Goal: Task Accomplishment & Management: Use online tool/utility

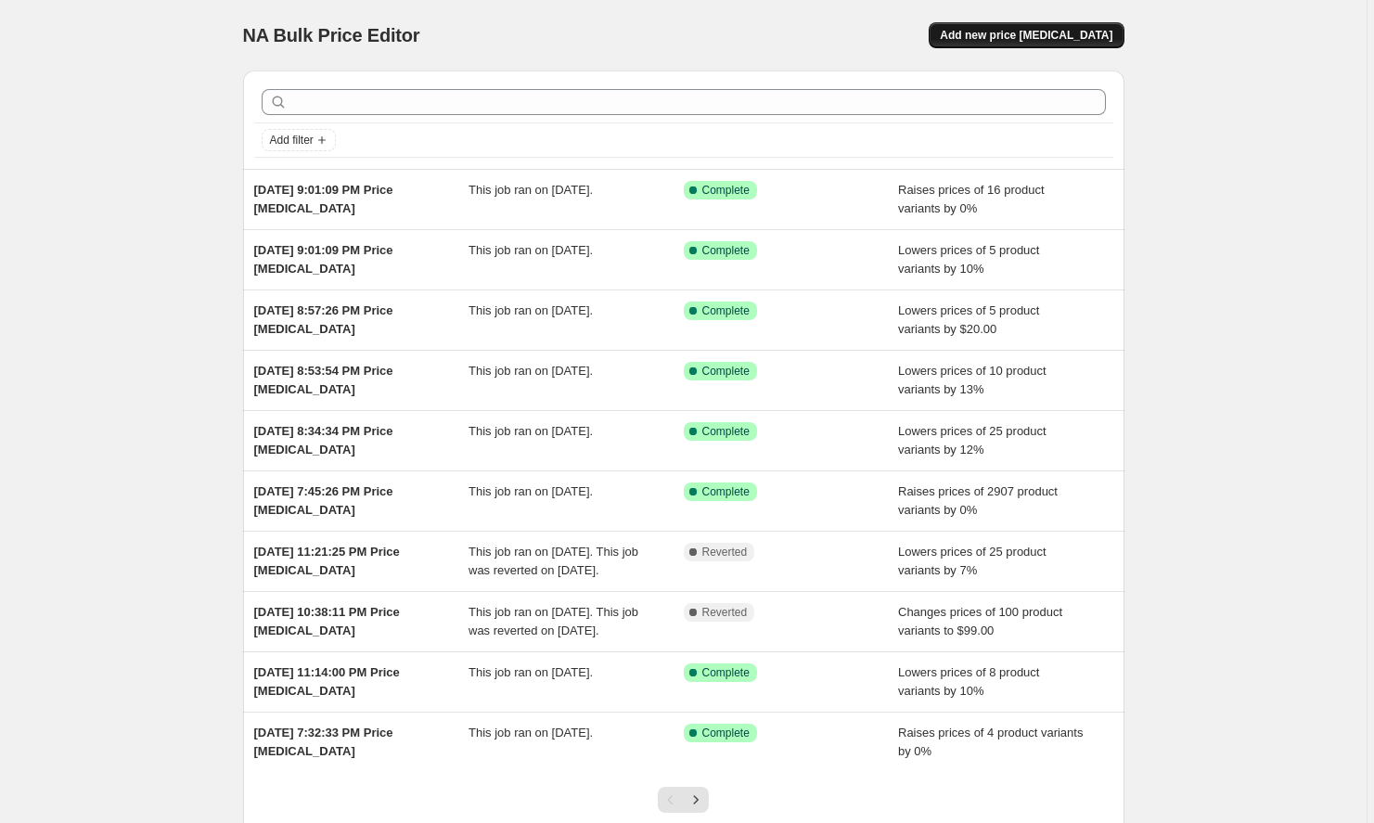
click at [1029, 39] on span "Add new price [MEDICAL_DATA]" at bounding box center [1026, 35] width 173 height 15
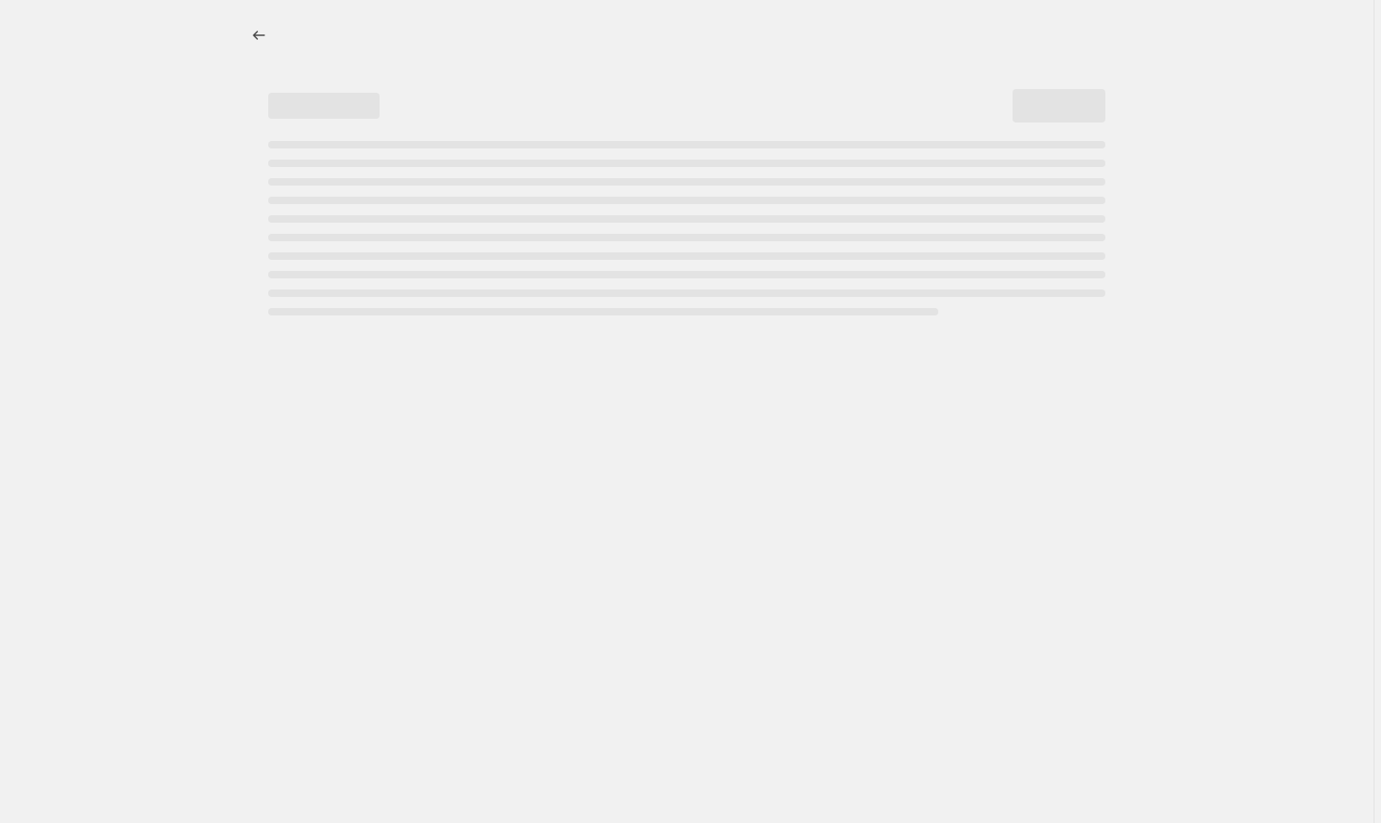
select select "percentage"
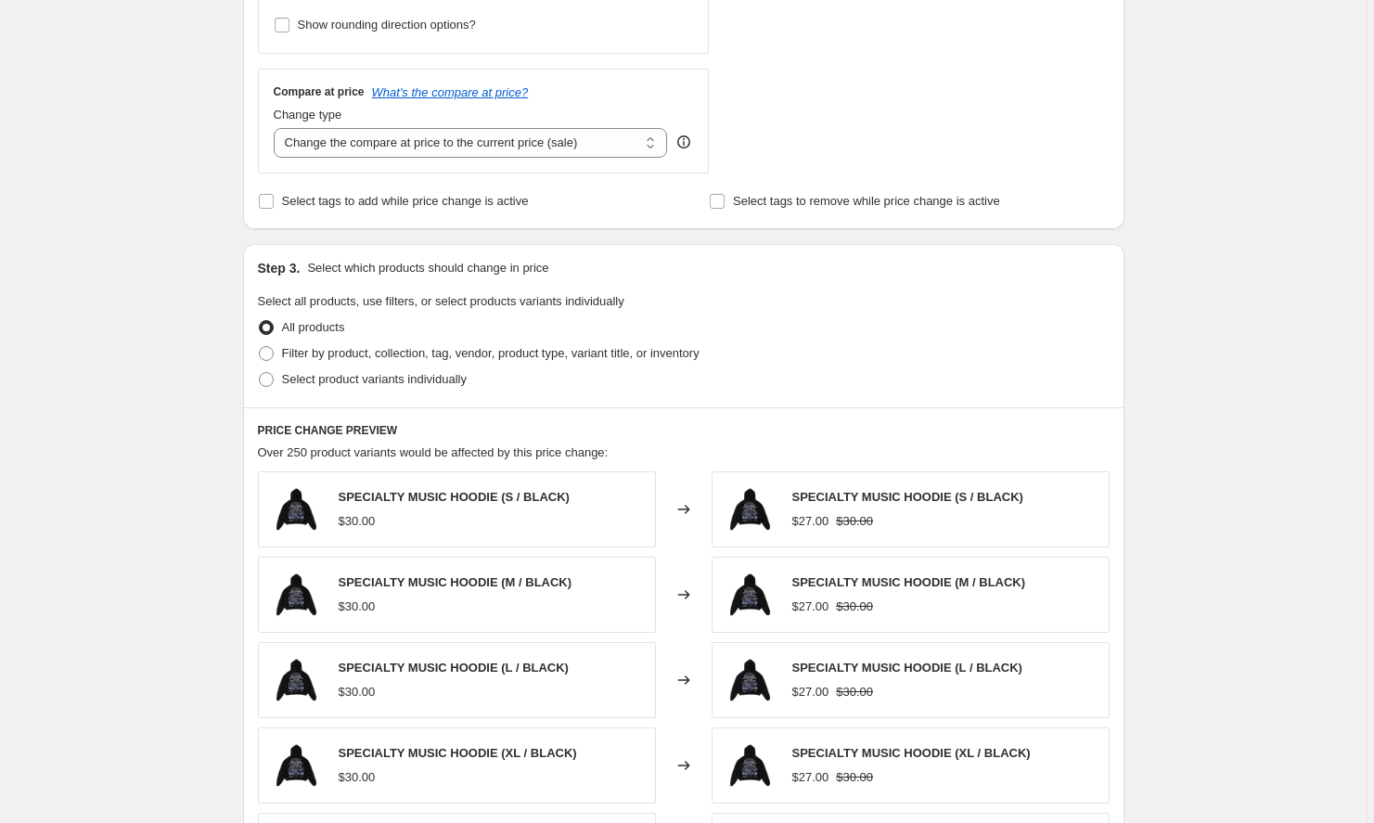
scroll to position [958, 0]
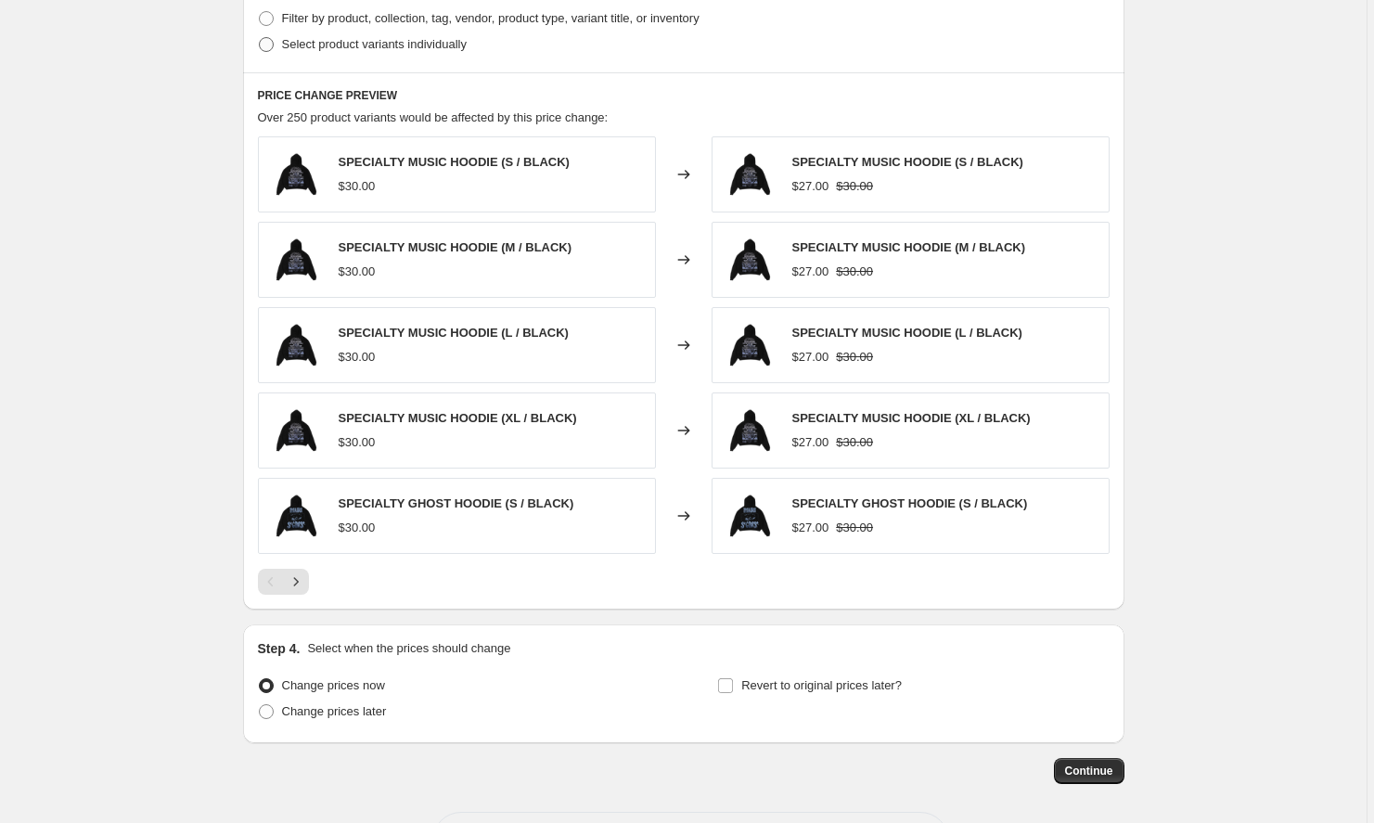
click at [442, 46] on span "Select product variants individually" at bounding box center [374, 44] width 185 height 14
click at [260, 38] on input "Select product variants individually" at bounding box center [259, 37] width 1 height 1
radio input "true"
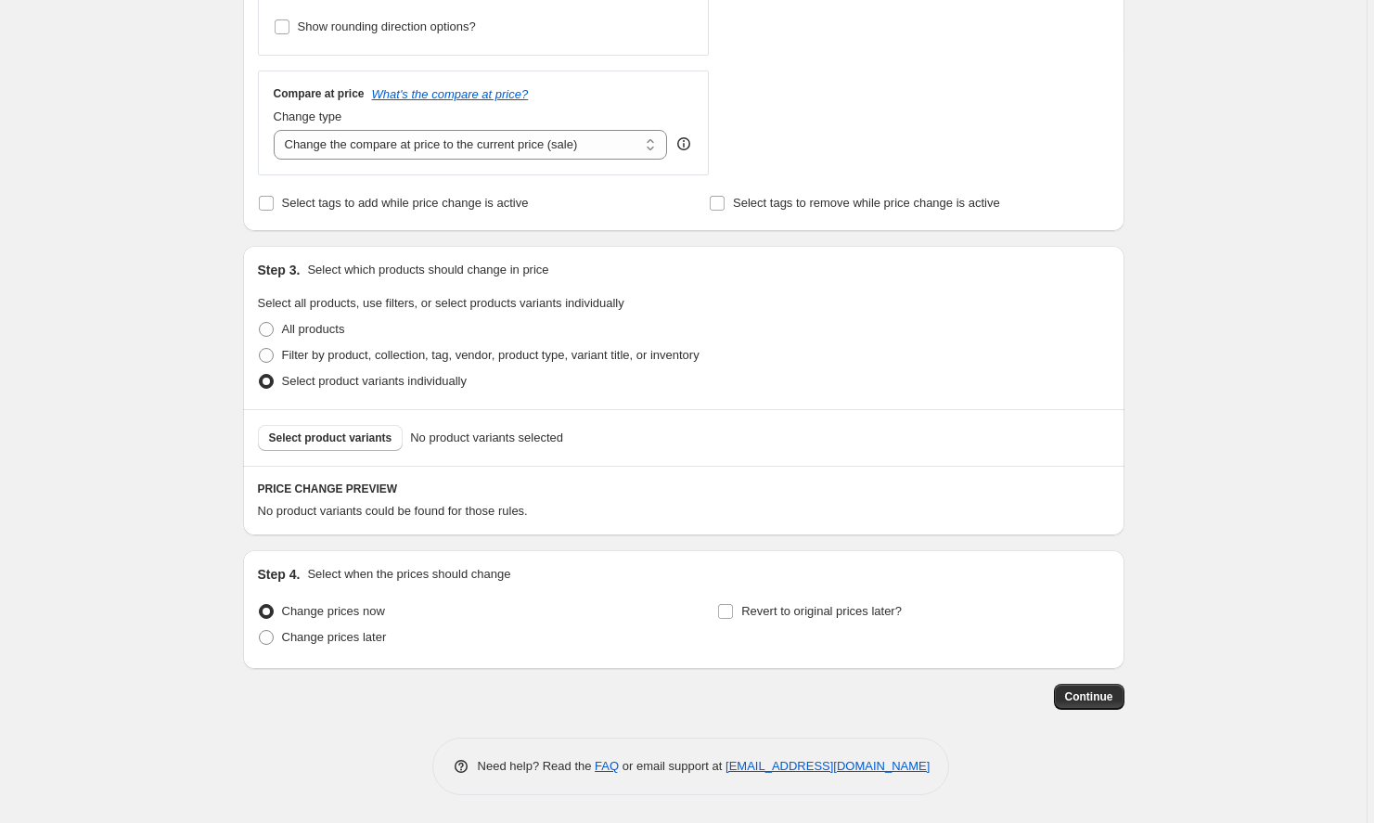
scroll to position [621, 0]
click at [349, 446] on button "Select product variants" at bounding box center [331, 438] width 146 height 26
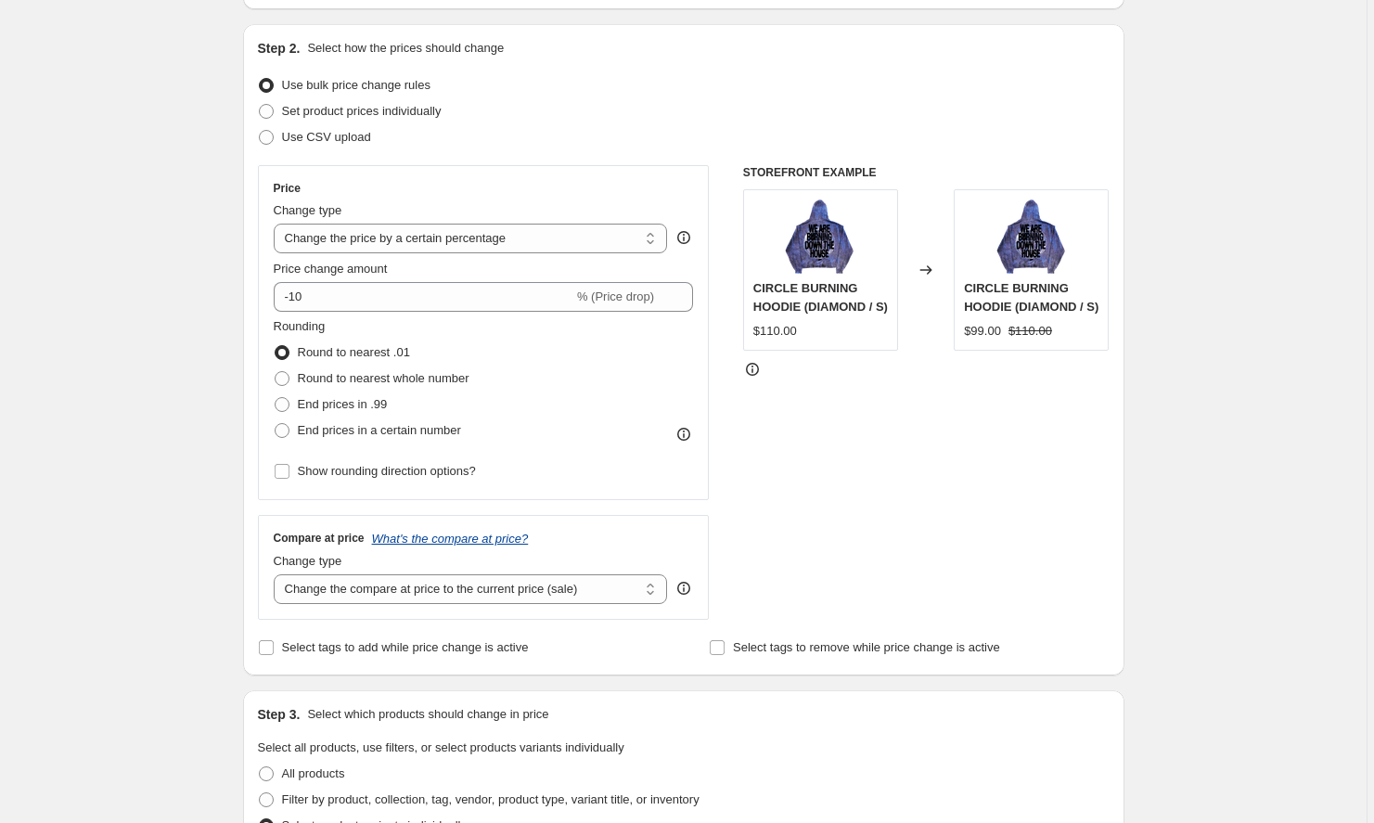
scroll to position [161, 0]
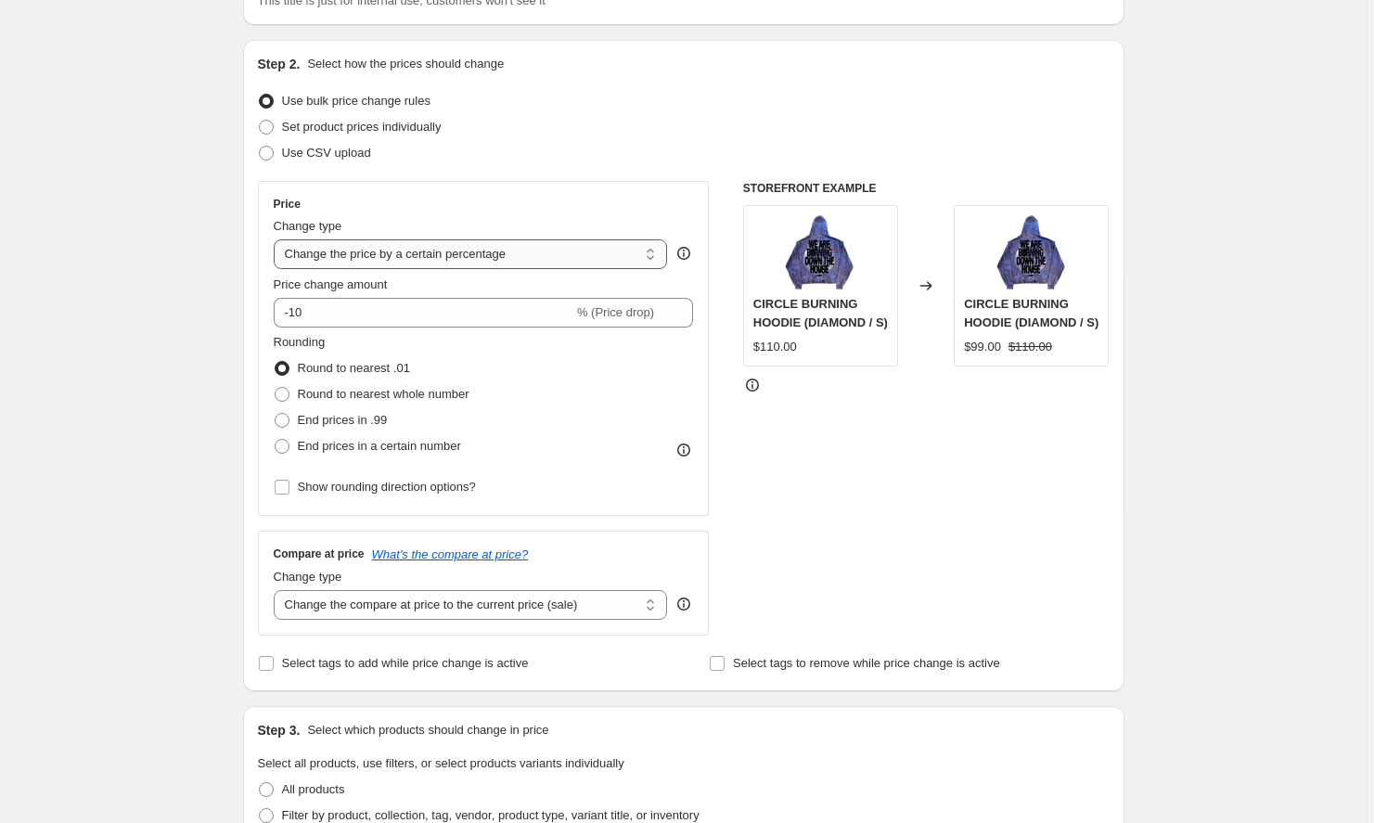
select select "to"
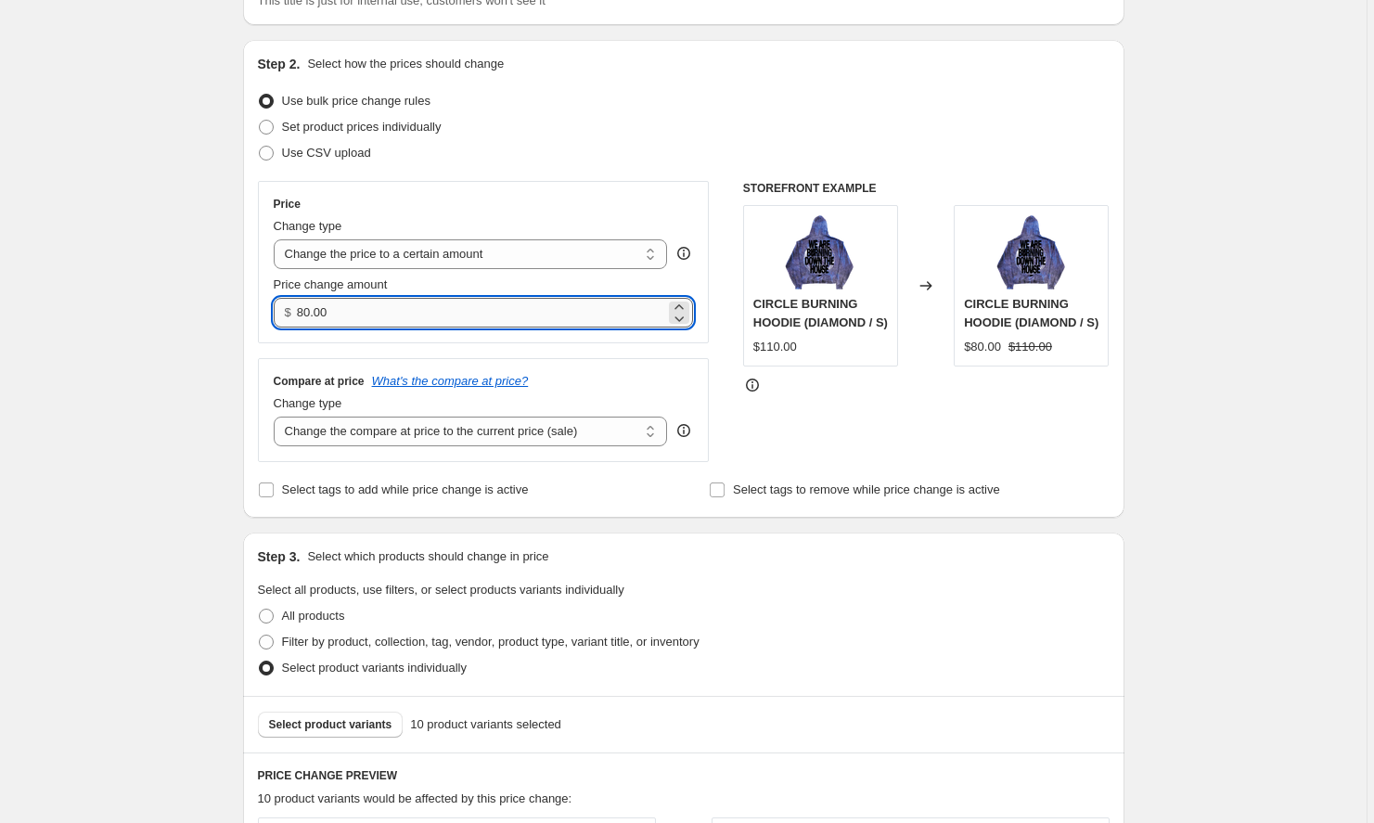
click at [434, 305] on input "80.00" at bounding box center [481, 313] width 368 height 30
type input "84.00"
click at [636, 83] on div "Step 2. Select how the prices should change Use bulk price change rules Set pro…" at bounding box center [684, 279] width 852 height 448
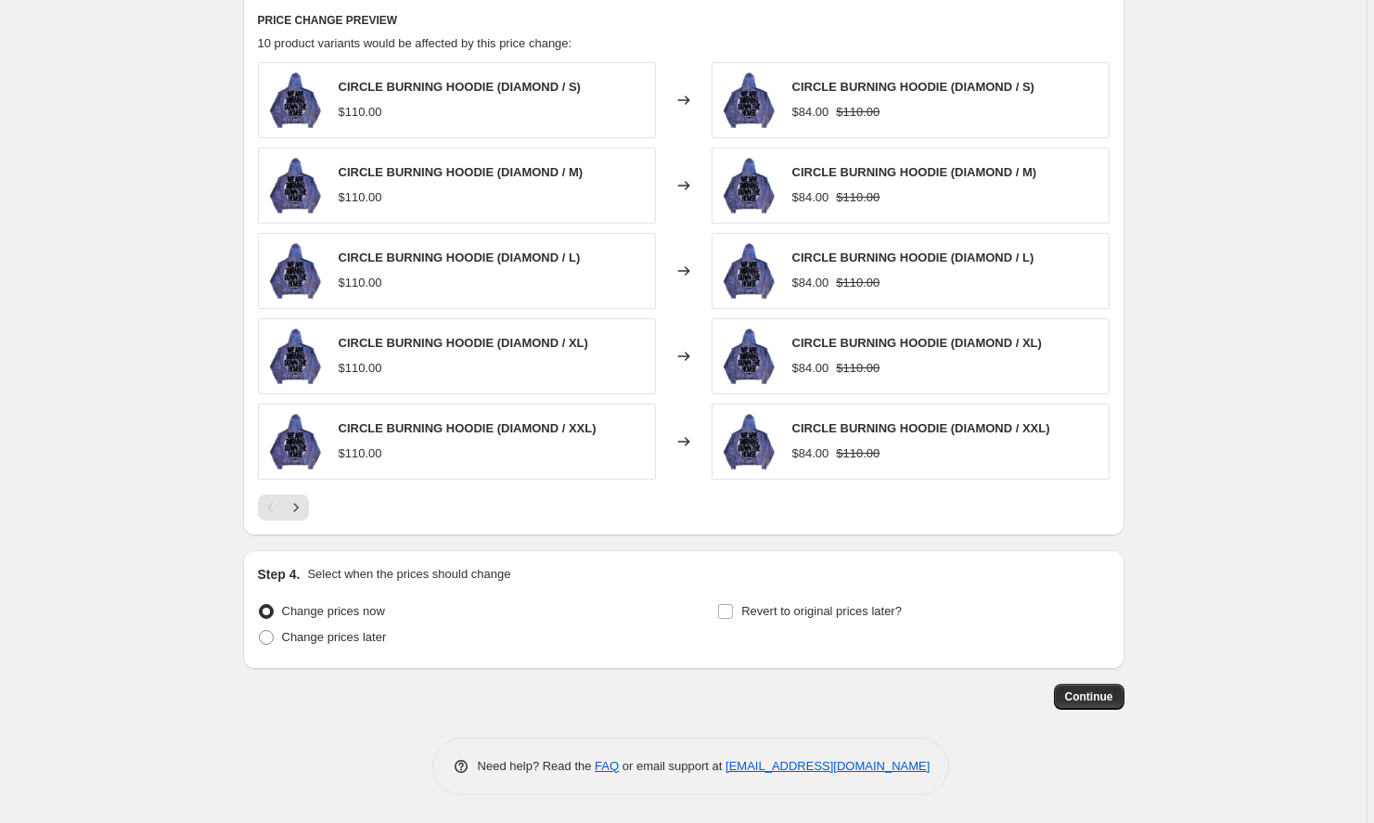
scroll to position [916, 0]
click at [1114, 694] on span "Continue" at bounding box center [1089, 696] width 48 height 15
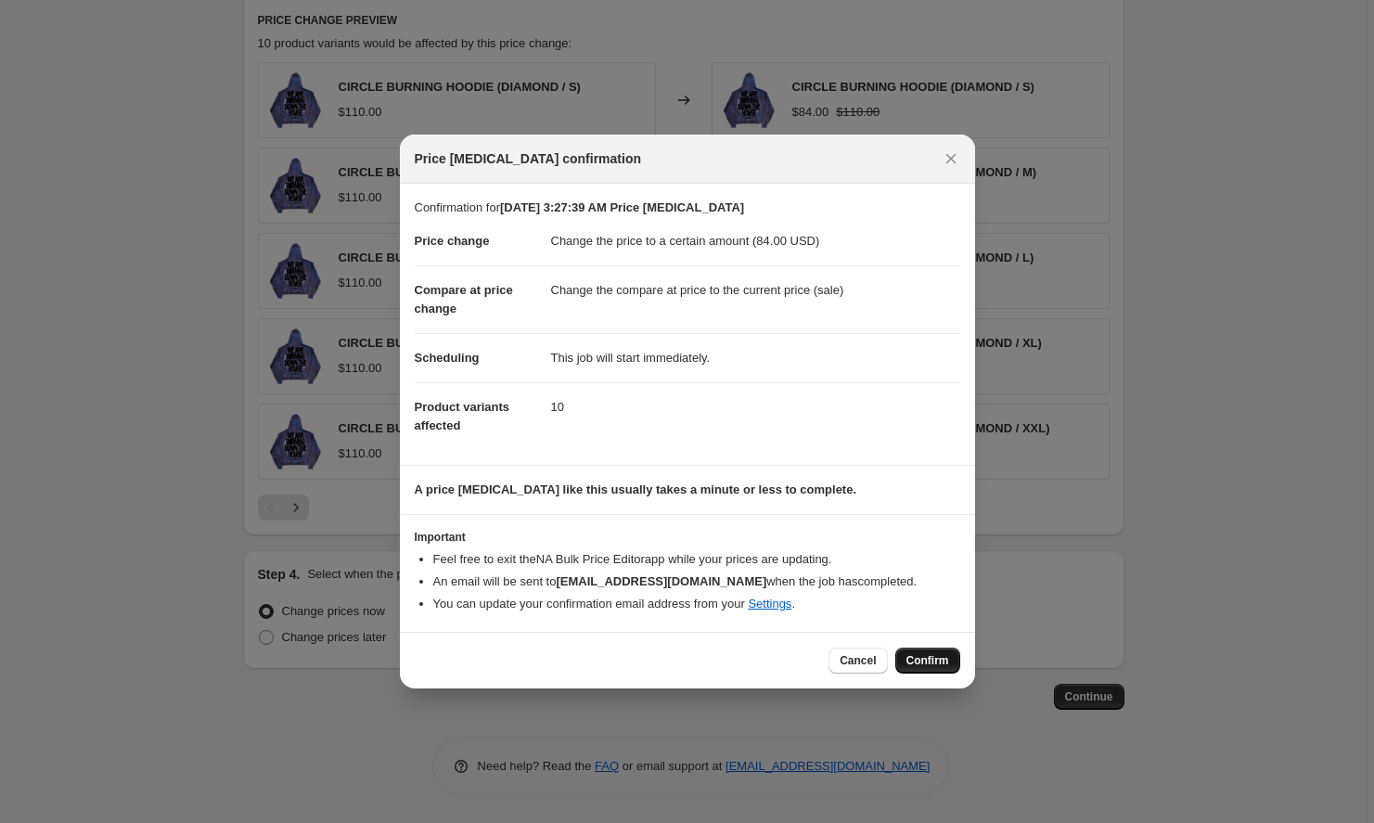
click at [923, 662] on span "Confirm" at bounding box center [928, 660] width 43 height 15
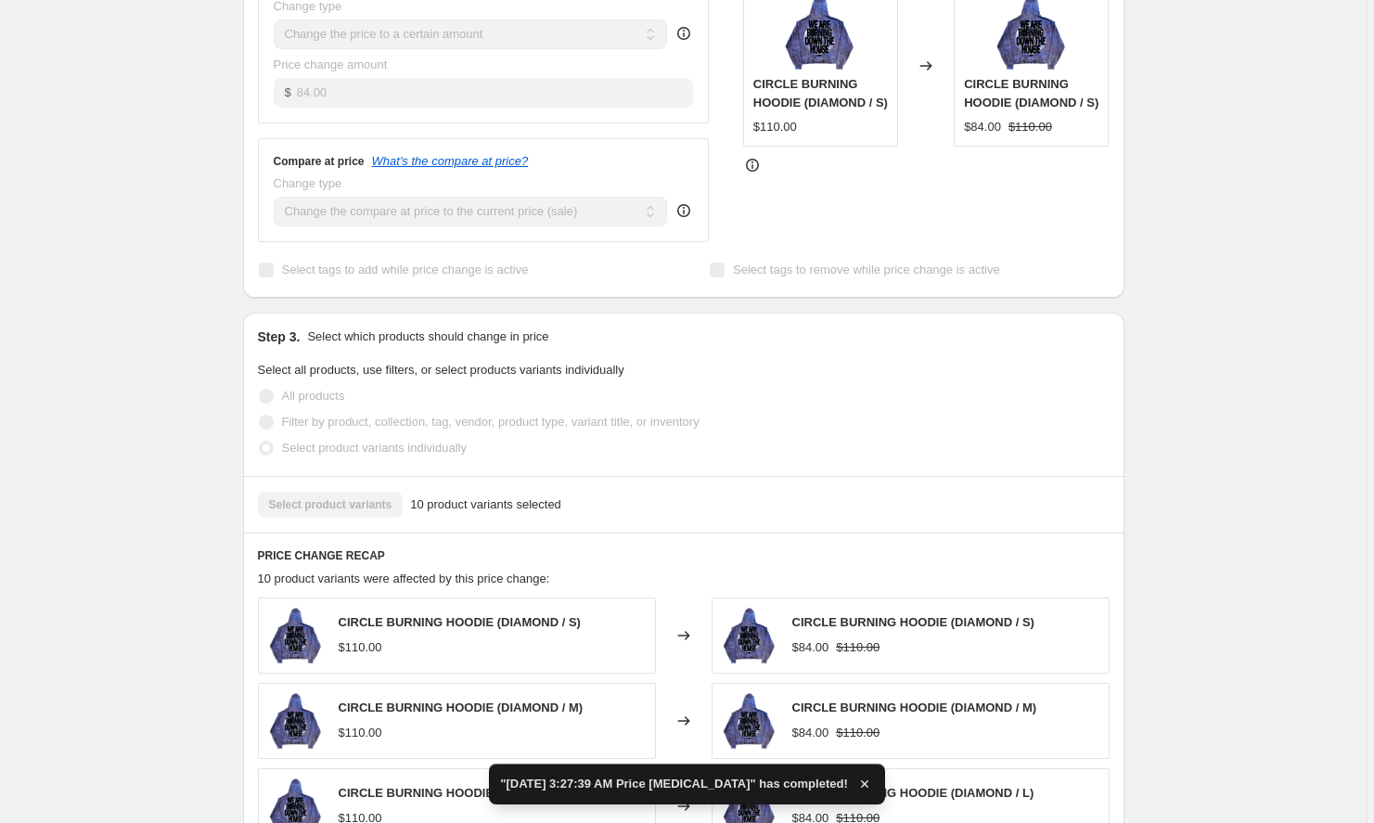
scroll to position [560, 0]
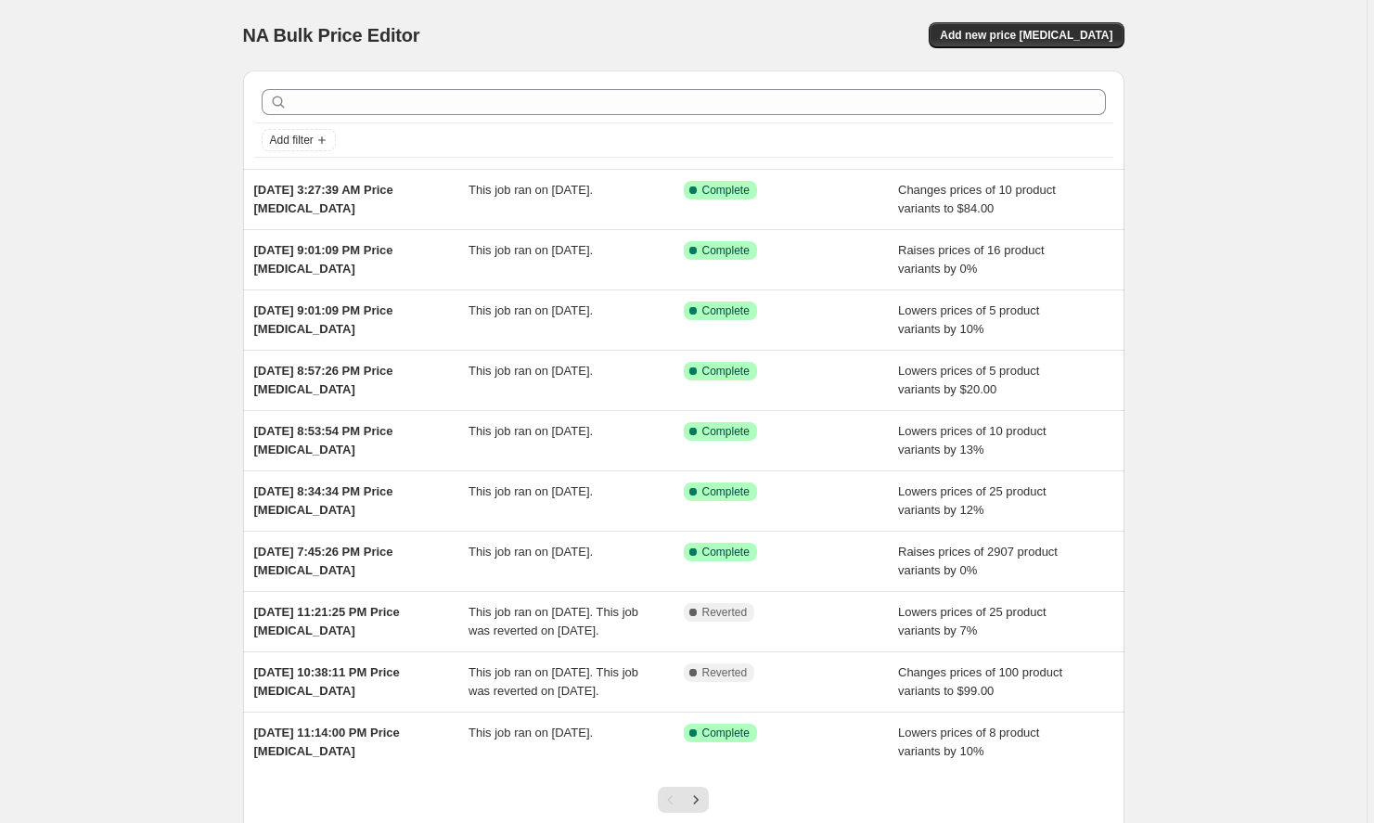
click at [1081, 21] on div "NA Bulk Price Editor. This page is ready NA Bulk Price Editor Add new price cha…" at bounding box center [684, 35] width 882 height 71
click at [1077, 25] on button "Add new price [MEDICAL_DATA]" at bounding box center [1026, 35] width 195 height 26
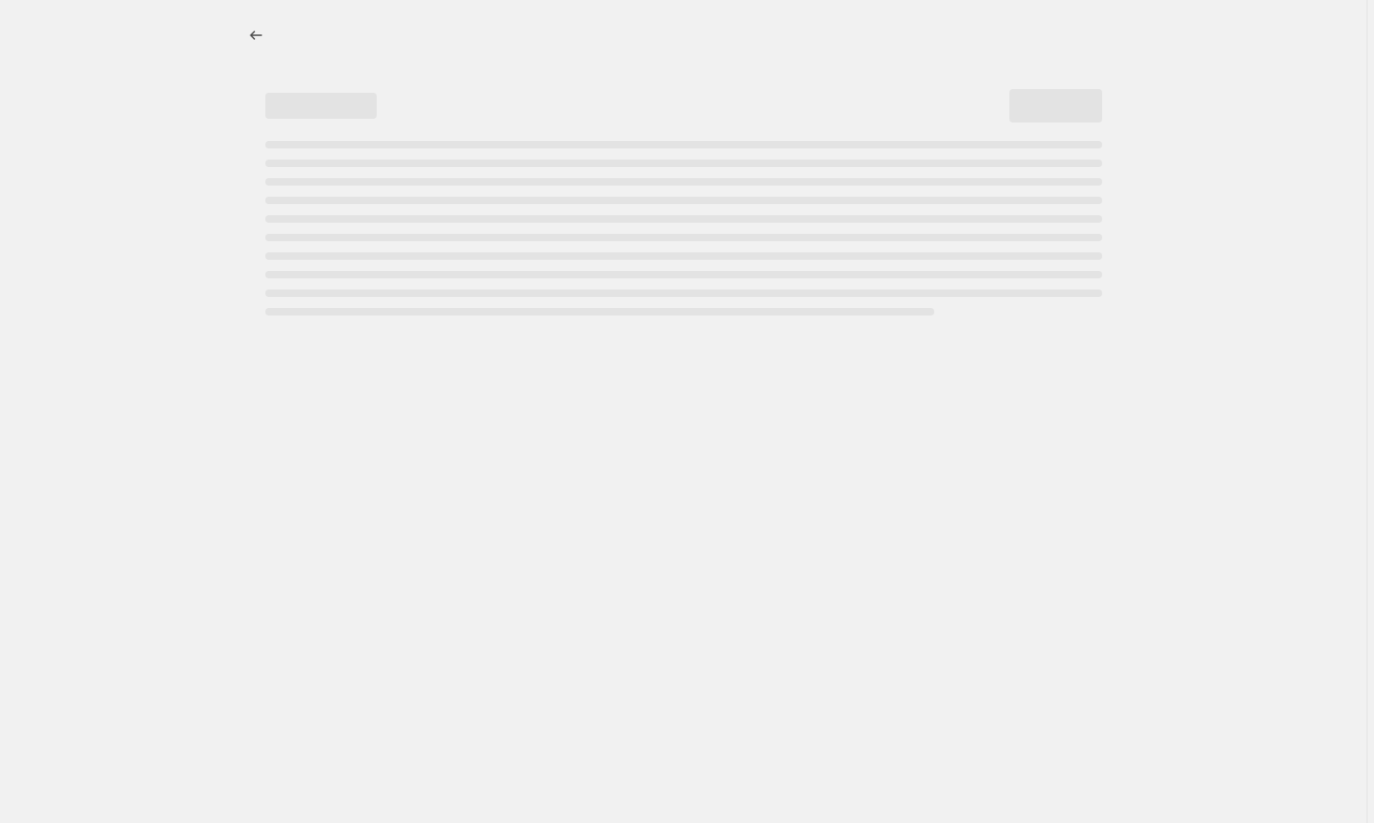
select select "percentage"
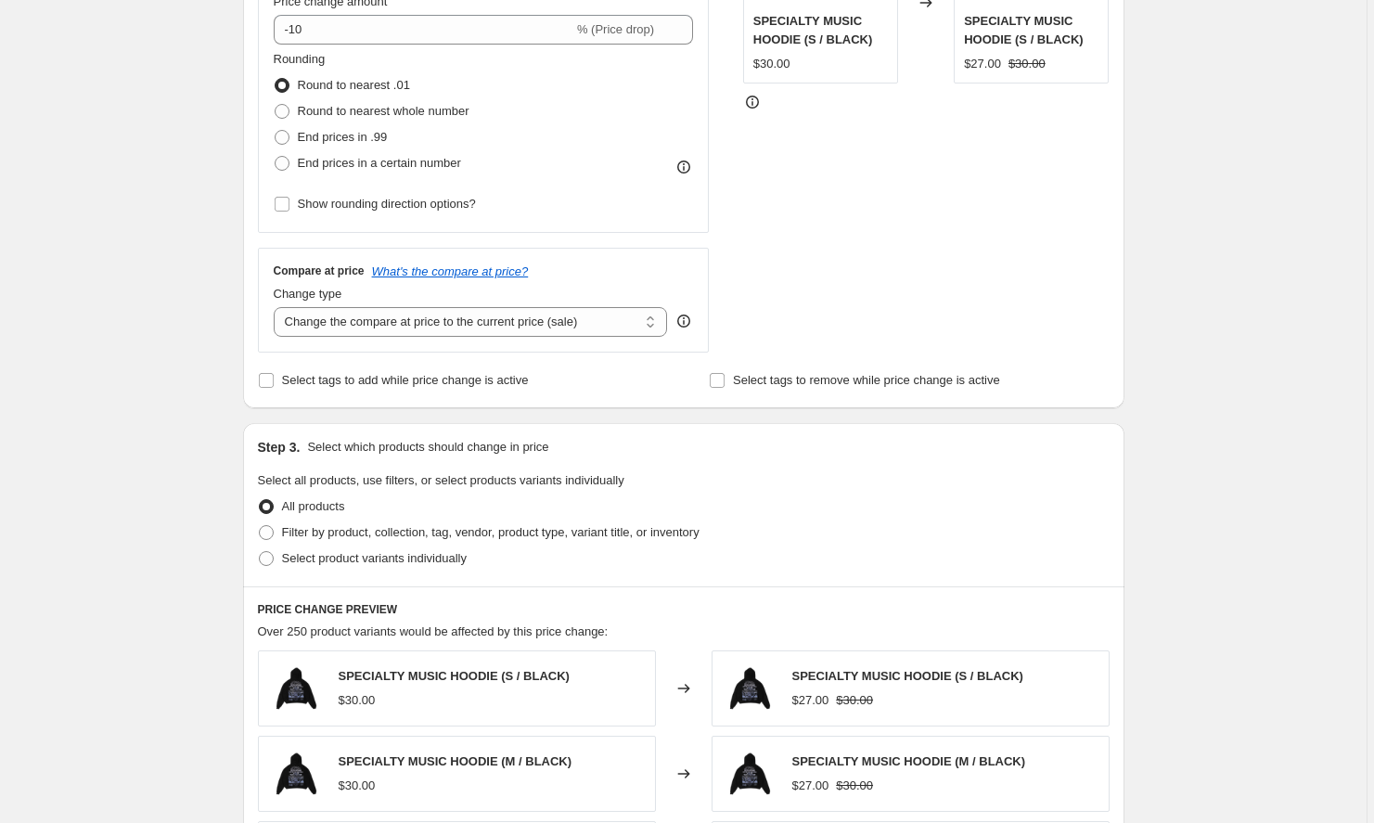
scroll to position [789, 0]
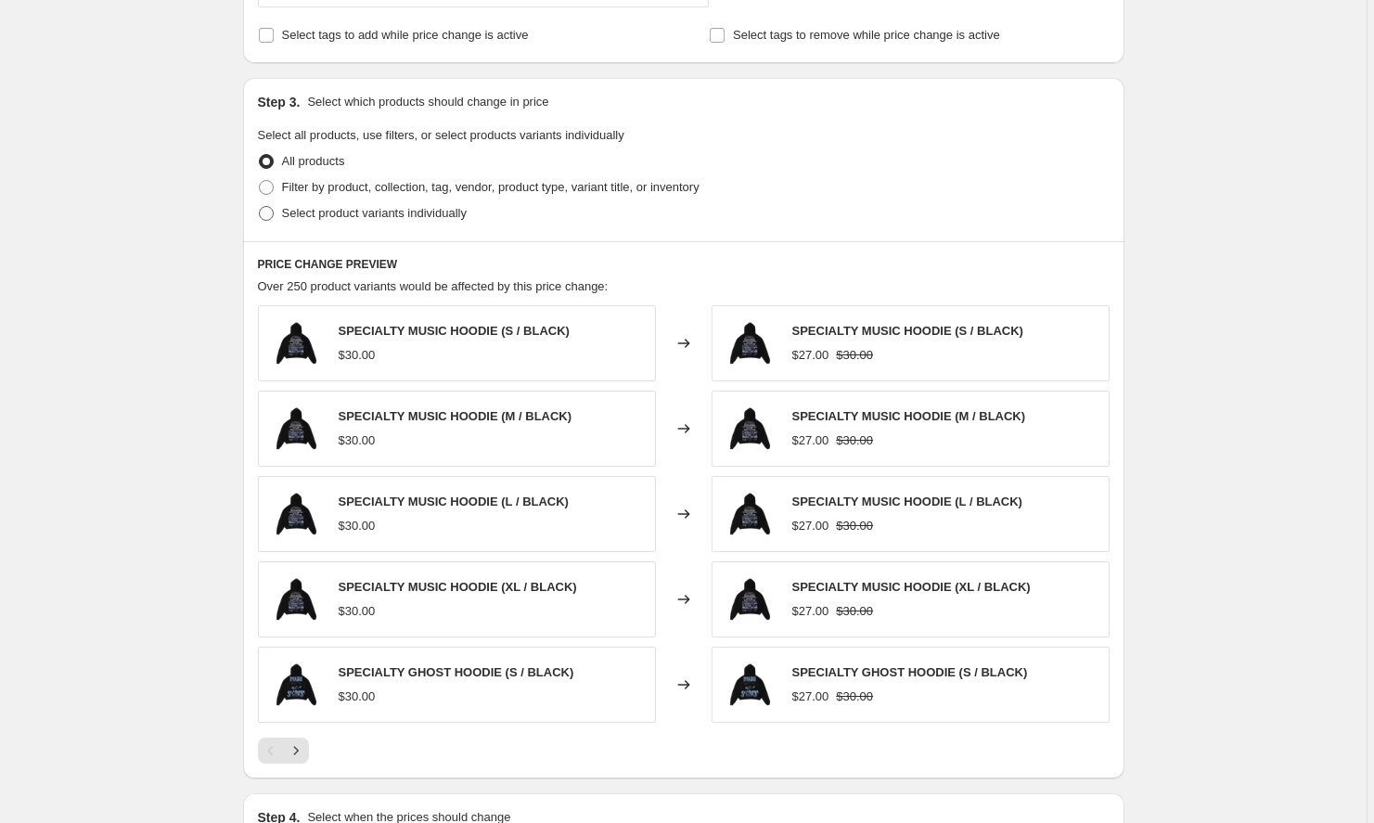
click at [433, 214] on span "Select product variants individually" at bounding box center [374, 213] width 185 height 14
click at [260, 207] on input "Select product variants individually" at bounding box center [259, 206] width 1 height 1
radio input "true"
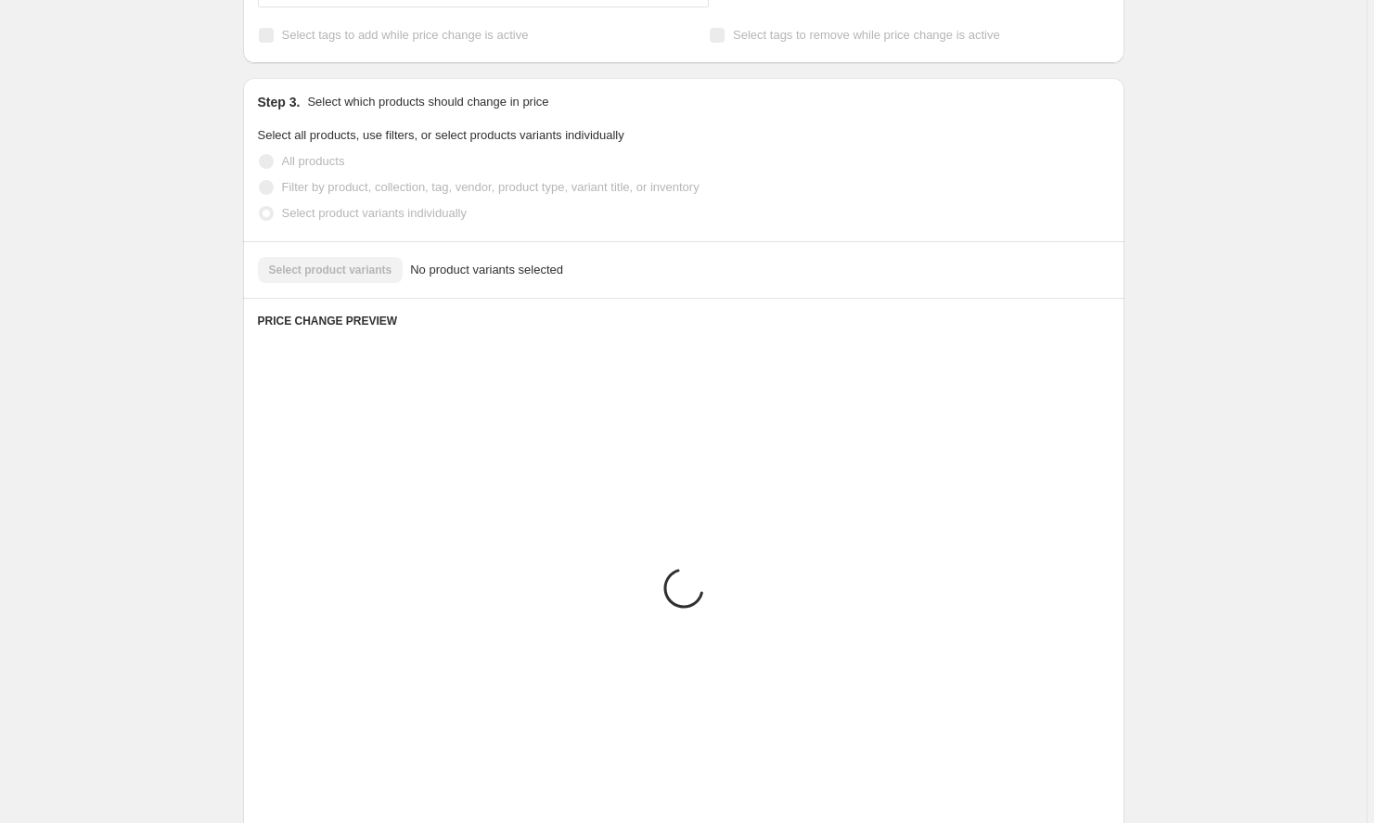
scroll to position [621, 0]
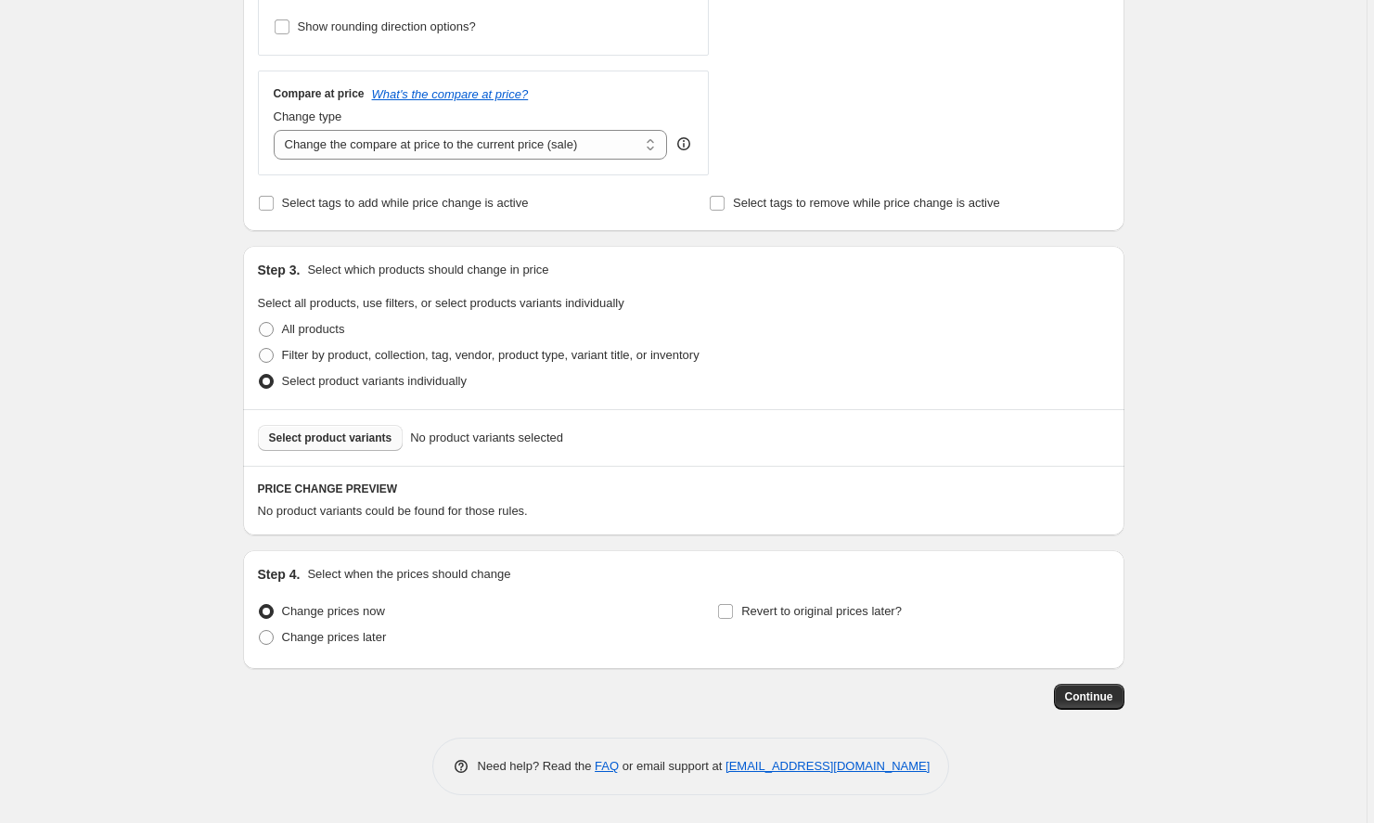
click at [345, 444] on span "Select product variants" at bounding box center [330, 438] width 123 height 15
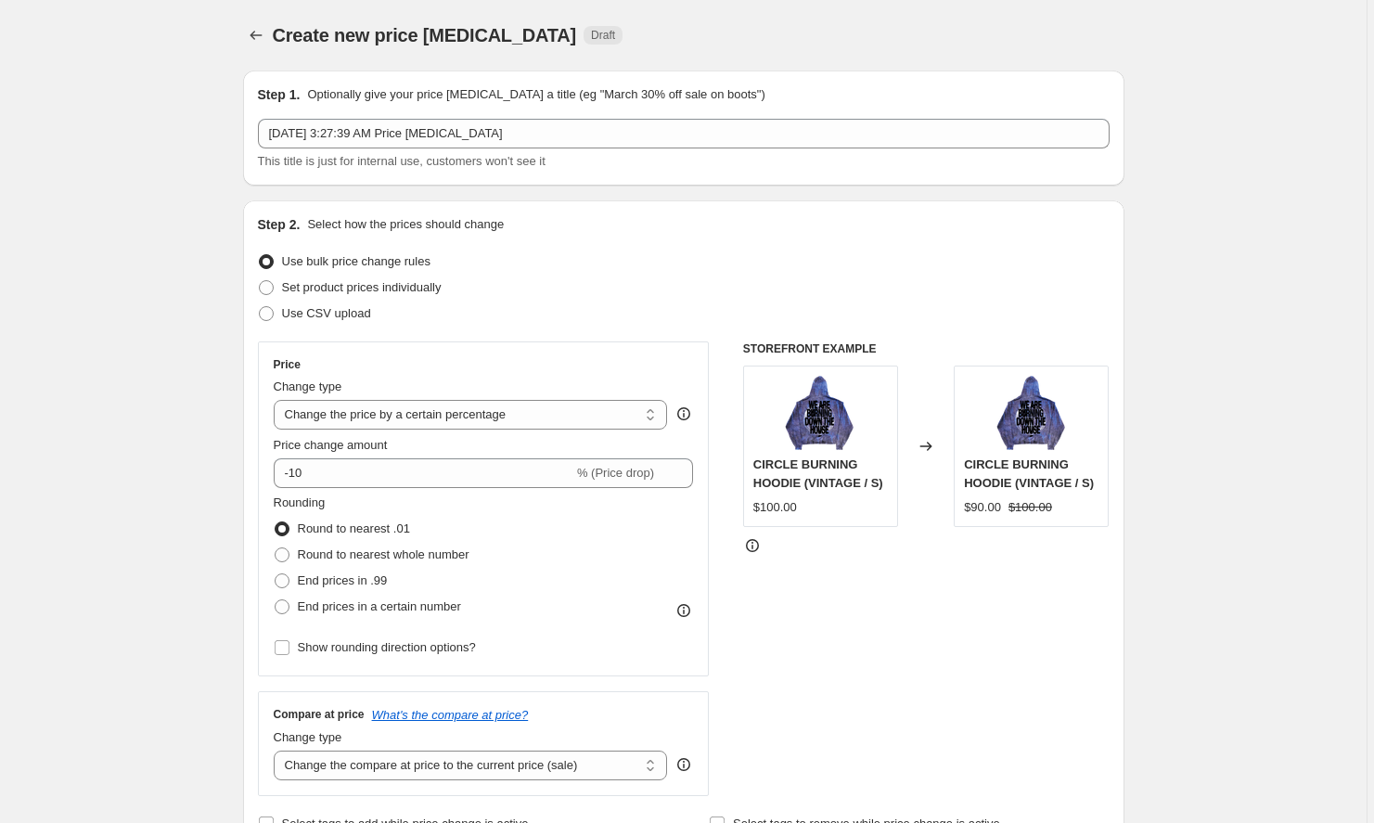
scroll to position [0, 0]
select select "to"
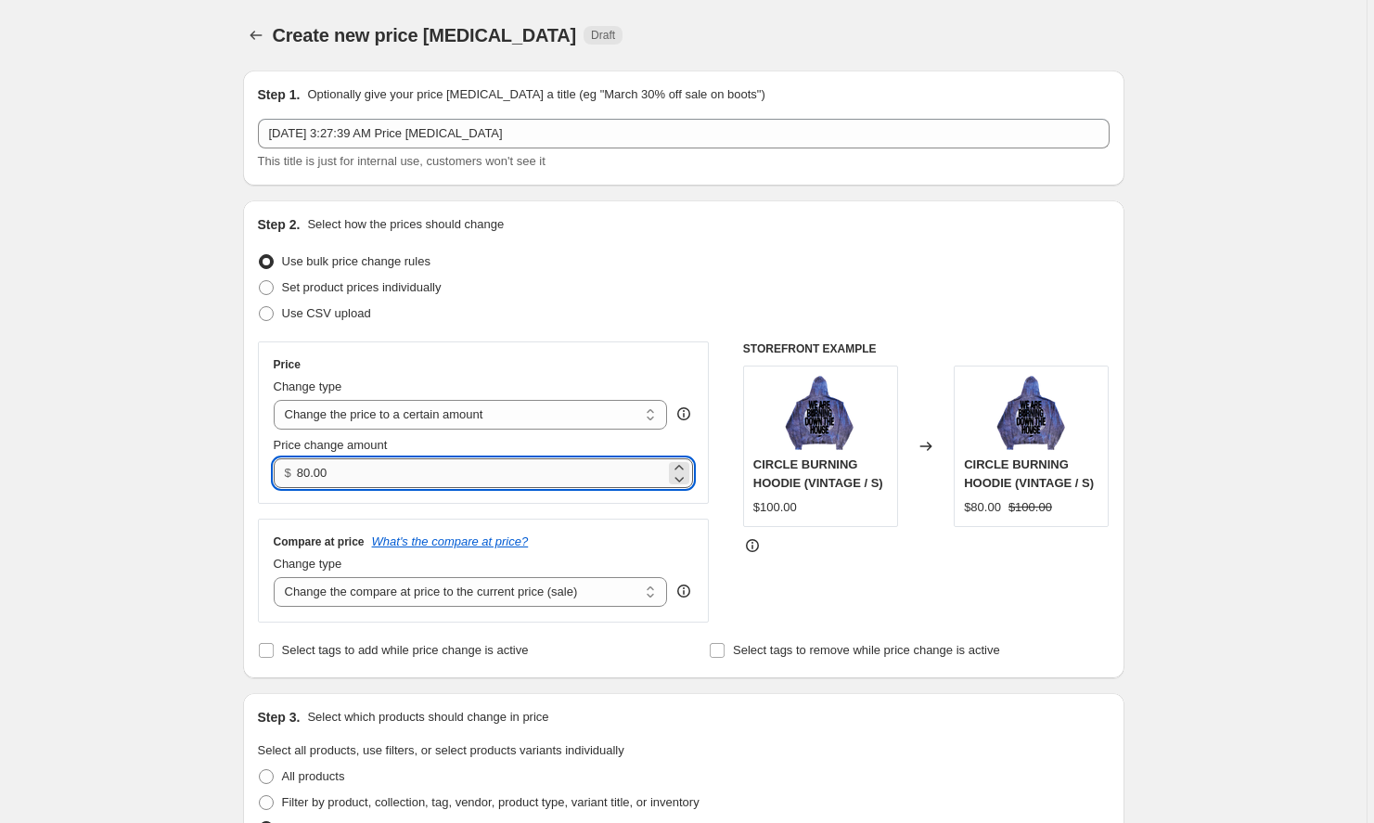
click at [387, 474] on input "80.00" at bounding box center [481, 473] width 368 height 30
drag, startPoint x: 387, startPoint y: 474, endPoint x: 228, endPoint y: 466, distance: 158.9
type input "76.00"
click at [811, 585] on div "STOREFRONT EXAMPLE CIRCLE BURNING HOODIE (VINTAGE / S) $100.00 Changed to CIRCL…" at bounding box center [926, 481] width 367 height 281
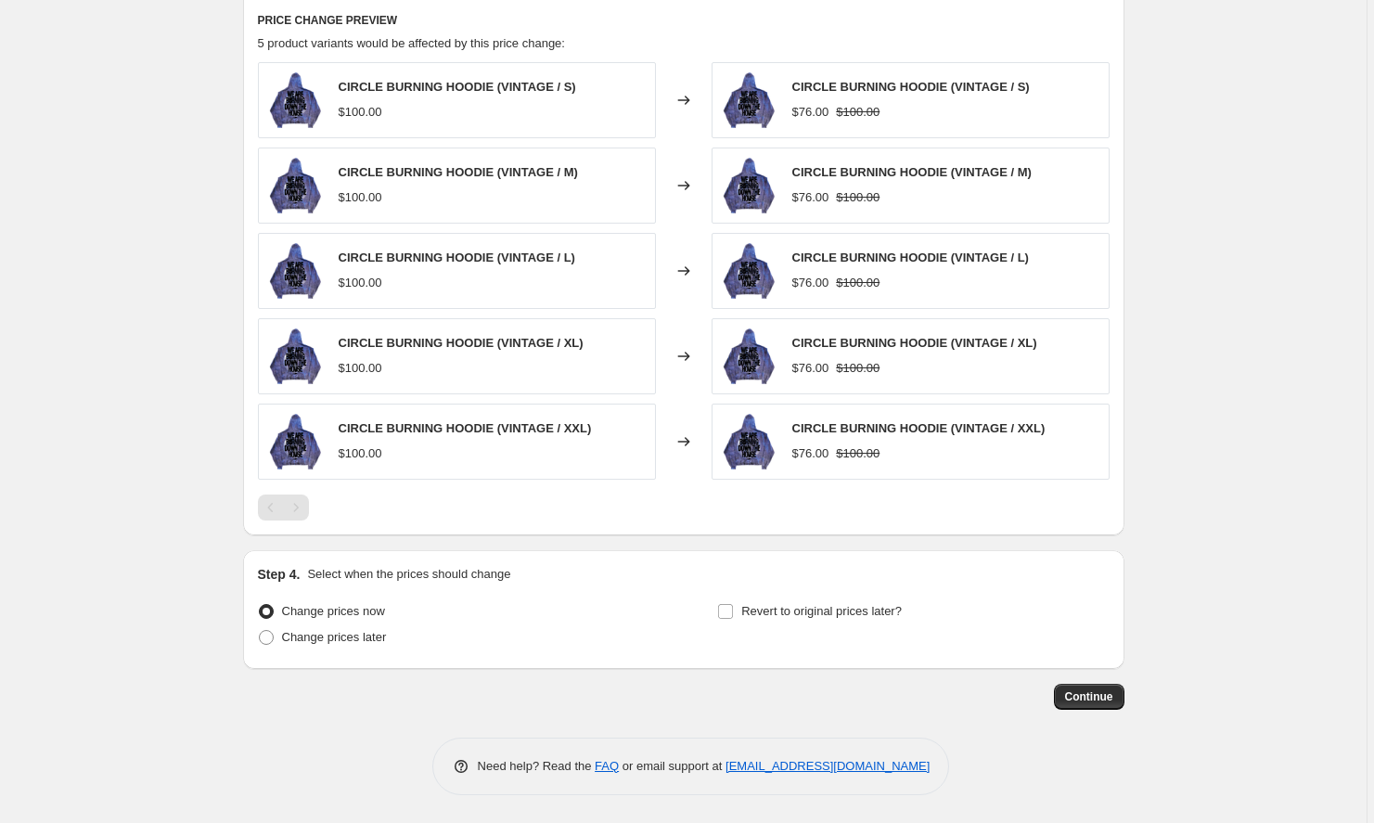
scroll to position [916, 0]
click at [1093, 698] on span "Continue" at bounding box center [1089, 696] width 48 height 15
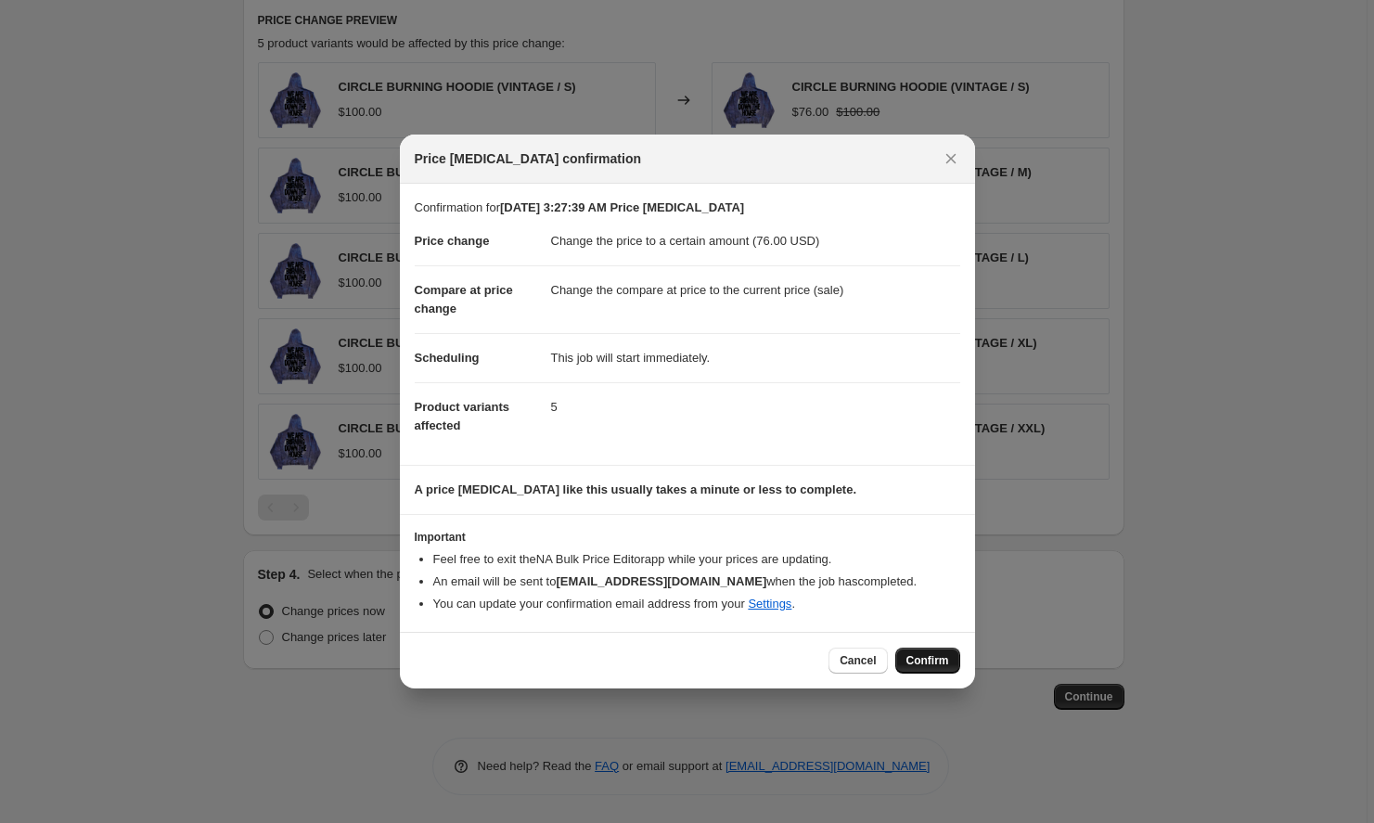
click at [934, 654] on button "Confirm" at bounding box center [927, 661] width 65 height 26
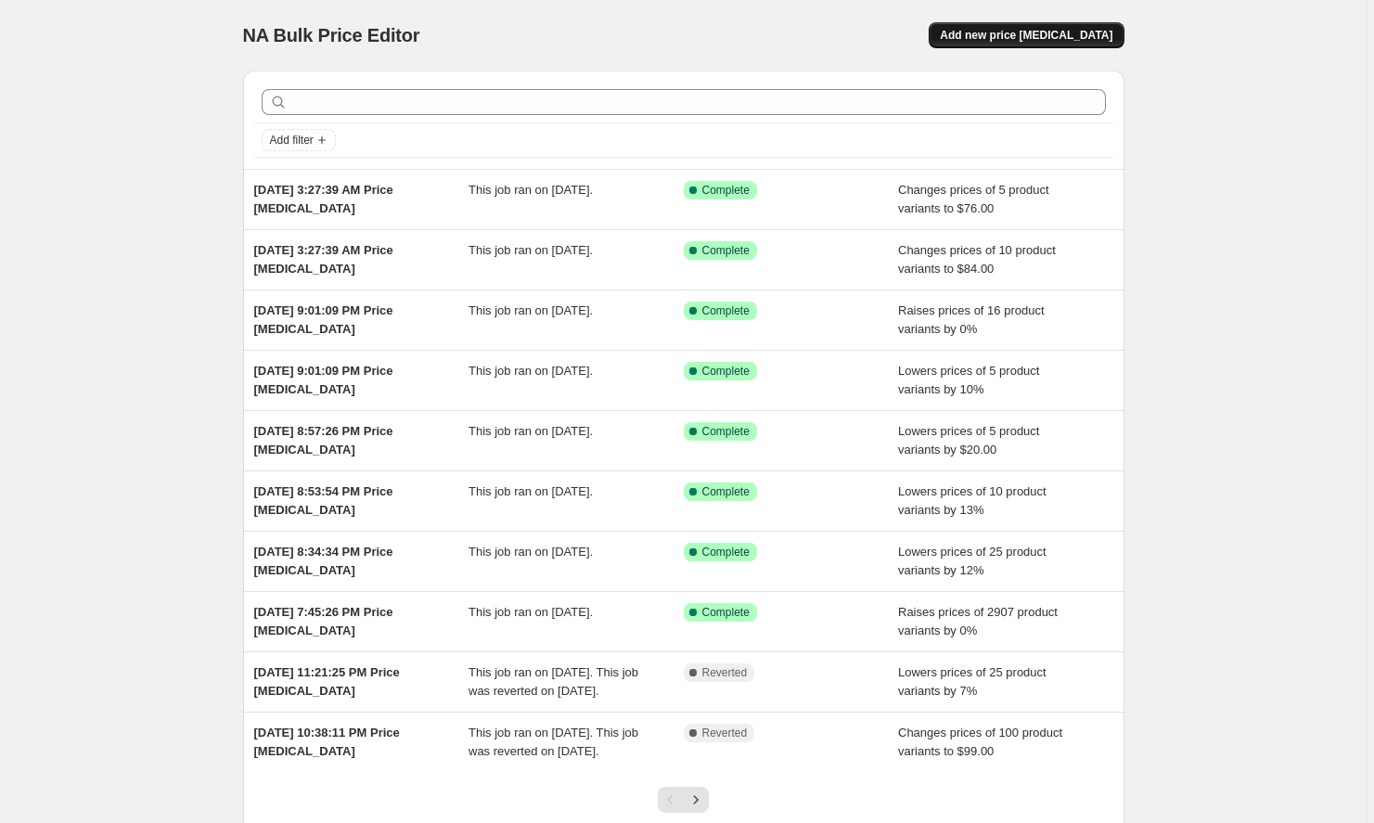
click at [1067, 33] on span "Add new price [MEDICAL_DATA]" at bounding box center [1026, 35] width 173 height 15
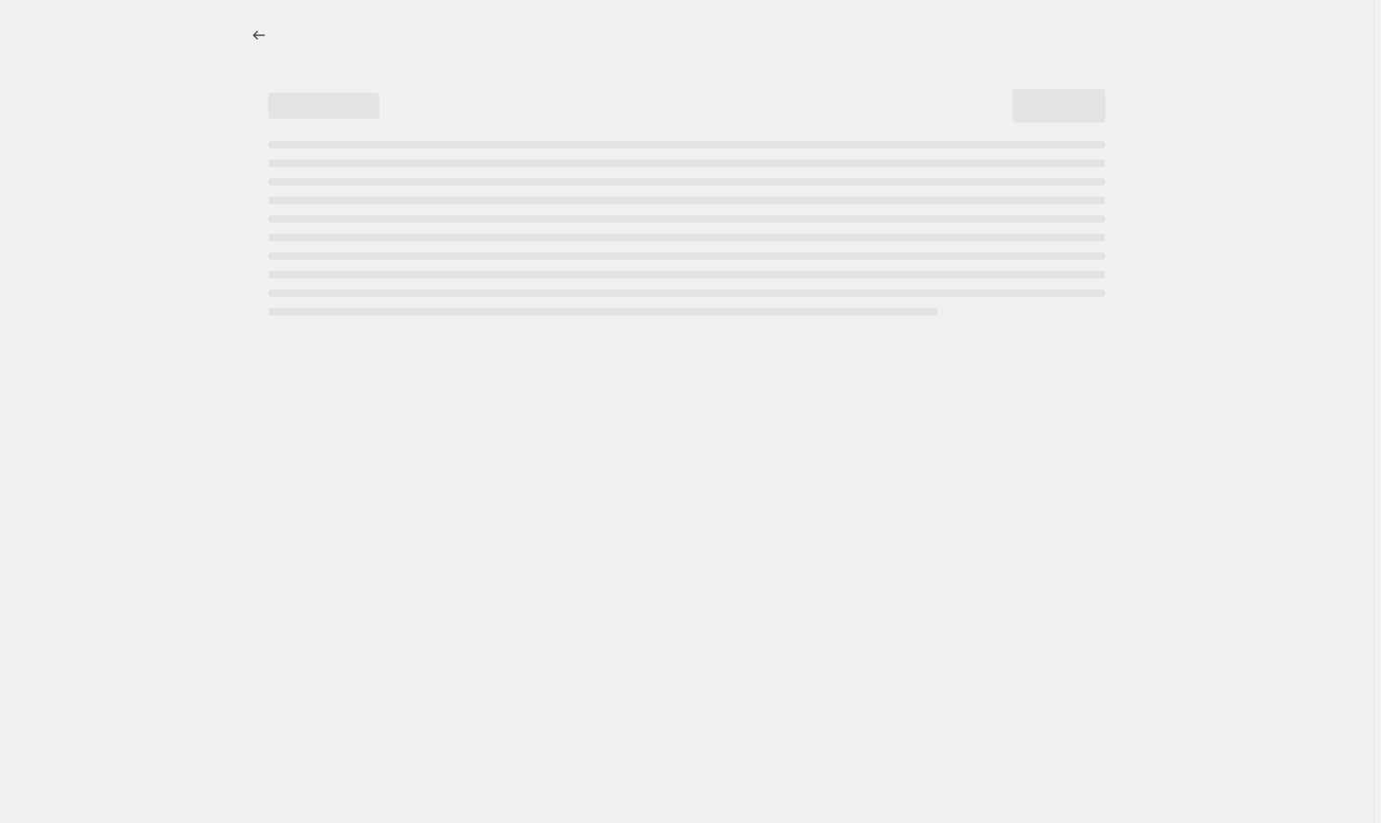
select select "percentage"
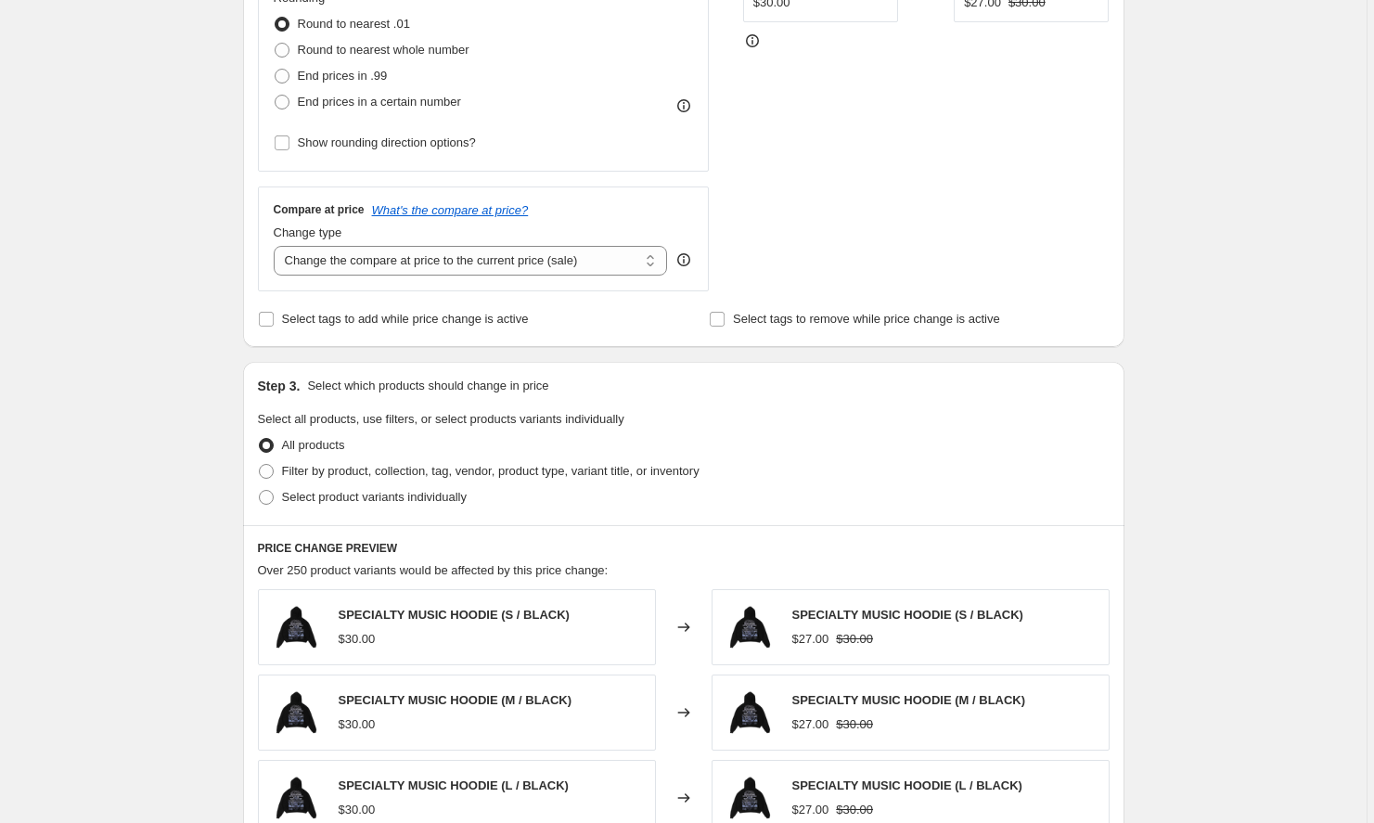
scroll to position [499, 0]
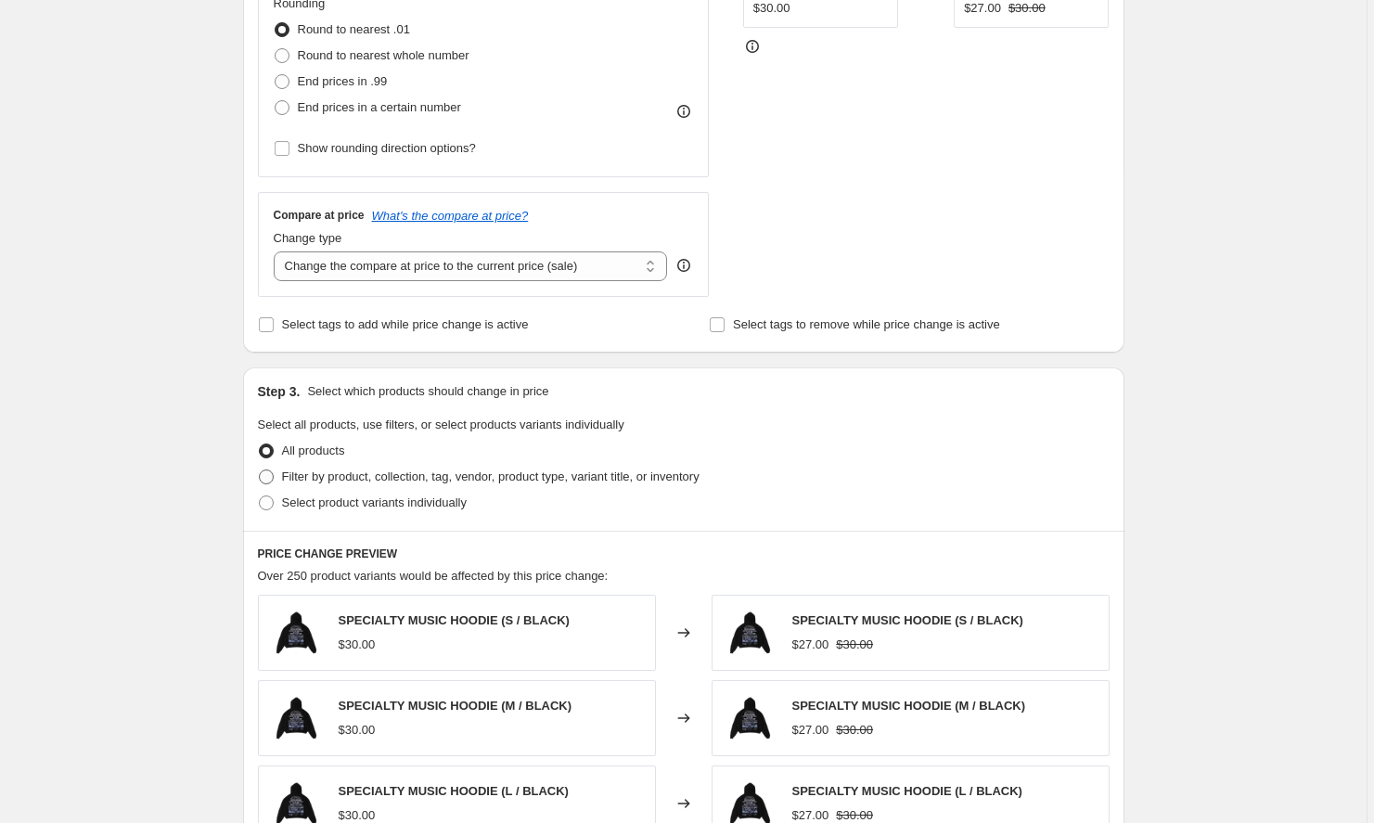
click at [399, 475] on span "Filter by product, collection, tag, vendor, product type, variant title, or inv…" at bounding box center [491, 477] width 418 height 14
click at [260, 470] on input "Filter by product, collection, tag, vendor, product type, variant title, or inv…" at bounding box center [259, 470] width 1 height 1
radio input "true"
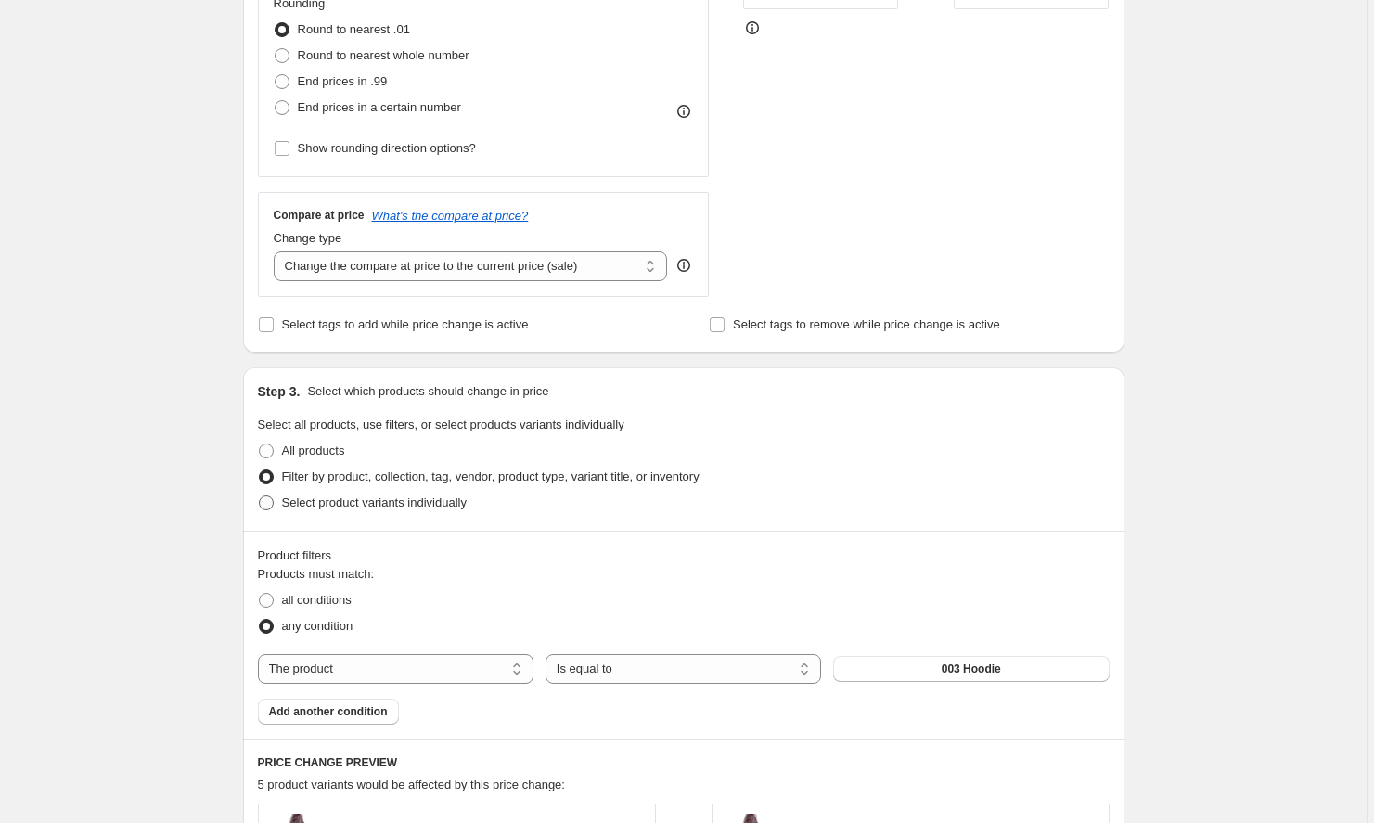
click at [367, 510] on span "Select product variants individually" at bounding box center [374, 503] width 185 height 19
click at [260, 496] on input "Select product variants individually" at bounding box center [259, 496] width 1 height 1
radio input "true"
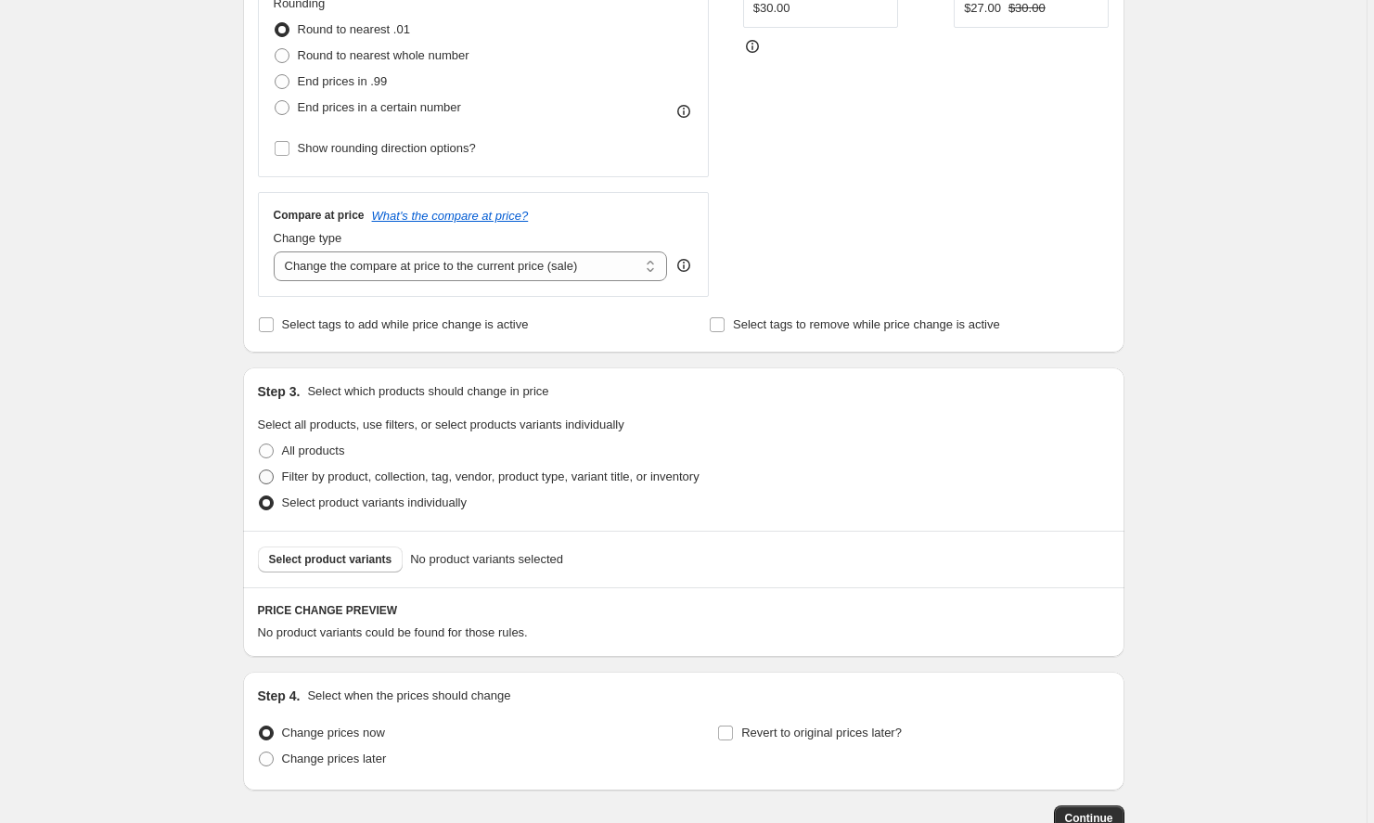
click at [405, 468] on span "Filter by product, collection, tag, vendor, product type, variant title, or inv…" at bounding box center [491, 477] width 418 height 19
click at [260, 470] on input "Filter by product, collection, tag, vendor, product type, variant title, or inv…" at bounding box center [259, 470] width 1 height 1
radio input "true"
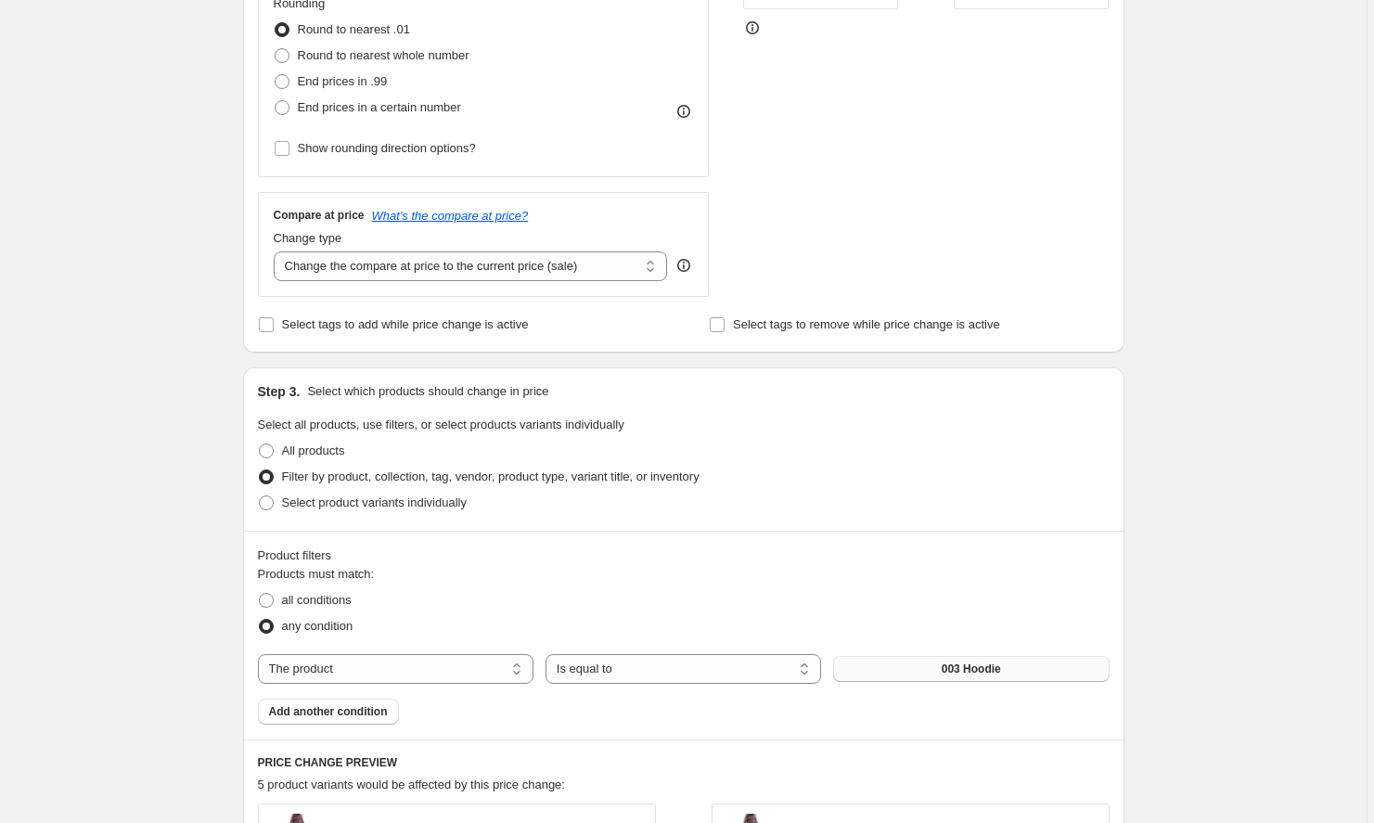
click at [864, 673] on button "003 Hoodie" at bounding box center [971, 669] width 276 height 26
click at [359, 721] on button "Add another condition" at bounding box center [328, 712] width 141 height 26
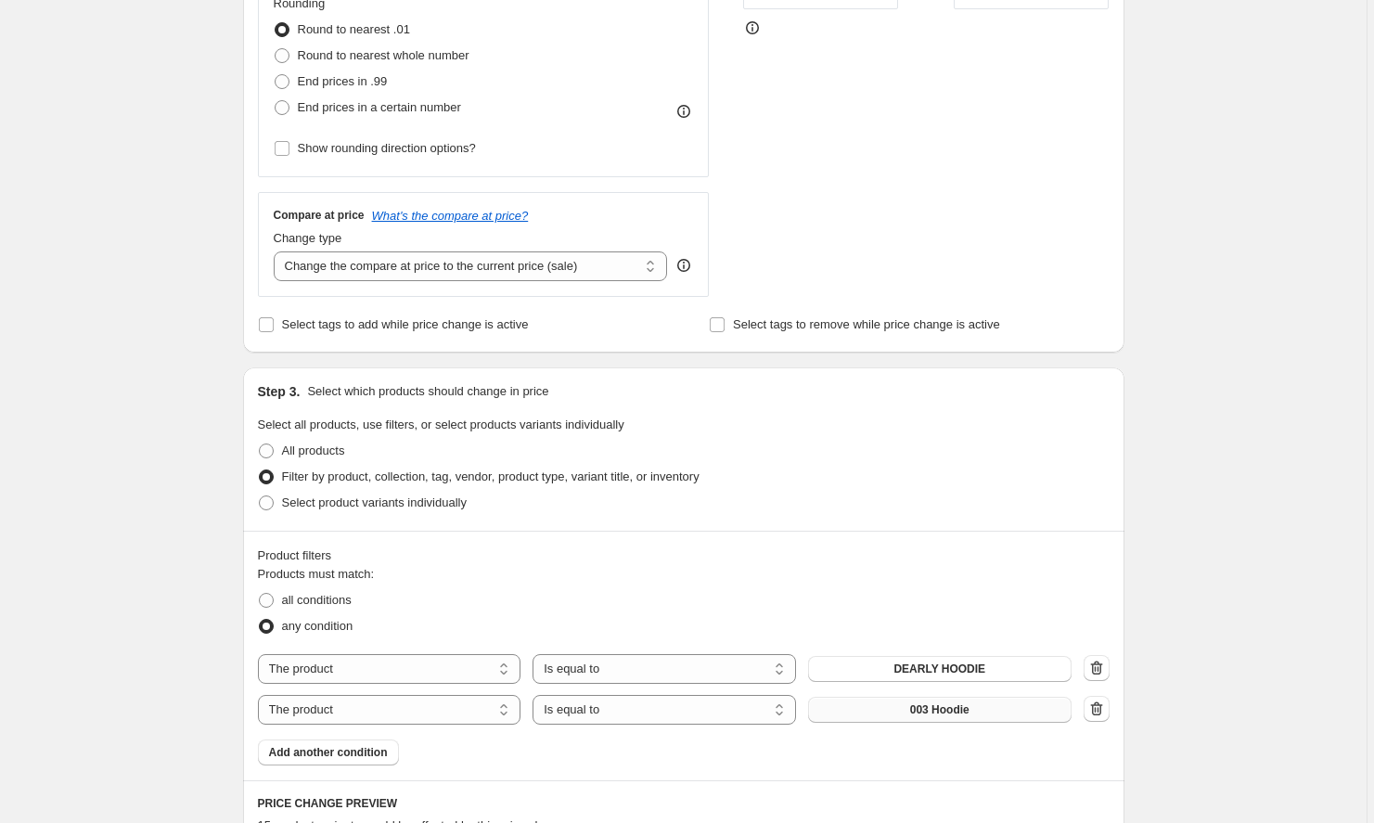
click at [939, 702] on button "003 Hoodie" at bounding box center [940, 710] width 264 height 26
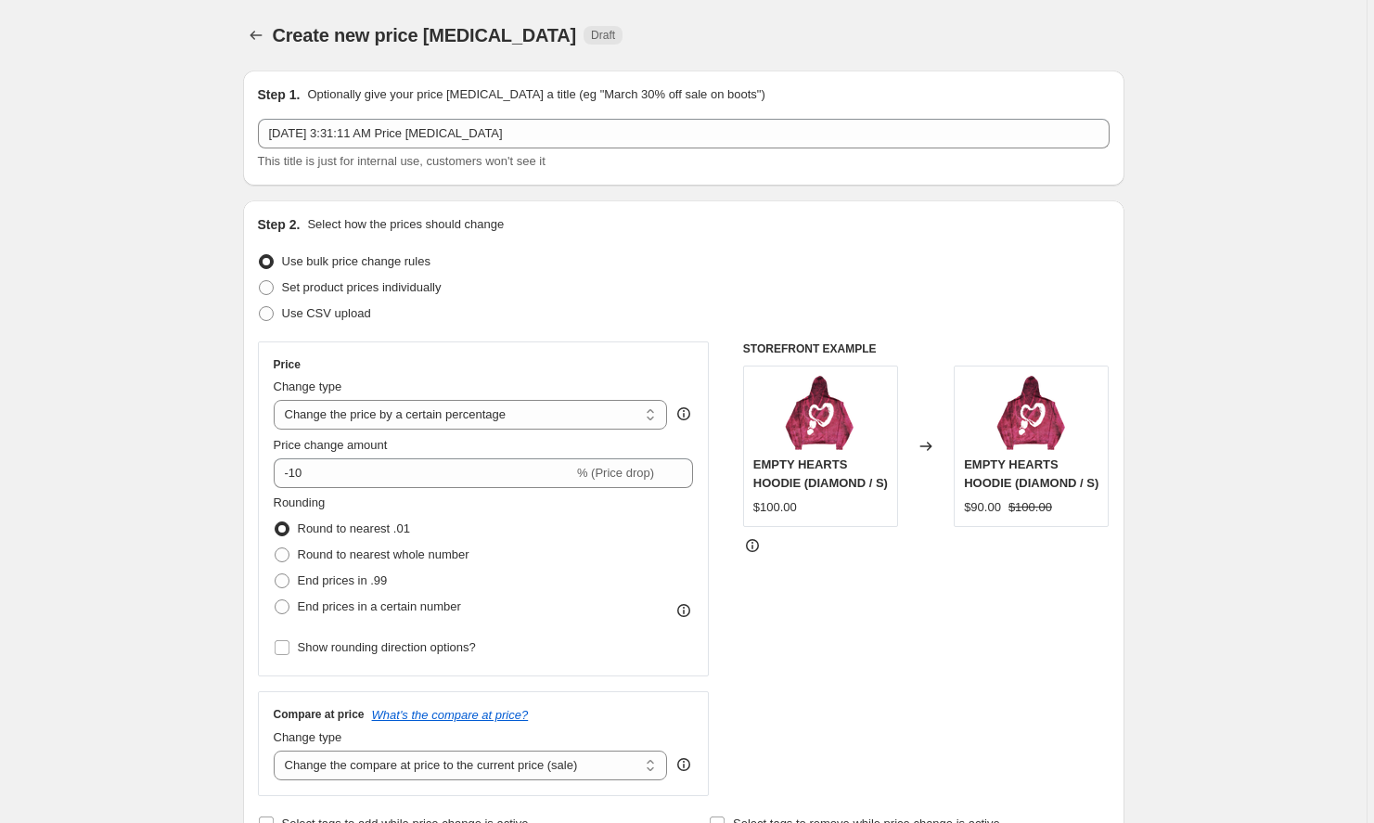
scroll to position [0, 0]
select select "to"
type input "80.00"
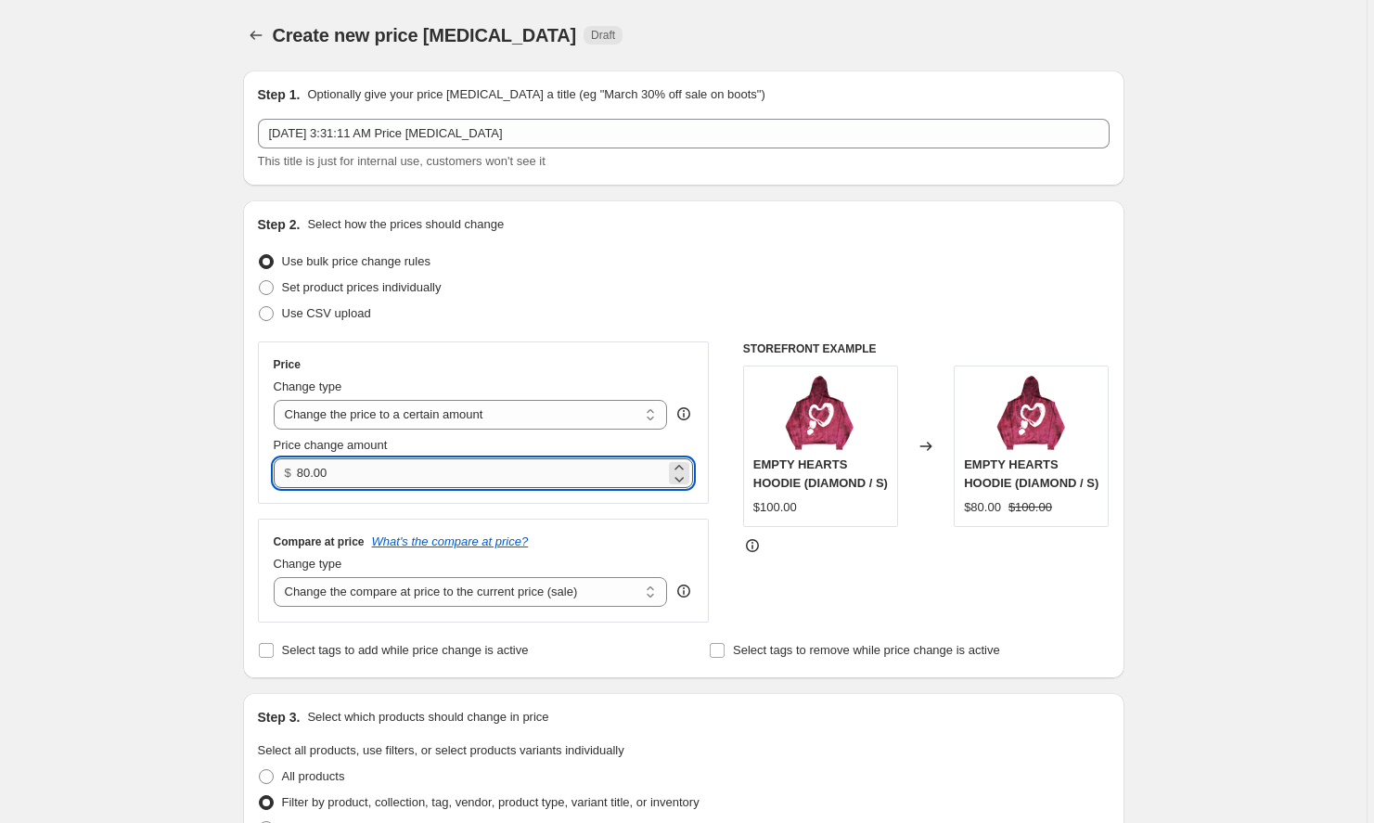
drag, startPoint x: 444, startPoint y: 476, endPoint x: 329, endPoint y: 466, distance: 114.6
click at [329, 466] on input "80.00" at bounding box center [481, 473] width 368 height 30
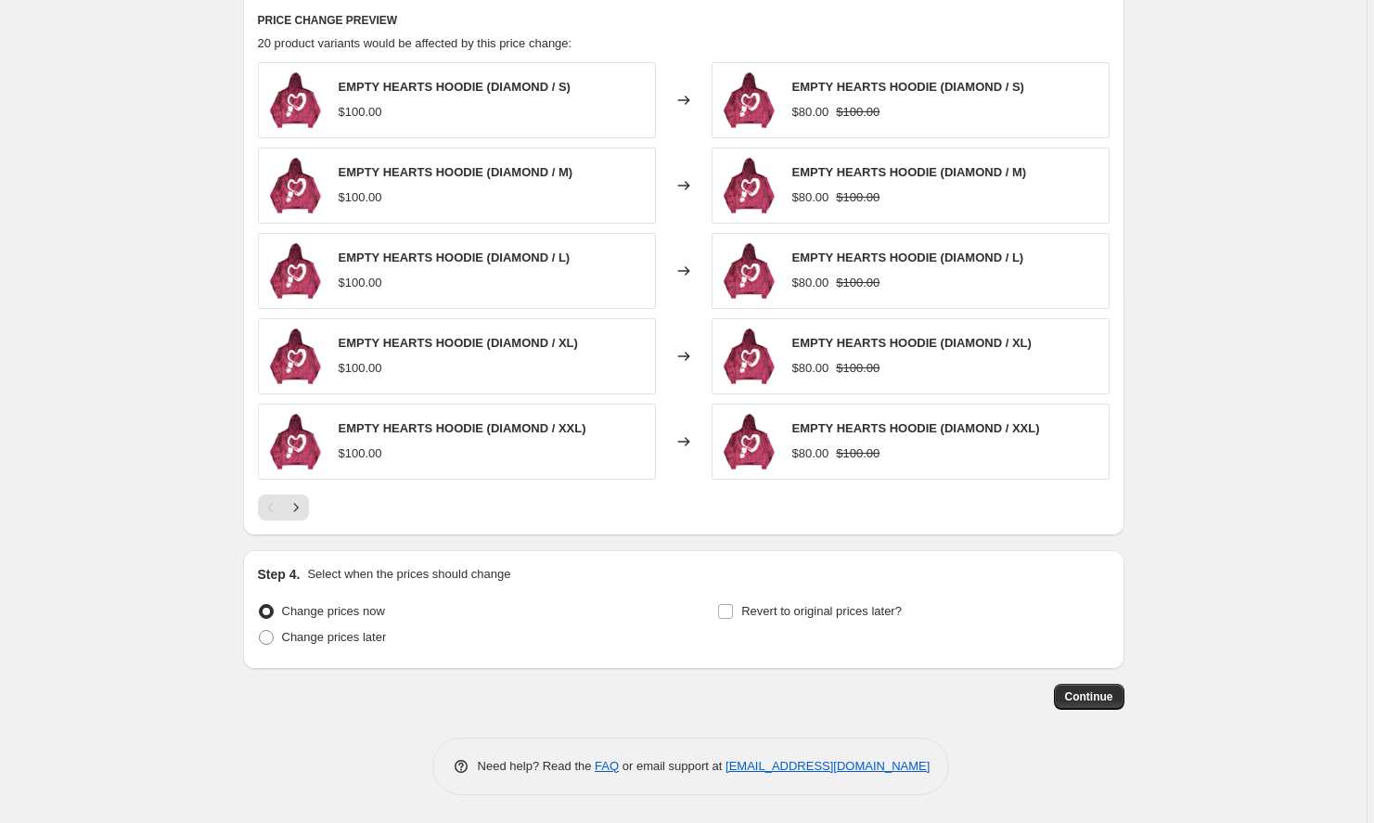
scroll to position [1109, 0]
click at [1103, 697] on span "Continue" at bounding box center [1089, 696] width 48 height 15
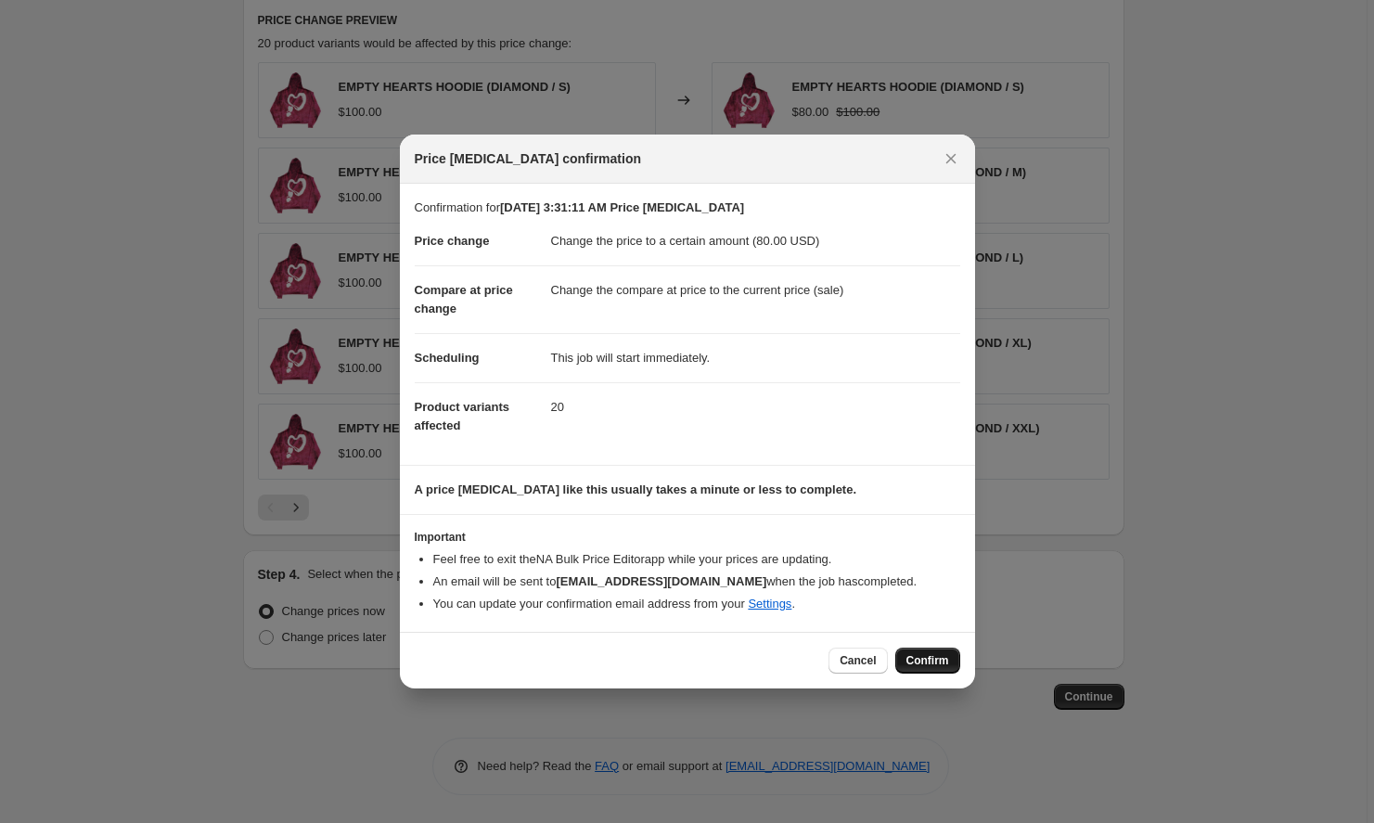
click at [953, 669] on button "Confirm" at bounding box center [927, 661] width 65 height 26
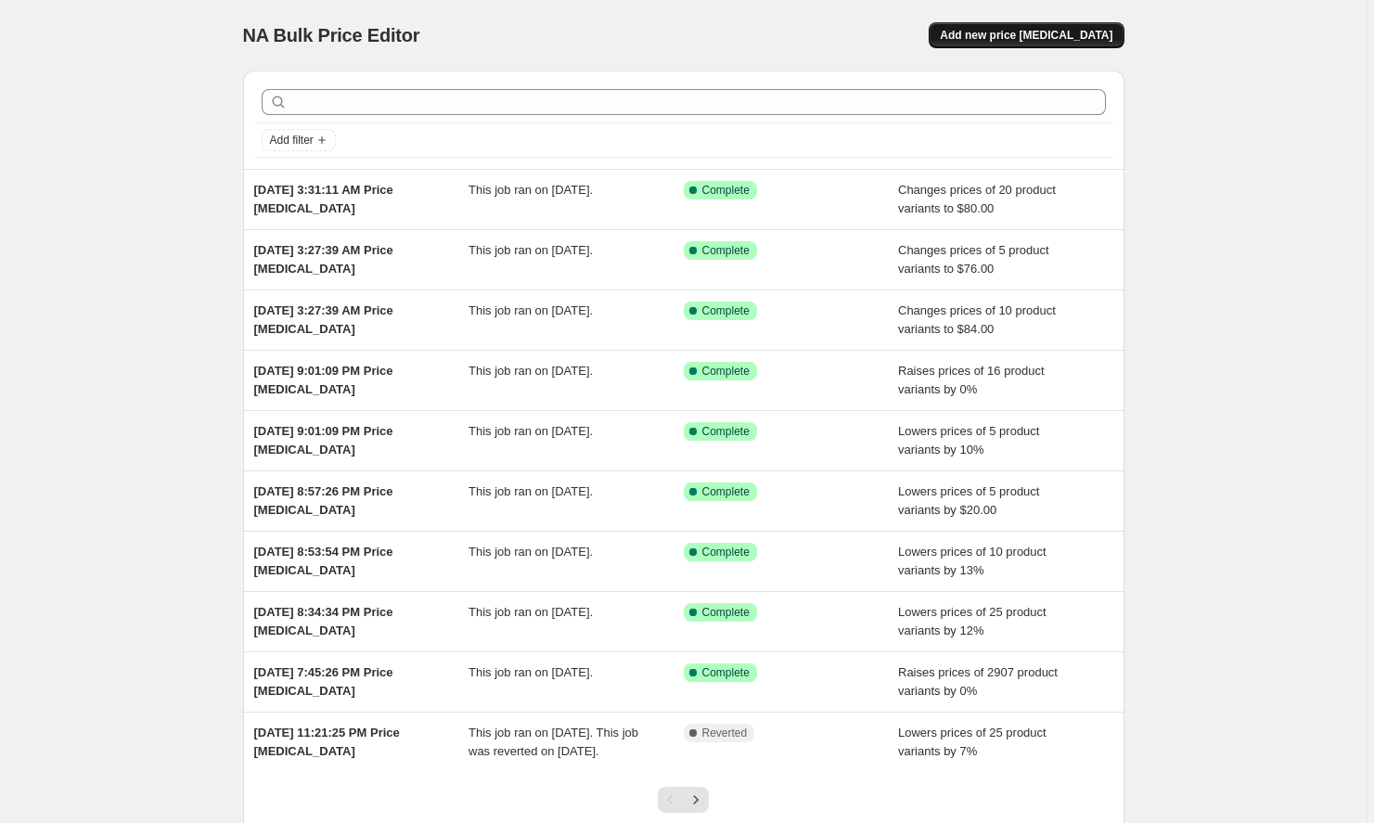
click at [1058, 40] on span "Add new price [MEDICAL_DATA]" at bounding box center [1026, 35] width 173 height 15
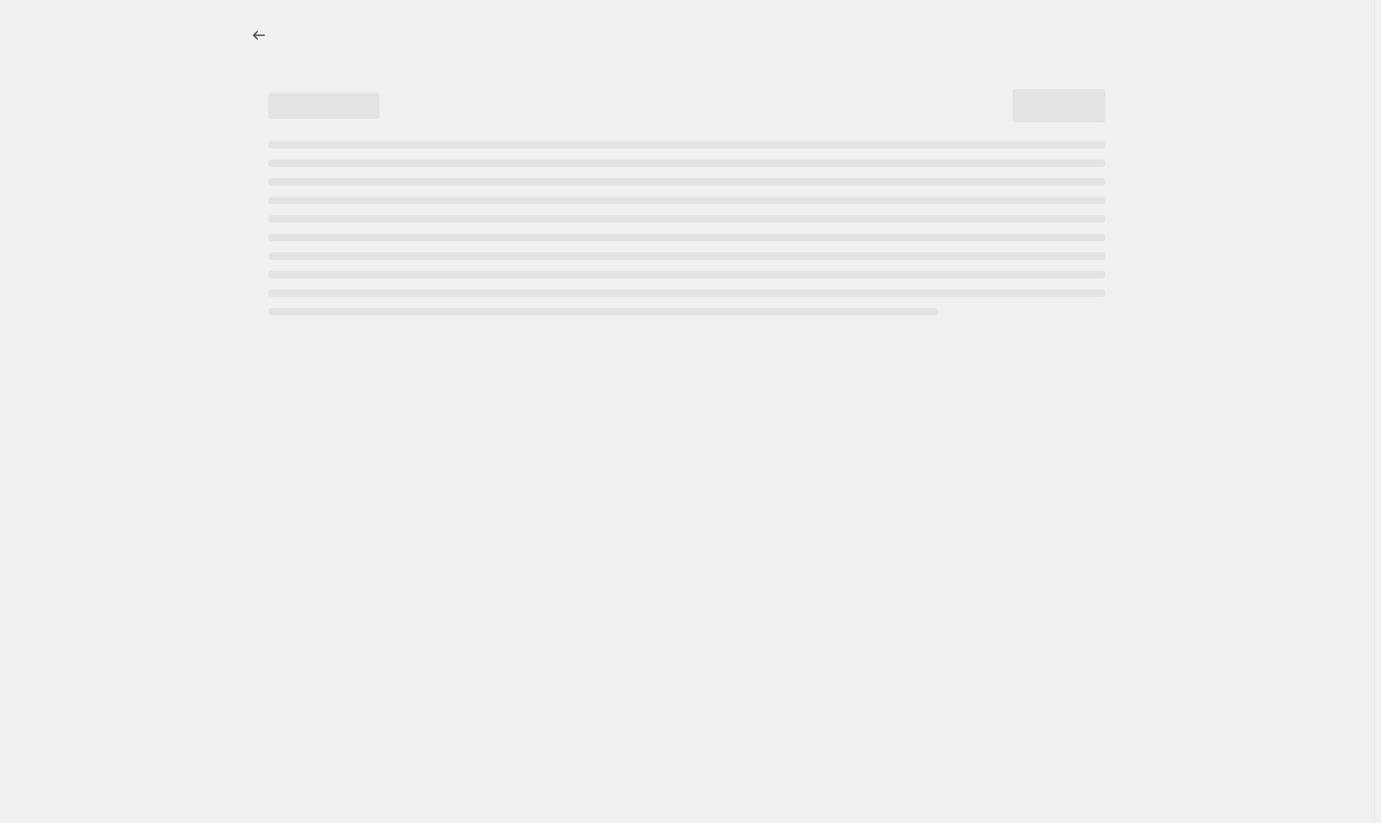
select select "percentage"
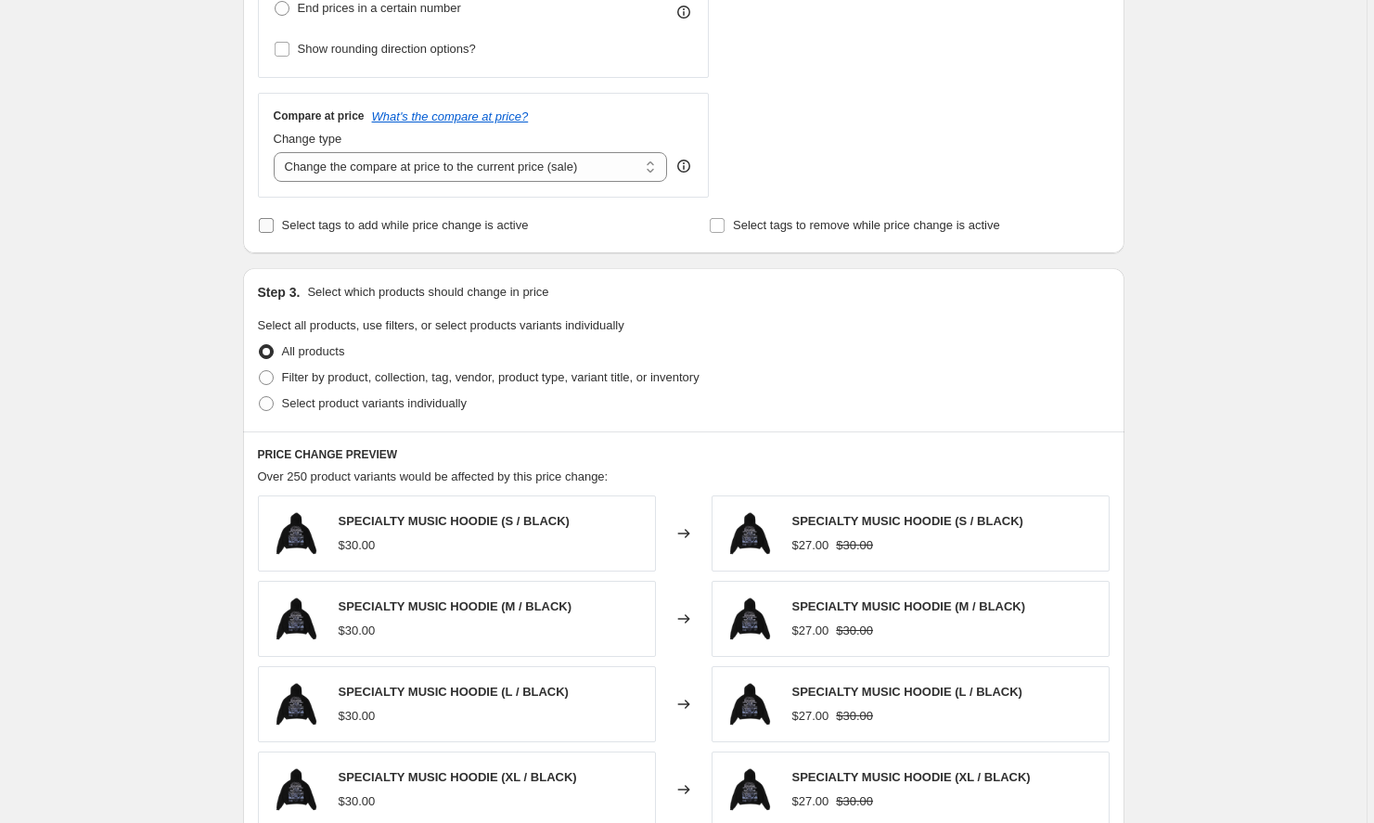
scroll to position [687, 0]
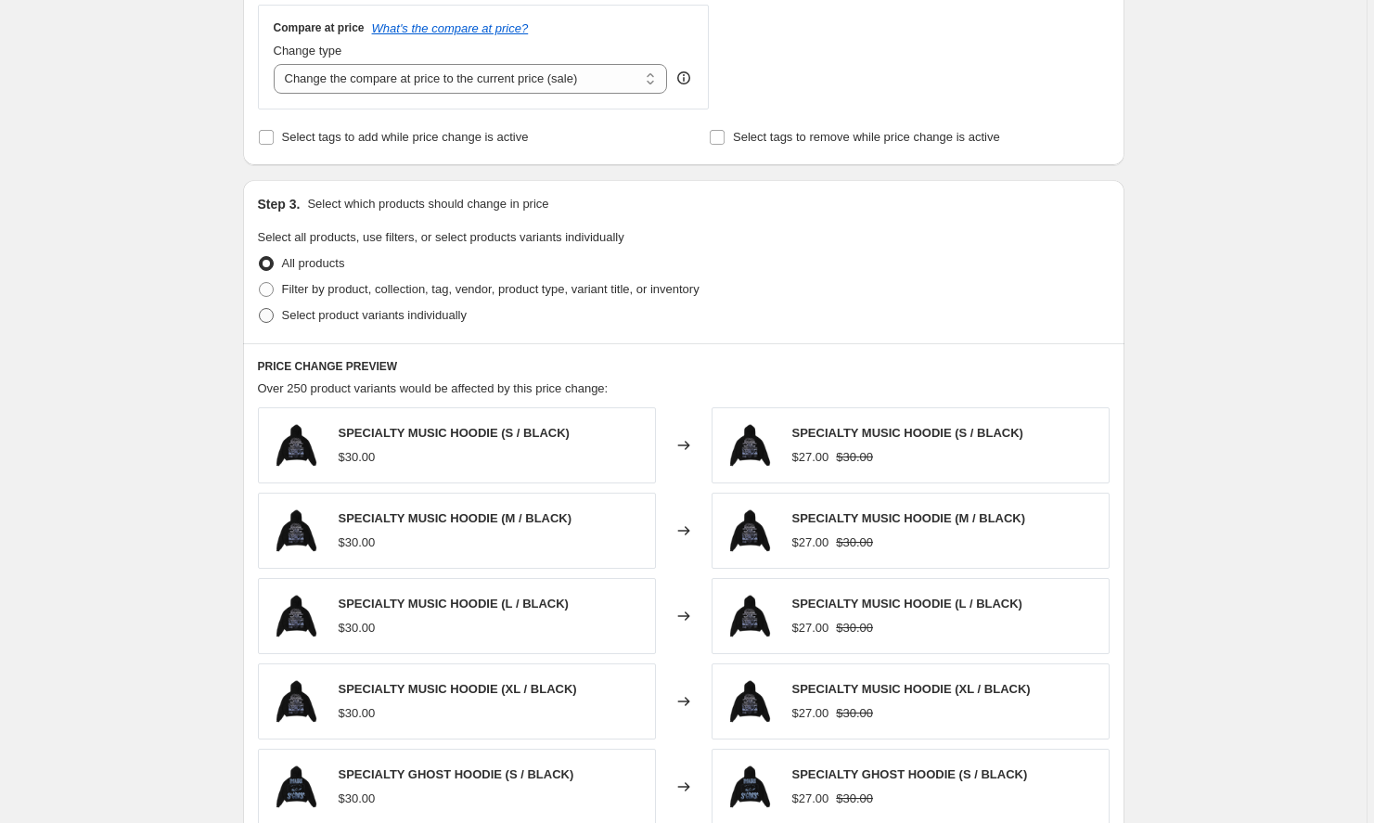
click at [426, 309] on span "Select product variants individually" at bounding box center [374, 315] width 185 height 14
click at [260, 309] on input "Select product variants individually" at bounding box center [259, 308] width 1 height 1
radio input "true"
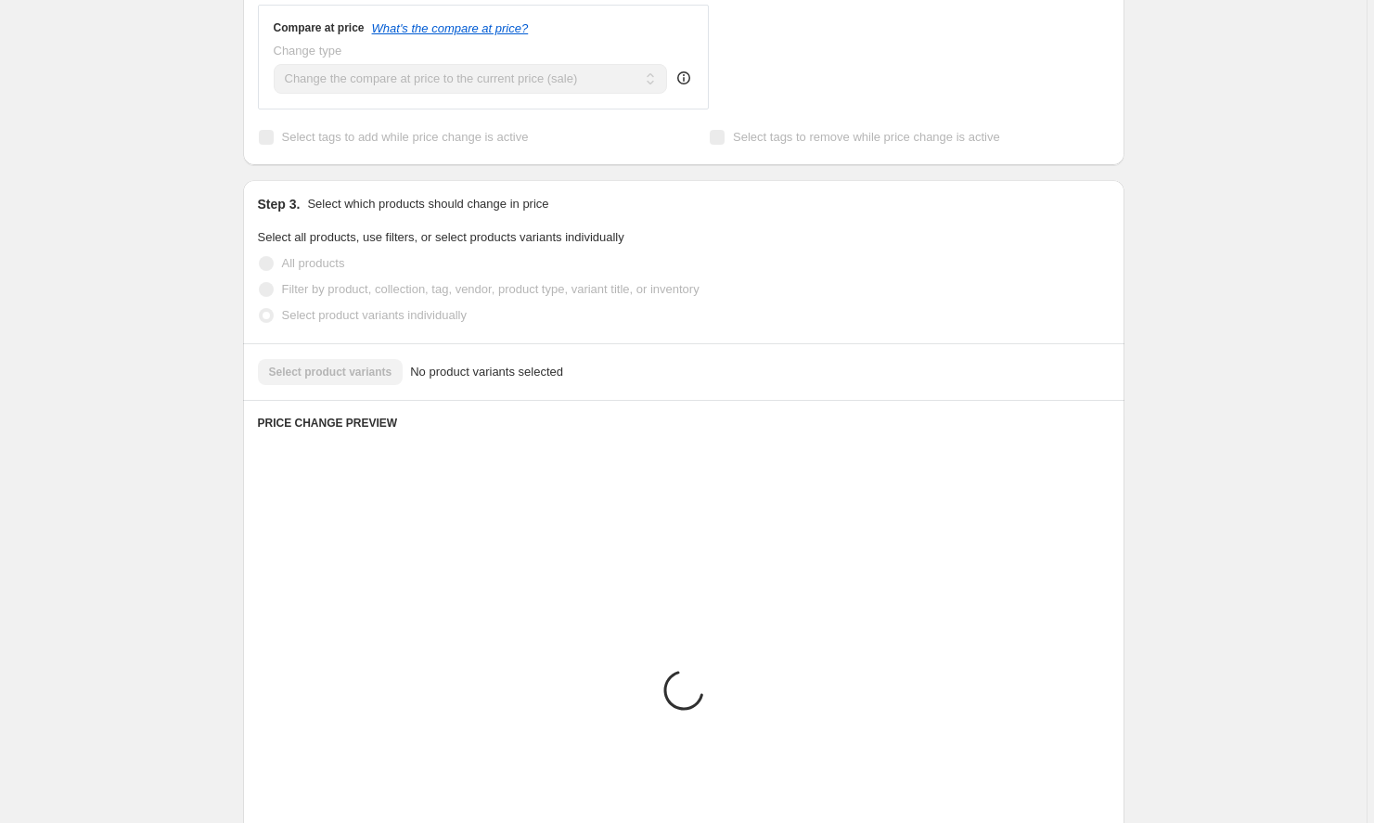
scroll to position [621, 0]
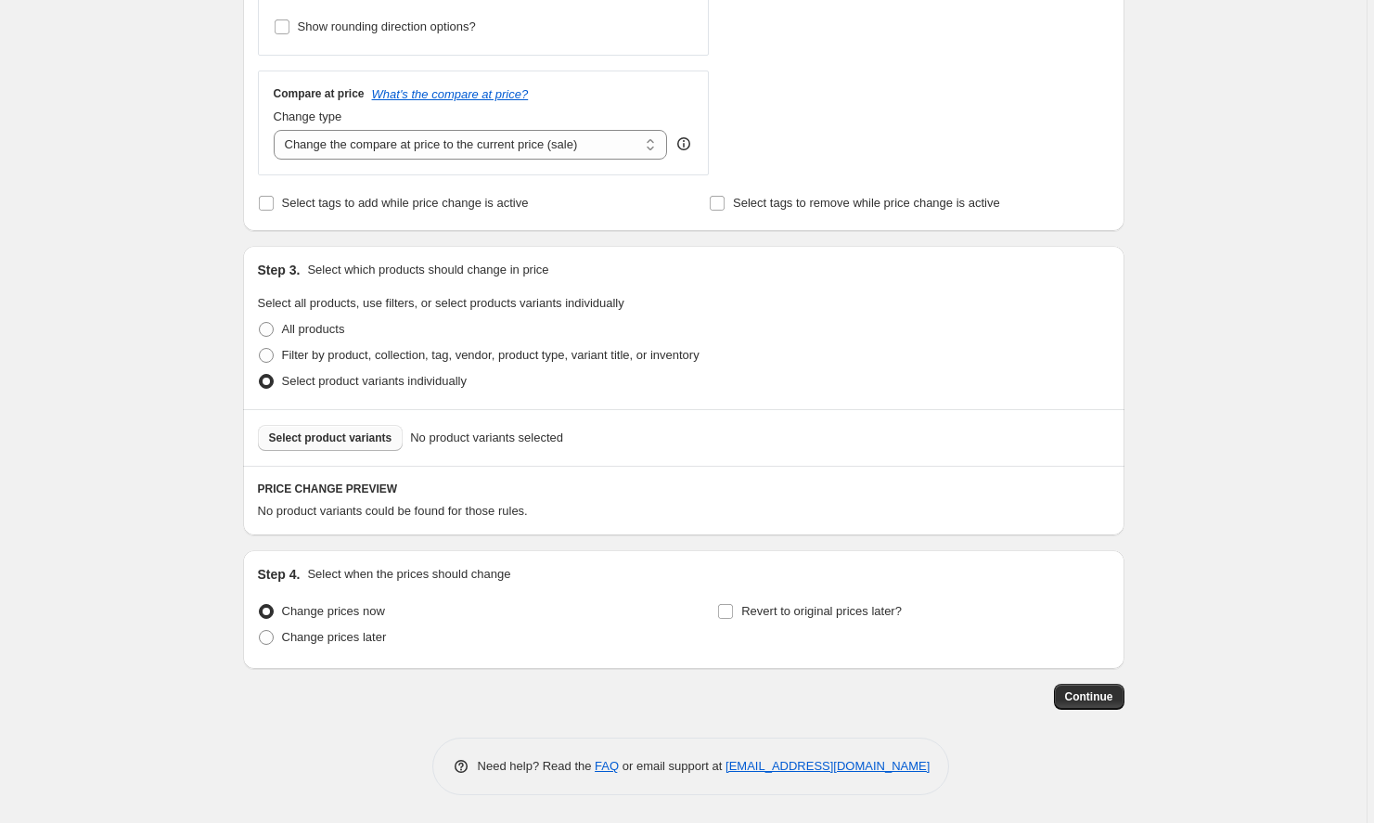
click at [393, 433] on span "Select product variants" at bounding box center [330, 438] width 123 height 15
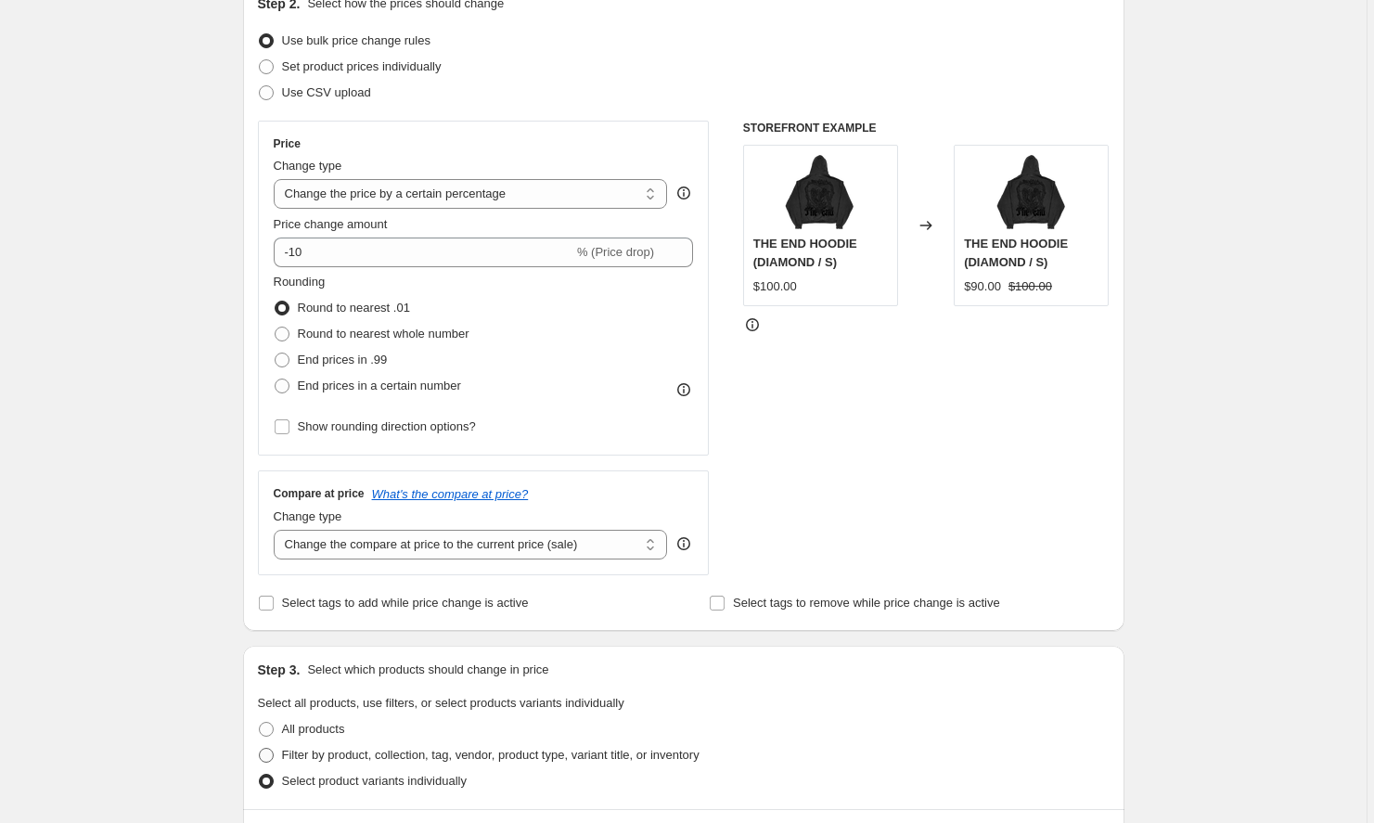
scroll to position [190, 0]
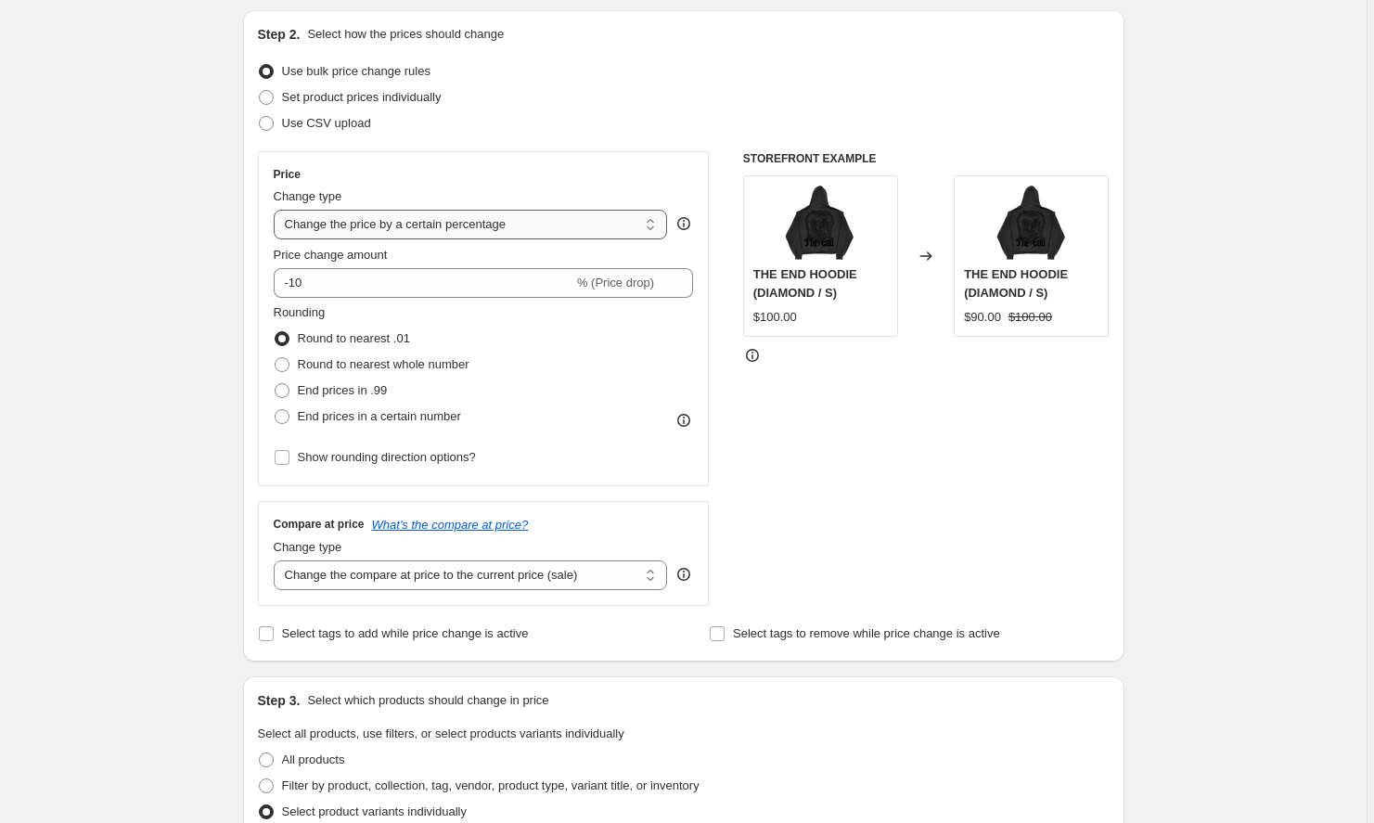
select select "to"
type input "80.00"
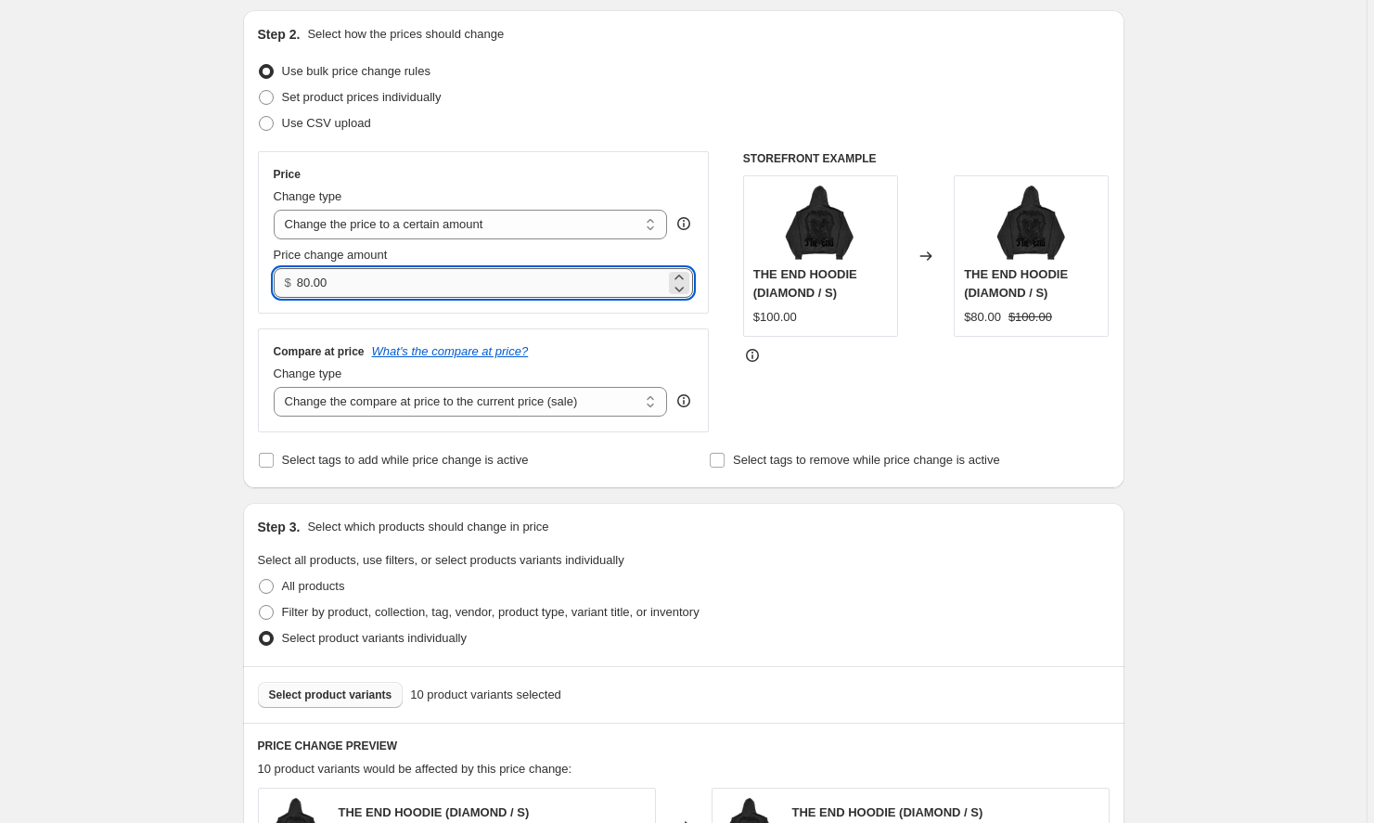
click at [394, 282] on input "80.00" at bounding box center [481, 283] width 368 height 30
drag, startPoint x: 394, startPoint y: 282, endPoint x: 225, endPoint y: 269, distance: 170.3
click at [225, 269] on div "Create new price change job. This page is ready Create new price change job Dra…" at bounding box center [684, 679] width 926 height 1739
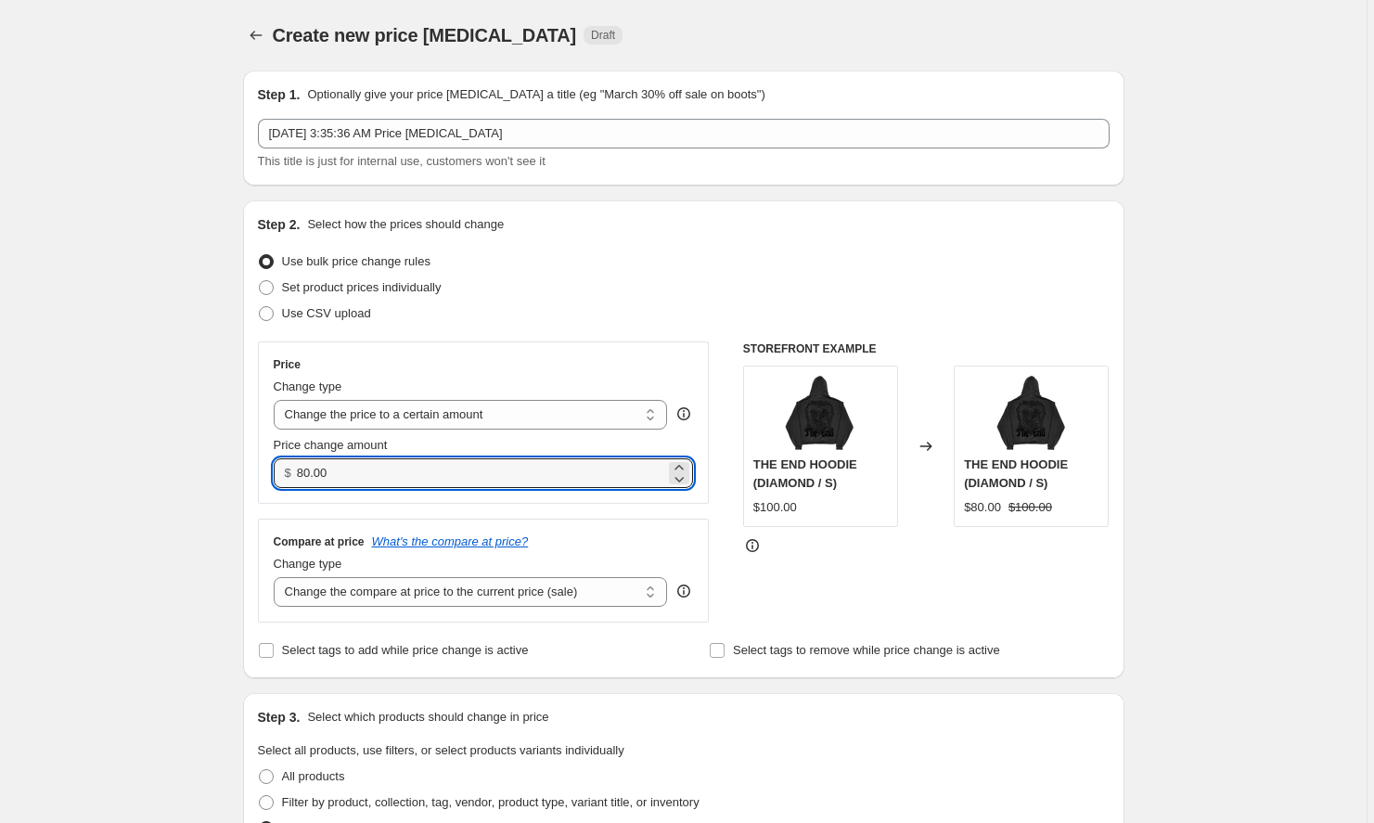
scroll to position [0, 0]
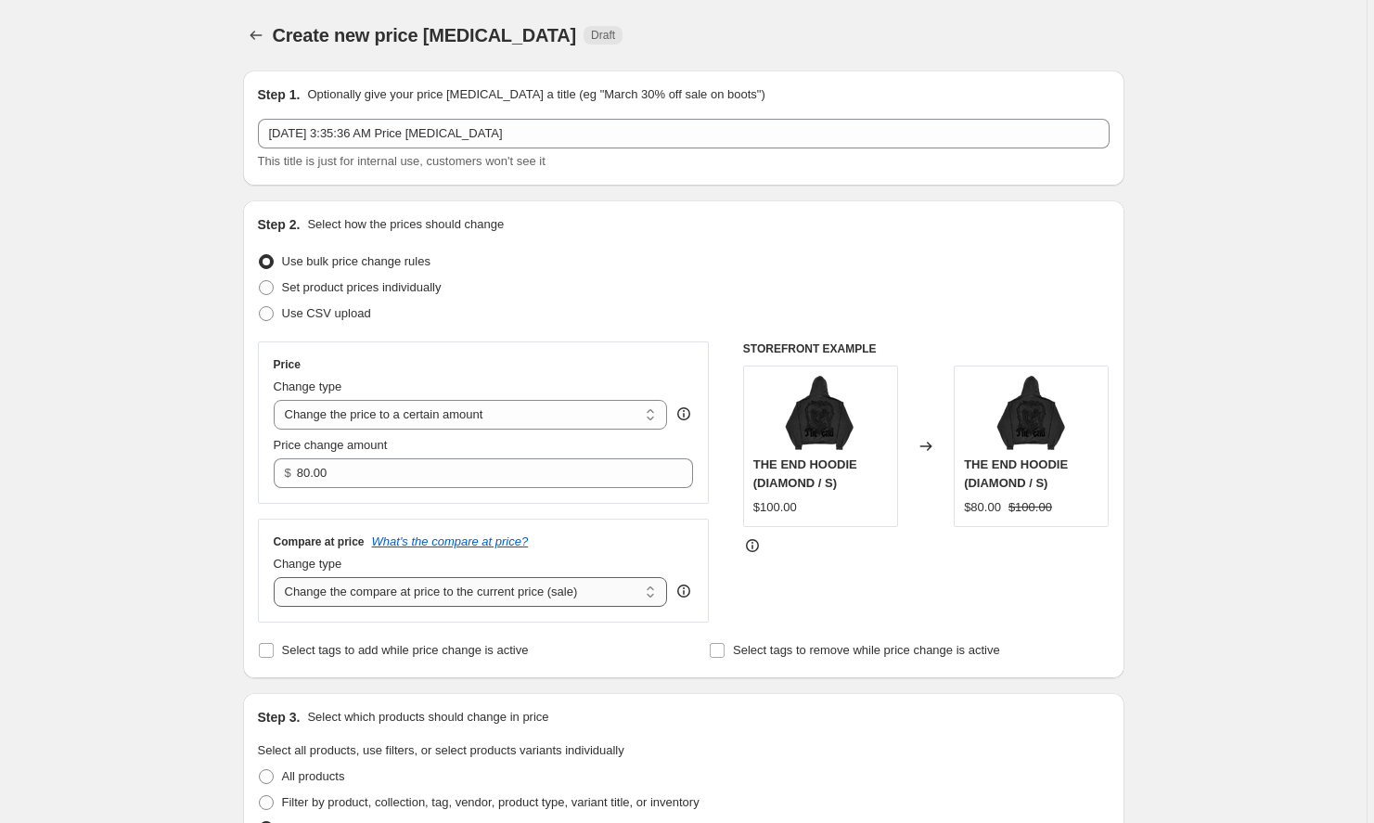
select select "to"
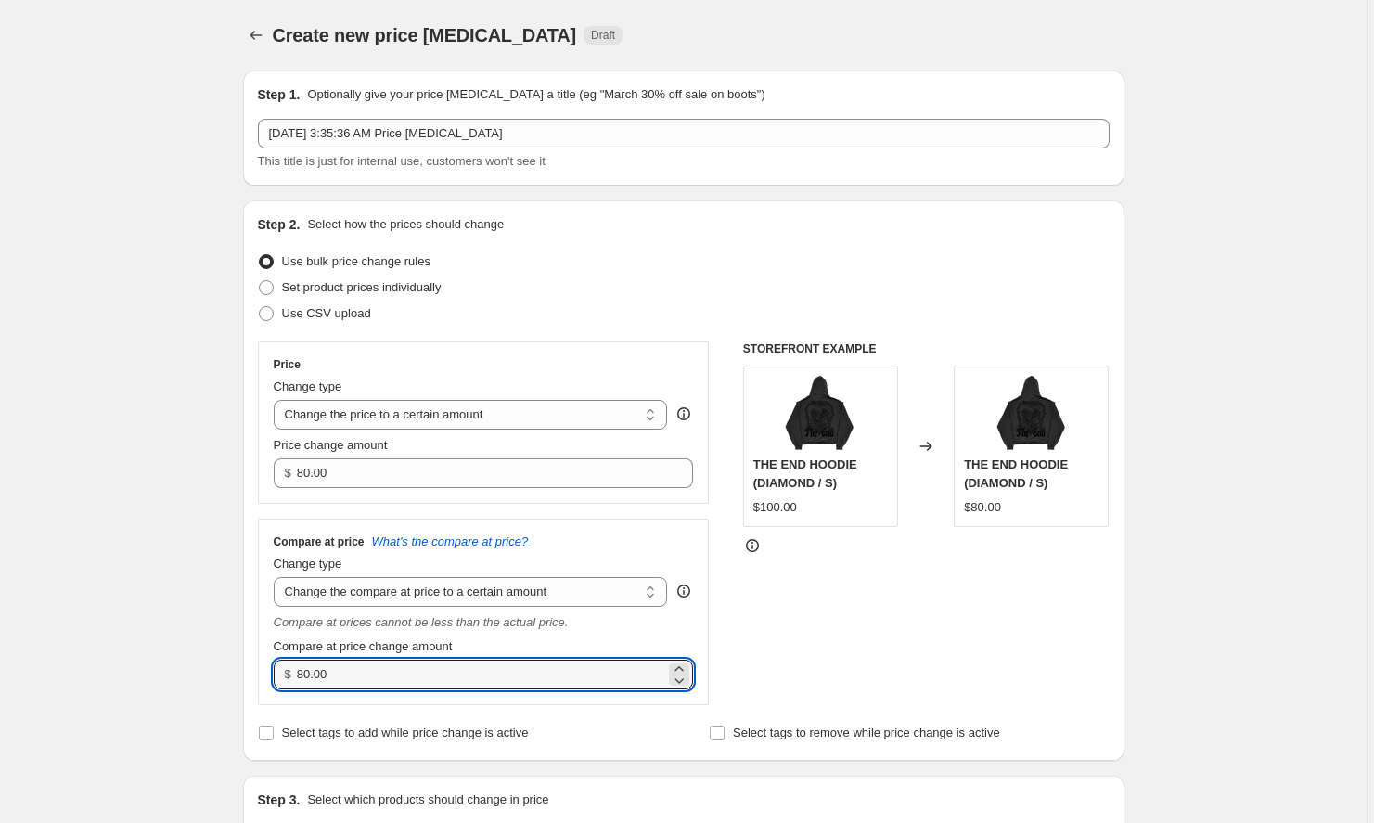
drag, startPoint x: 380, startPoint y: 670, endPoint x: 256, endPoint y: 659, distance: 123.9
click at [256, 659] on div "Step 2. Select how the prices should change Use bulk price change rules Set pro…" at bounding box center [684, 480] width 882 height 560
type input "110.00"
click at [884, 245] on div "Step 2. Select how the prices should change Use bulk price change rules Set pro…" at bounding box center [684, 480] width 852 height 531
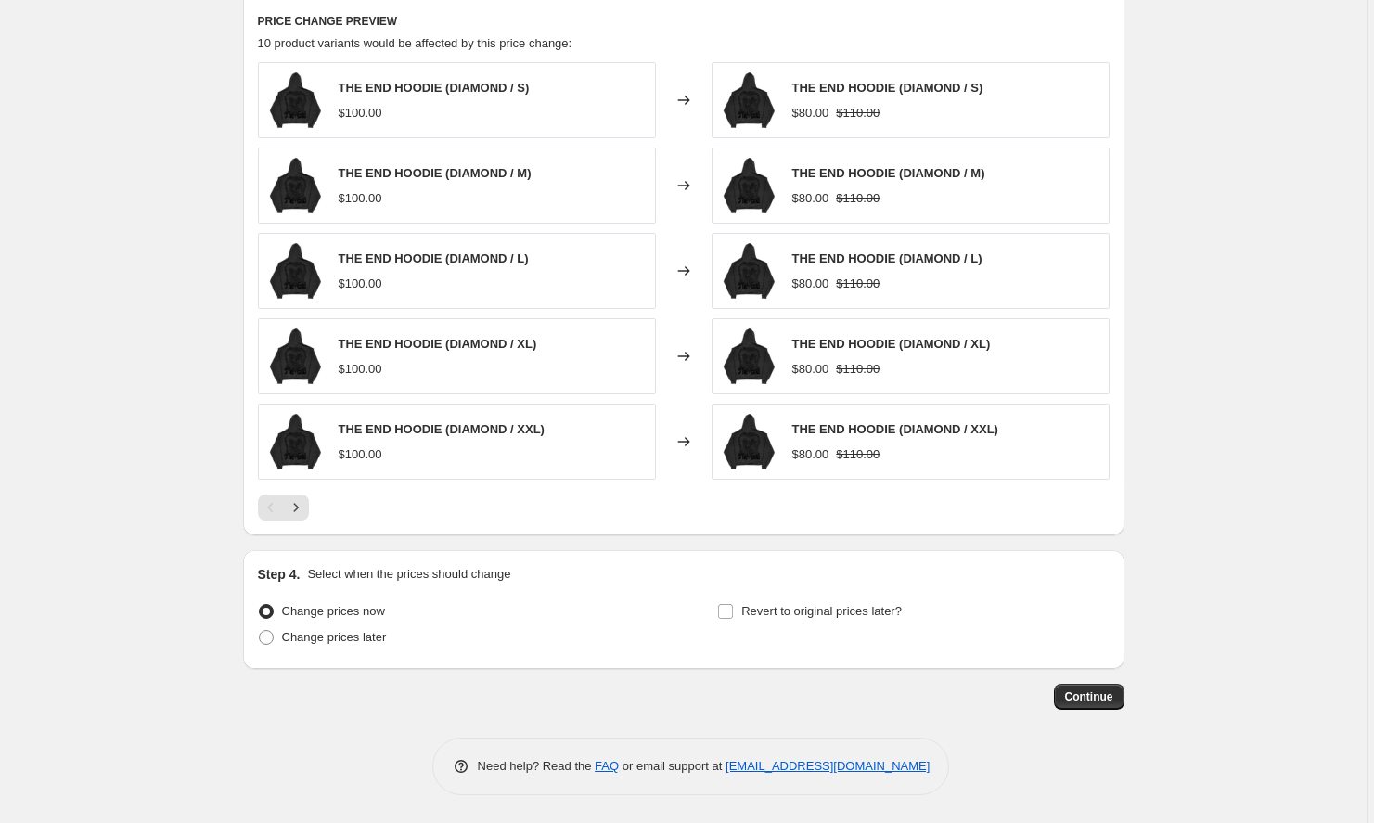
scroll to position [998, 0]
click at [1101, 699] on span "Continue" at bounding box center [1089, 696] width 48 height 15
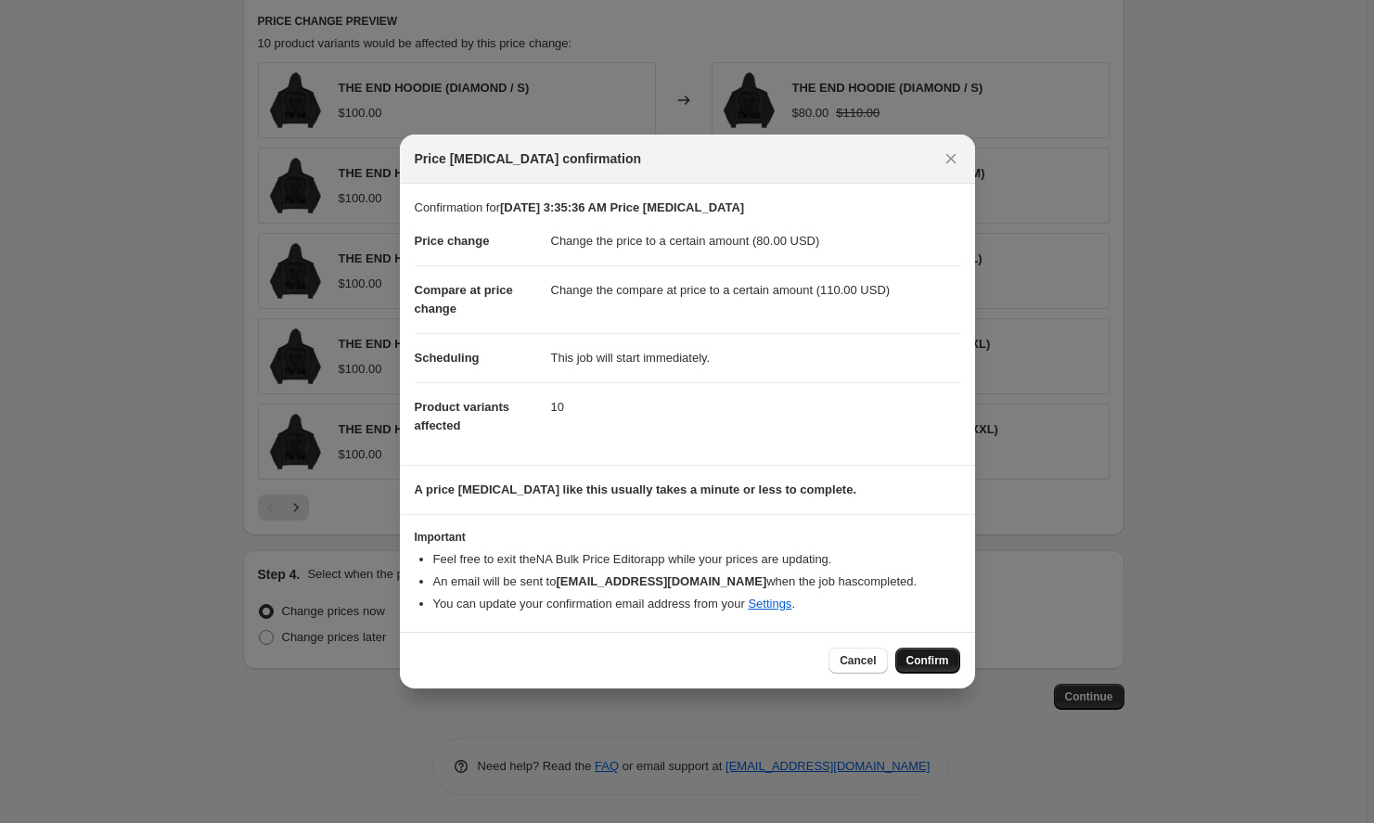
click at [920, 658] on span "Confirm" at bounding box center [928, 660] width 43 height 15
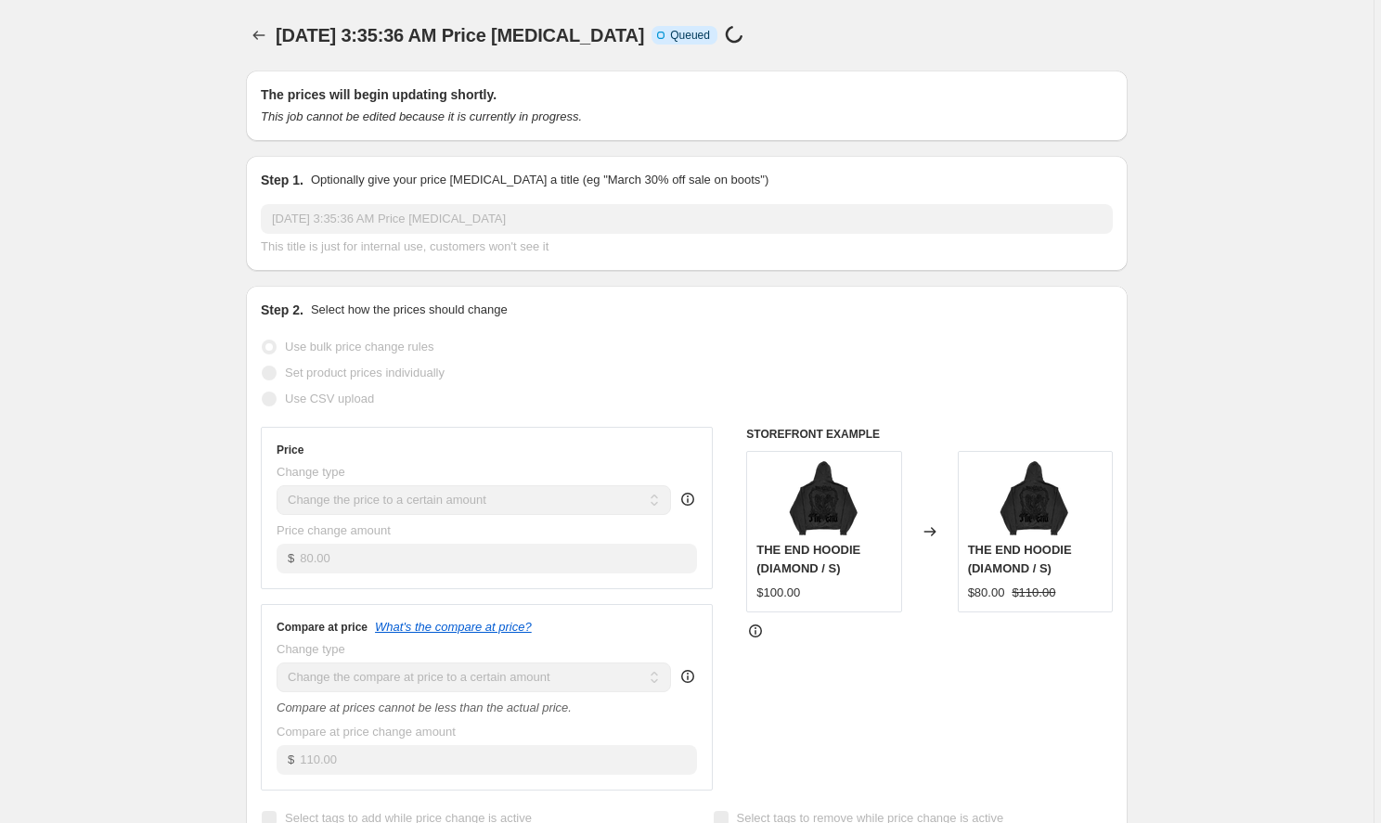
select select "to"
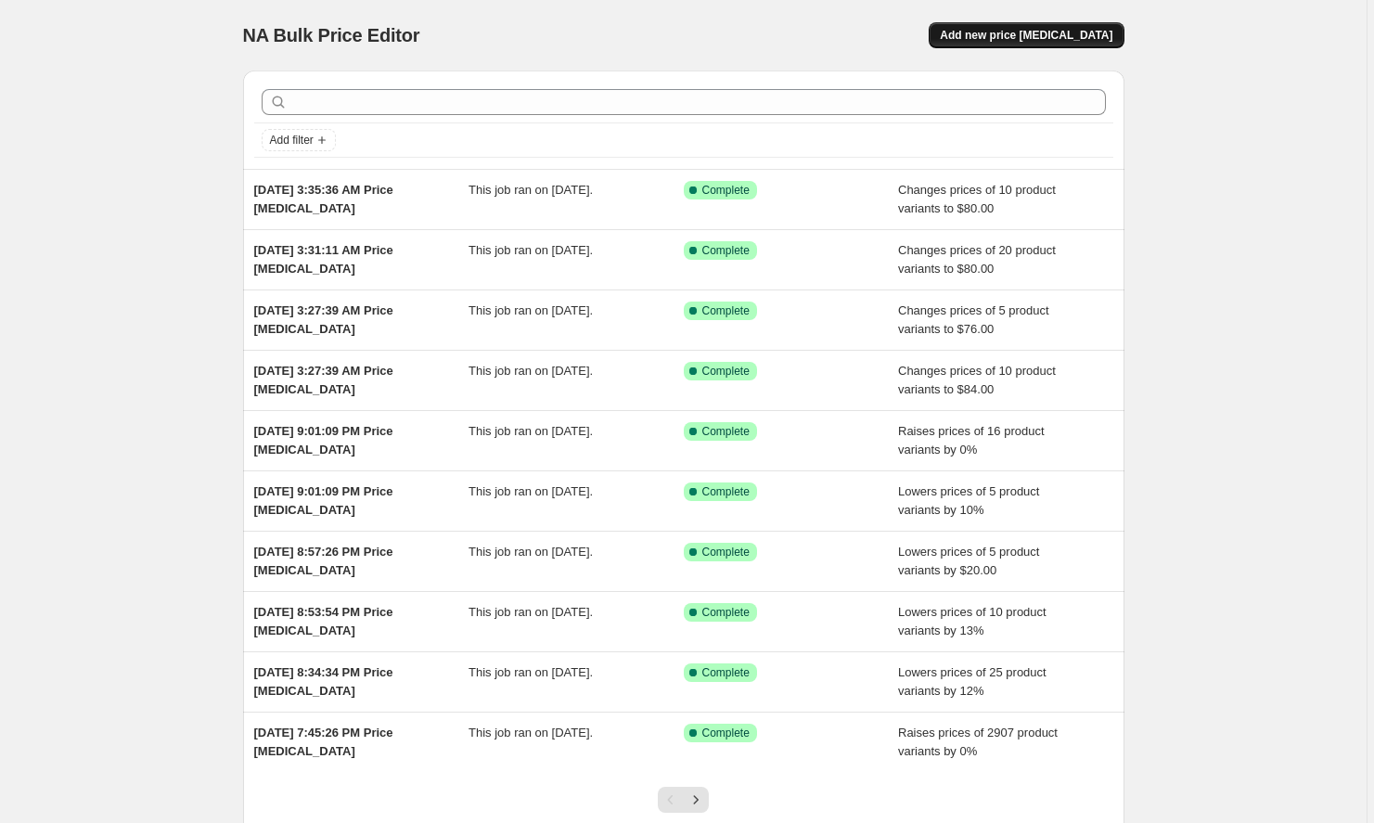
click at [1009, 38] on span "Add new price [MEDICAL_DATA]" at bounding box center [1026, 35] width 173 height 15
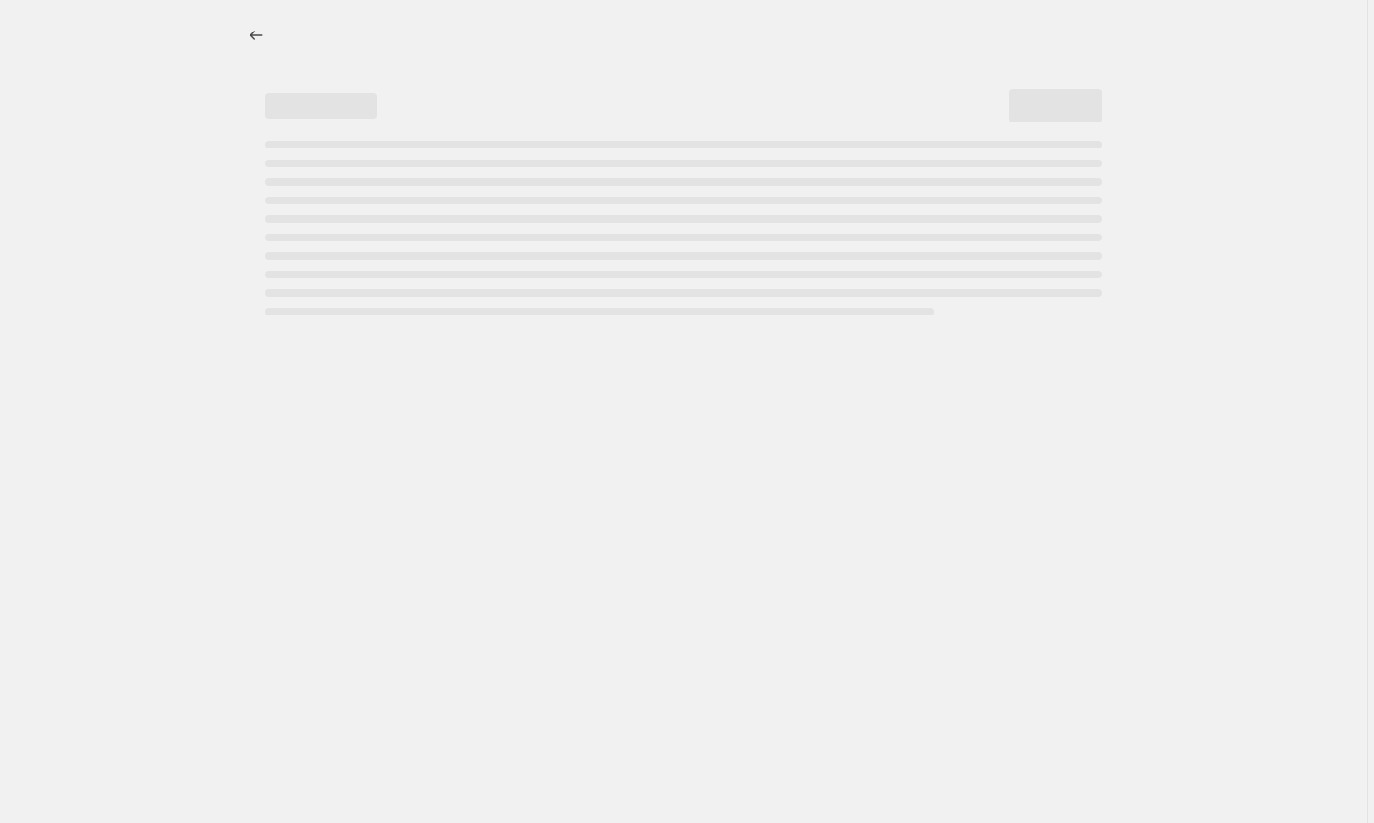
select select "percentage"
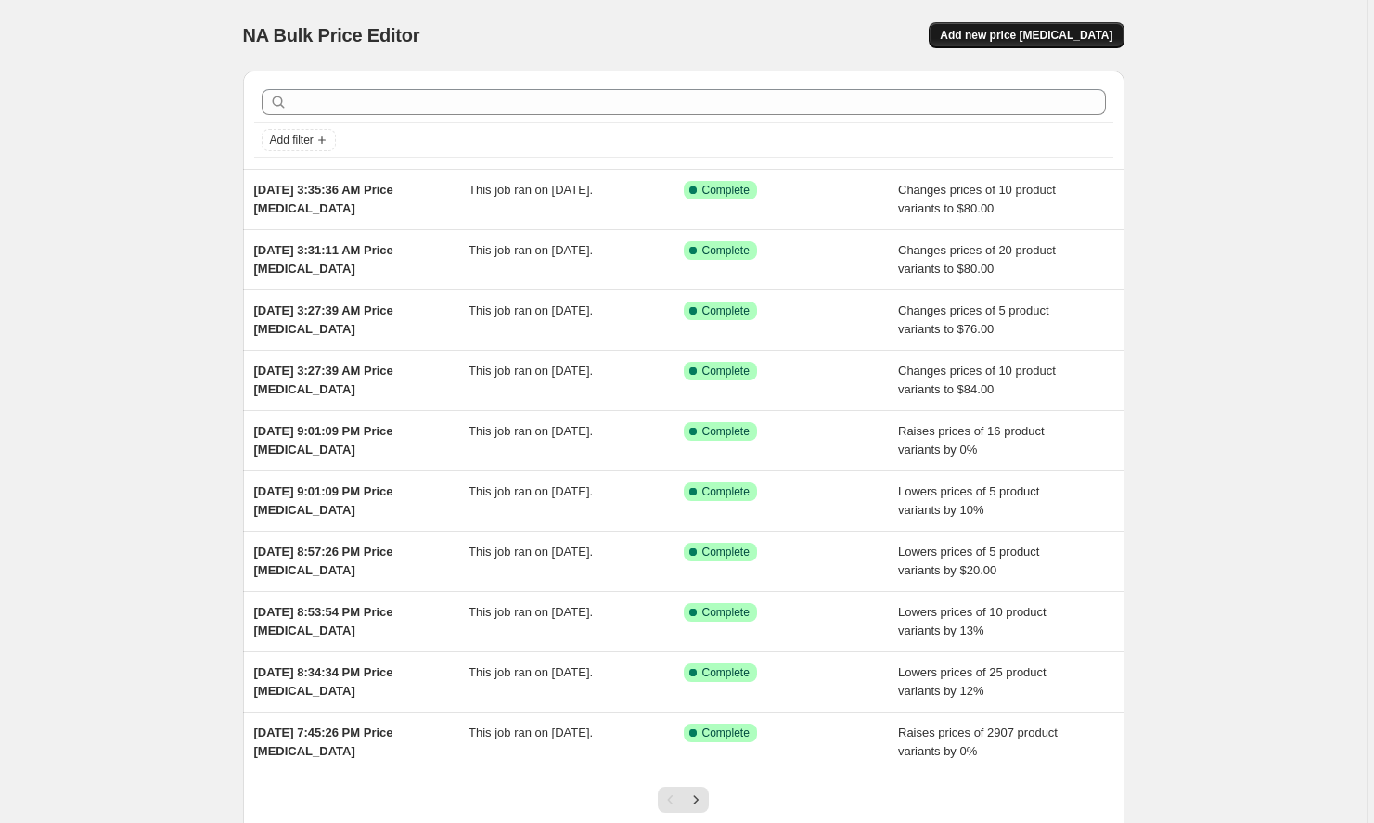
click at [1030, 39] on span "Add new price [MEDICAL_DATA]" at bounding box center [1026, 35] width 173 height 15
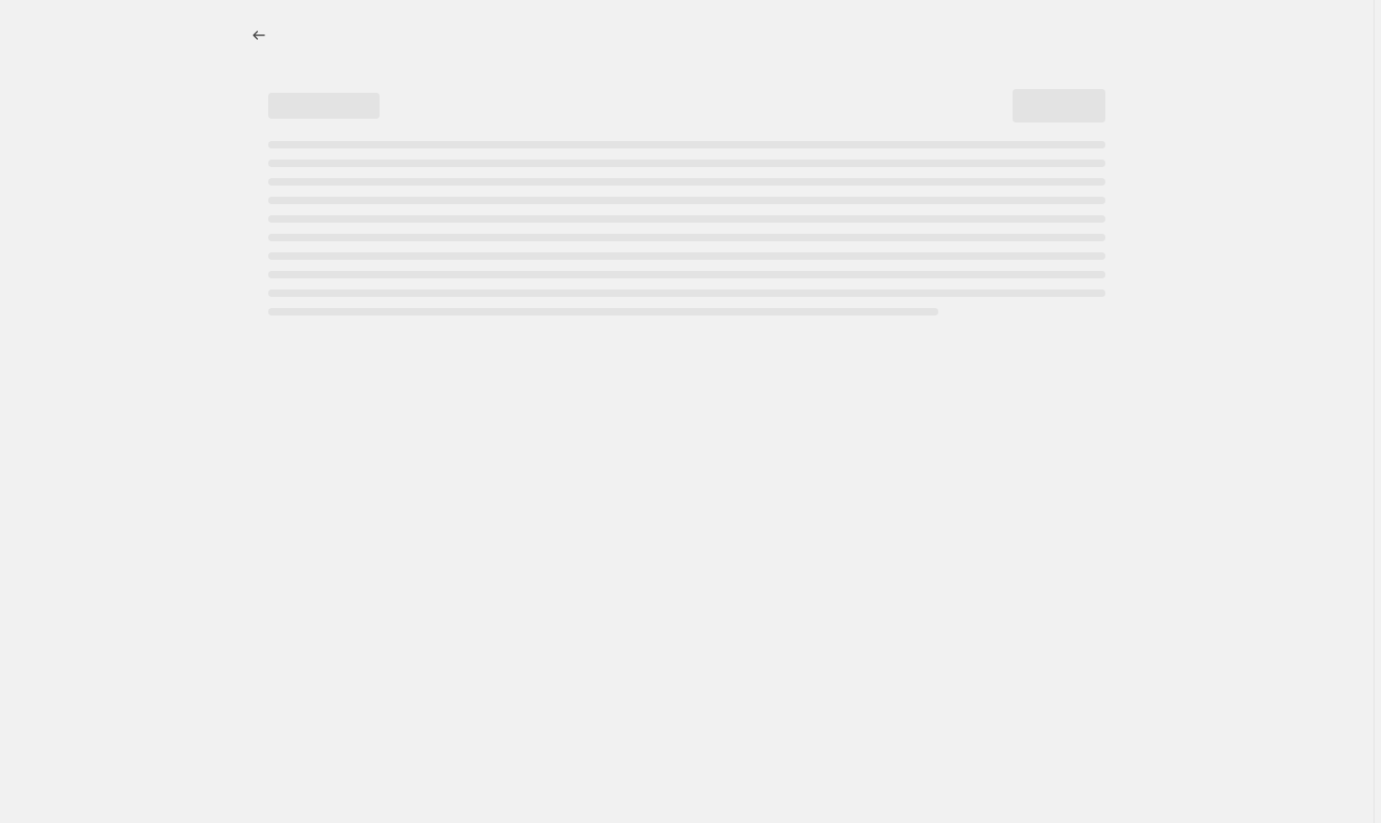
select select "percentage"
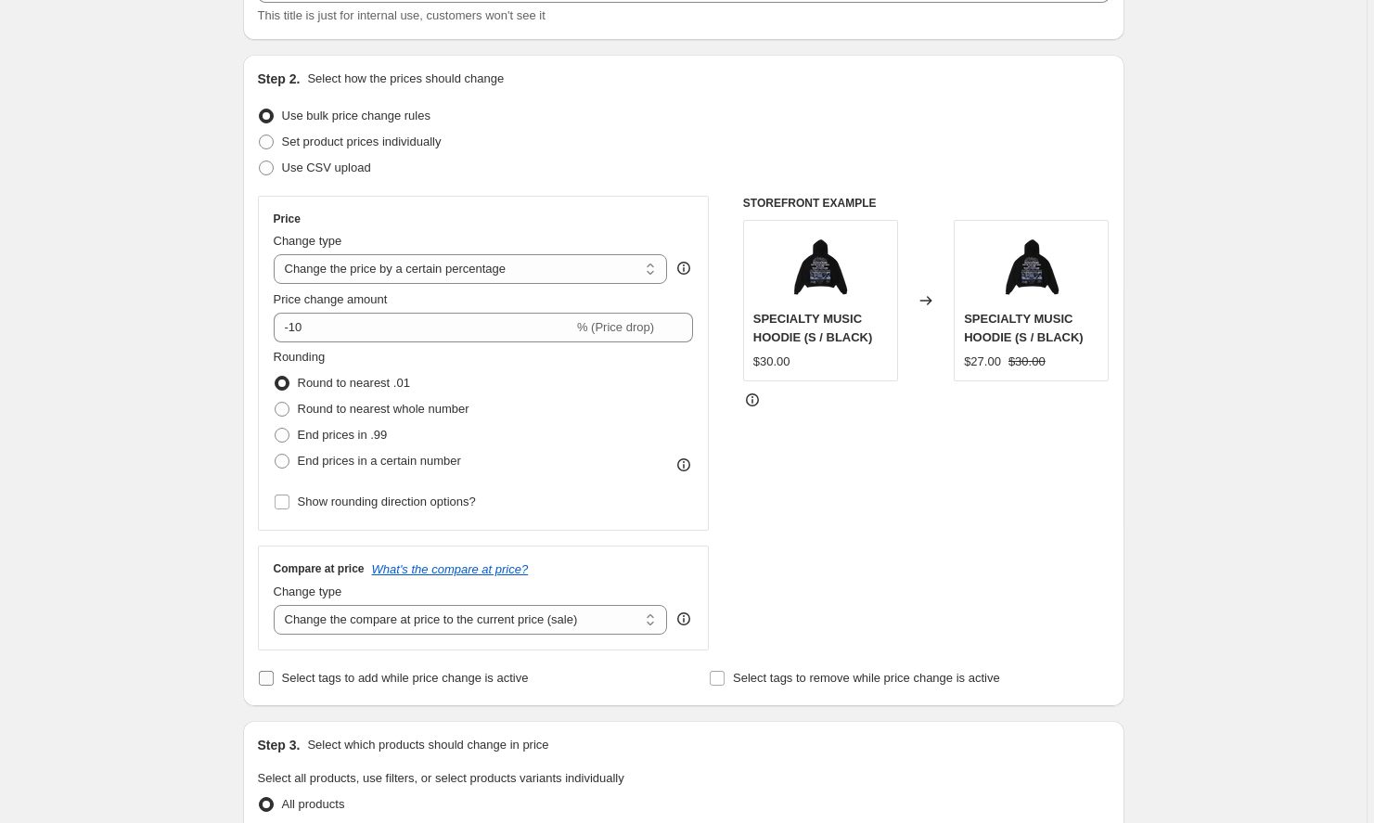
scroll to position [173, 0]
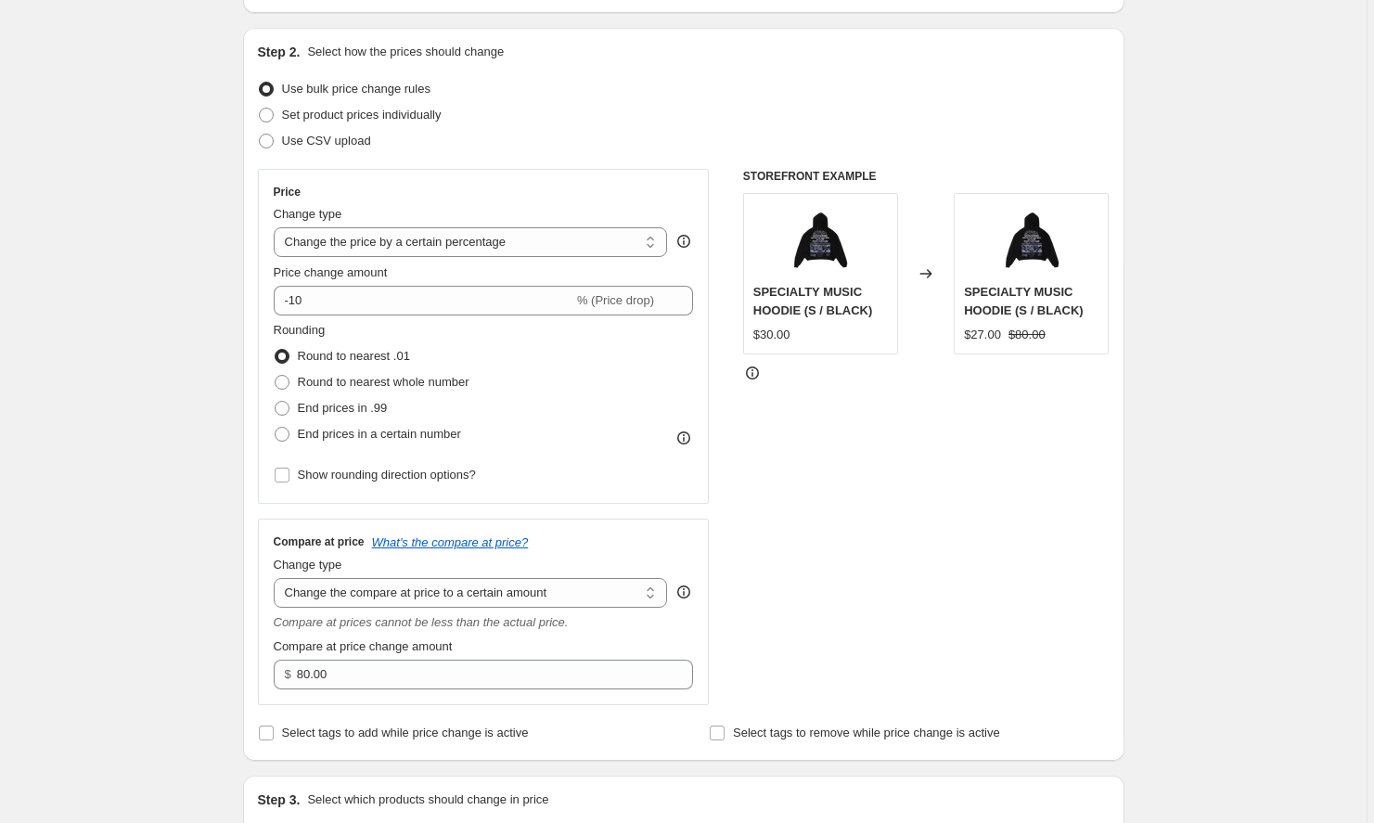
click at [444, 613] on div "Compare at prices cannot be less than the actual price." at bounding box center [484, 622] width 420 height 19
select select "ep"
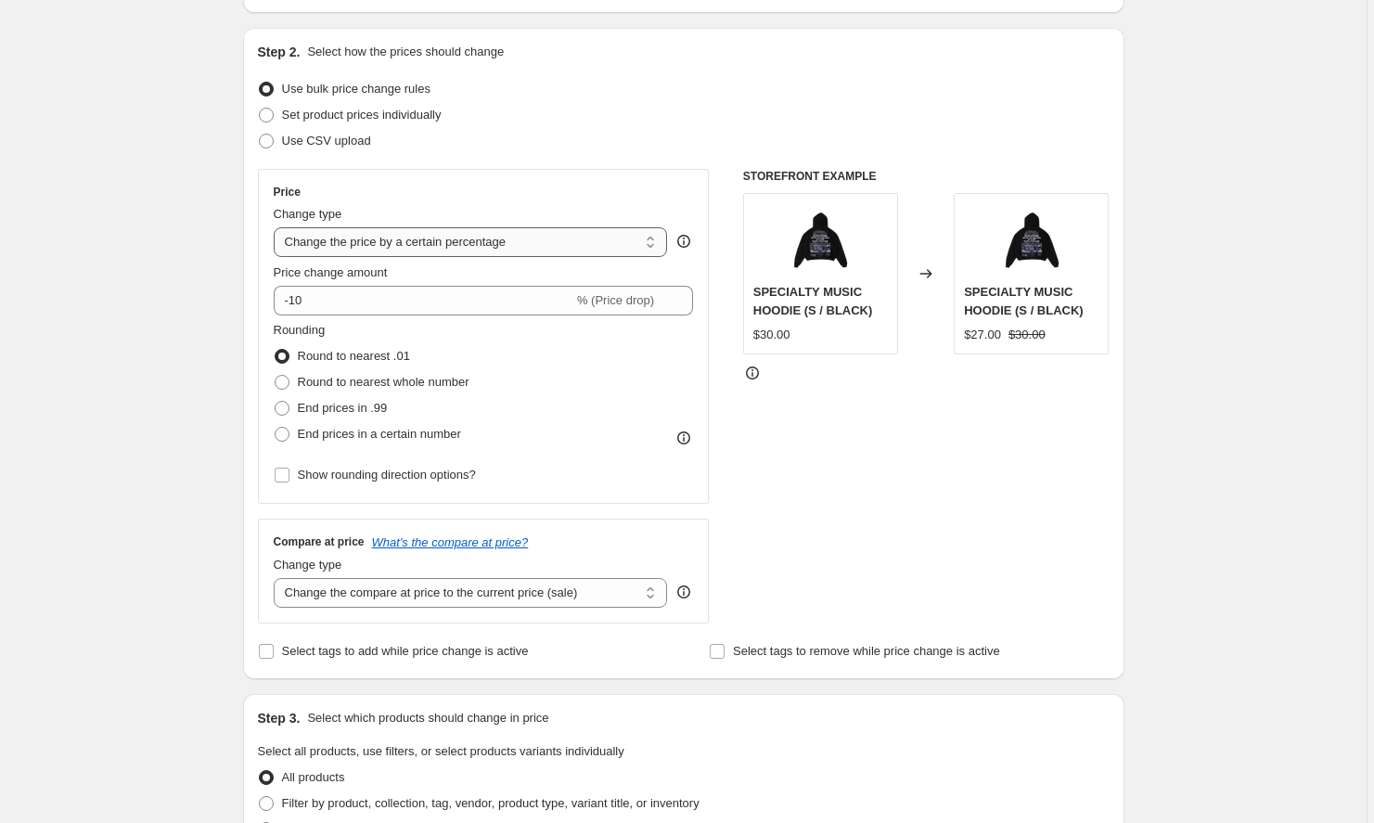
select select "to"
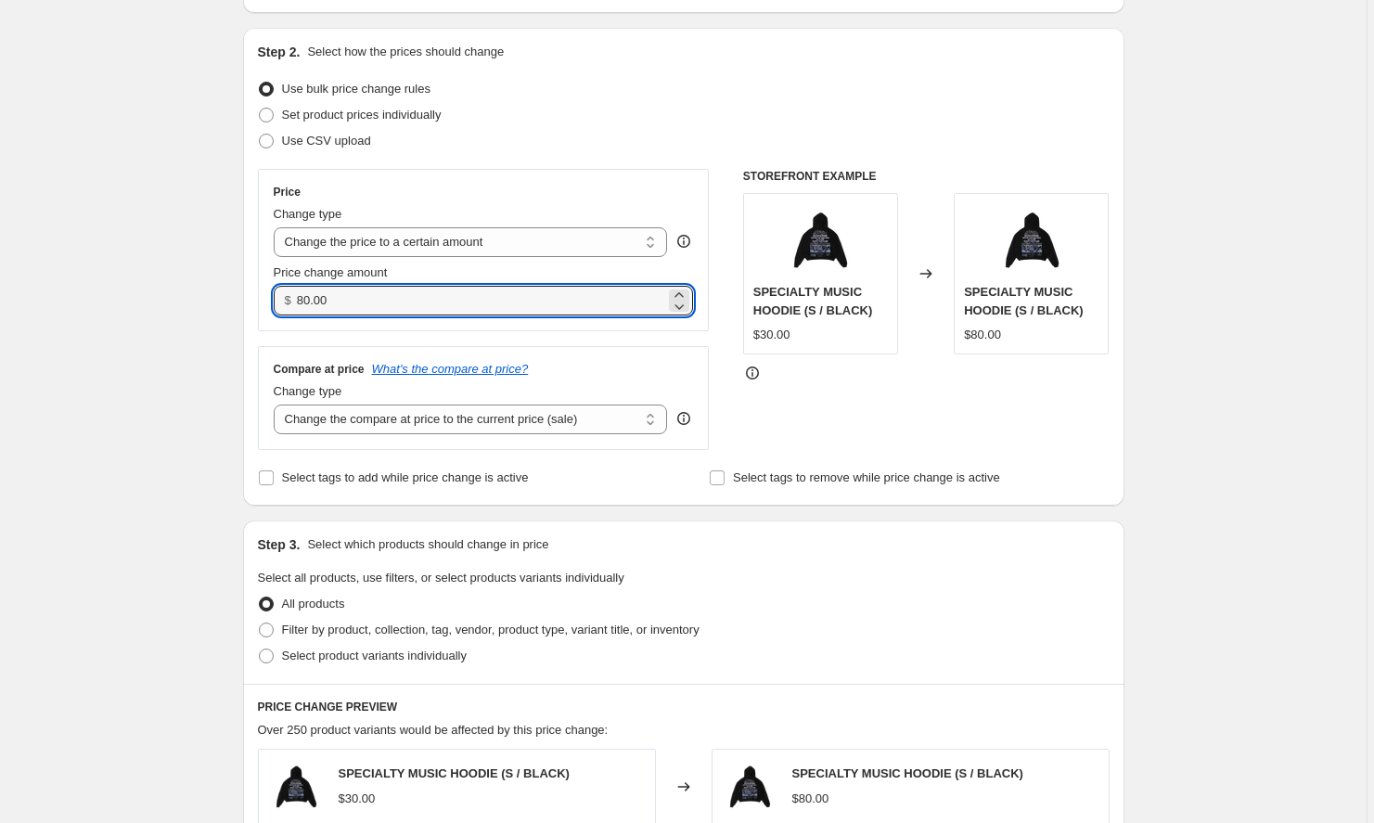
drag, startPoint x: 407, startPoint y: 292, endPoint x: 217, endPoint y: 289, distance: 190.3
click at [217, 289] on div "Create new price change job. This page is ready Create new price change job Dra…" at bounding box center [683, 668] width 1367 height 1682
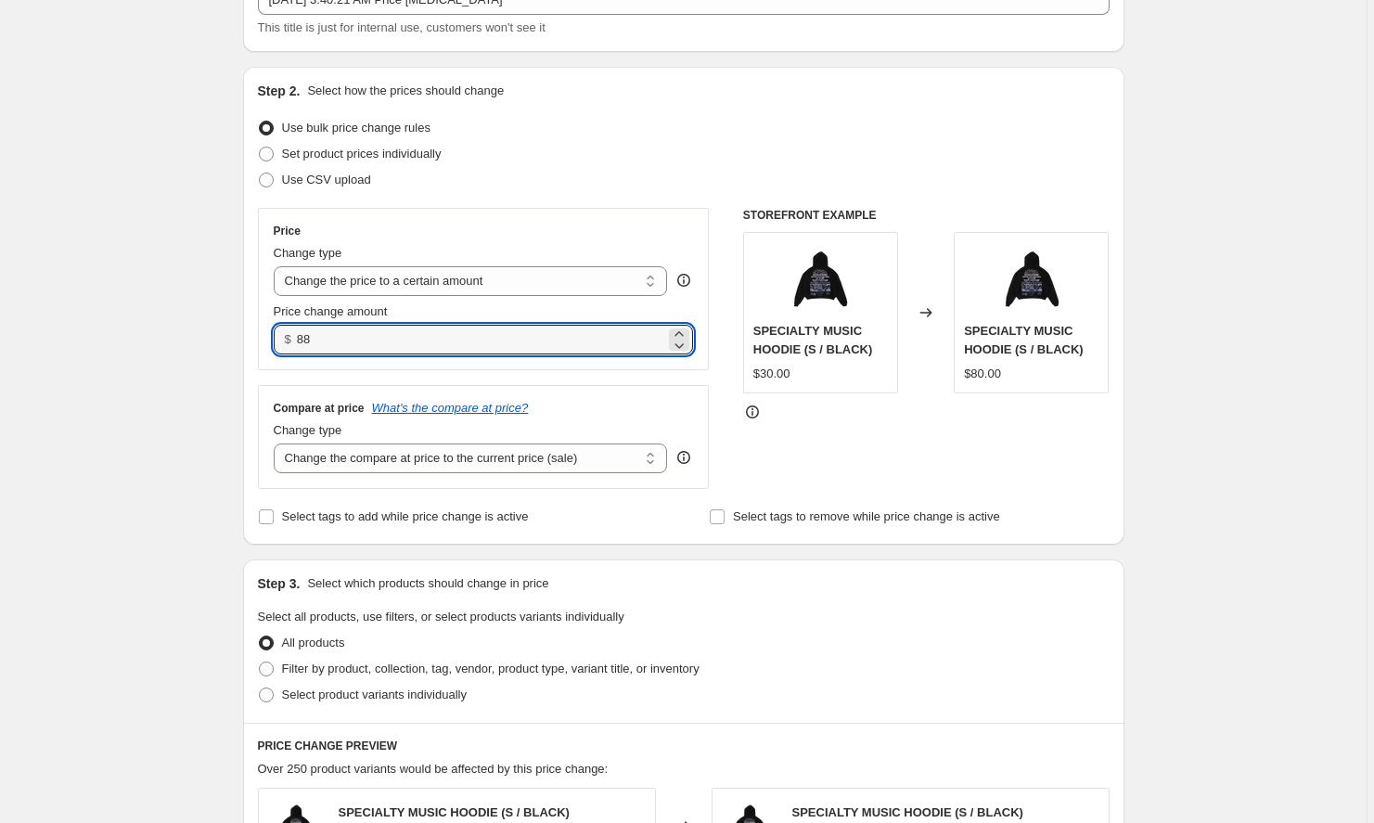
scroll to position [147, 0]
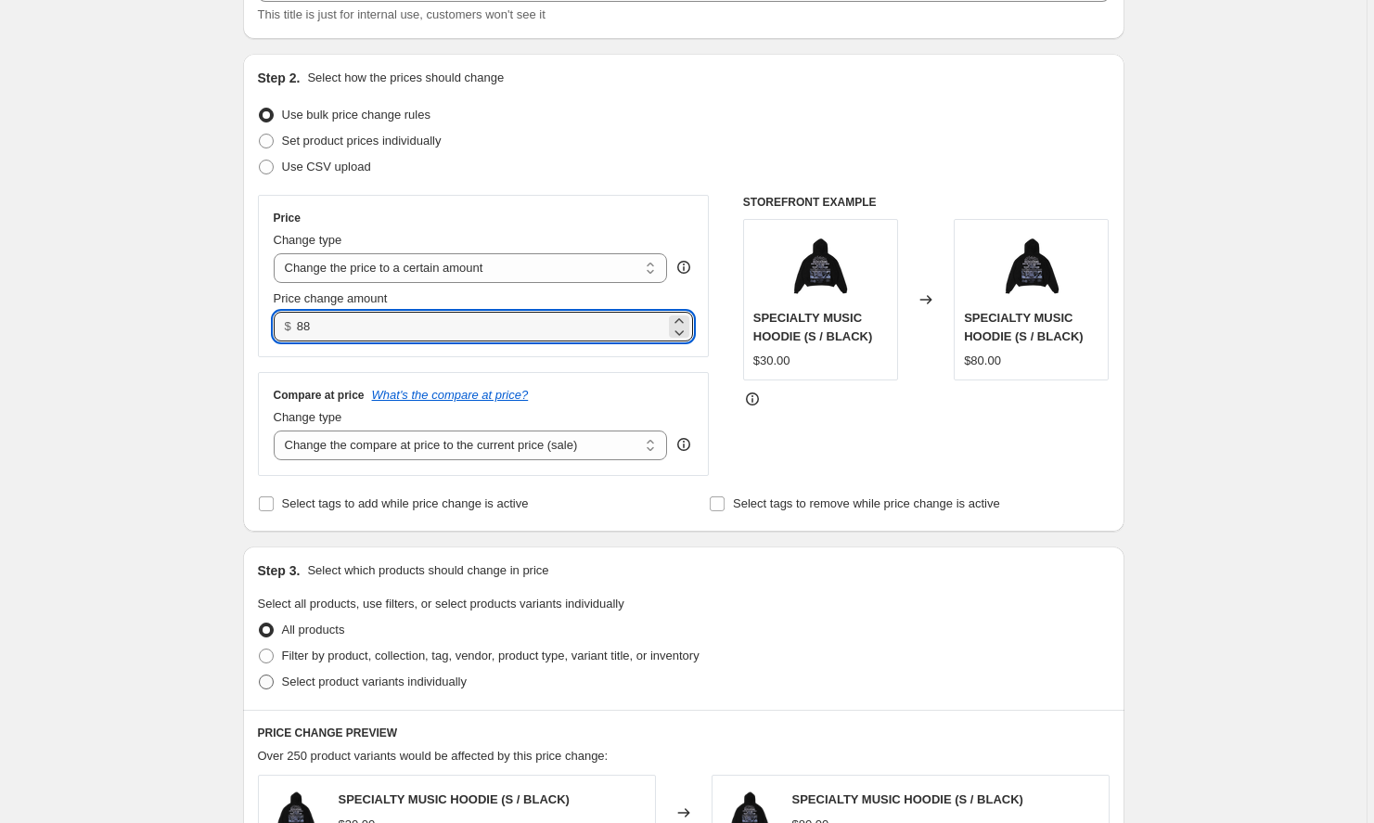
type input "88.00"
click at [388, 690] on span "Select product variants individually" at bounding box center [374, 682] width 185 height 19
click at [260, 676] on input "Select product variants individually" at bounding box center [259, 675] width 1 height 1
radio input "true"
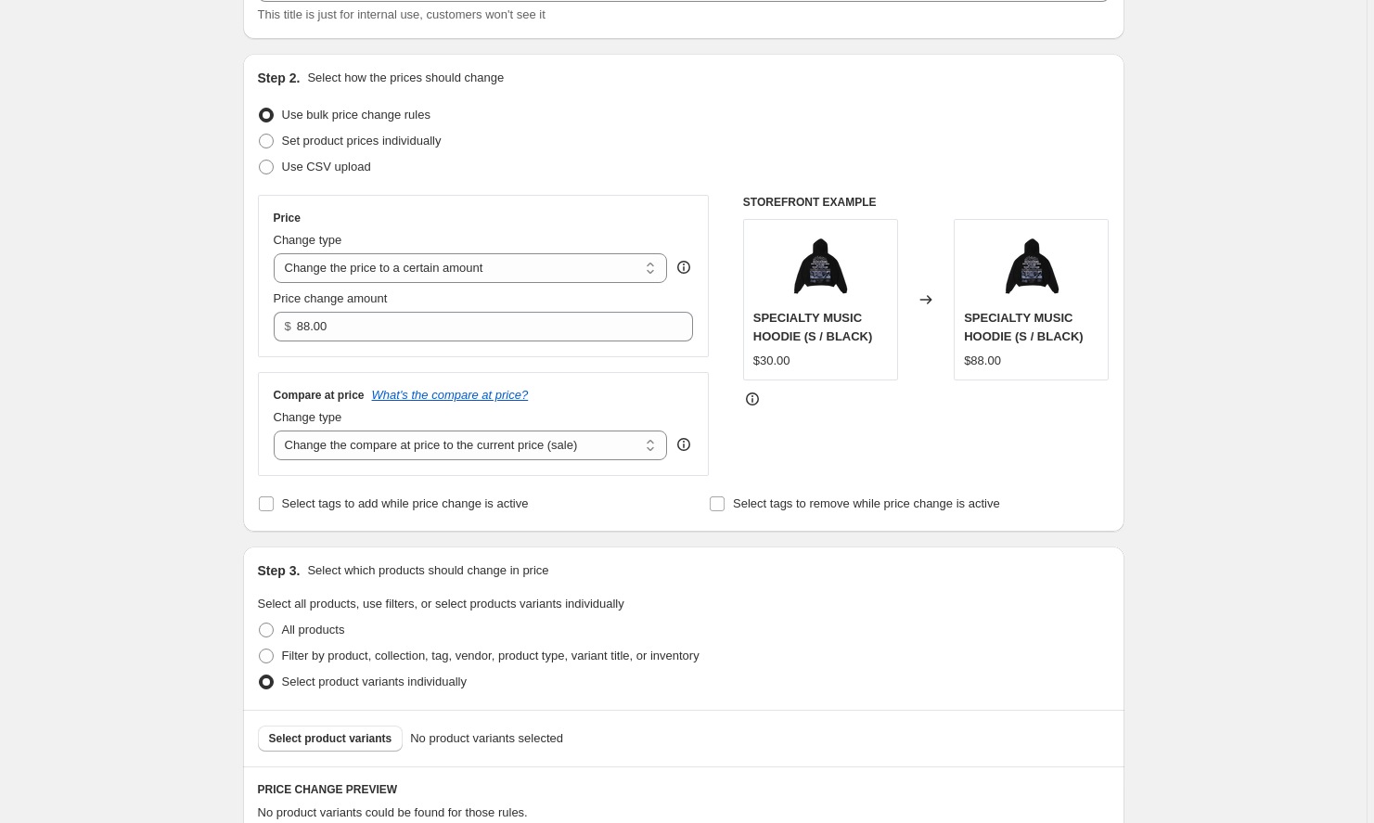
click at [353, 722] on div "Select product variants No product variants selected" at bounding box center [684, 738] width 882 height 57
click at [353, 734] on span "Select product variants" at bounding box center [330, 738] width 123 height 15
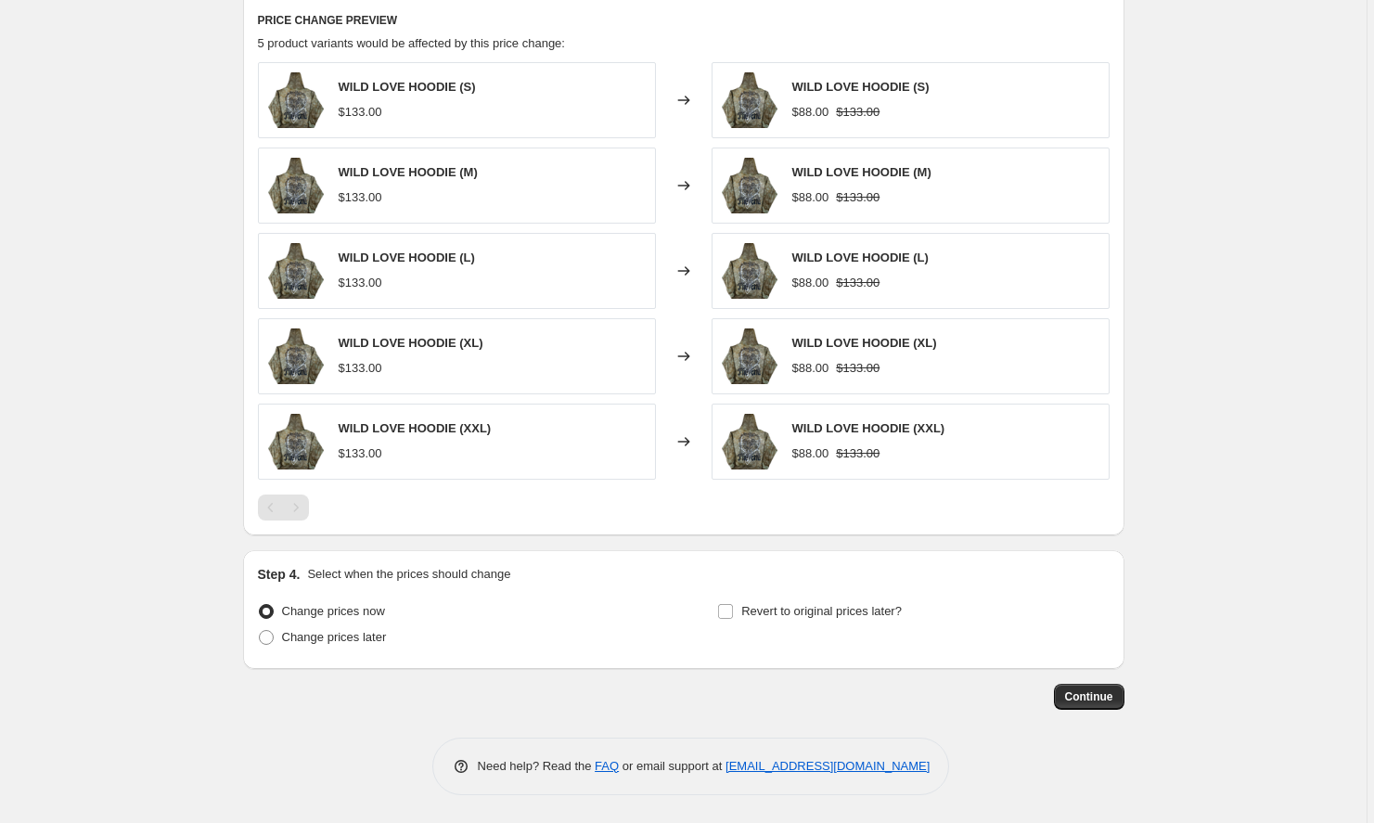
scroll to position [916, 0]
click at [1100, 695] on span "Continue" at bounding box center [1089, 696] width 48 height 15
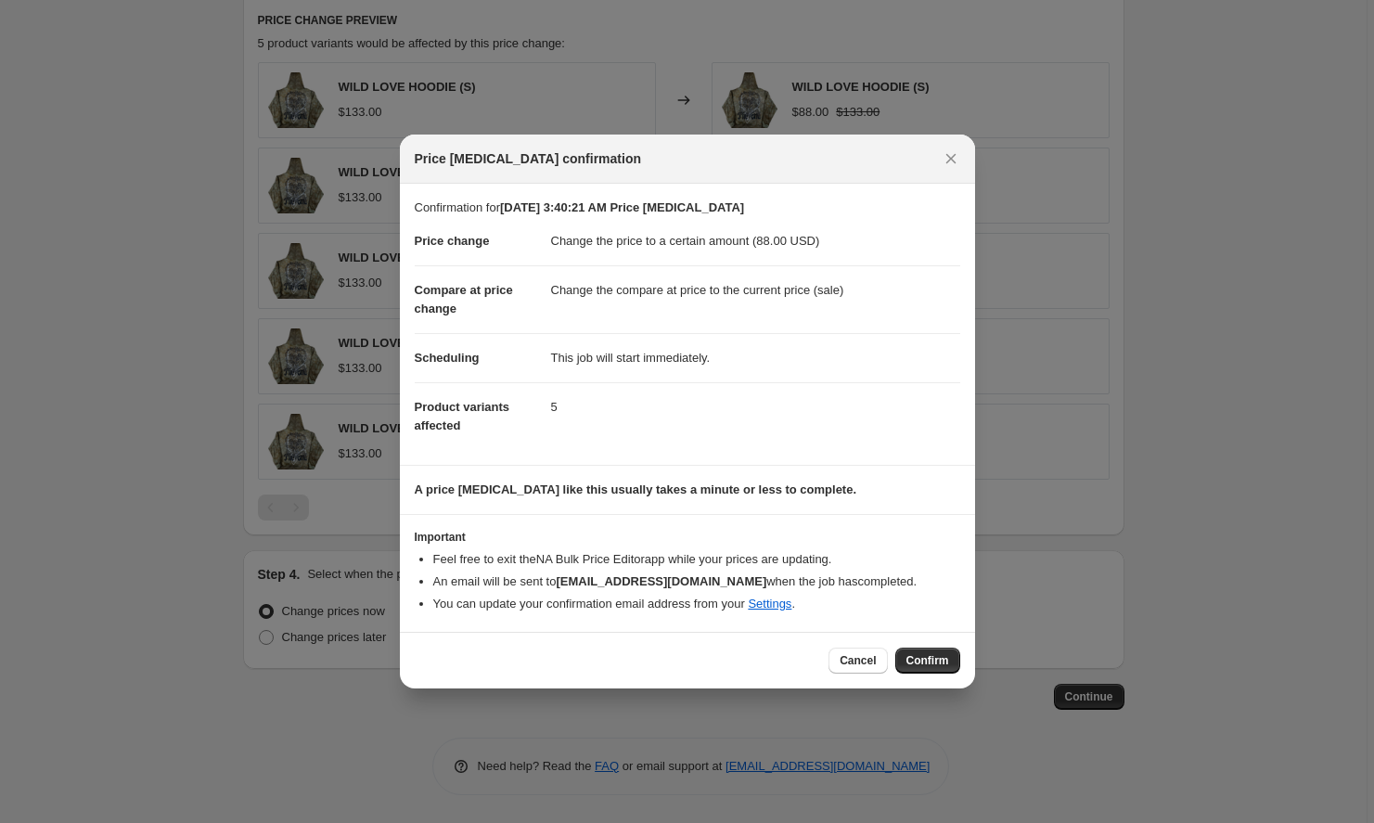
click at [912, 672] on button "Confirm" at bounding box center [927, 661] width 65 height 26
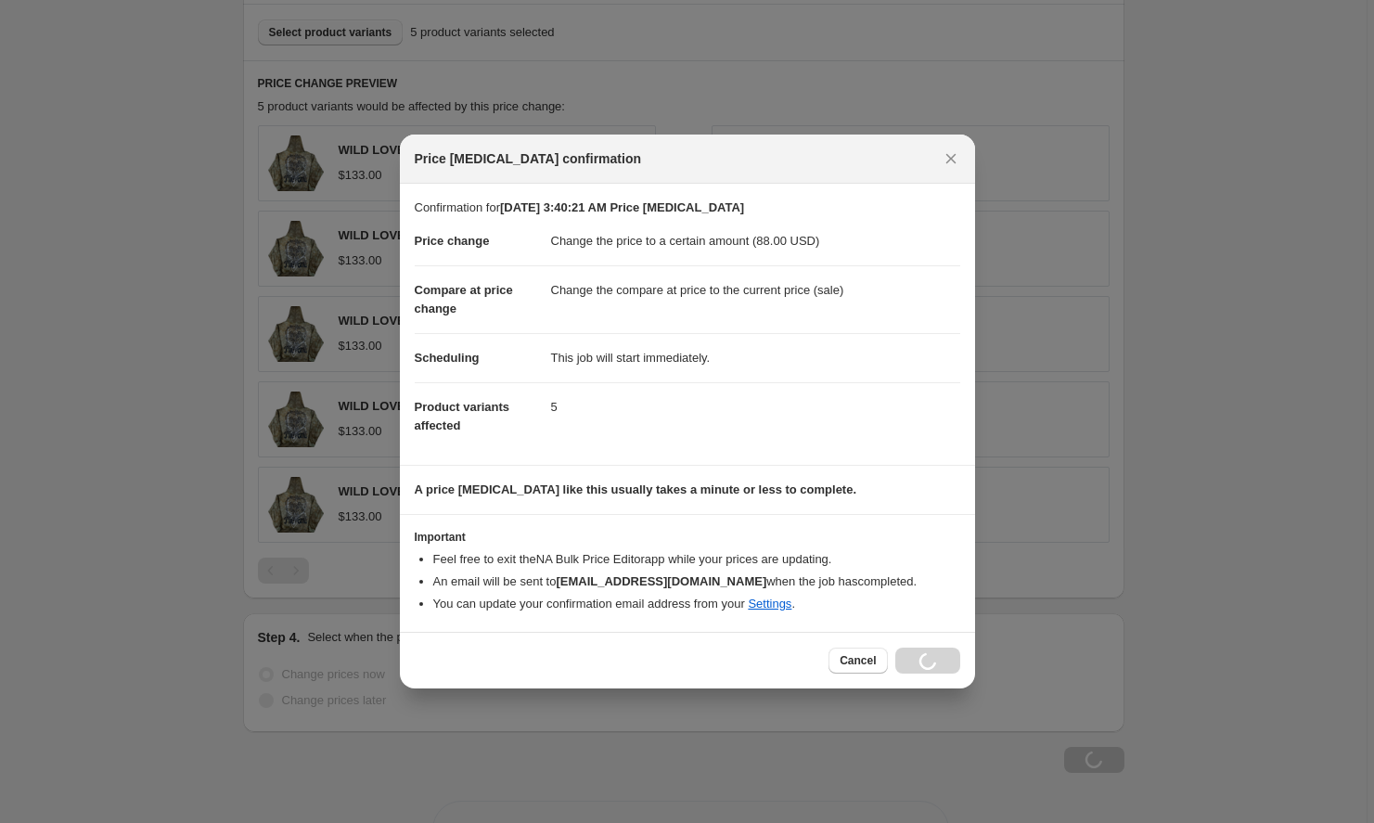
scroll to position [916, 0]
click at [918, 669] on div "Price change job confirmation Confirmation for Sep 24, 2025 at 3:40:21 AM Price…" at bounding box center [687, 412] width 575 height 554
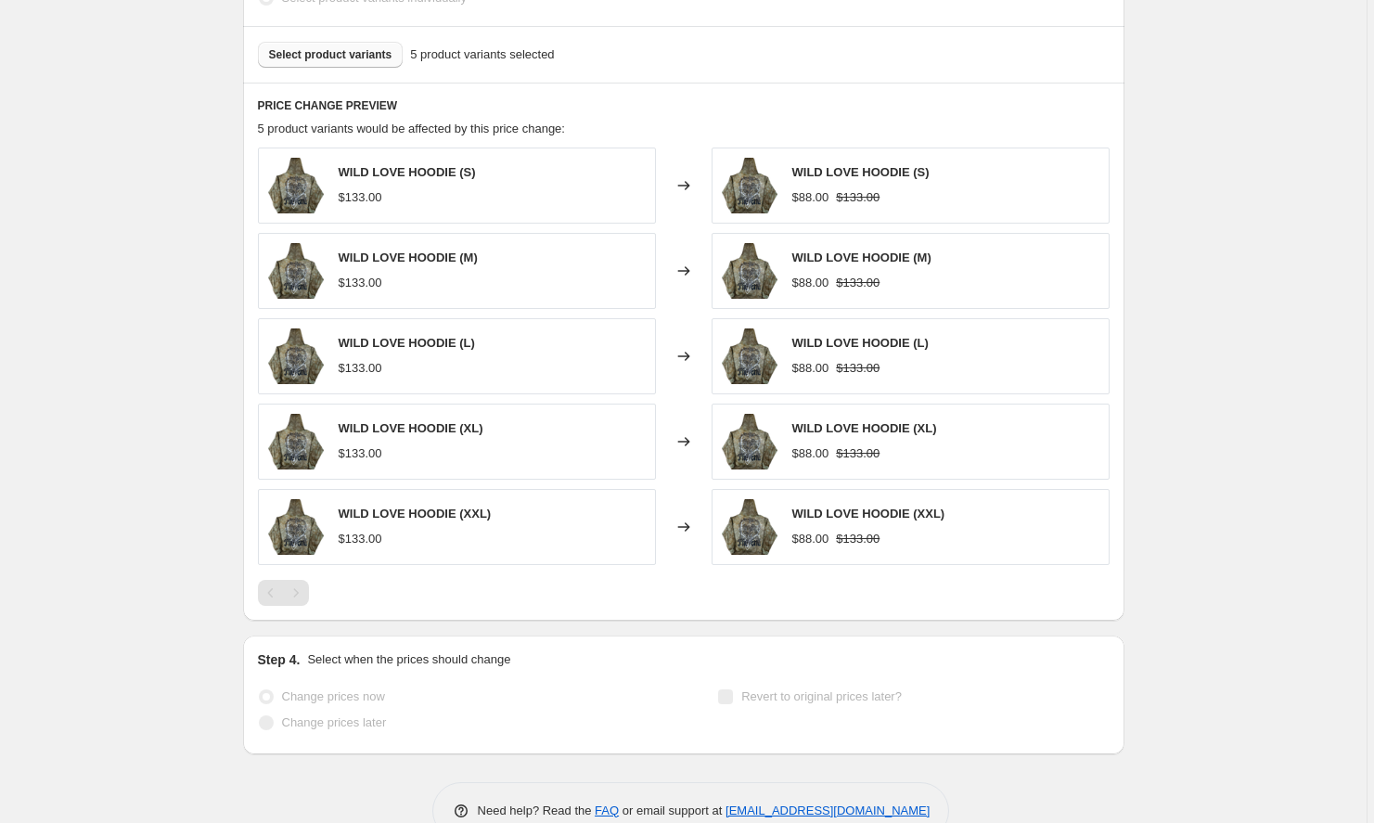
scroll to position [0, 0]
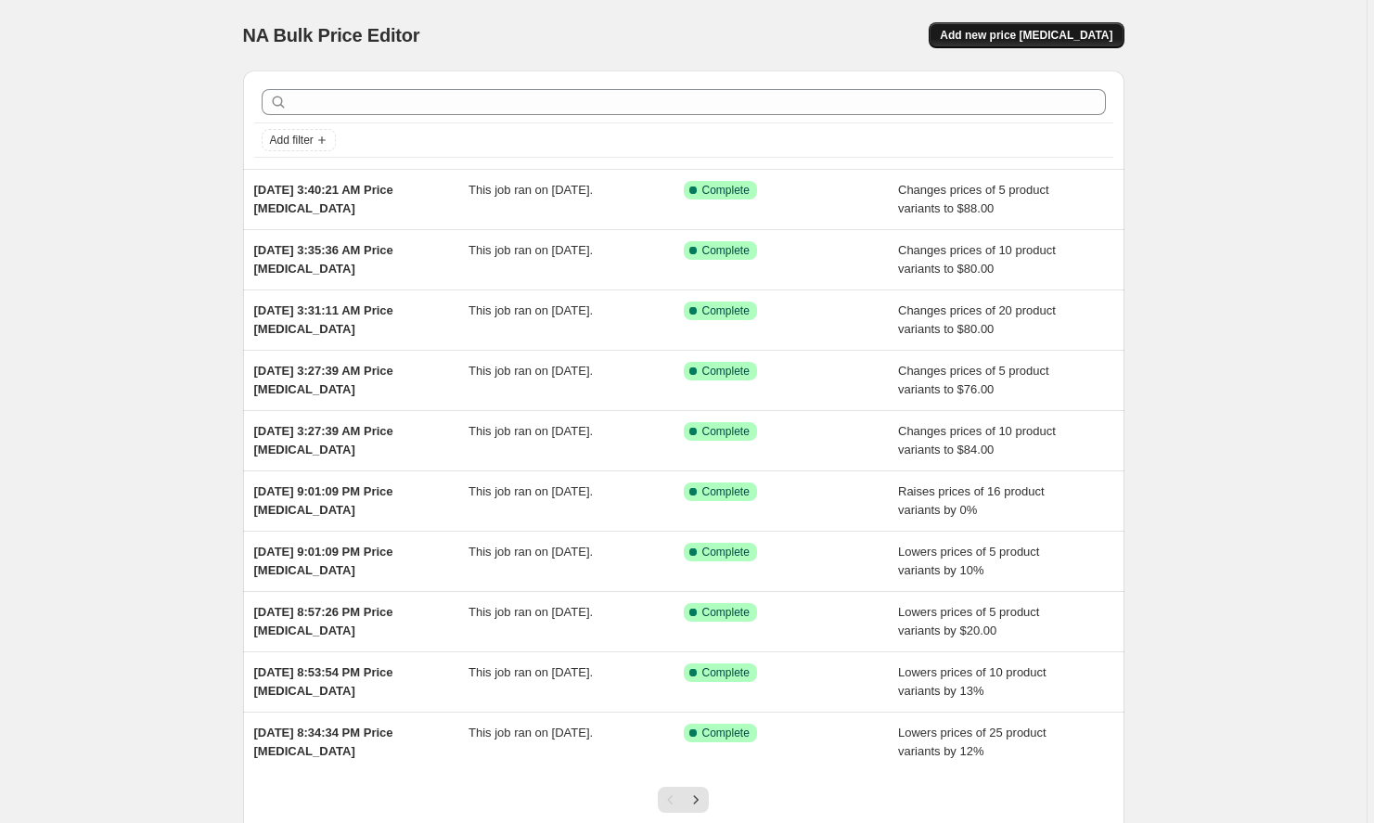
click at [1027, 36] on span "Add new price [MEDICAL_DATA]" at bounding box center [1026, 35] width 173 height 15
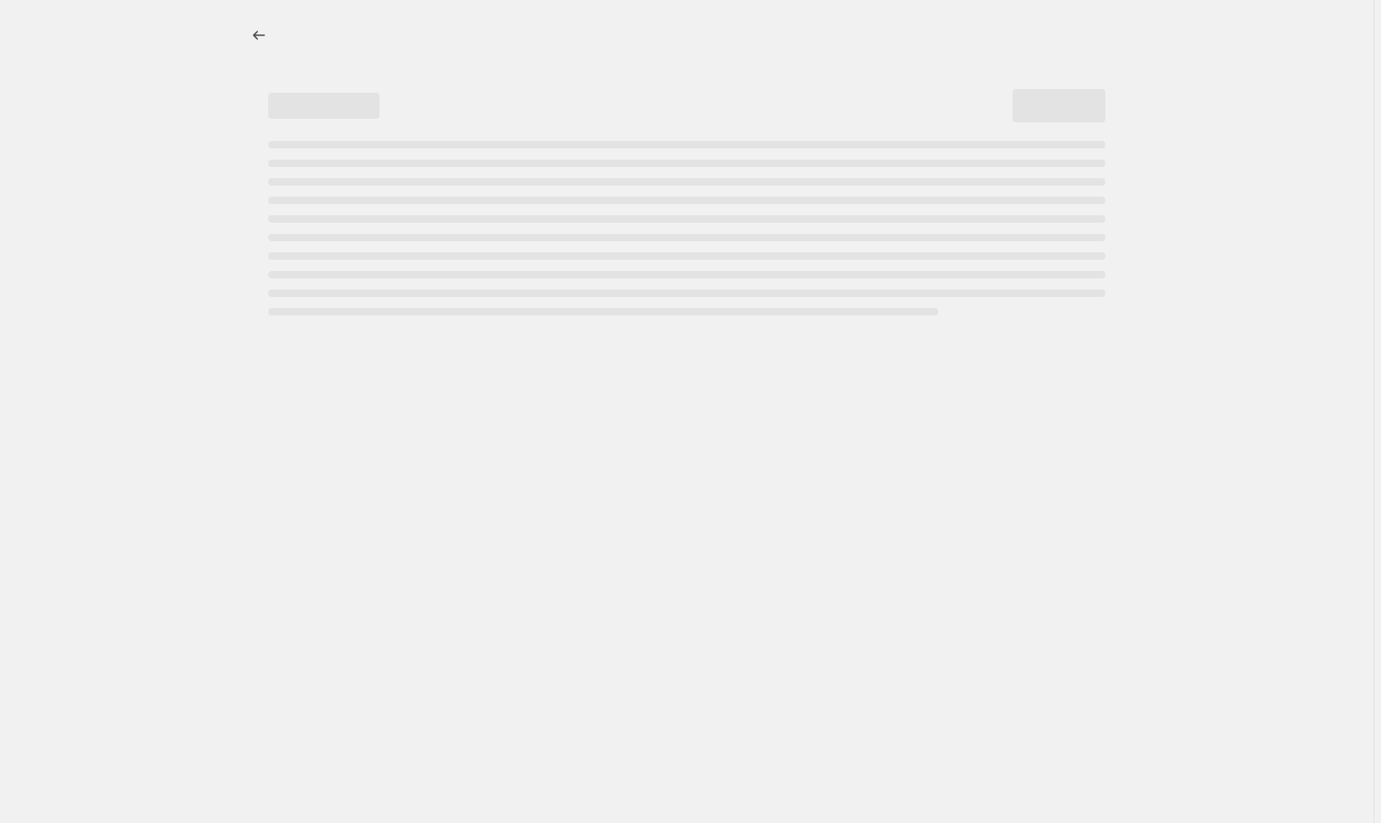
select select "percentage"
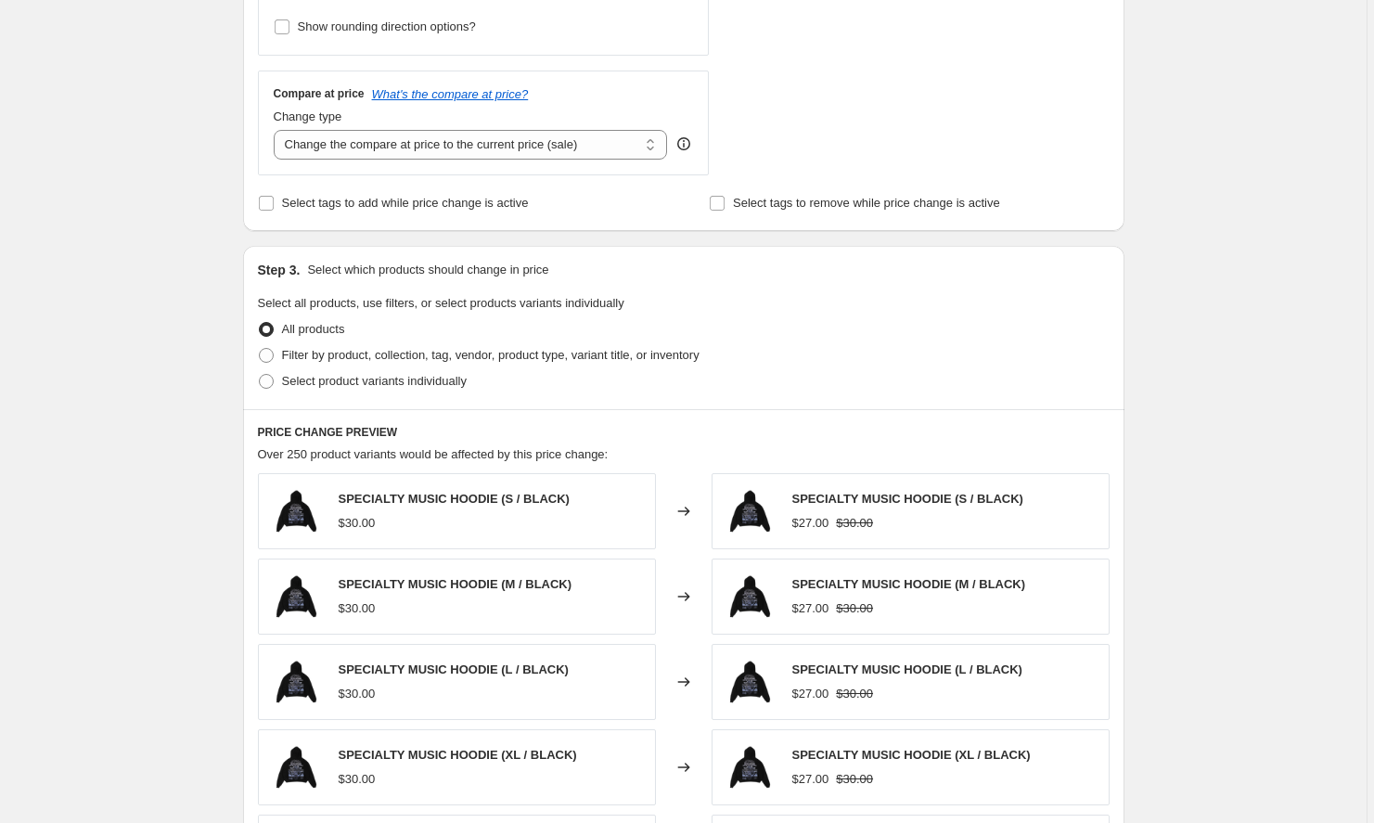
scroll to position [586, 0]
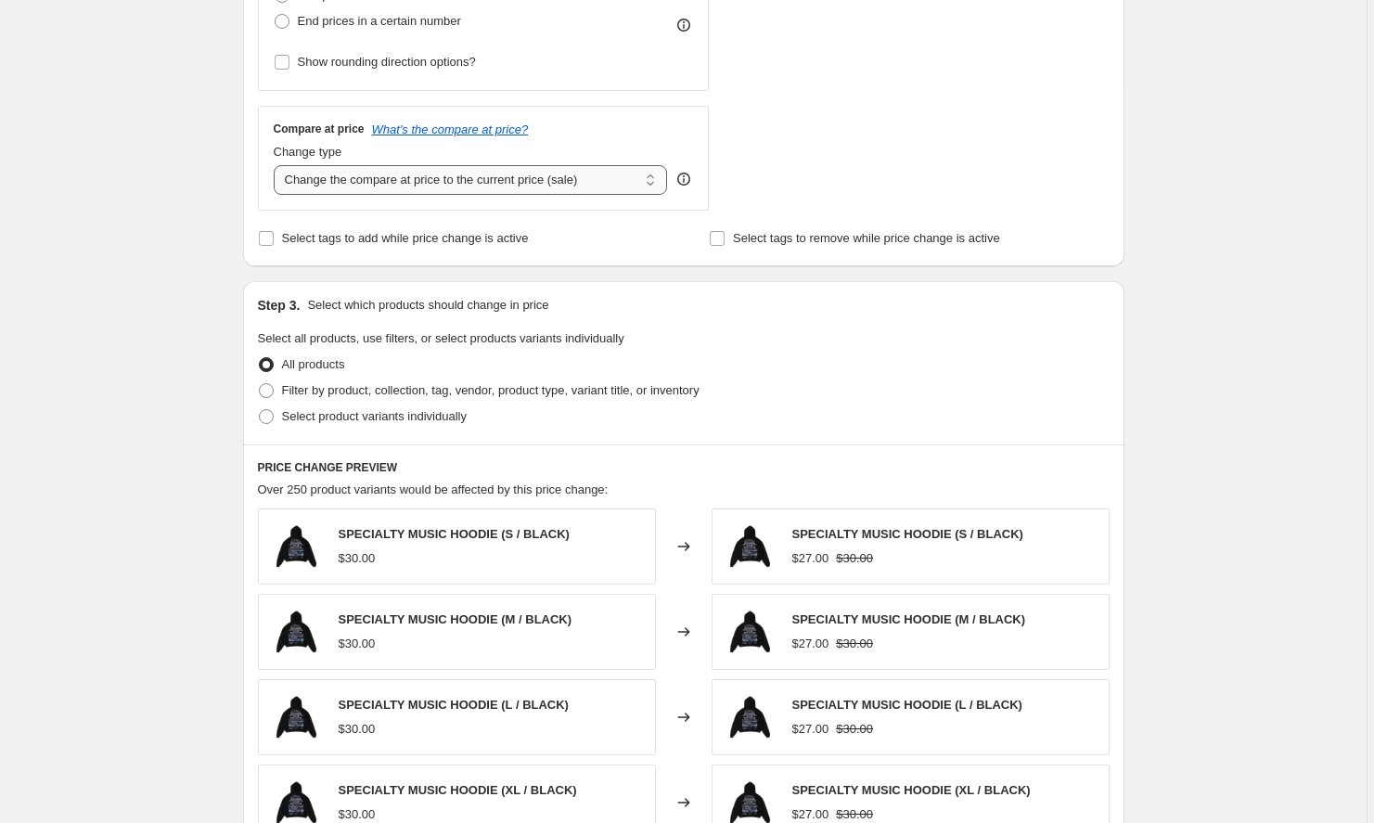
select select "to"
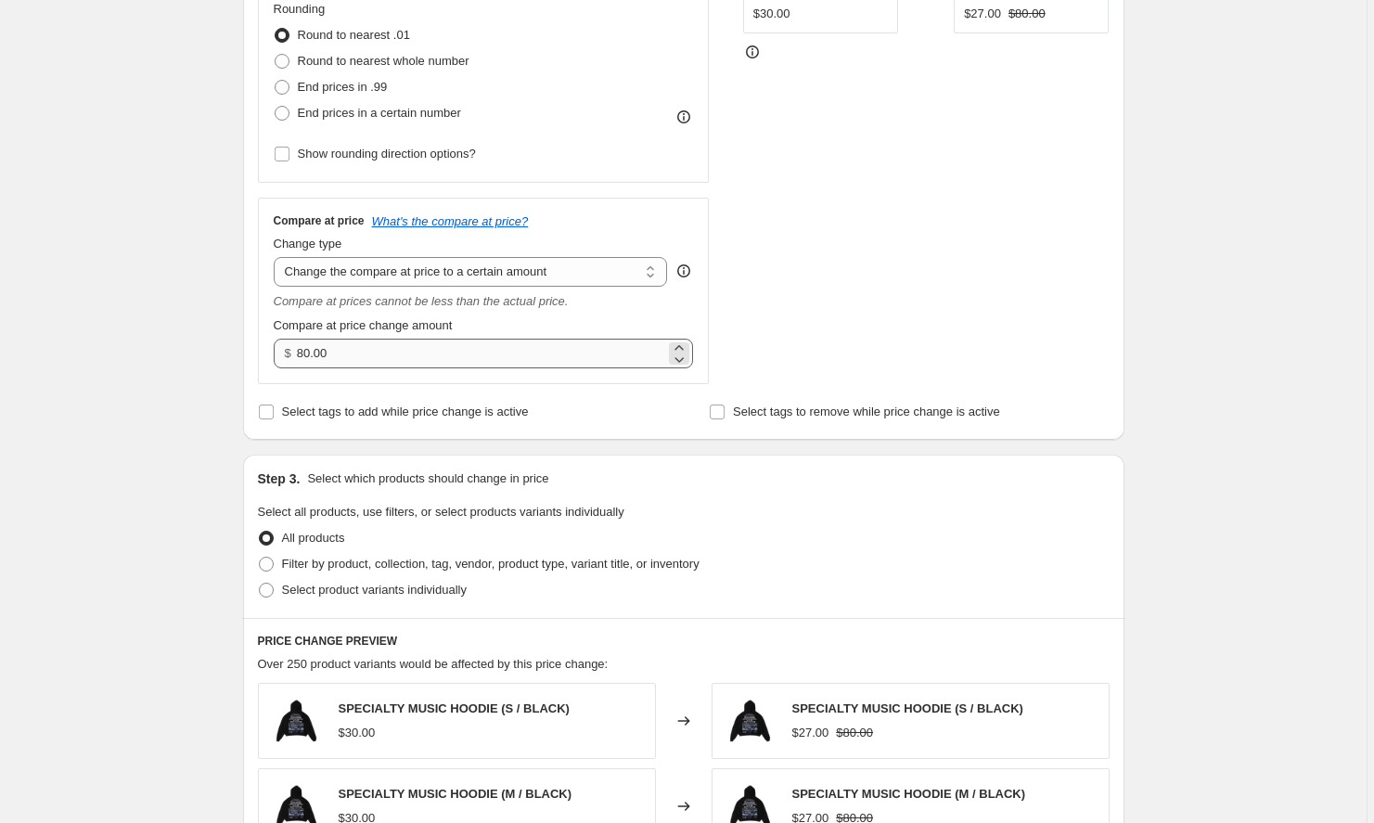
scroll to position [491, 0]
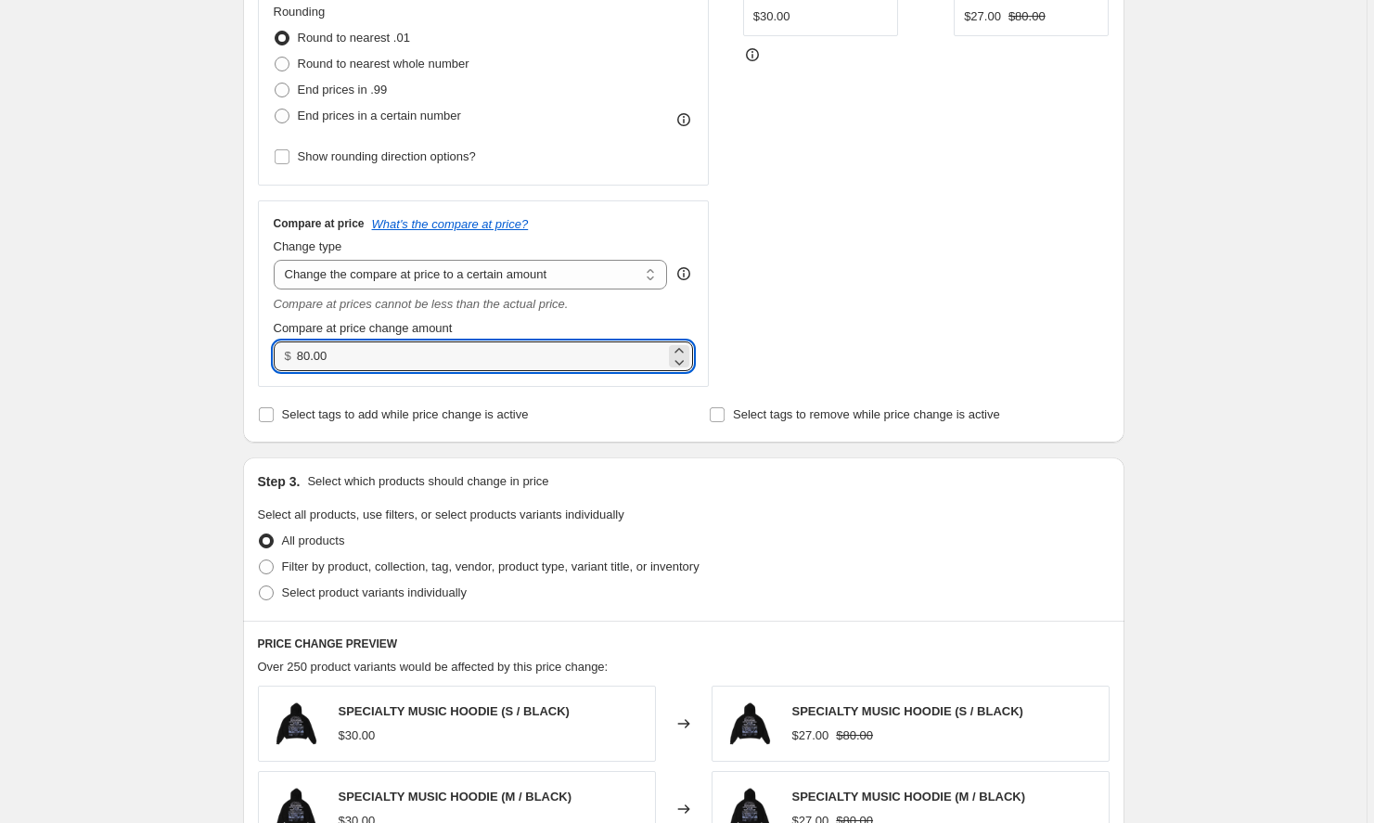
drag, startPoint x: 416, startPoint y: 356, endPoint x: 251, endPoint y: 315, distance: 169.5
click at [251, 315] on div "Step 2. Select how the prices should change Use bulk price change rules Set pro…" at bounding box center [684, 76] width 882 height 733
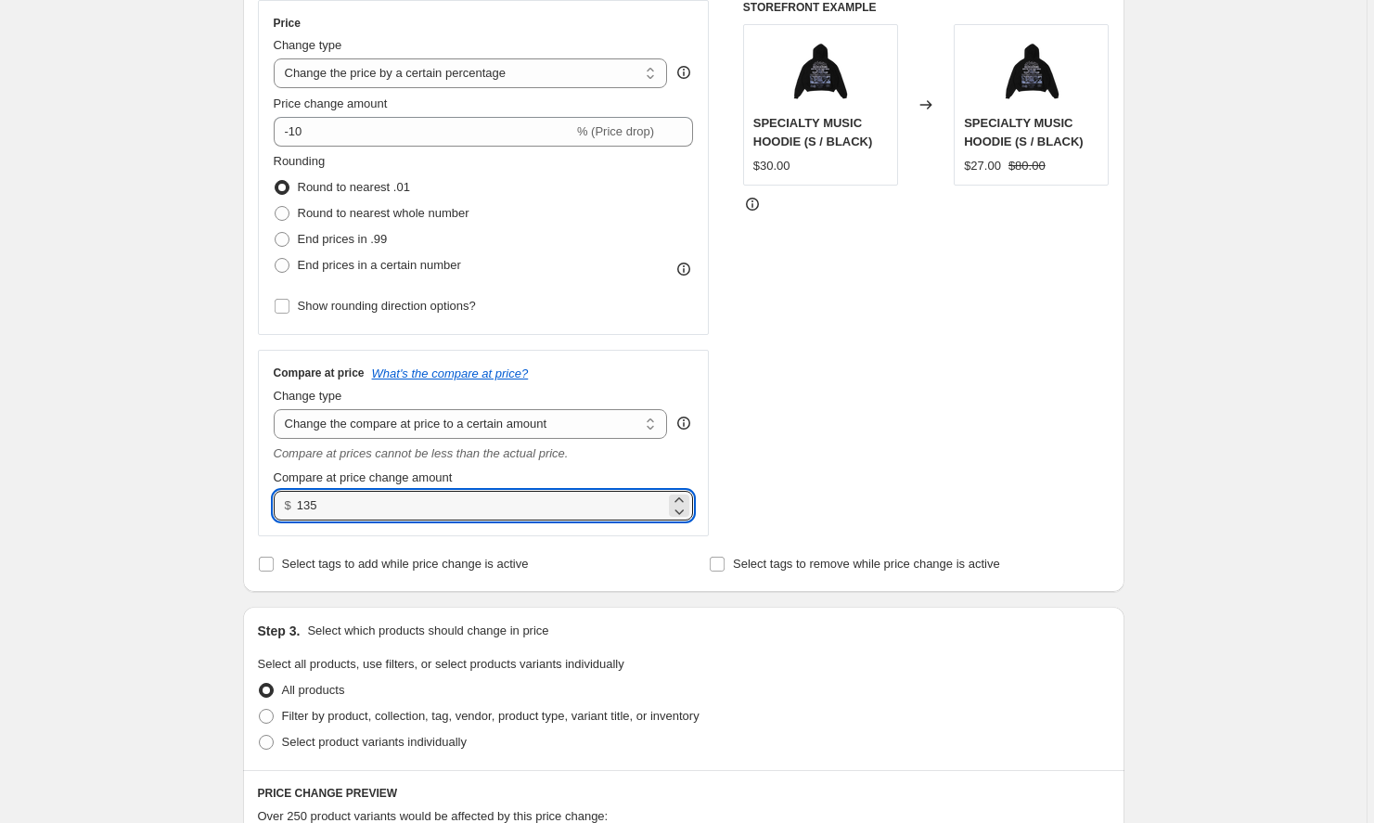
scroll to position [229, 0]
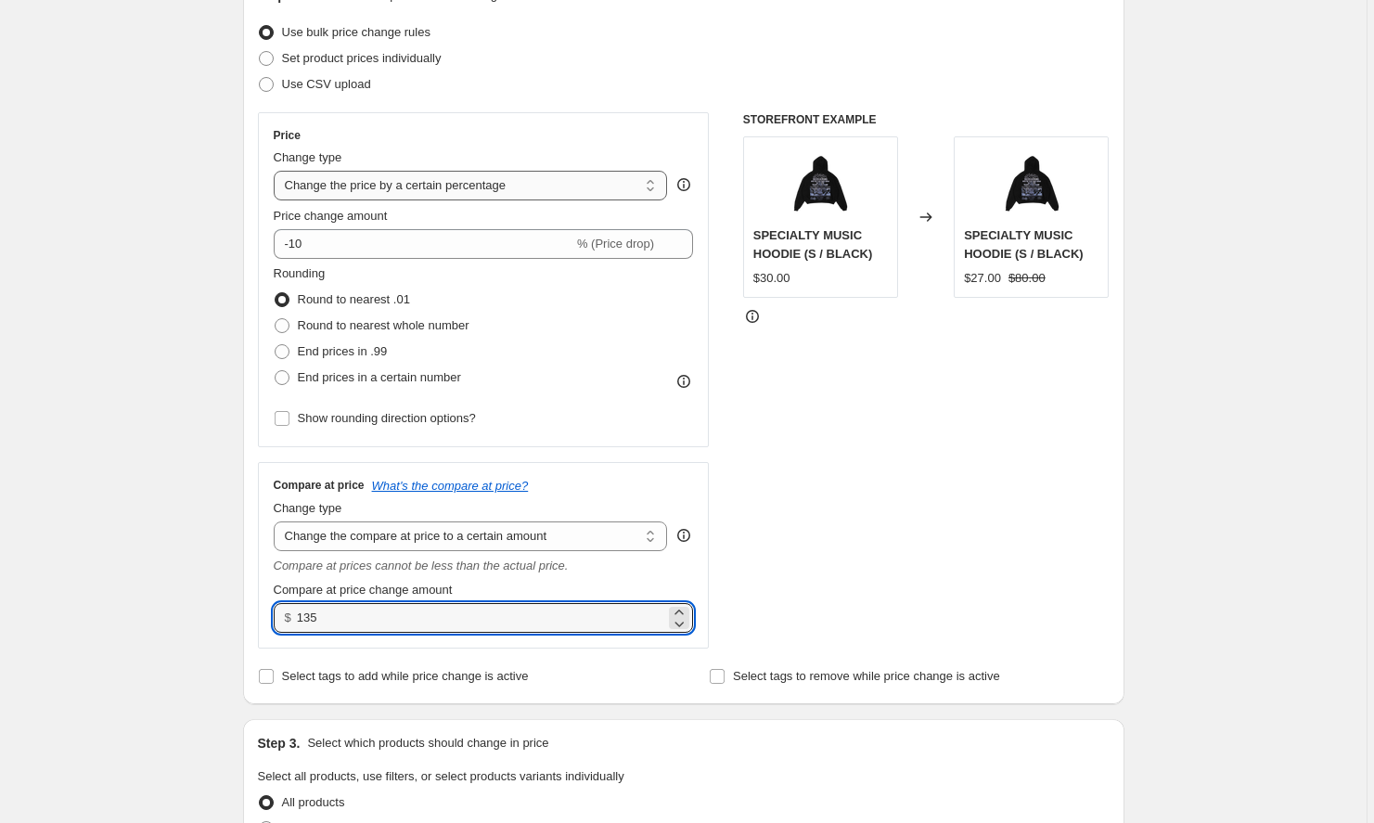
type input "135.00"
select select "to"
type input "80.00"
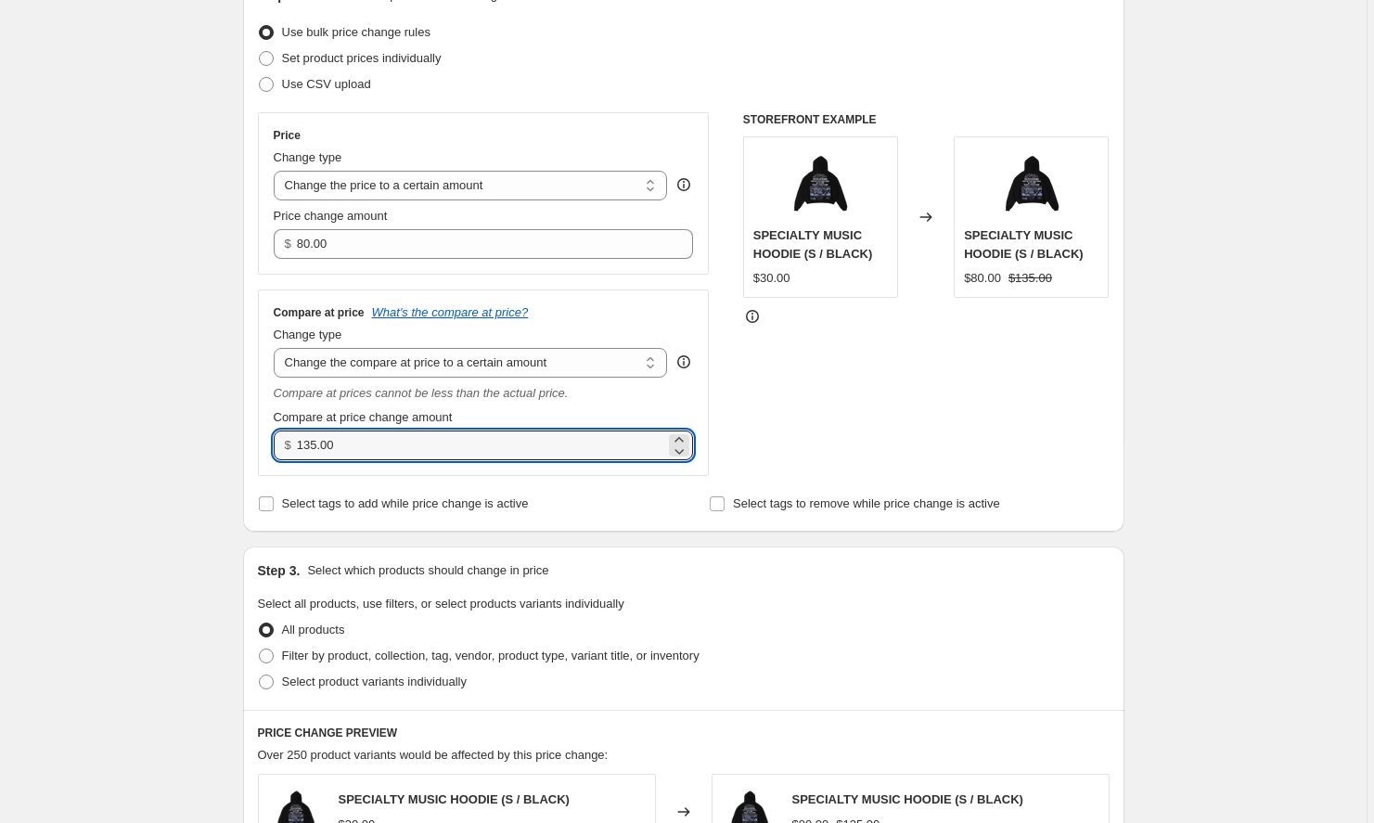
drag, startPoint x: 420, startPoint y: 441, endPoint x: 188, endPoint y: 438, distance: 232.0
click at [188, 438] on div "Create new price change job. This page is ready Create new price change job Dra…" at bounding box center [683, 653] width 1367 height 1764
type input "98.00"
click at [741, 367] on div "Price Change type Change the price to a certain amount Change the price by a ce…" at bounding box center [684, 294] width 852 height 364
click at [377, 456] on input "98.00" at bounding box center [481, 446] width 368 height 30
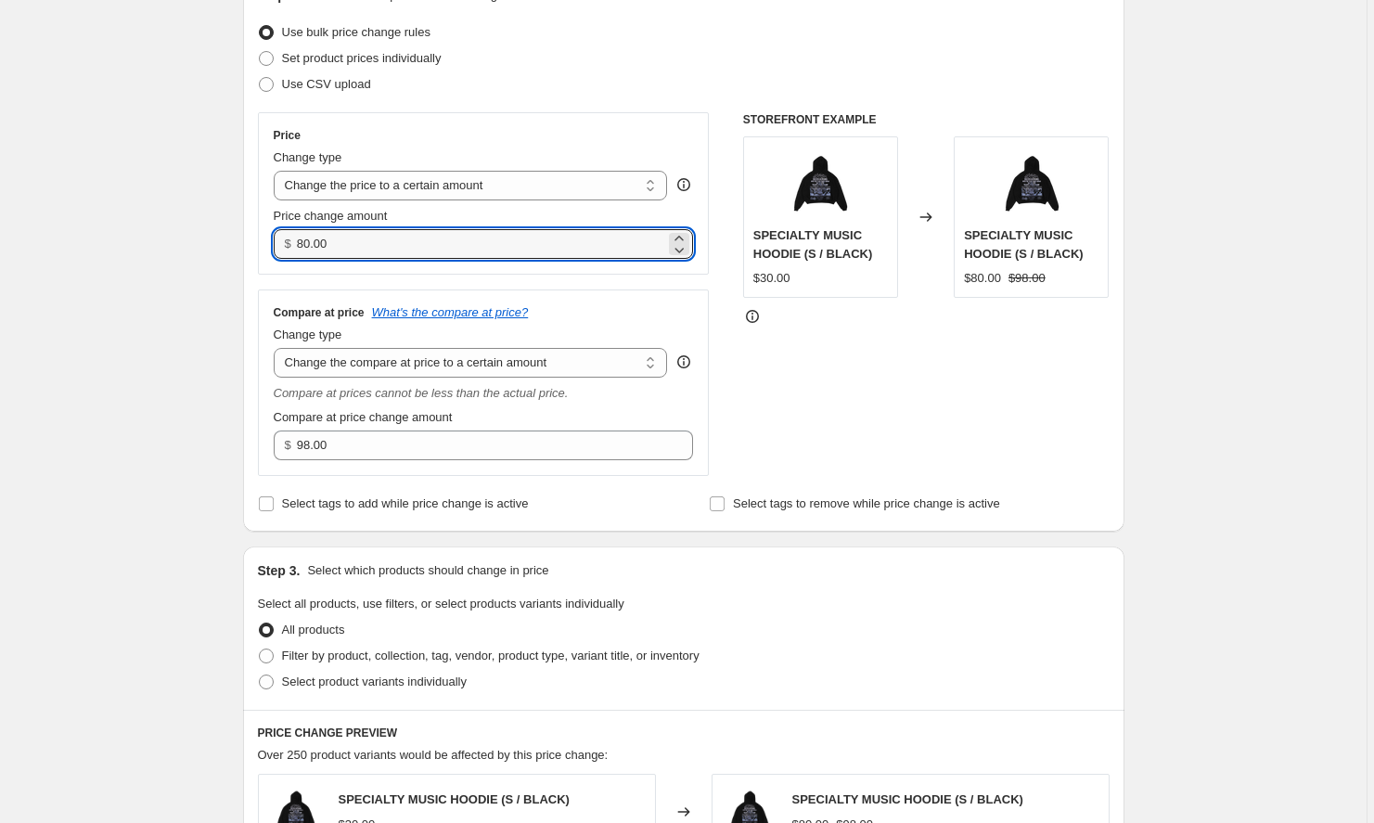
drag, startPoint x: 377, startPoint y: 241, endPoint x: 207, endPoint y: 228, distance: 170.3
click at [207, 228] on div "Create new price change job. This page is ready Create new price change job Dra…" at bounding box center [683, 653] width 1367 height 1764
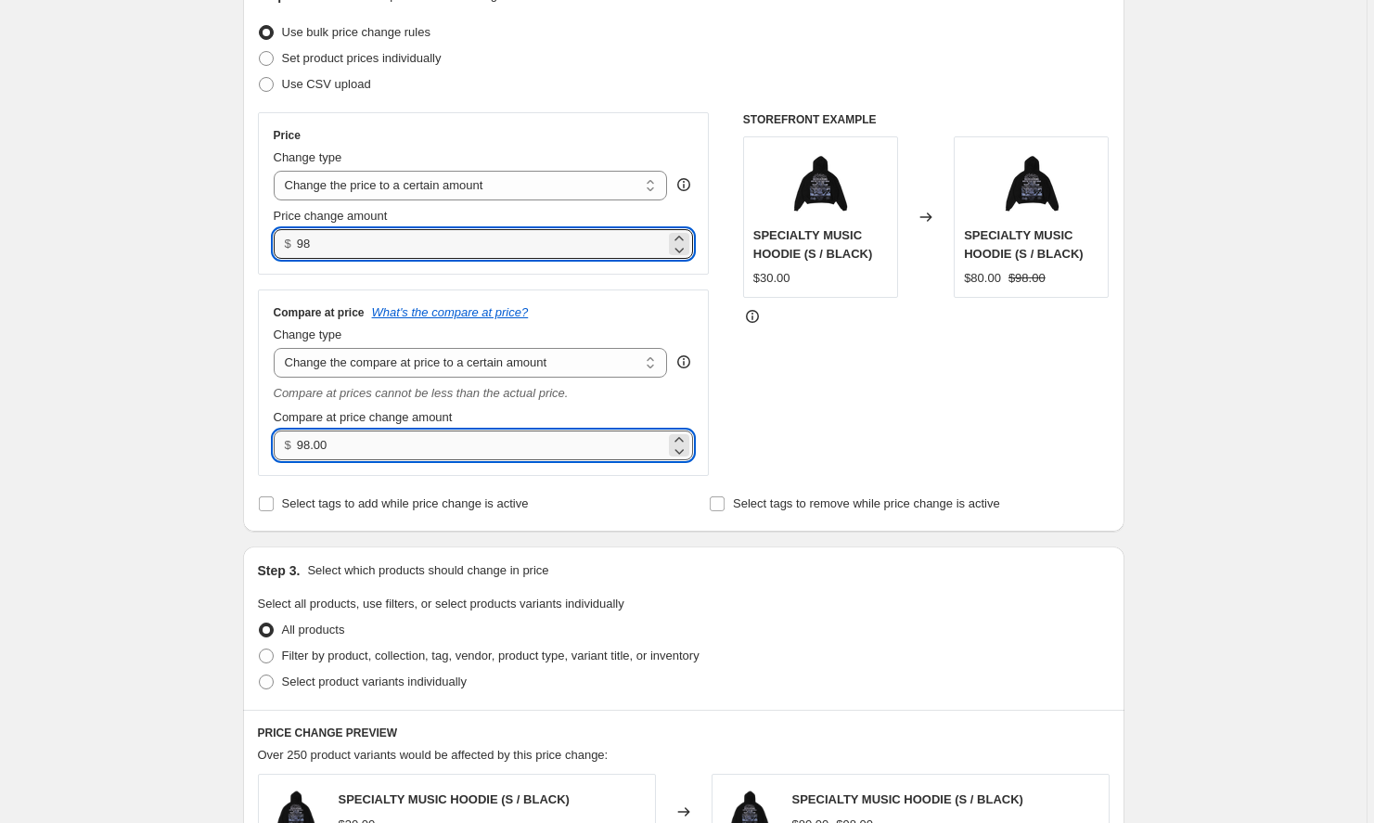
type input "98.00"
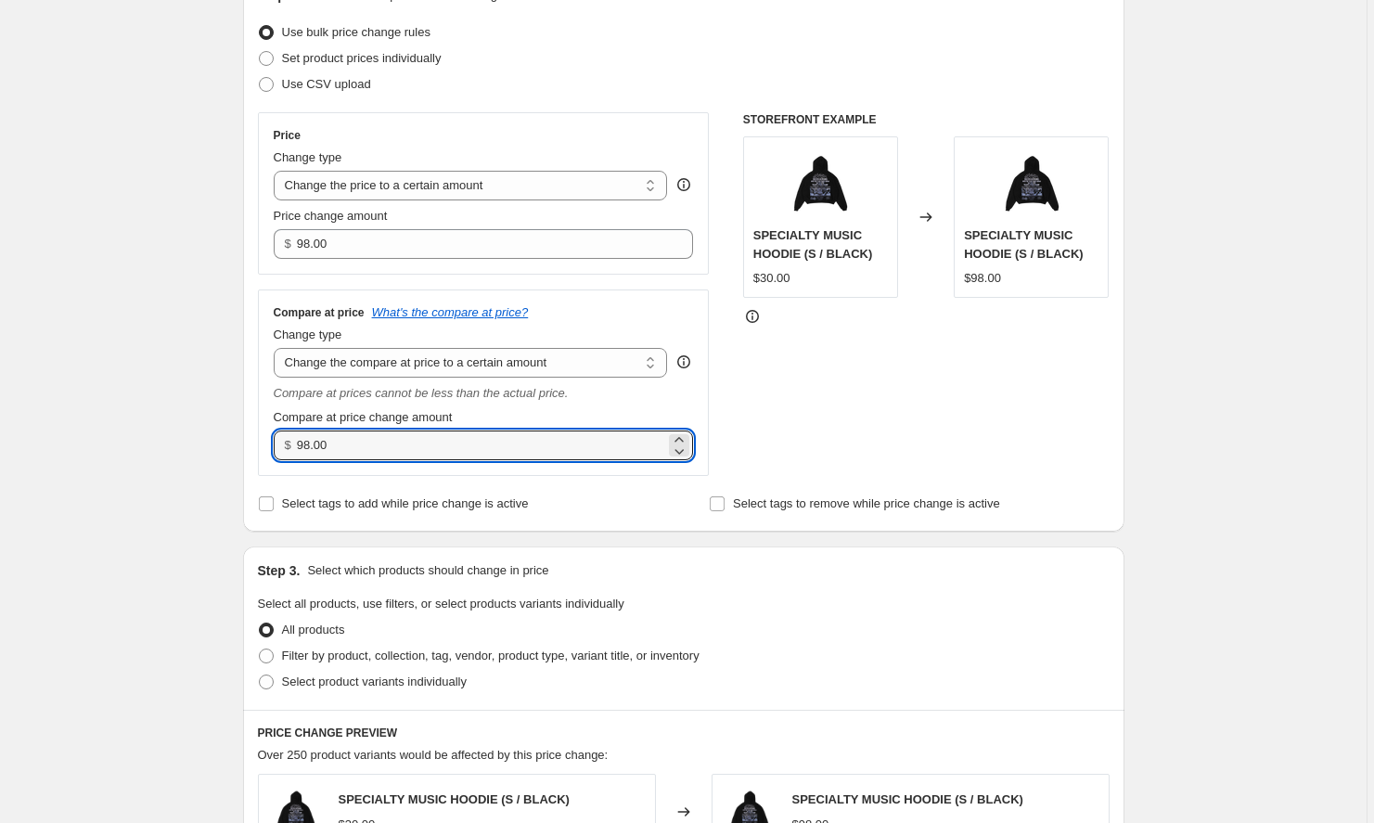
drag, startPoint x: 351, startPoint y: 444, endPoint x: 221, endPoint y: 444, distance: 129.9
click at [221, 444] on div "Create new price change job. This page is ready Create new price change job Dra…" at bounding box center [683, 653] width 1367 height 1764
type input "135.00"
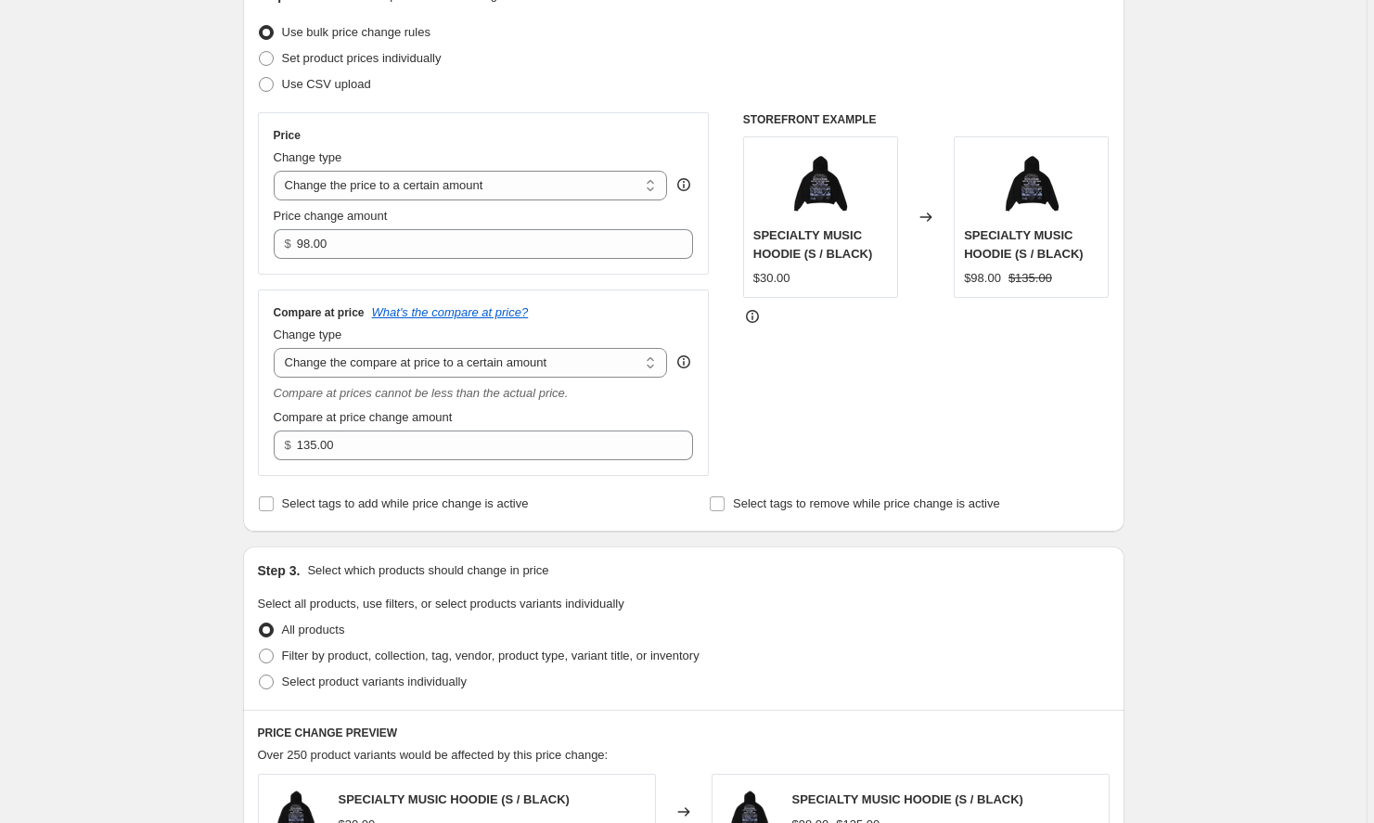
click at [932, 406] on div "STOREFRONT EXAMPLE SPECIALTY MUSIC HOODIE (S / BLACK) $30.00 Changed to SPECIAL…" at bounding box center [926, 294] width 367 height 364
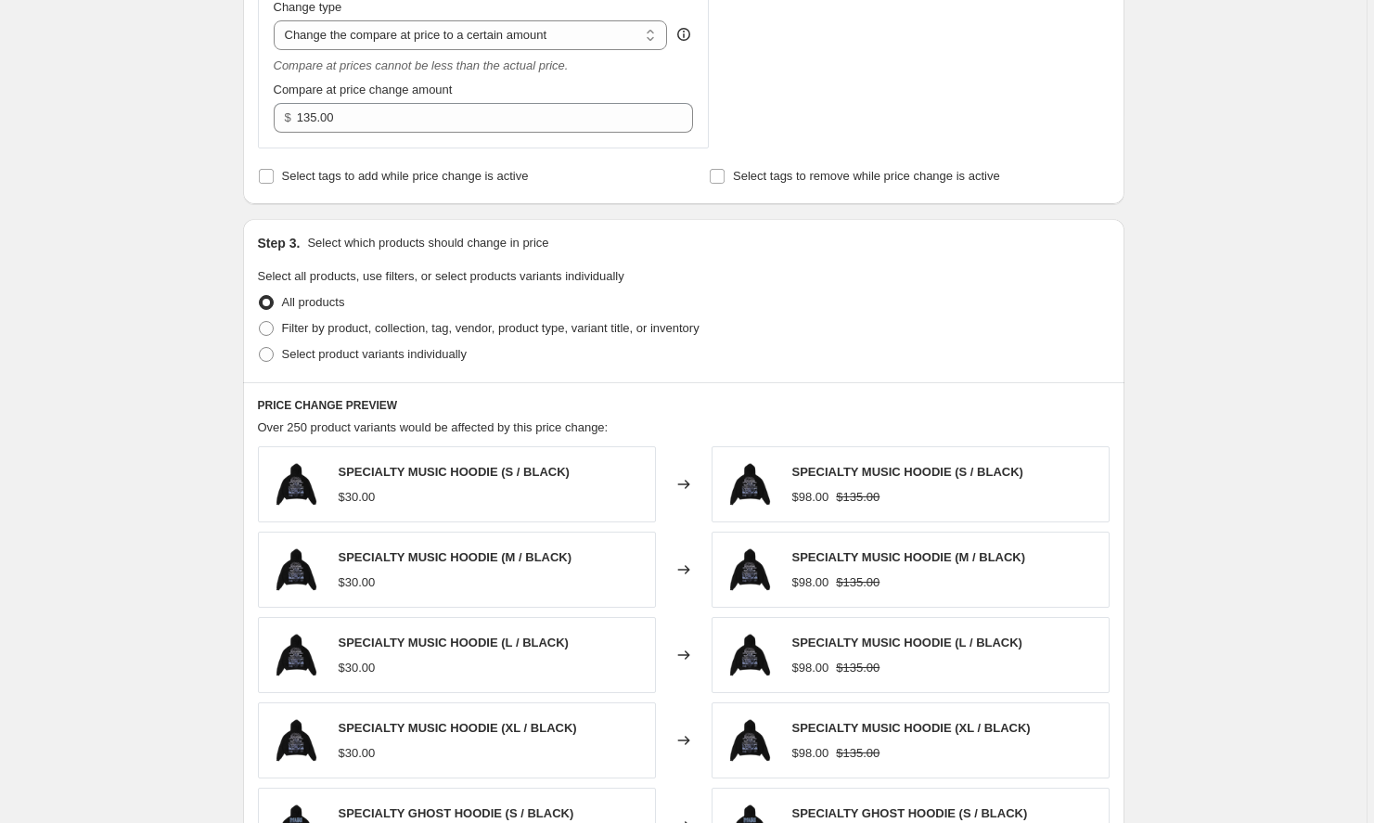
scroll to position [529, 0]
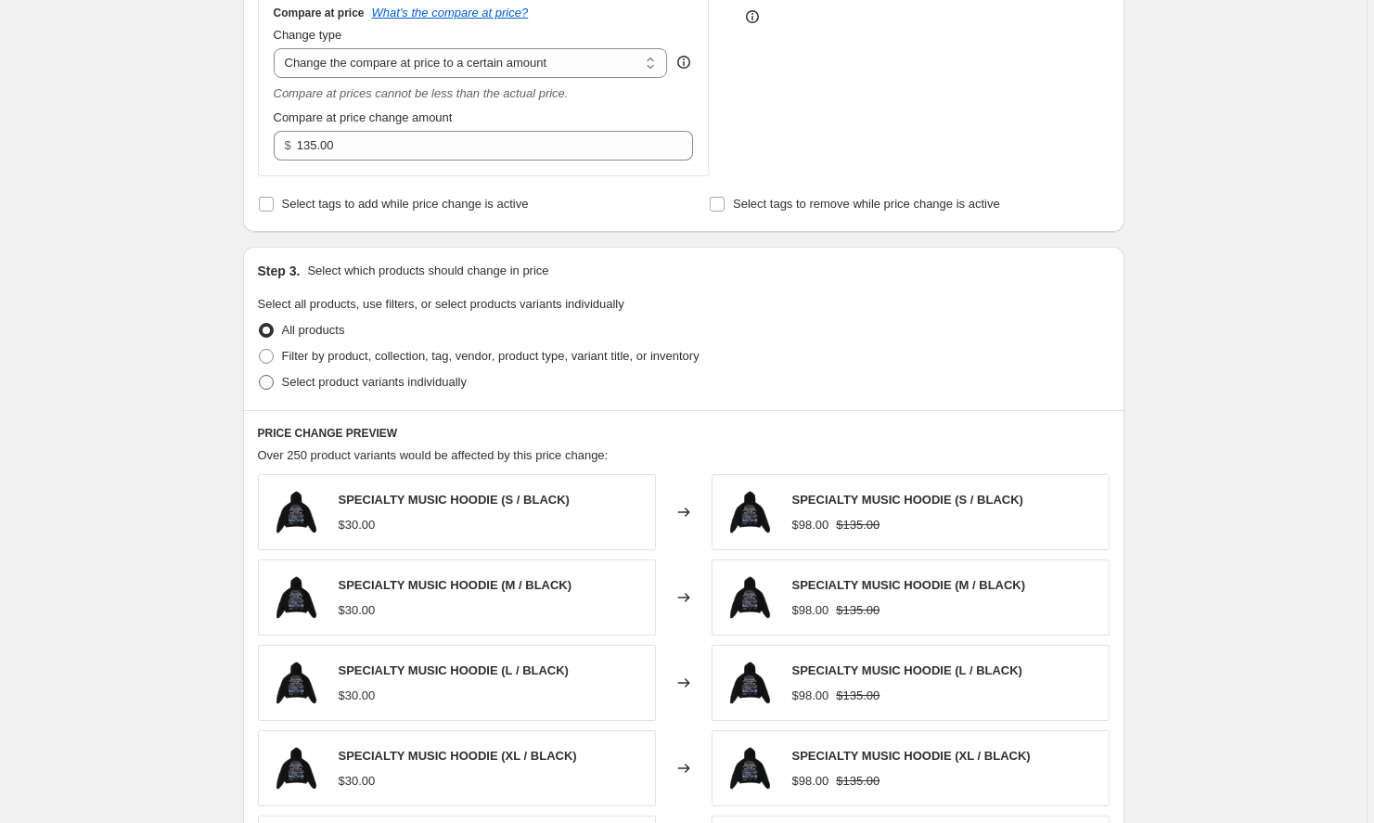
click at [408, 387] on span "Select product variants individually" at bounding box center [374, 382] width 185 height 14
click at [260, 376] on input "Select product variants individually" at bounding box center [259, 375] width 1 height 1
radio input "true"
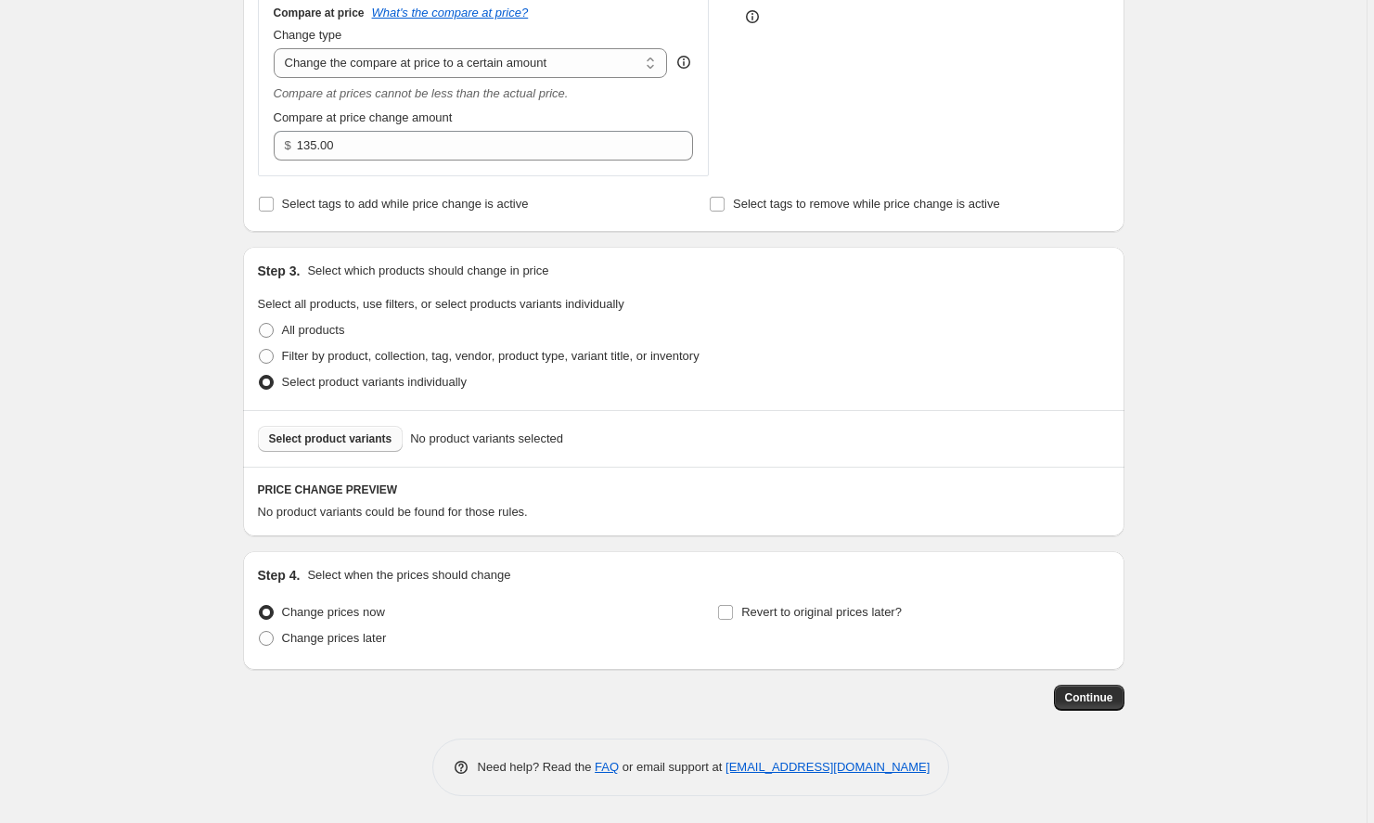
click at [356, 438] on span "Select product variants" at bounding box center [330, 438] width 123 height 15
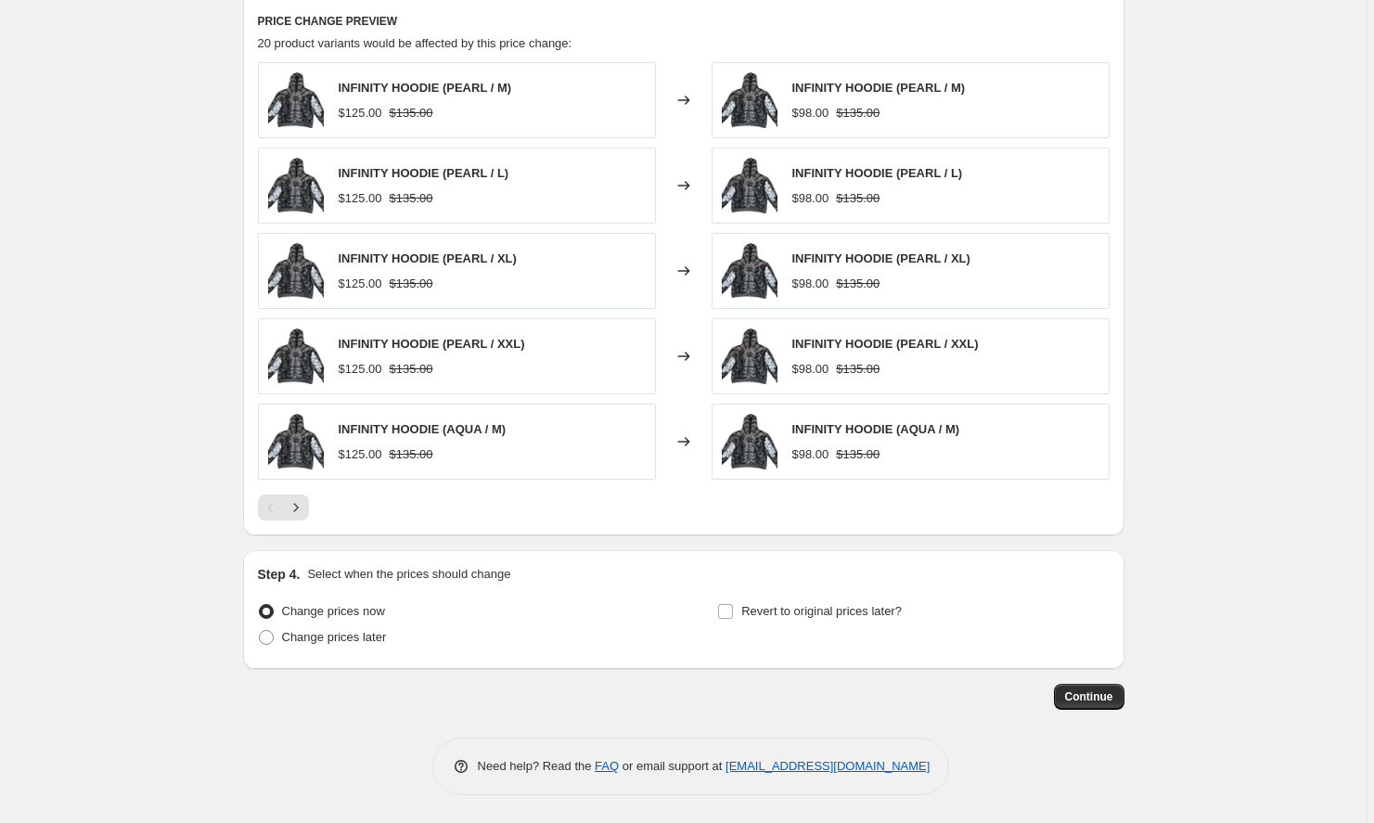
scroll to position [998, 0]
click at [1086, 687] on button "Continue" at bounding box center [1089, 697] width 71 height 26
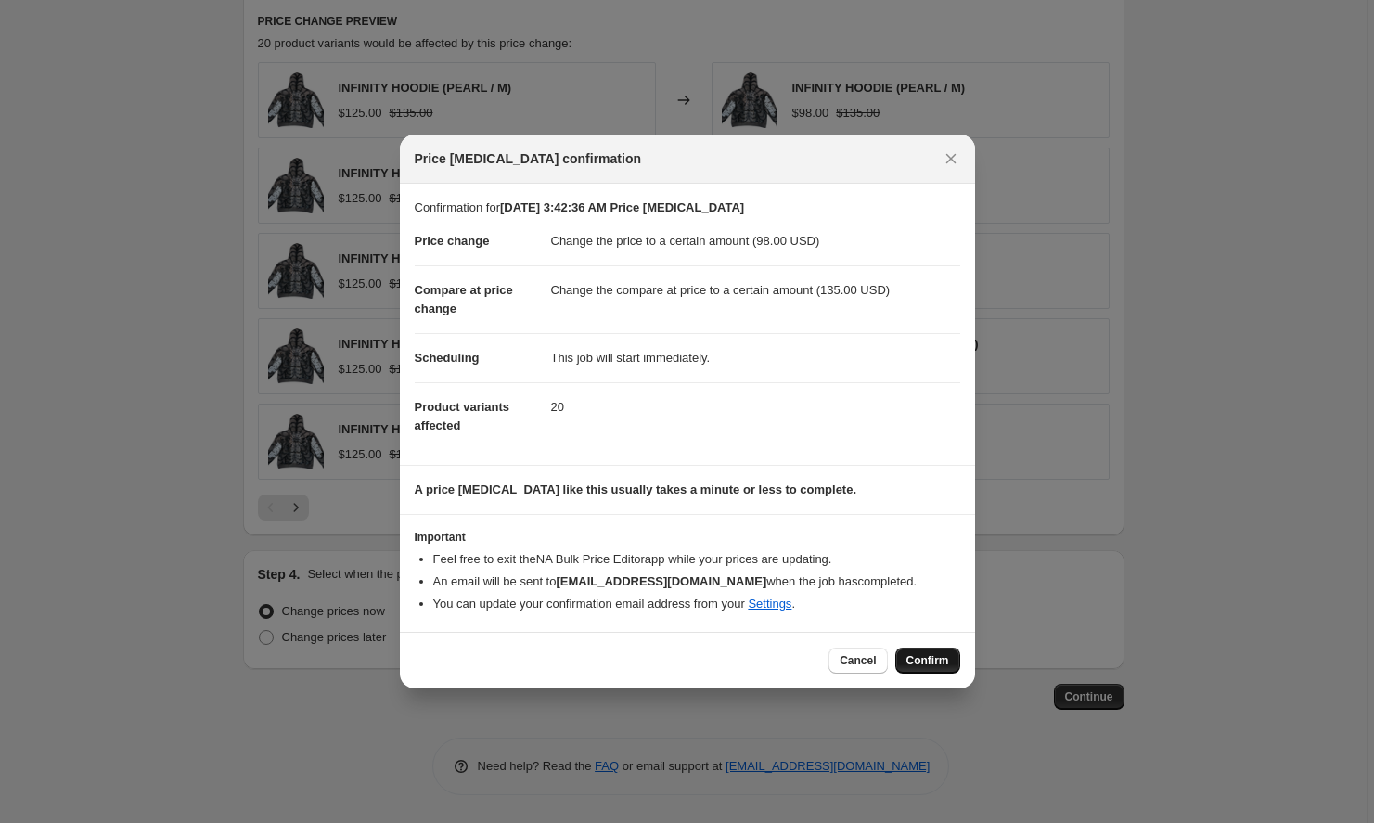
click at [921, 670] on button "Confirm" at bounding box center [927, 661] width 65 height 26
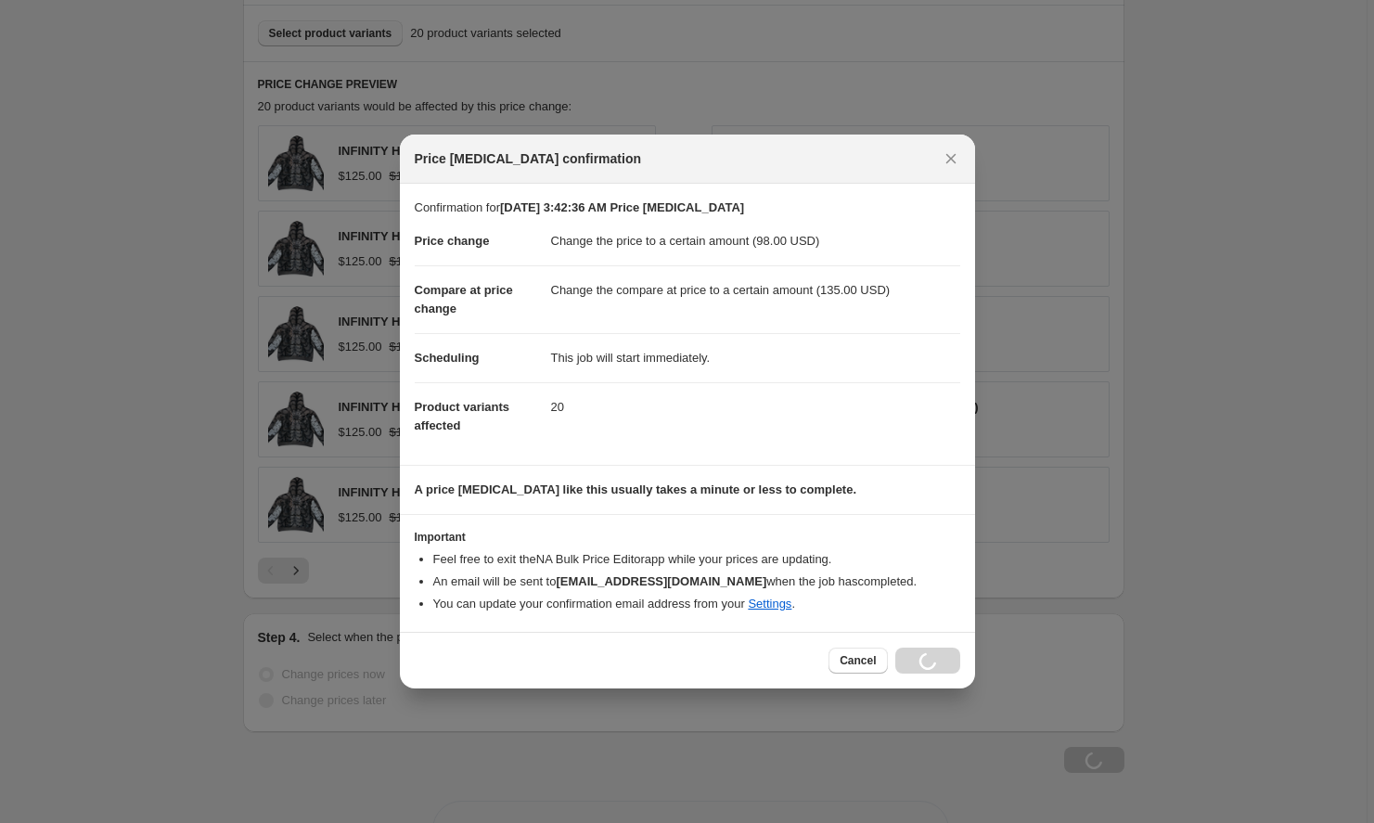
scroll to position [998, 0]
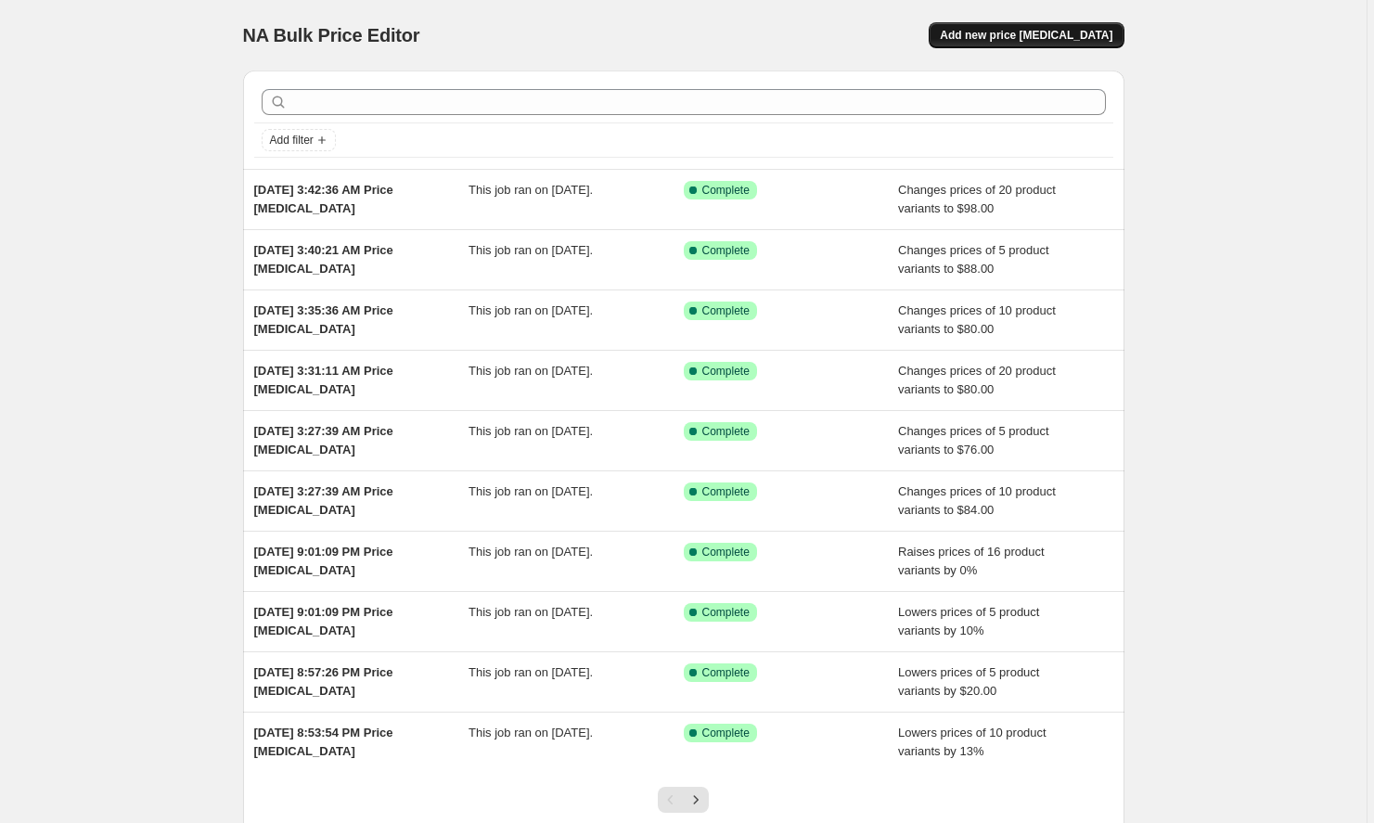
click at [1045, 33] on span "Add new price [MEDICAL_DATA]" at bounding box center [1026, 35] width 173 height 15
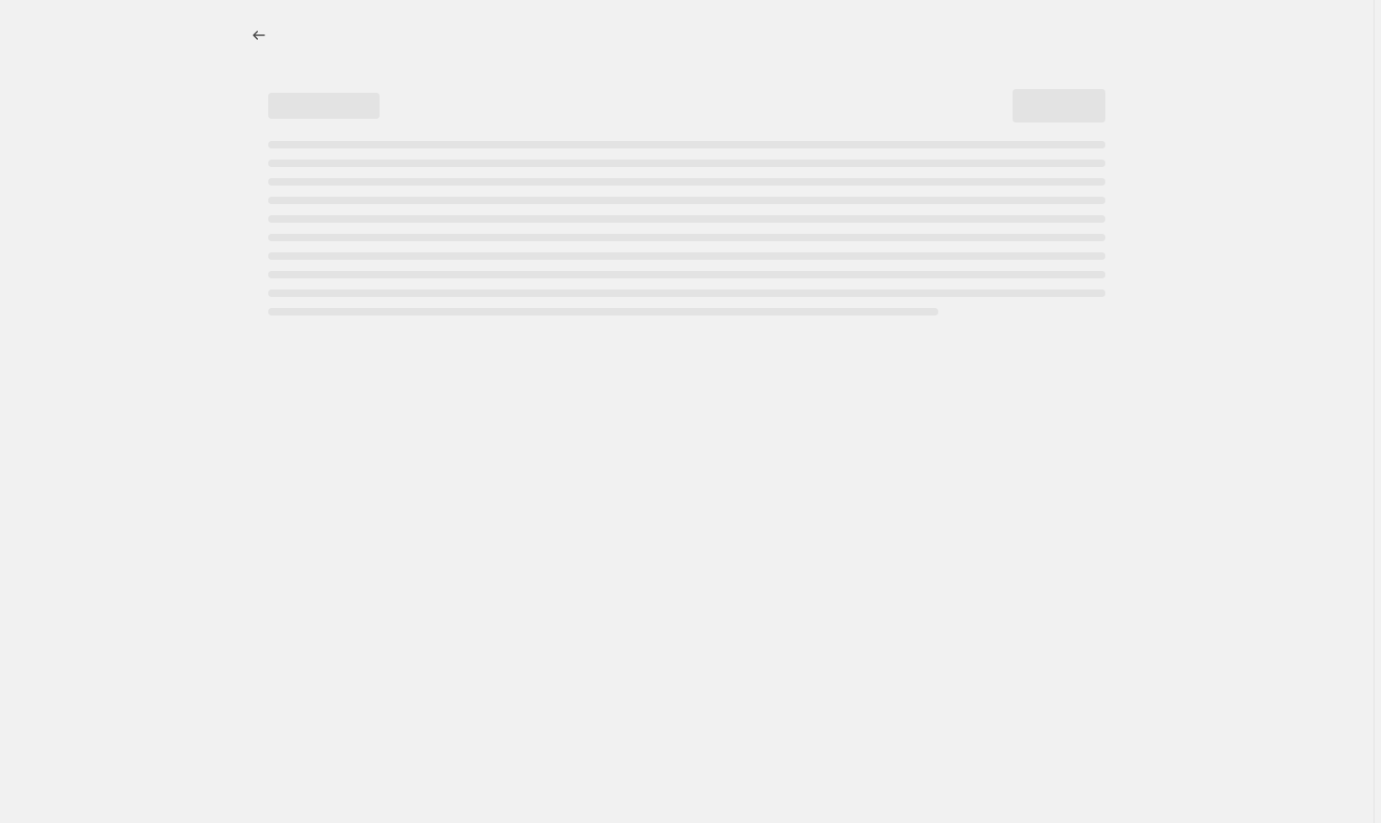
select select "percentage"
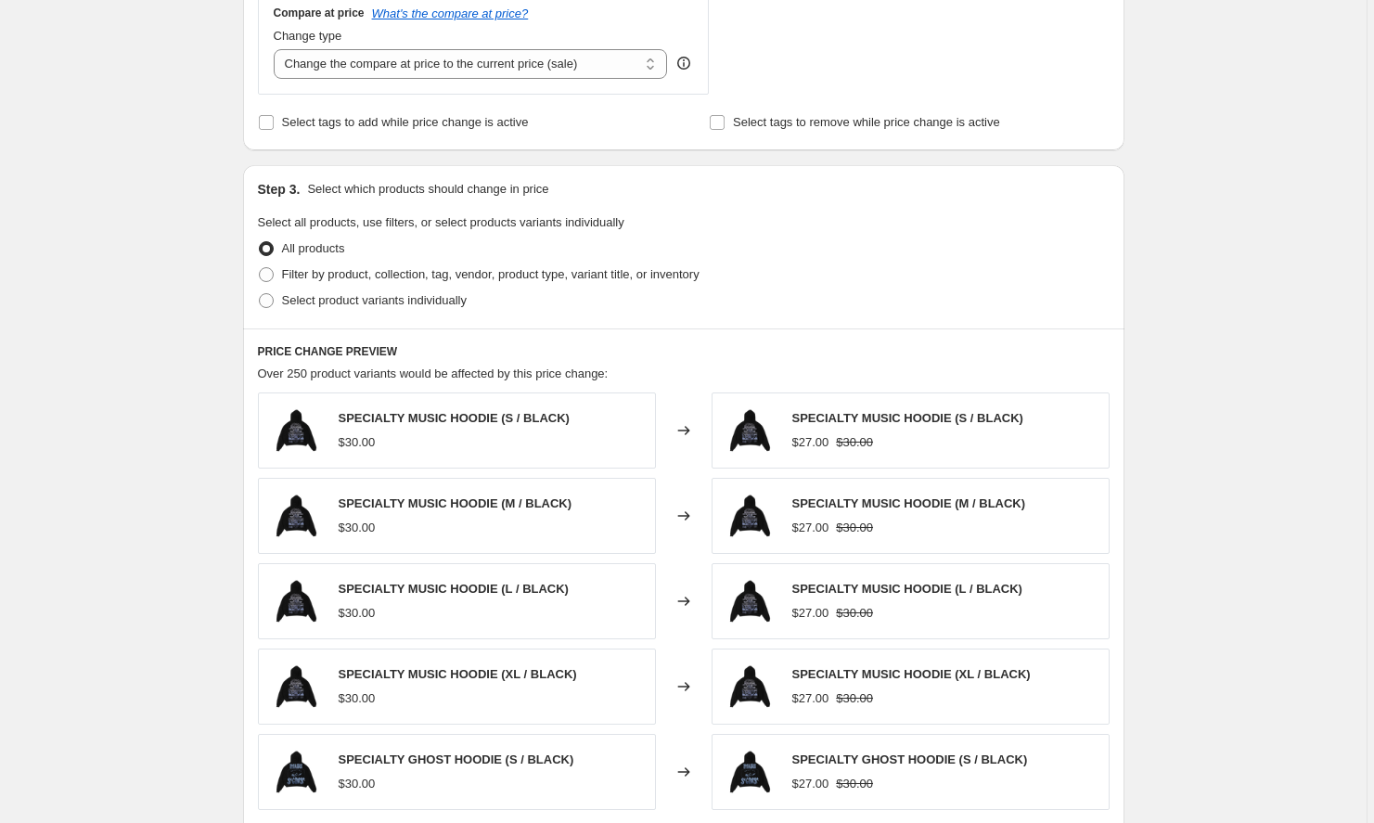
scroll to position [634, 0]
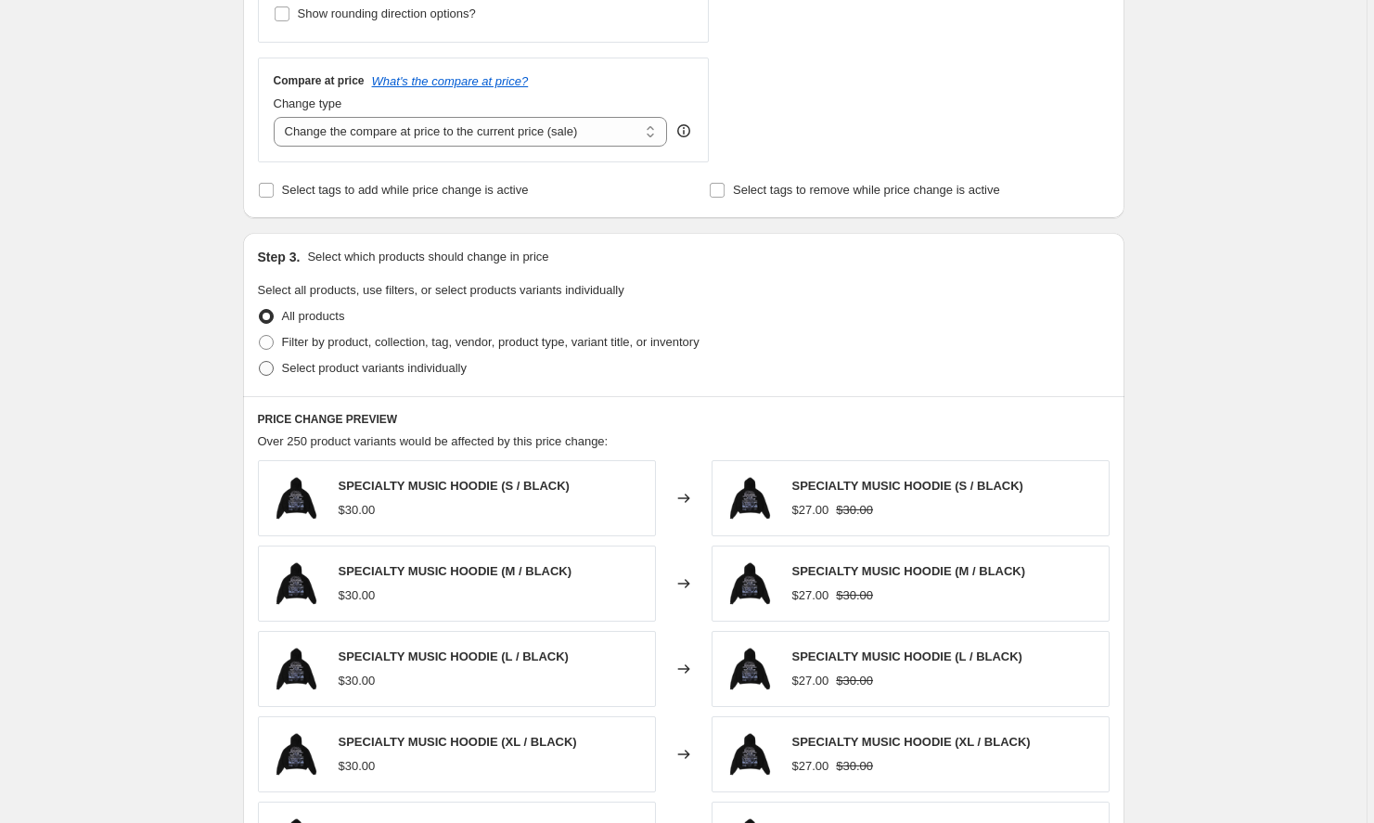
click at [440, 367] on span "Select product variants individually" at bounding box center [374, 368] width 185 height 14
click at [260, 362] on input "Select product variants individually" at bounding box center [259, 361] width 1 height 1
radio input "true"
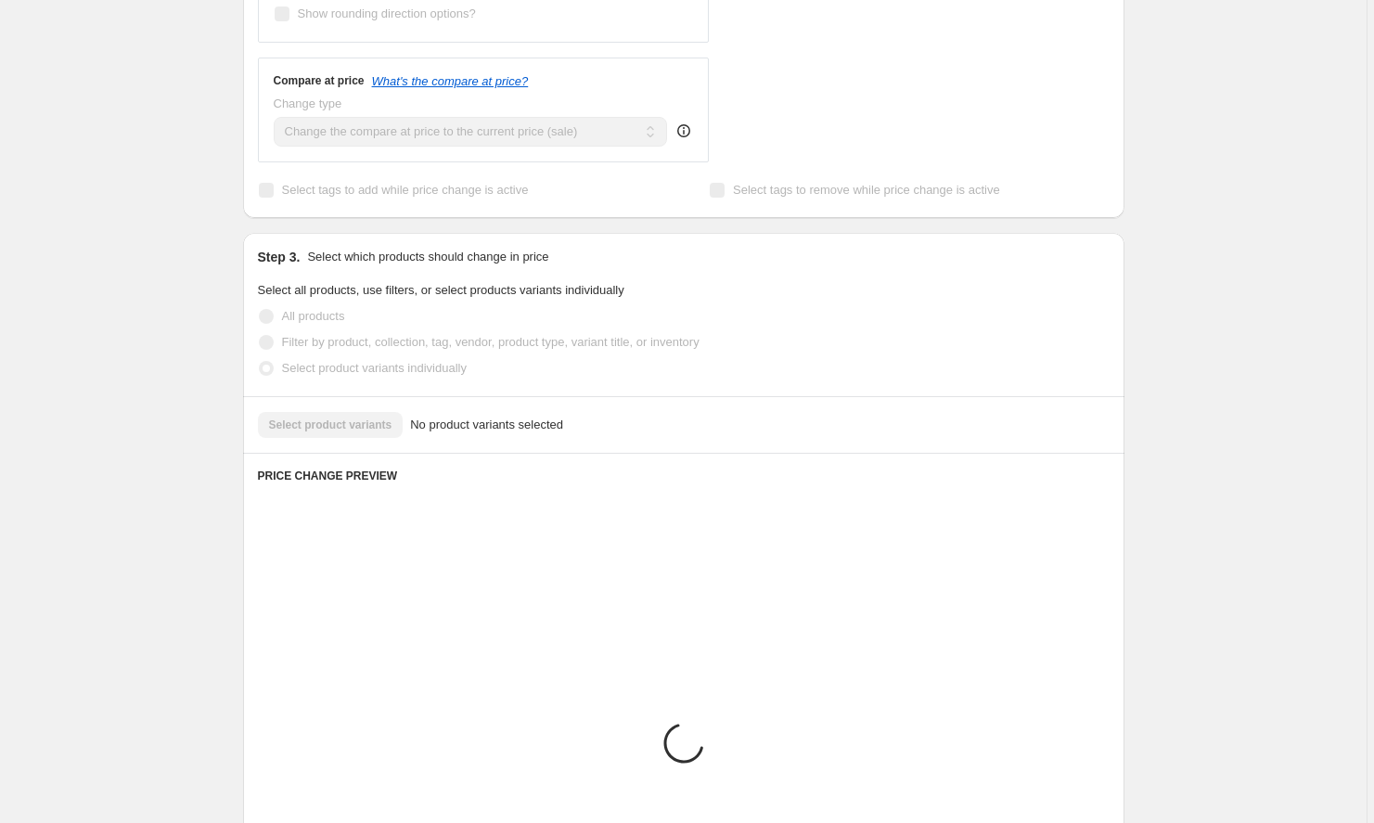
scroll to position [621, 0]
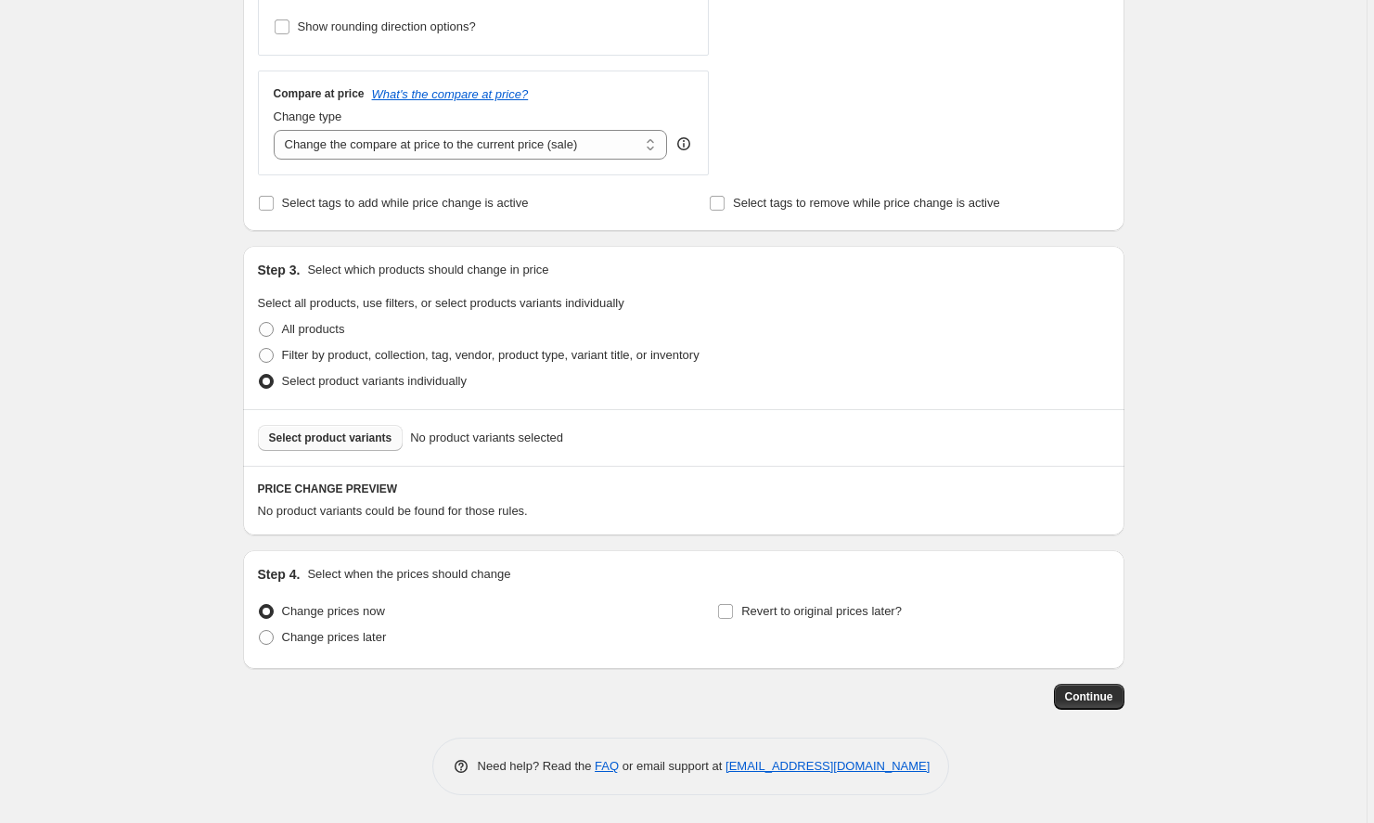
click at [369, 449] on button "Select product variants" at bounding box center [331, 438] width 146 height 26
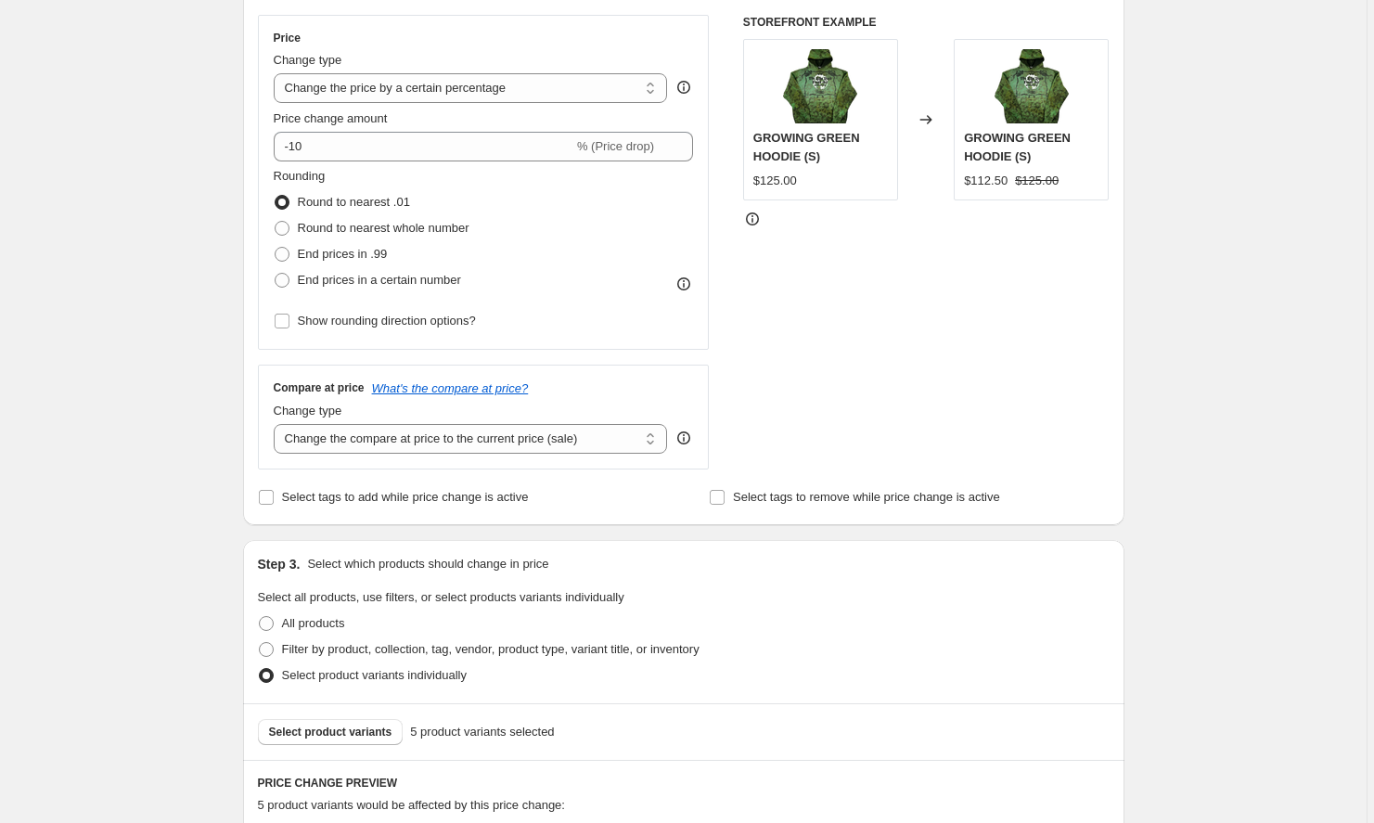
scroll to position [282, 0]
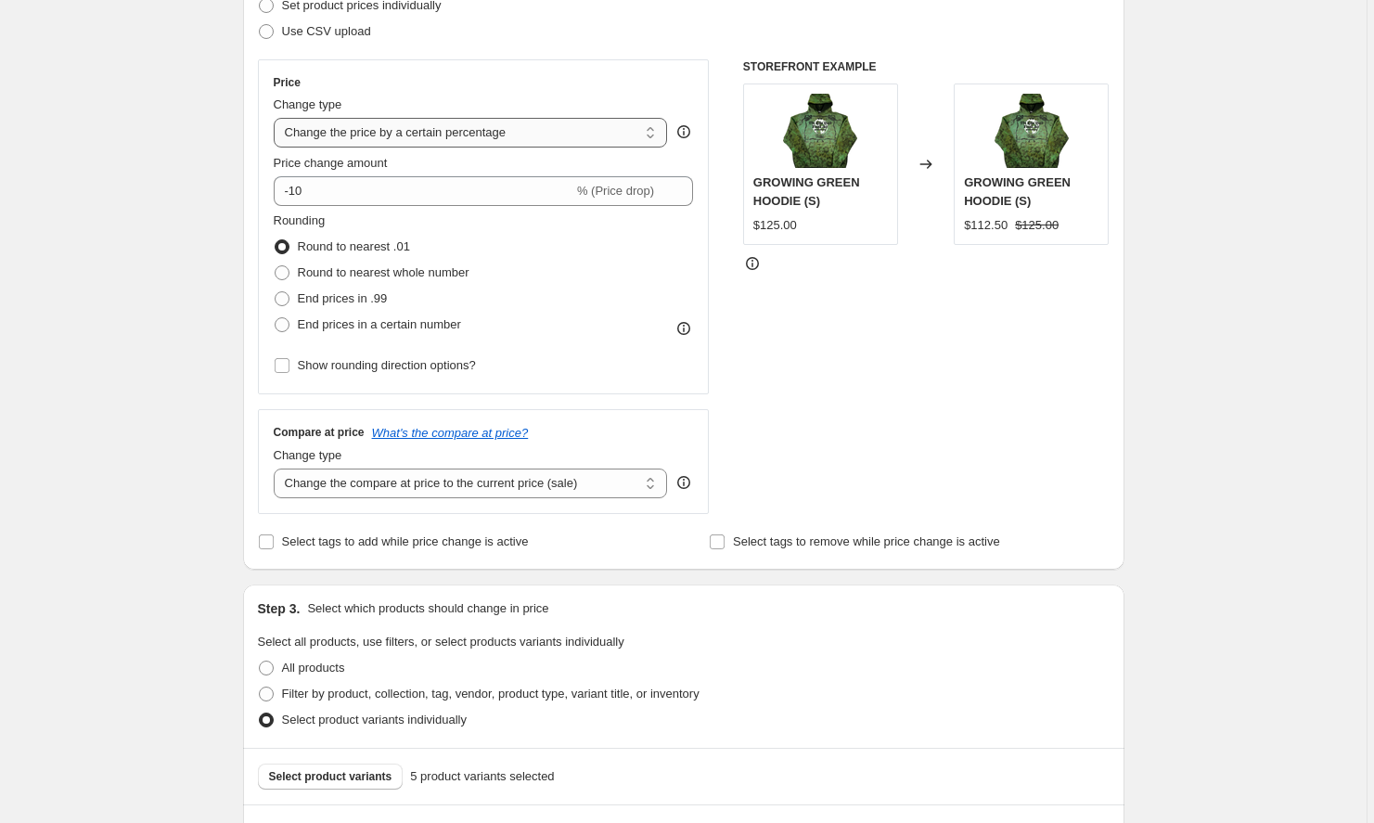
select select "by"
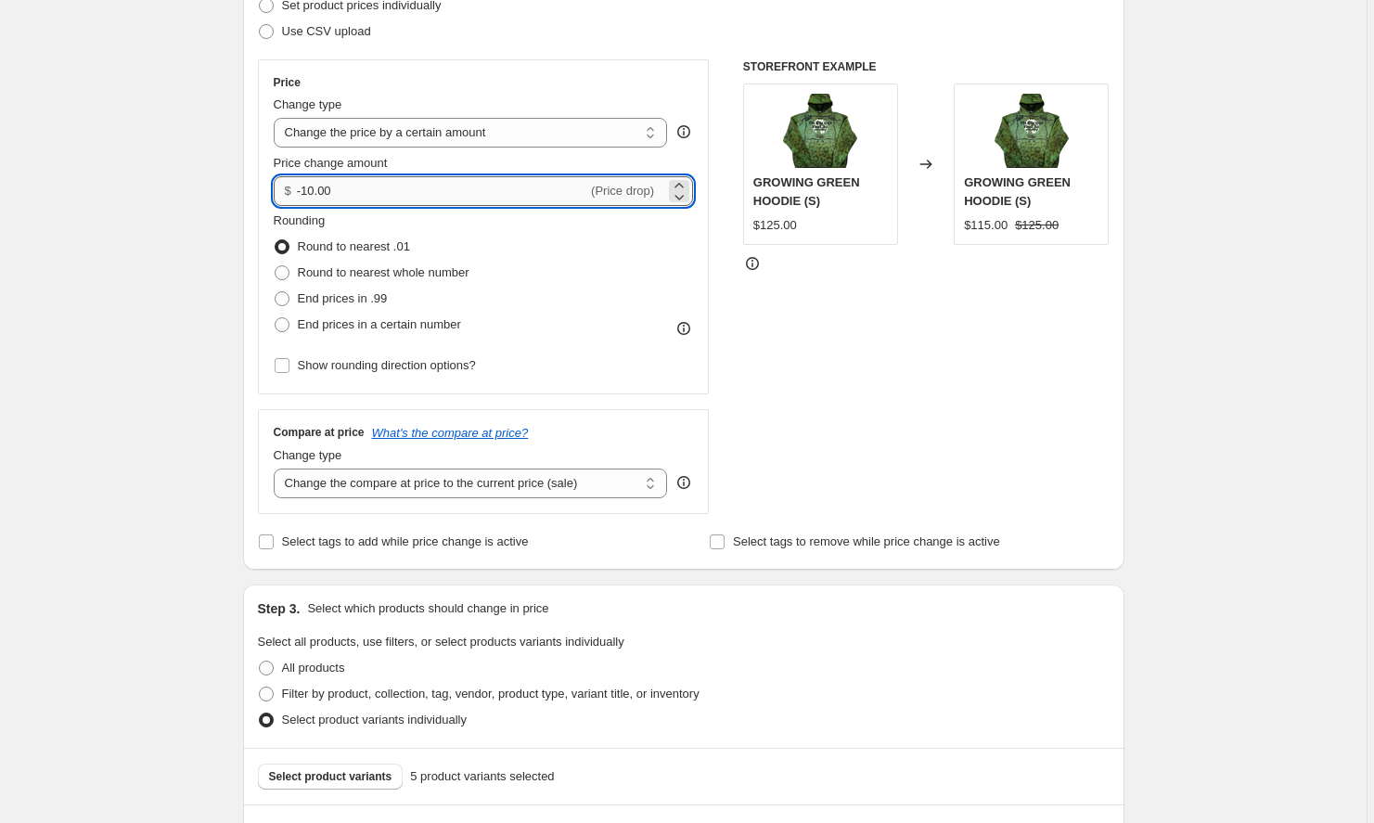
click at [422, 187] on input "-10.00" at bounding box center [442, 191] width 290 height 30
drag, startPoint x: 422, startPoint y: 187, endPoint x: 306, endPoint y: 183, distance: 116.1
click at [306, 183] on input "-10.00" at bounding box center [442, 191] width 290 height 30
type input "-9"
type input "9"
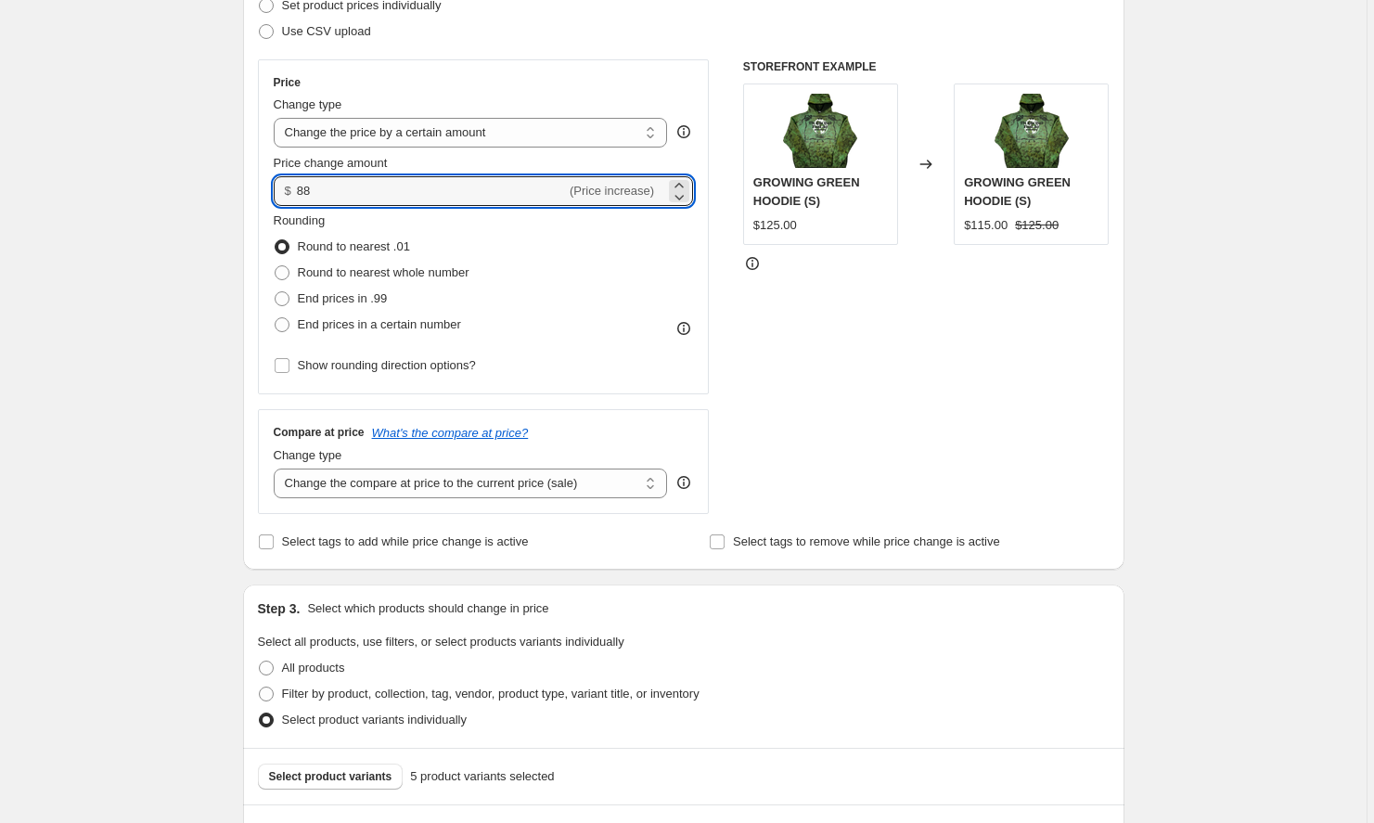
type input "88.00"
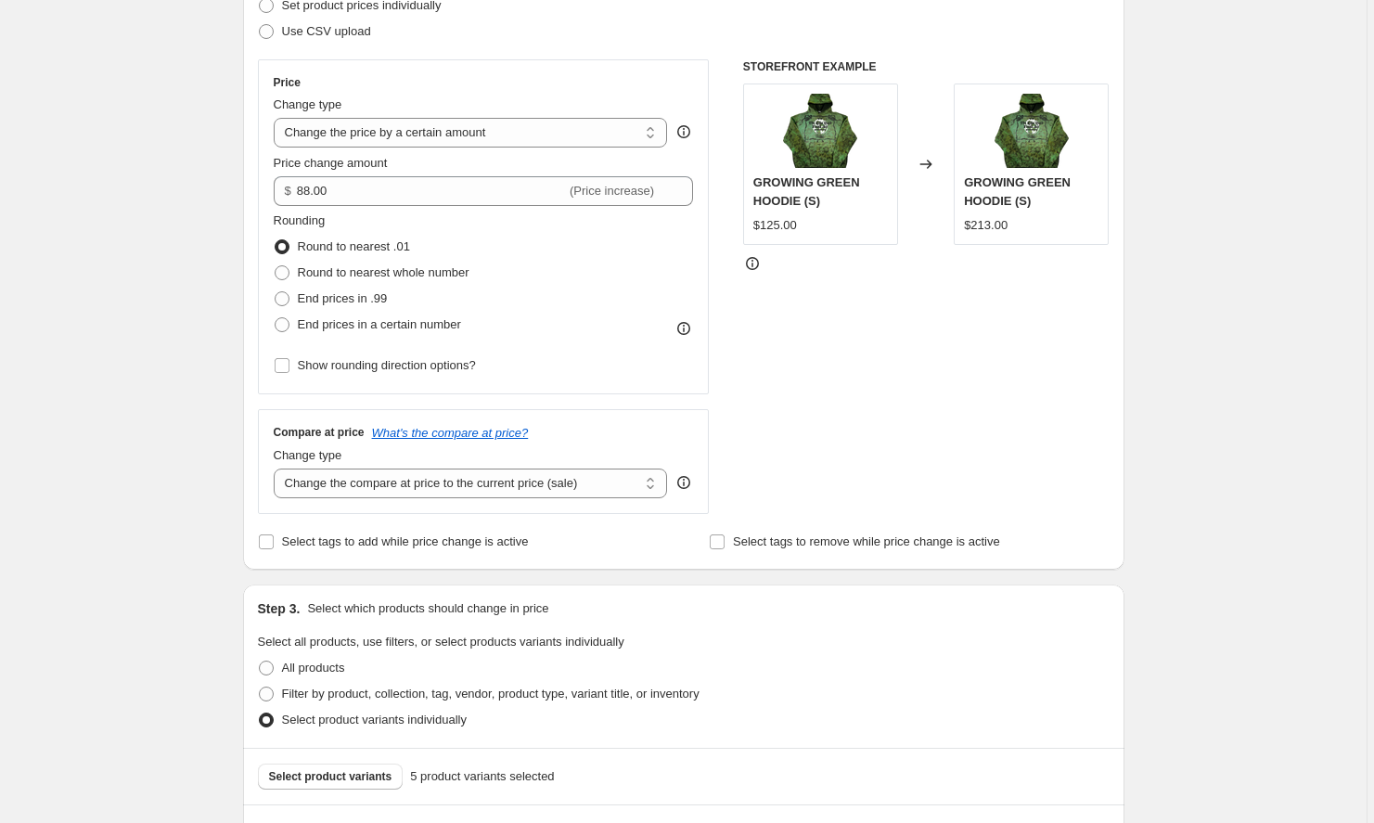
click at [607, 288] on div "Rounding Round to nearest .01 Round to nearest whole number End prices in .99 E…" at bounding box center [484, 275] width 420 height 126
select select "to"
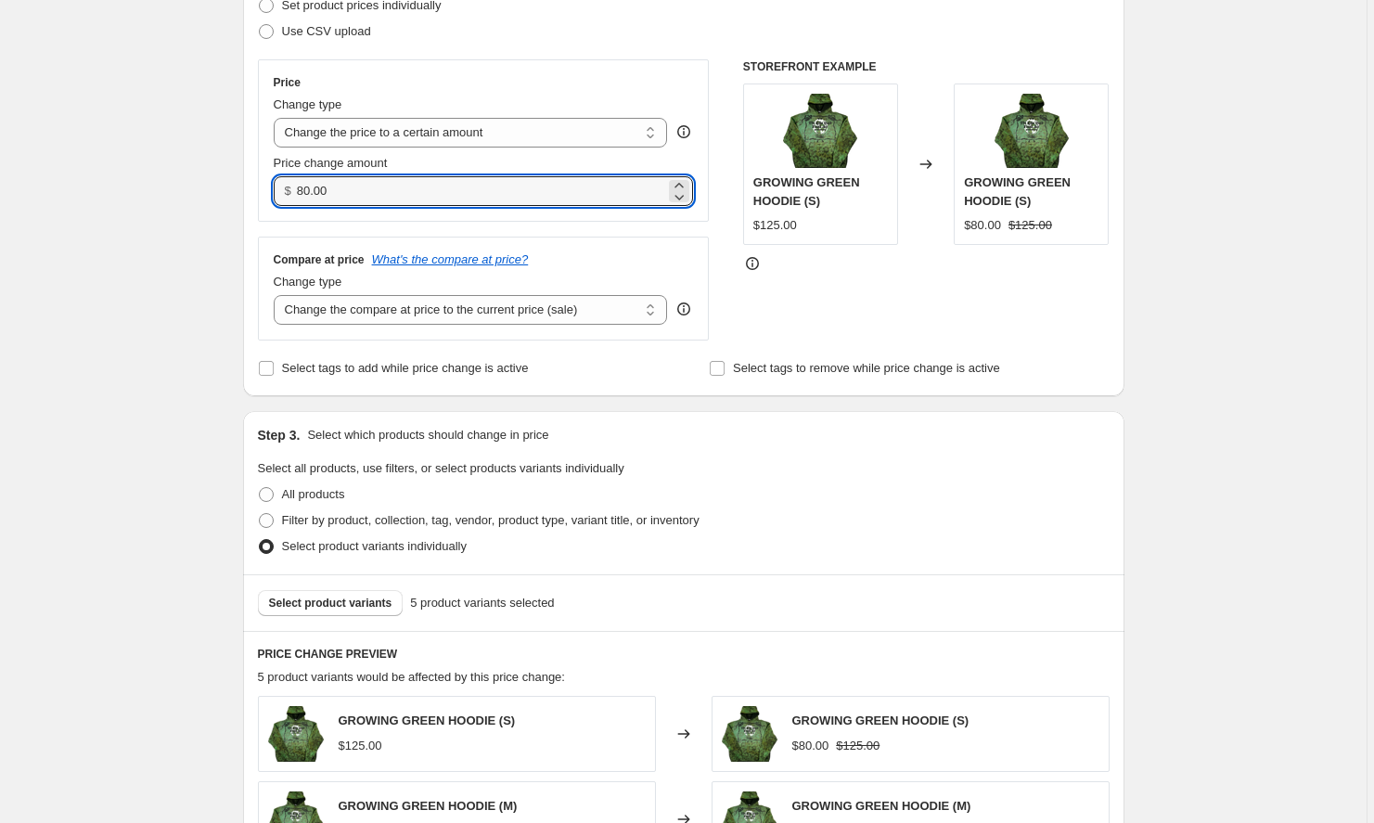
drag, startPoint x: 395, startPoint y: 192, endPoint x: 273, endPoint y: 179, distance: 123.2
click at [273, 179] on div "Price Change type Change the price to a certain amount Change the price by a ce…" at bounding box center [484, 140] width 452 height 162
type input "88.00"
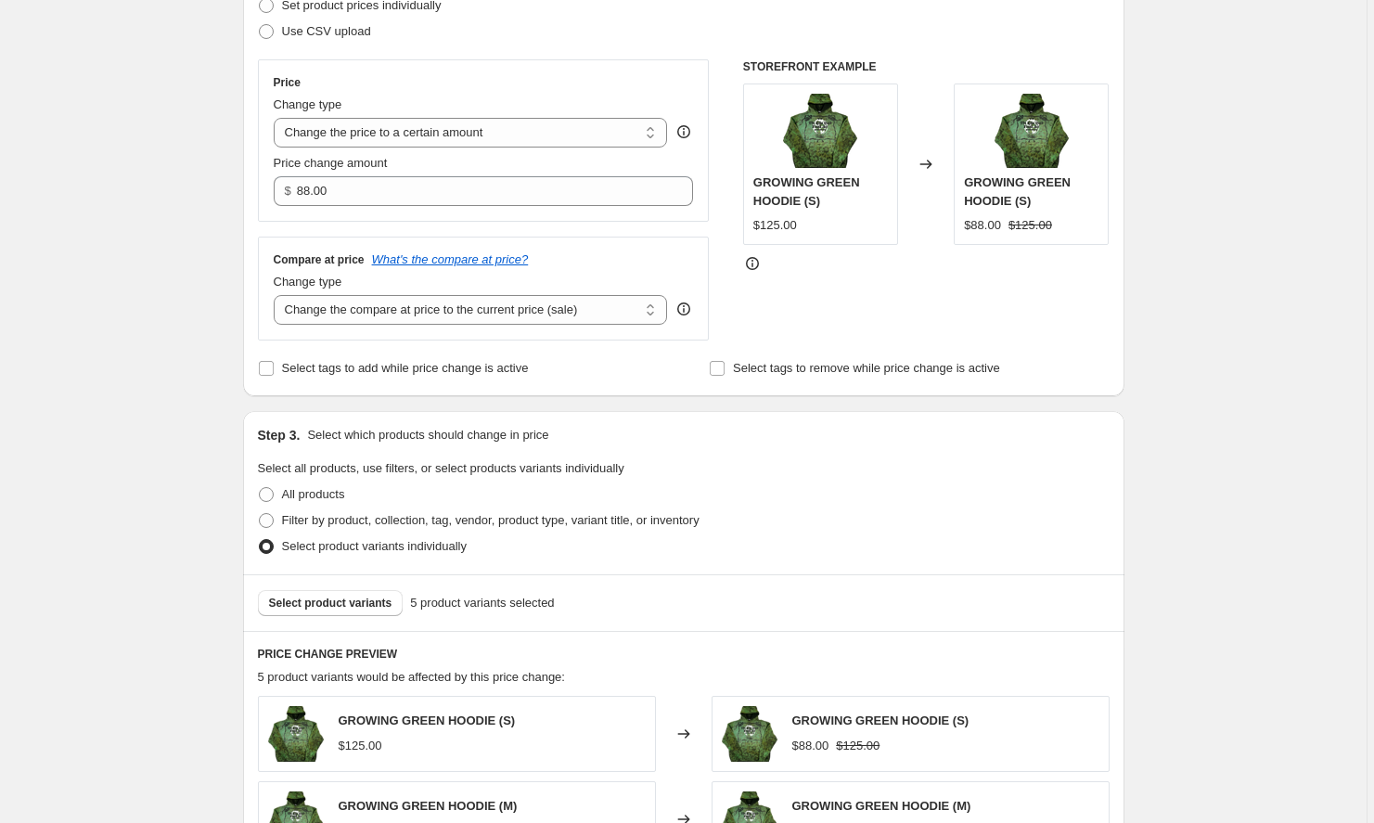
click at [834, 327] on div "STOREFRONT EXAMPLE GROWING GREEN HOODIE (S) $125.00 Changed to GROWING GREEN HO…" at bounding box center [926, 199] width 367 height 281
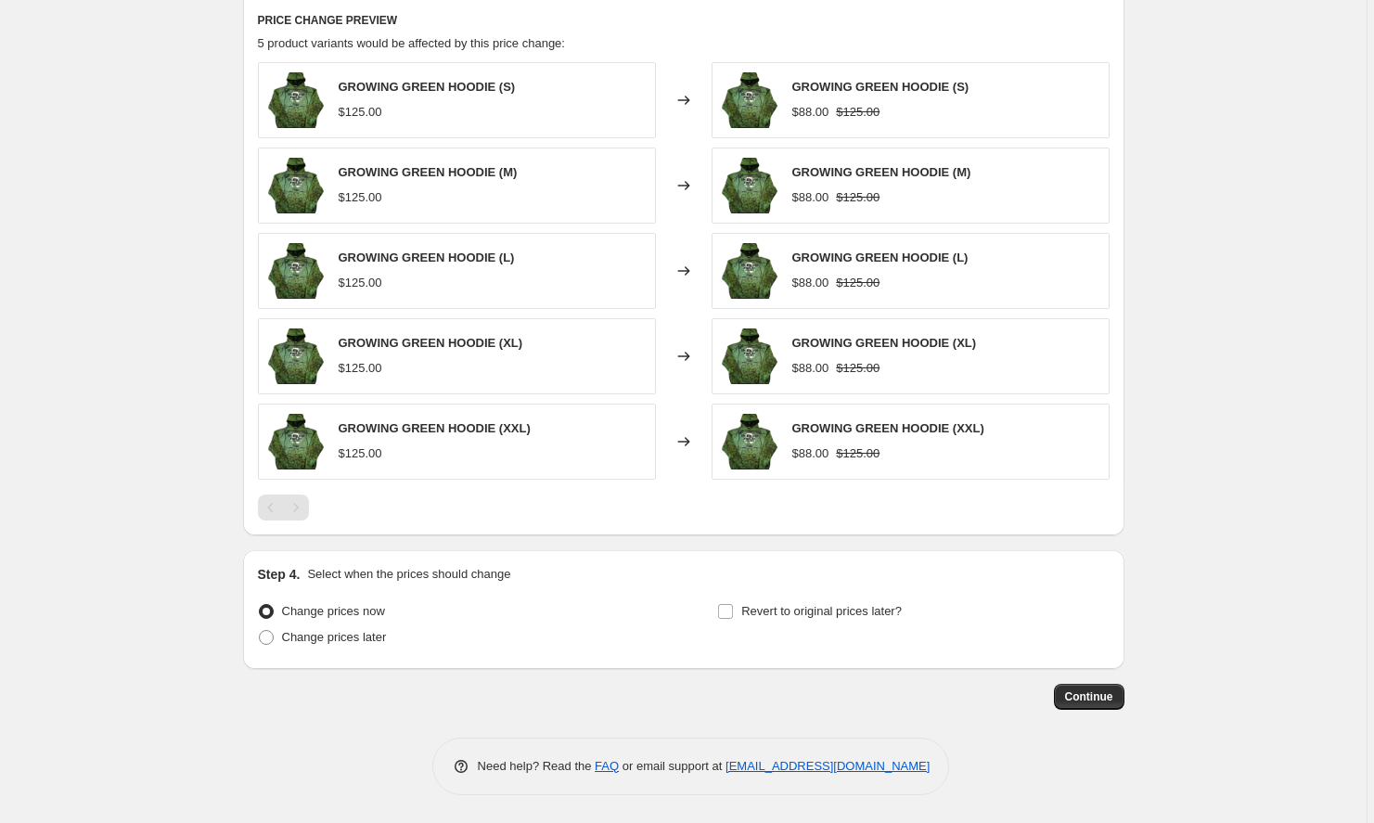
scroll to position [916, 0]
click at [1081, 693] on span "Continue" at bounding box center [1089, 696] width 48 height 15
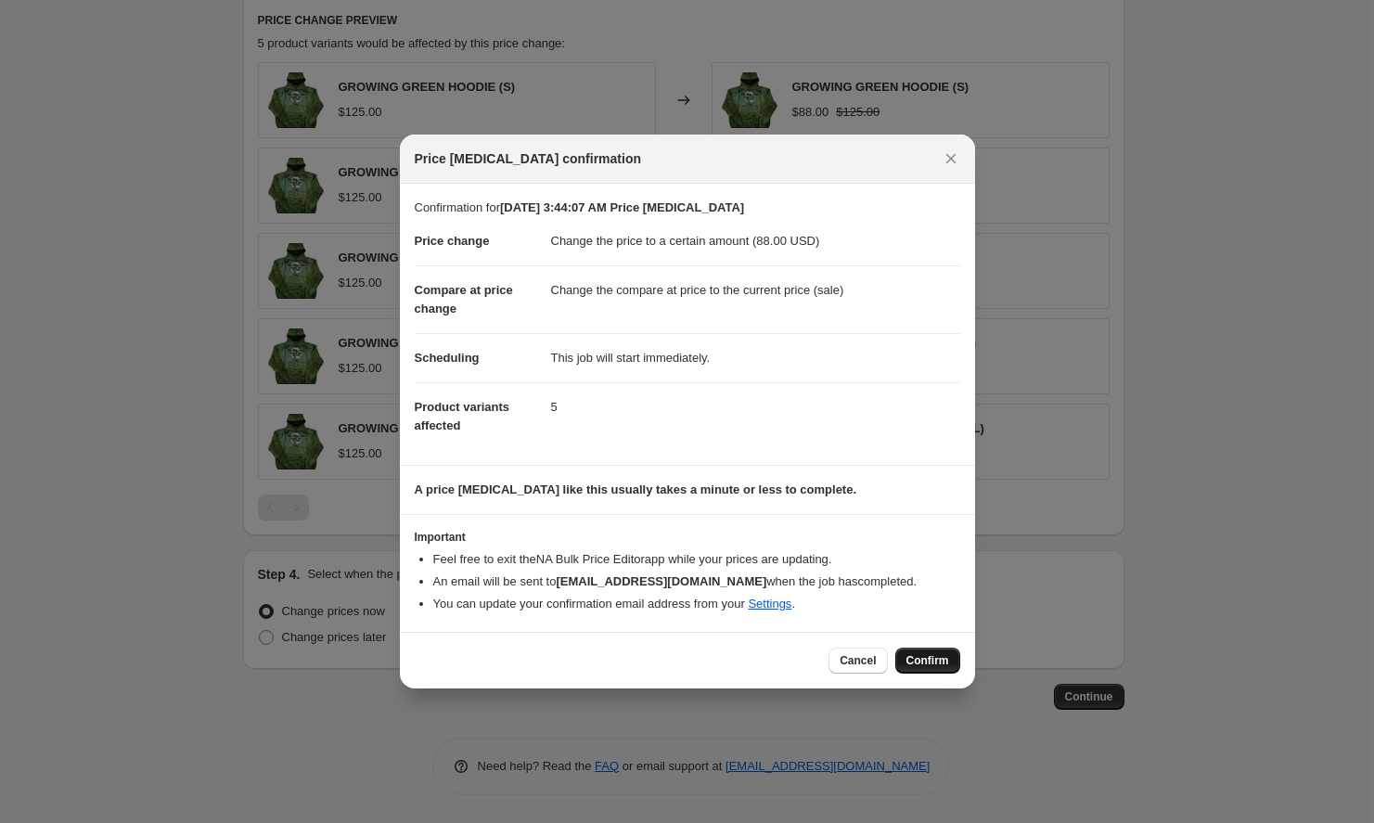
click at [932, 663] on span "Confirm" at bounding box center [928, 660] width 43 height 15
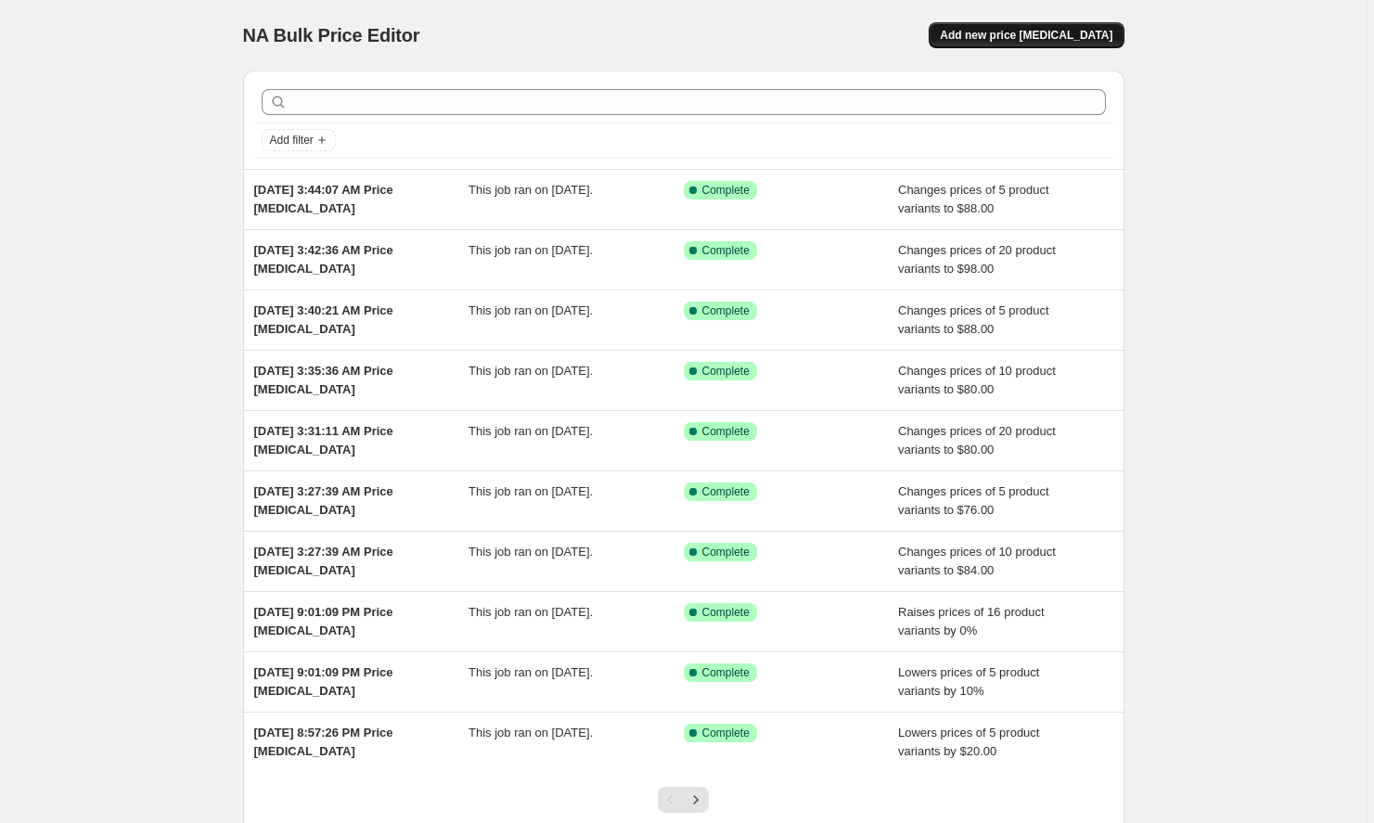
click at [1028, 36] on span "Add new price [MEDICAL_DATA]" at bounding box center [1026, 35] width 173 height 15
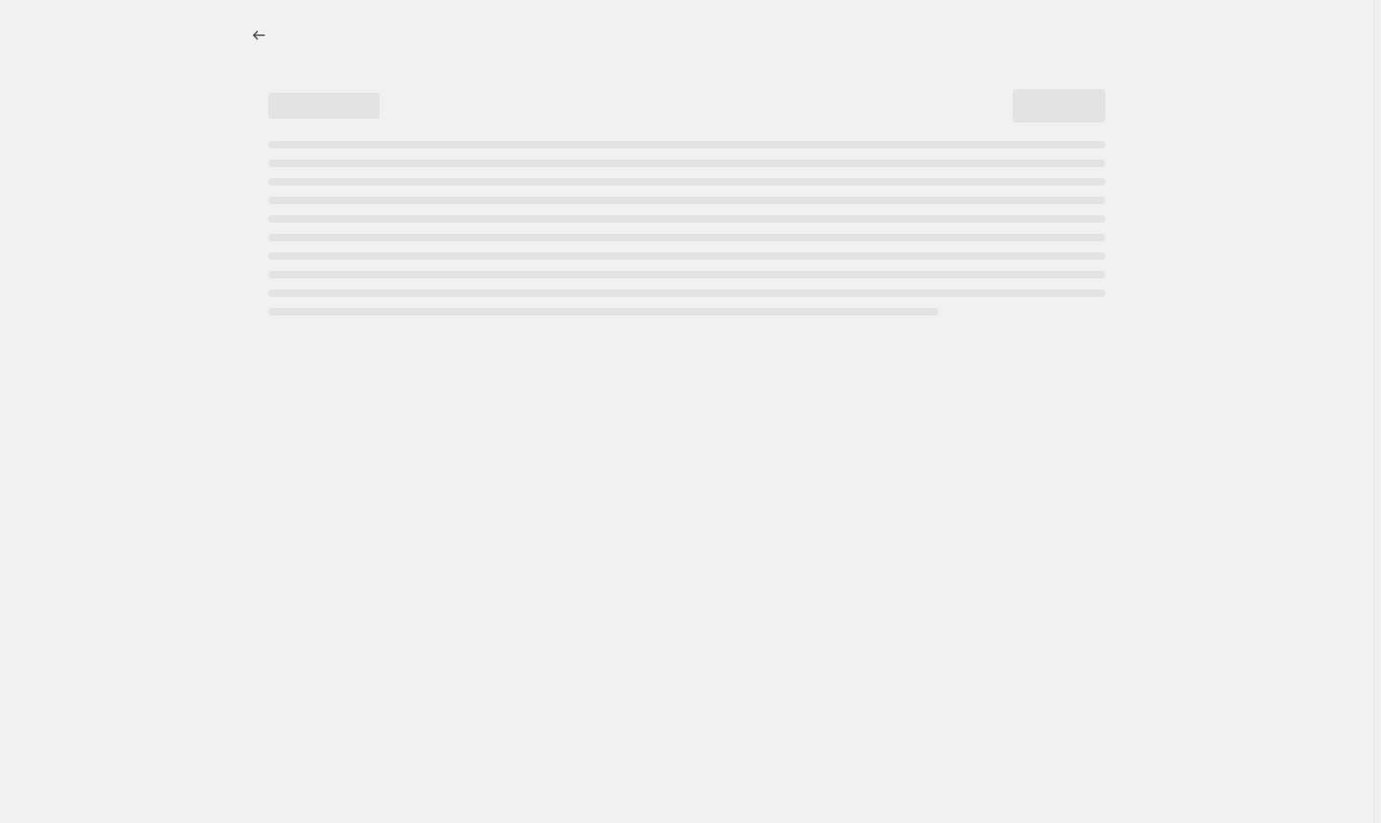
select select "percentage"
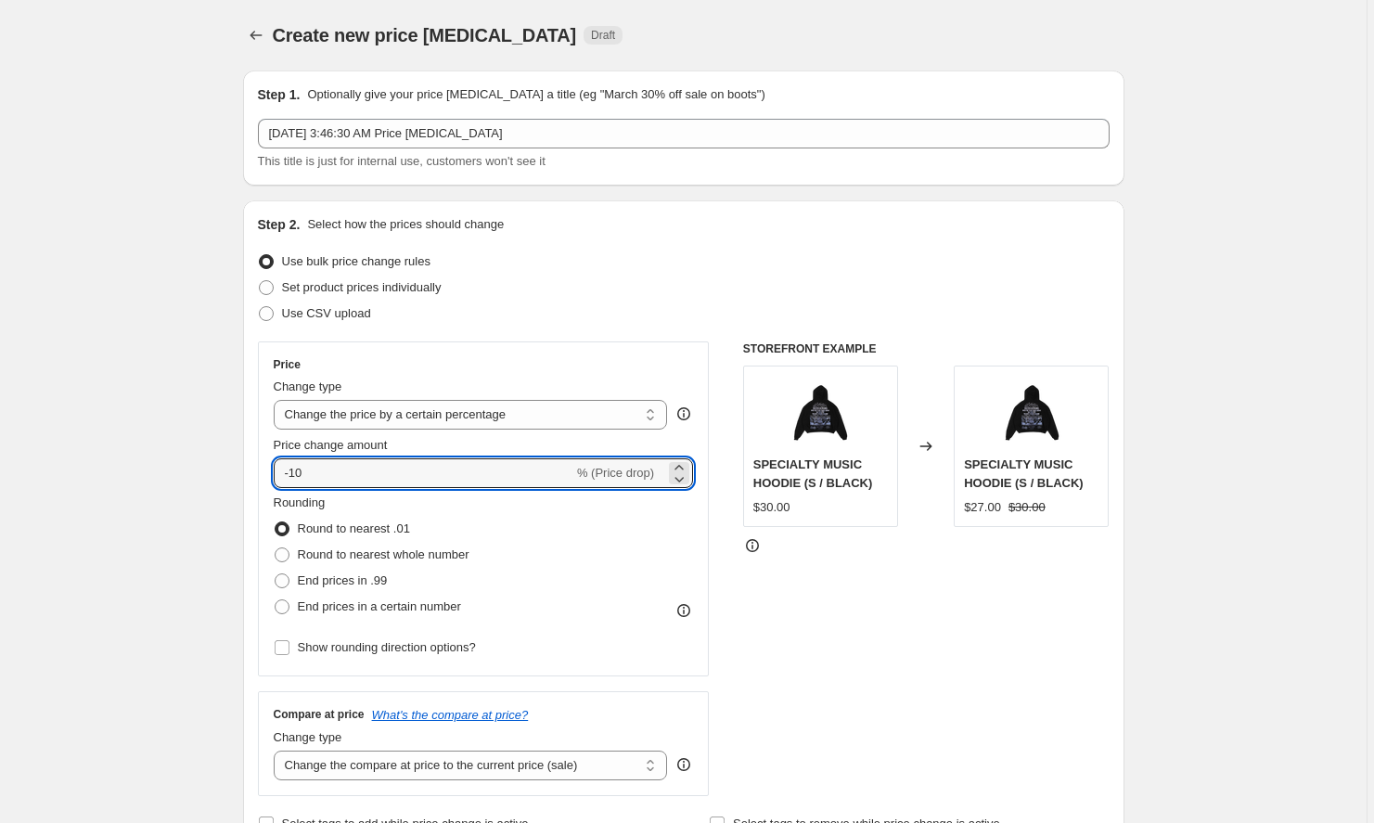
drag, startPoint x: 390, startPoint y: 476, endPoint x: 162, endPoint y: 459, distance: 228.0
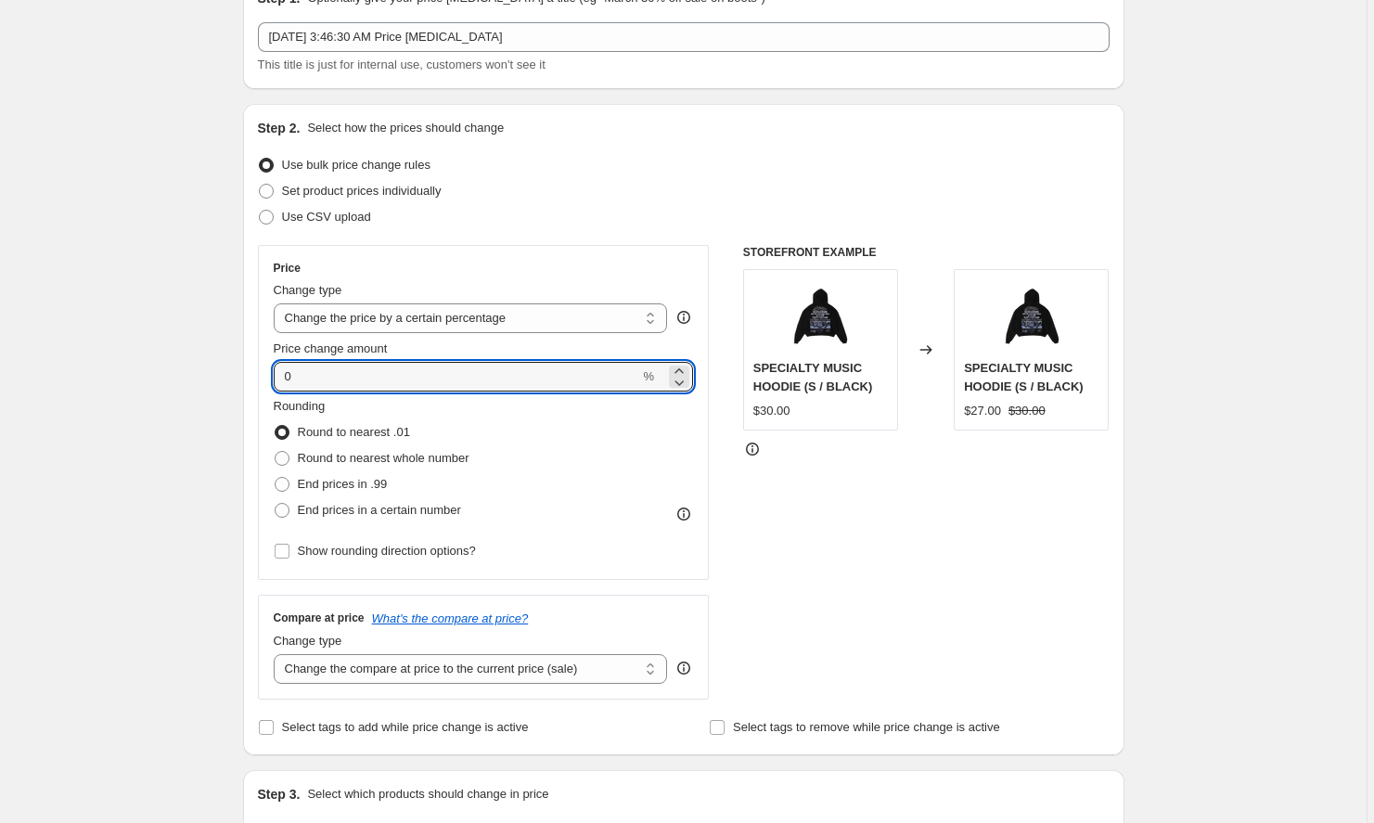
scroll to position [342, 0]
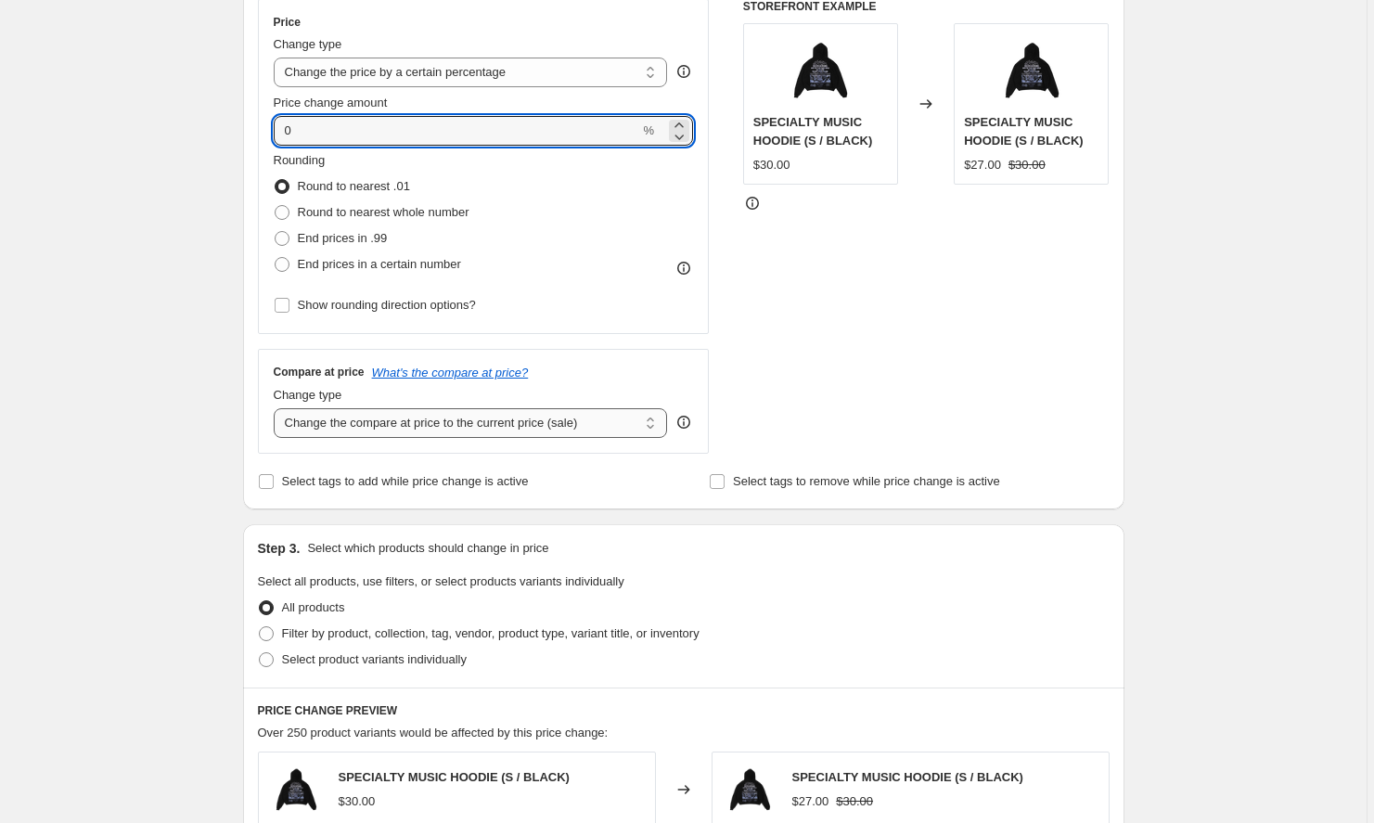
type input "0"
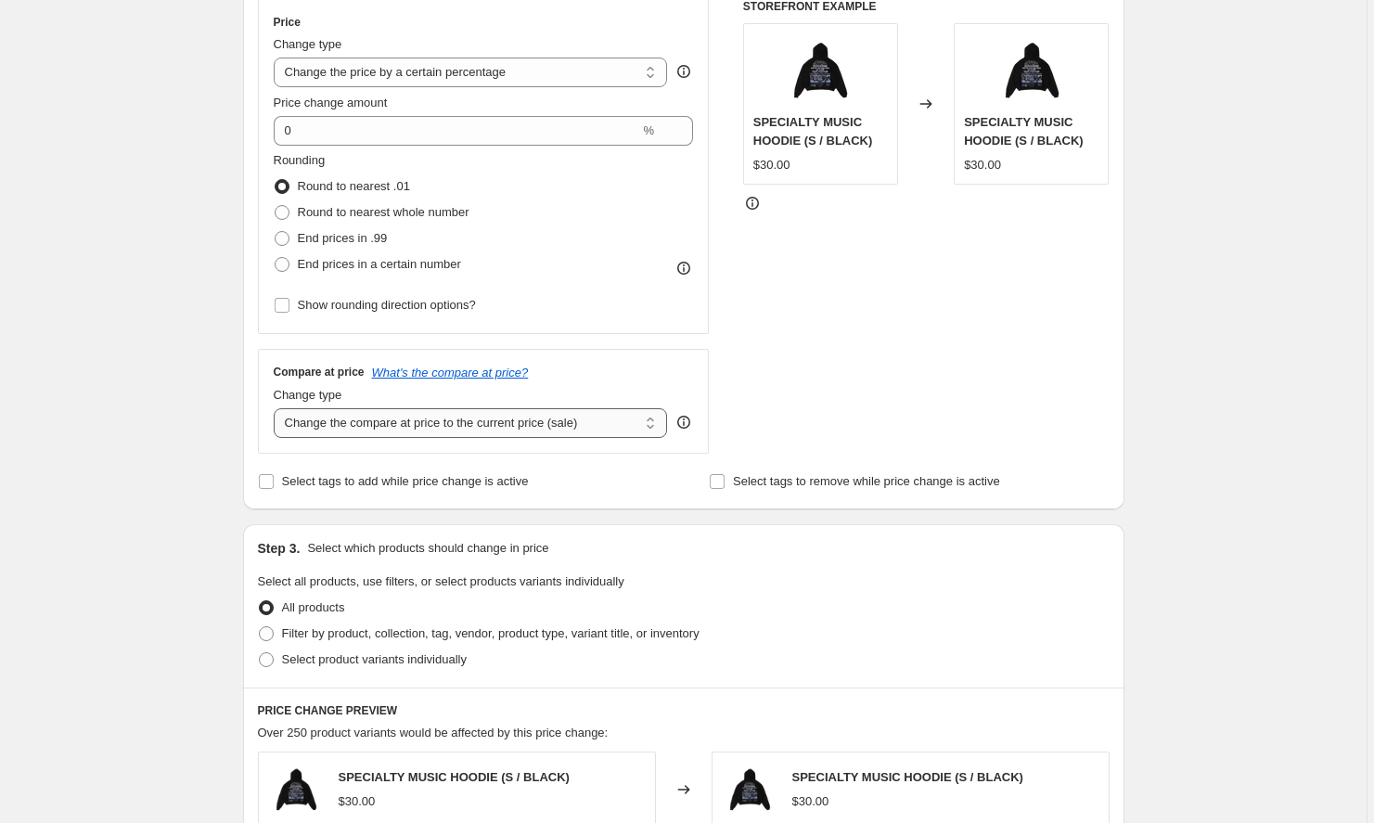
select select "to"
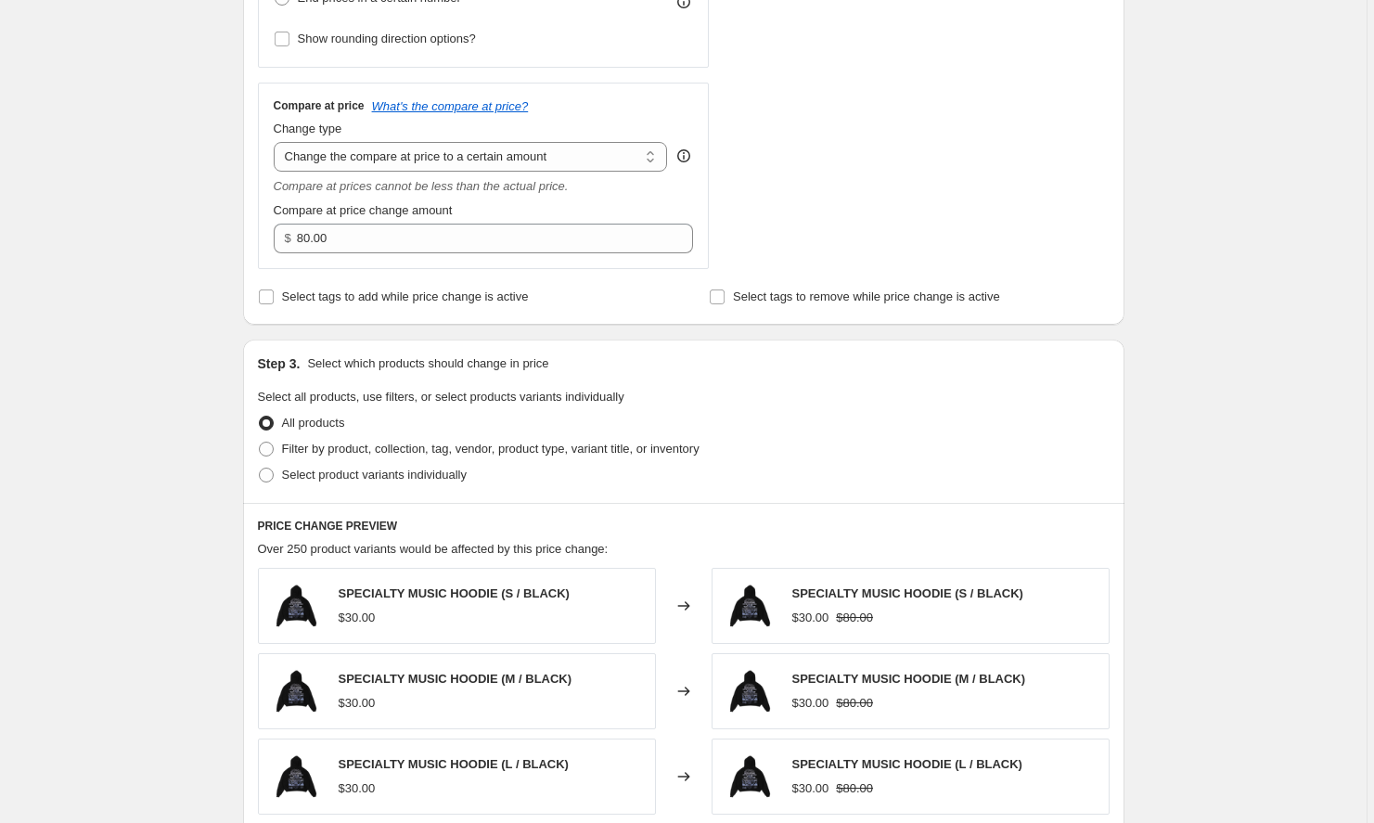
scroll to position [592, 0]
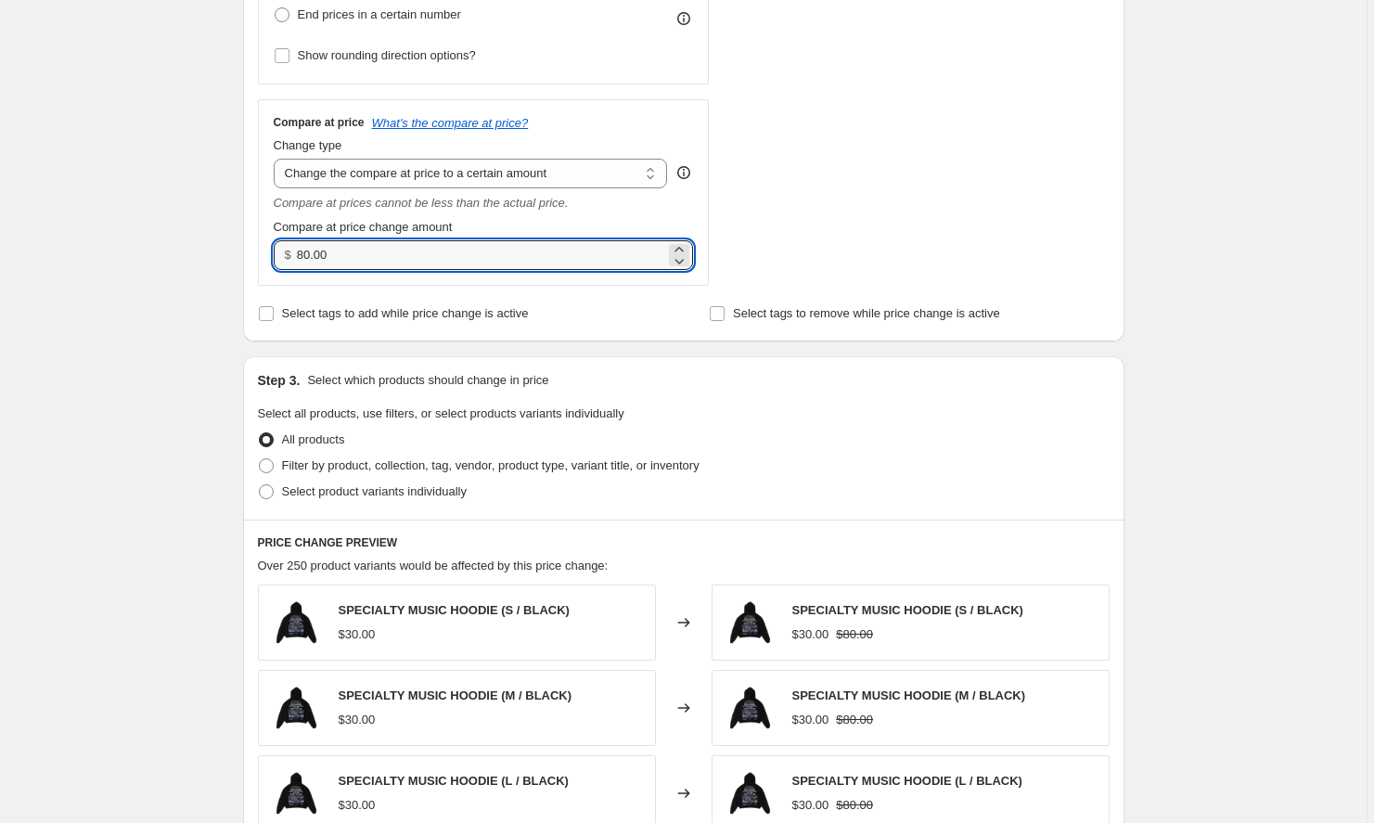
drag, startPoint x: 349, startPoint y: 254, endPoint x: 250, endPoint y: 225, distance: 103.4
type input "100.00"
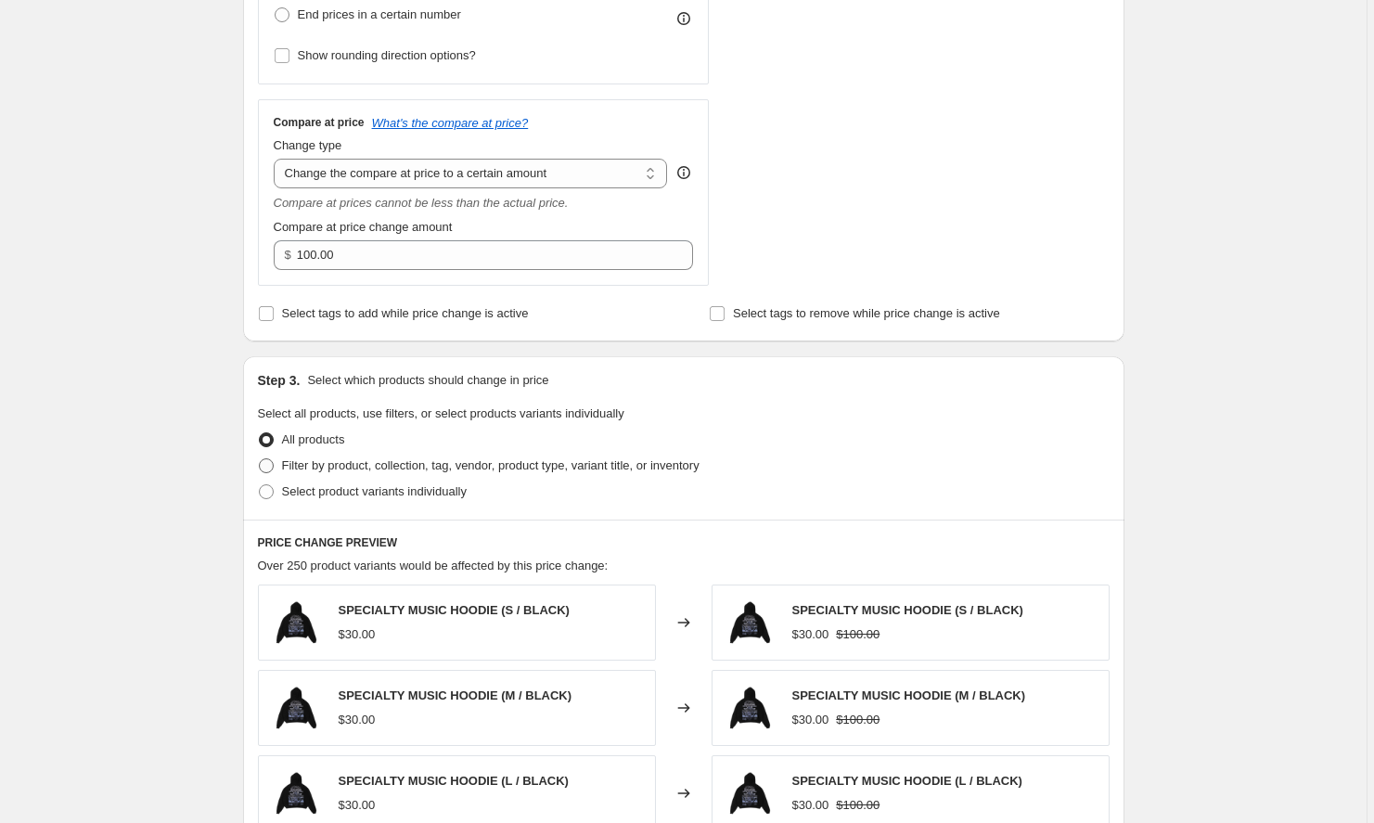
click at [398, 467] on span "Filter by product, collection, tag, vendor, product type, variant title, or inv…" at bounding box center [491, 465] width 418 height 14
click at [260, 459] on input "Filter by product, collection, tag, vendor, product type, variant title, or inv…" at bounding box center [259, 458] width 1 height 1
radio input "true"
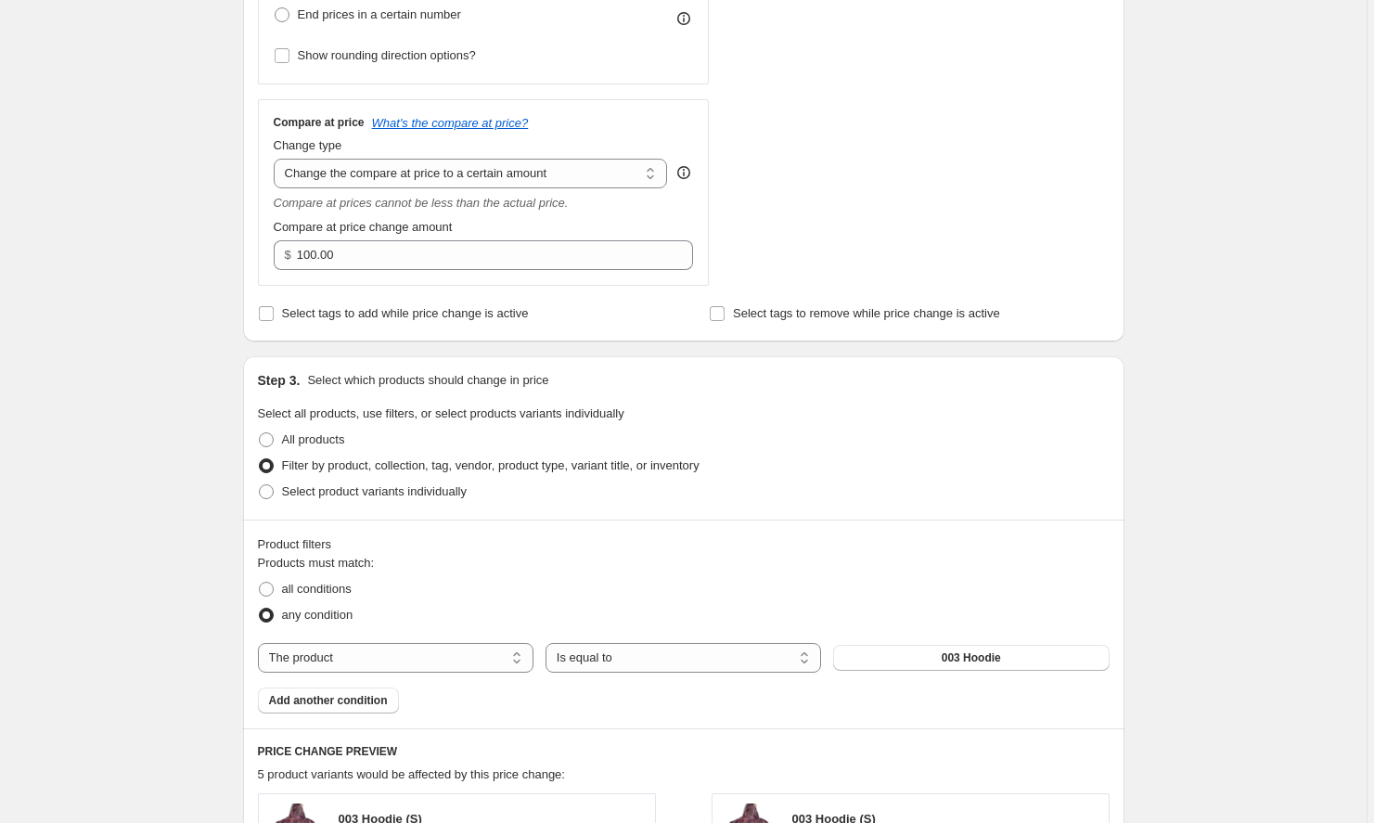
click at [901, 644] on div "The product The product's collection The product's tag The product's vendor The…" at bounding box center [684, 658] width 852 height 30
click at [895, 663] on button "003 Hoodie" at bounding box center [971, 658] width 276 height 26
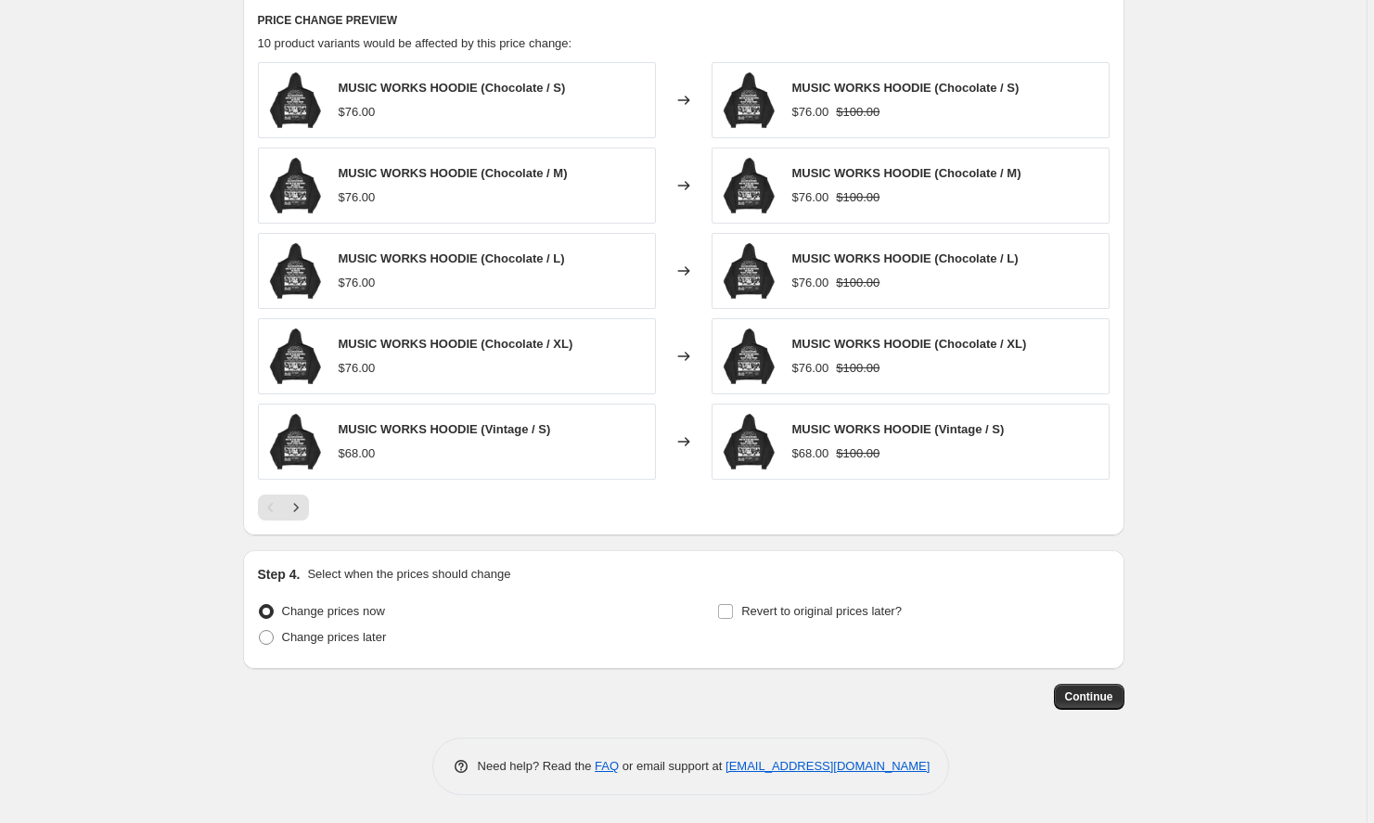
scroll to position [1323, 0]
click at [1105, 698] on span "Continue" at bounding box center [1089, 696] width 48 height 15
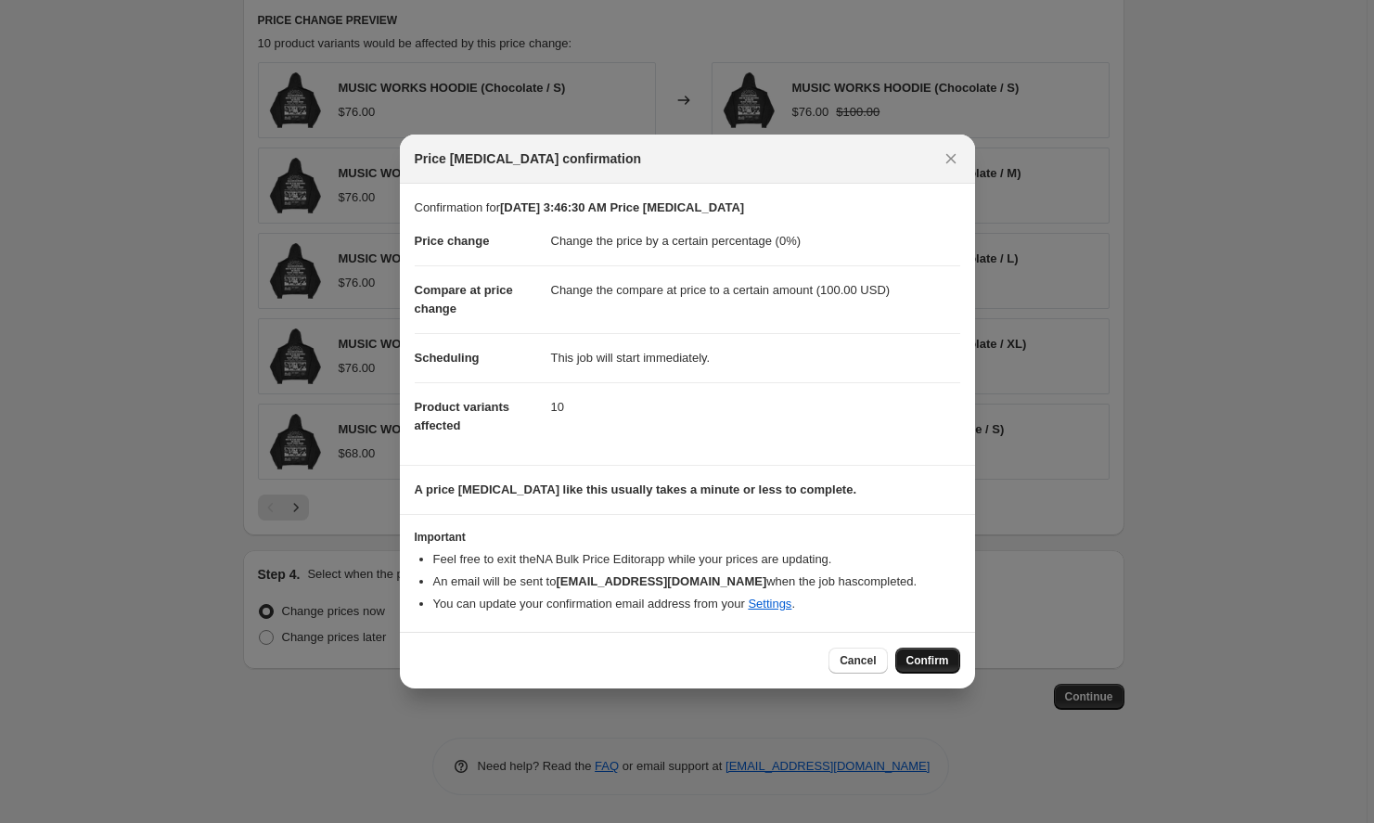
click at [925, 673] on button "Confirm" at bounding box center [927, 661] width 65 height 26
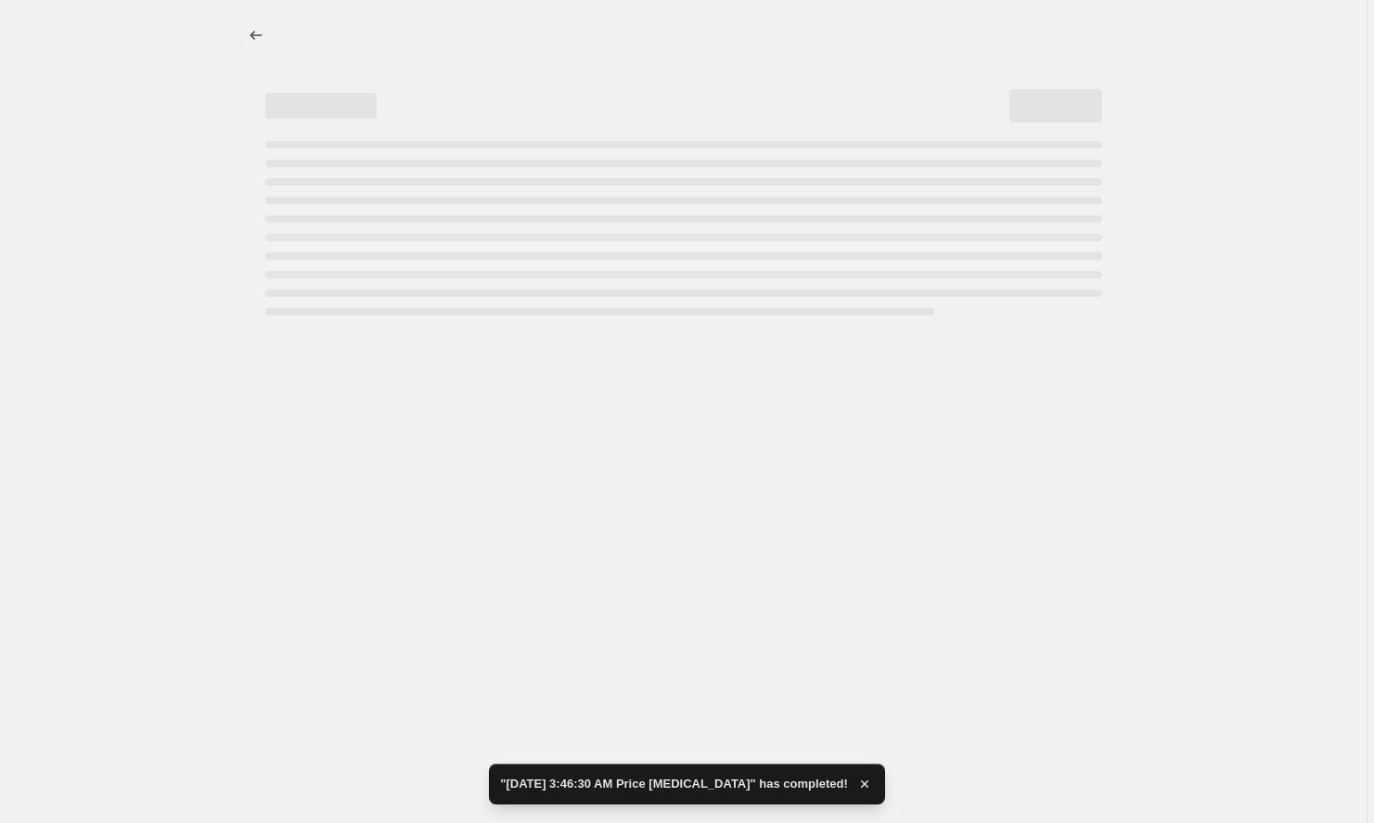
select select "percentage"
select select "to"
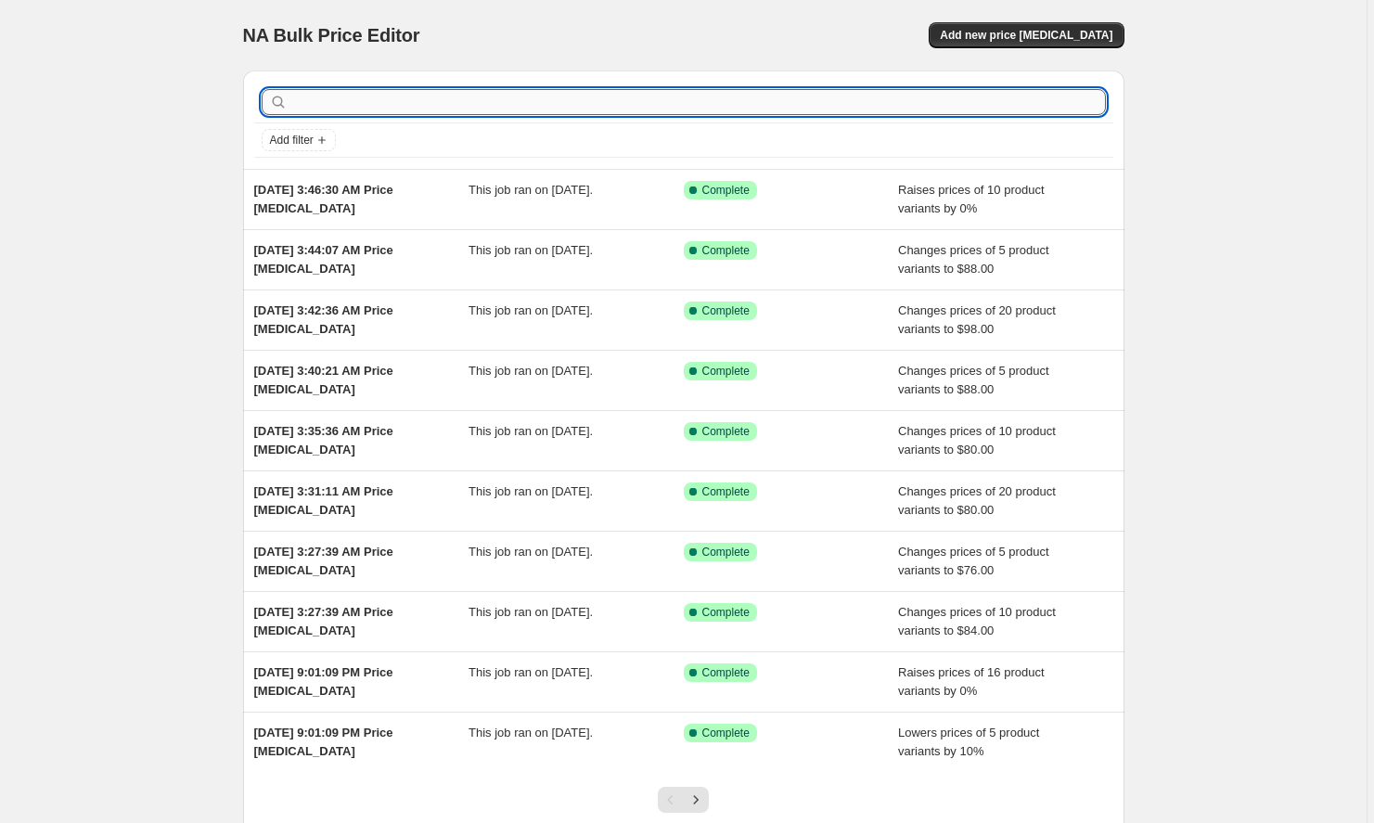
click at [924, 106] on input "text" at bounding box center [698, 102] width 815 height 26
type input "smoke"
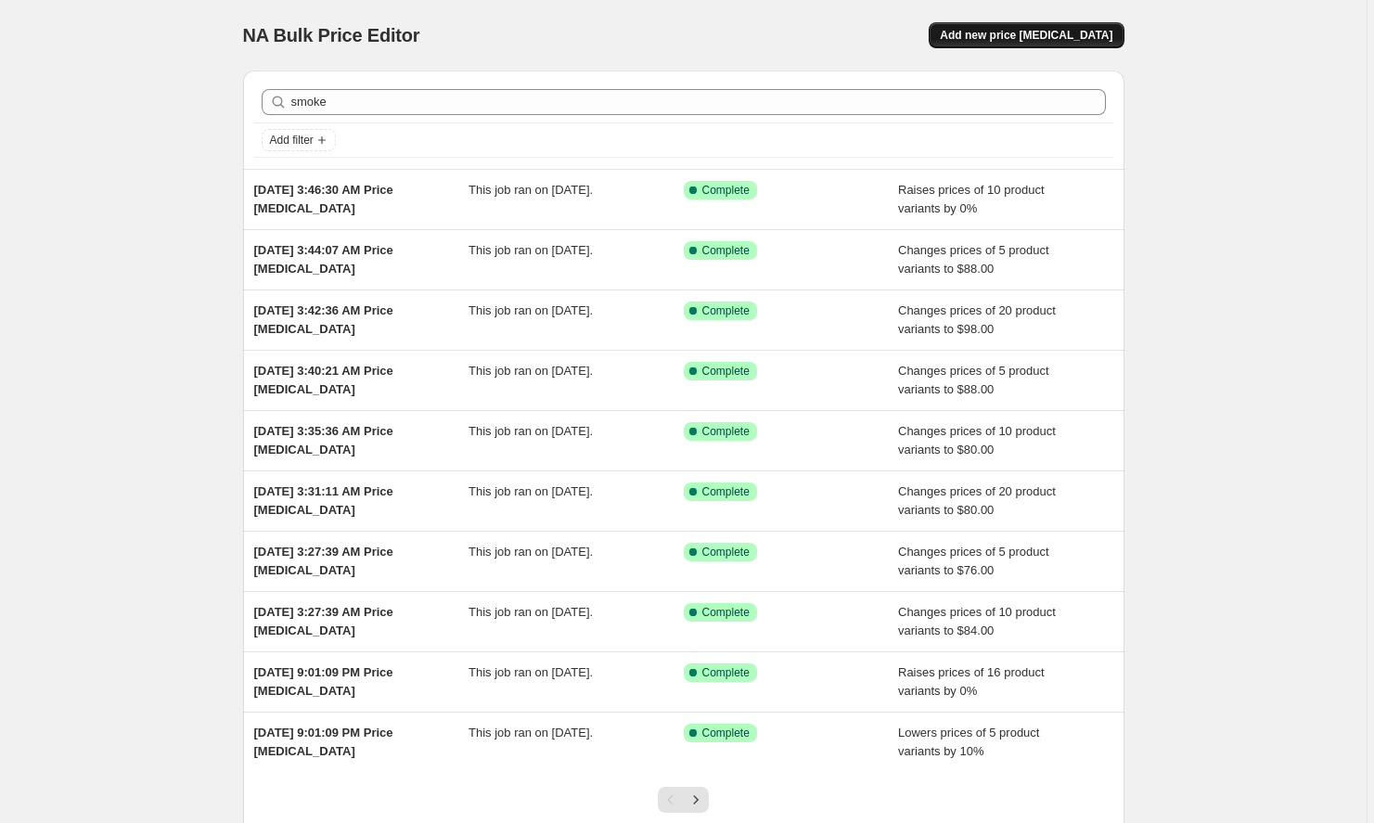
click at [1008, 32] on span "Add new price [MEDICAL_DATA]" at bounding box center [1026, 35] width 173 height 15
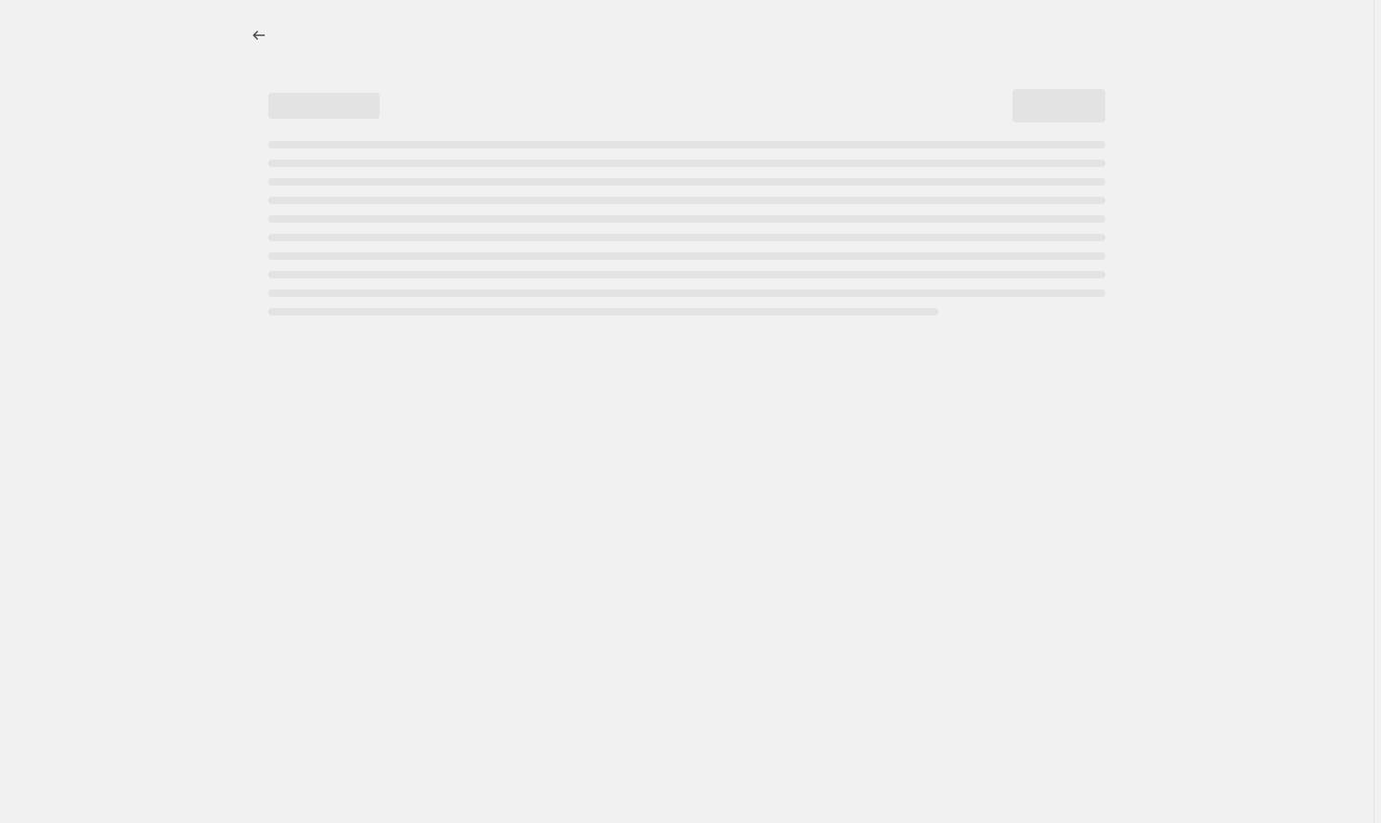
select select "percentage"
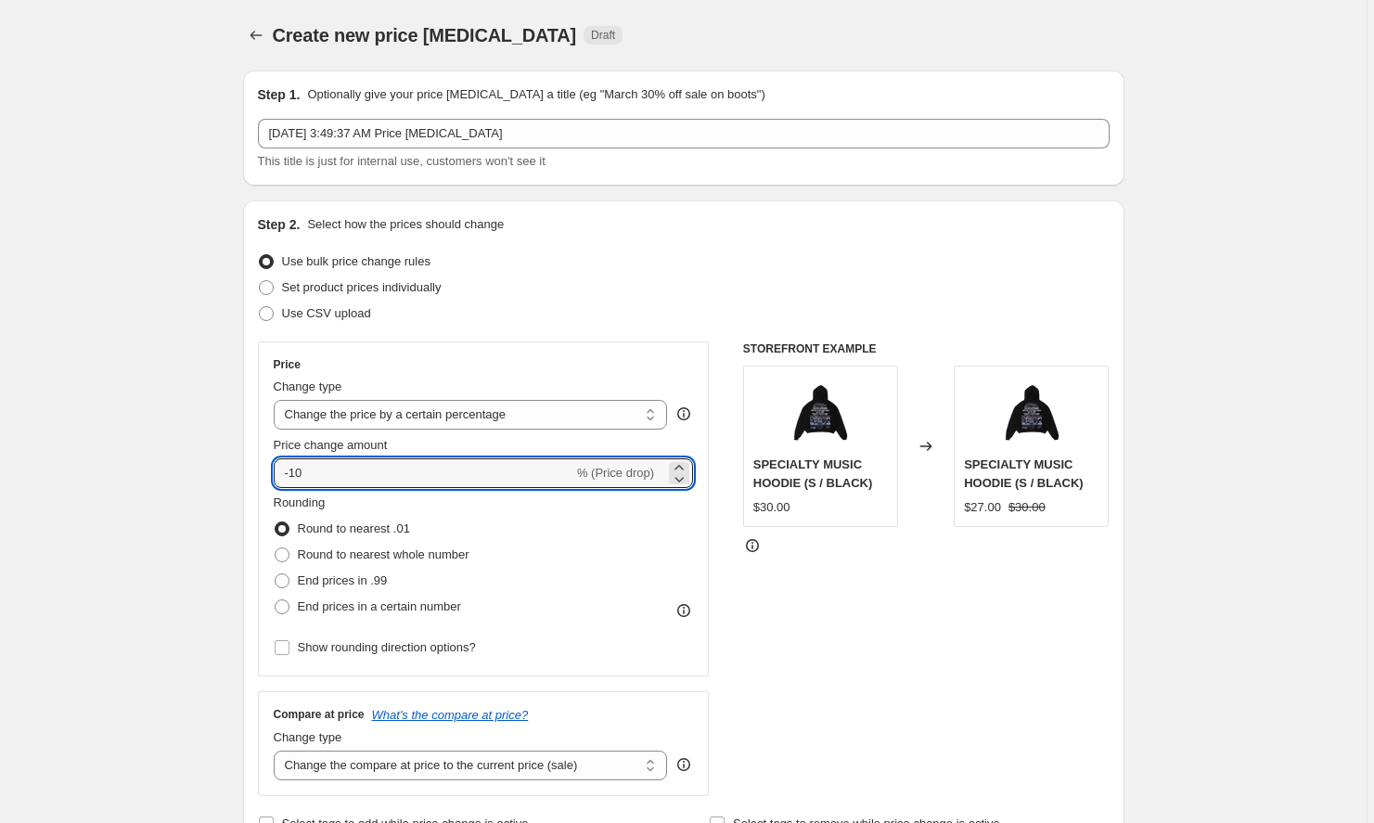
drag, startPoint x: 445, startPoint y: 477, endPoint x: 140, endPoint y: 461, distance: 305.7
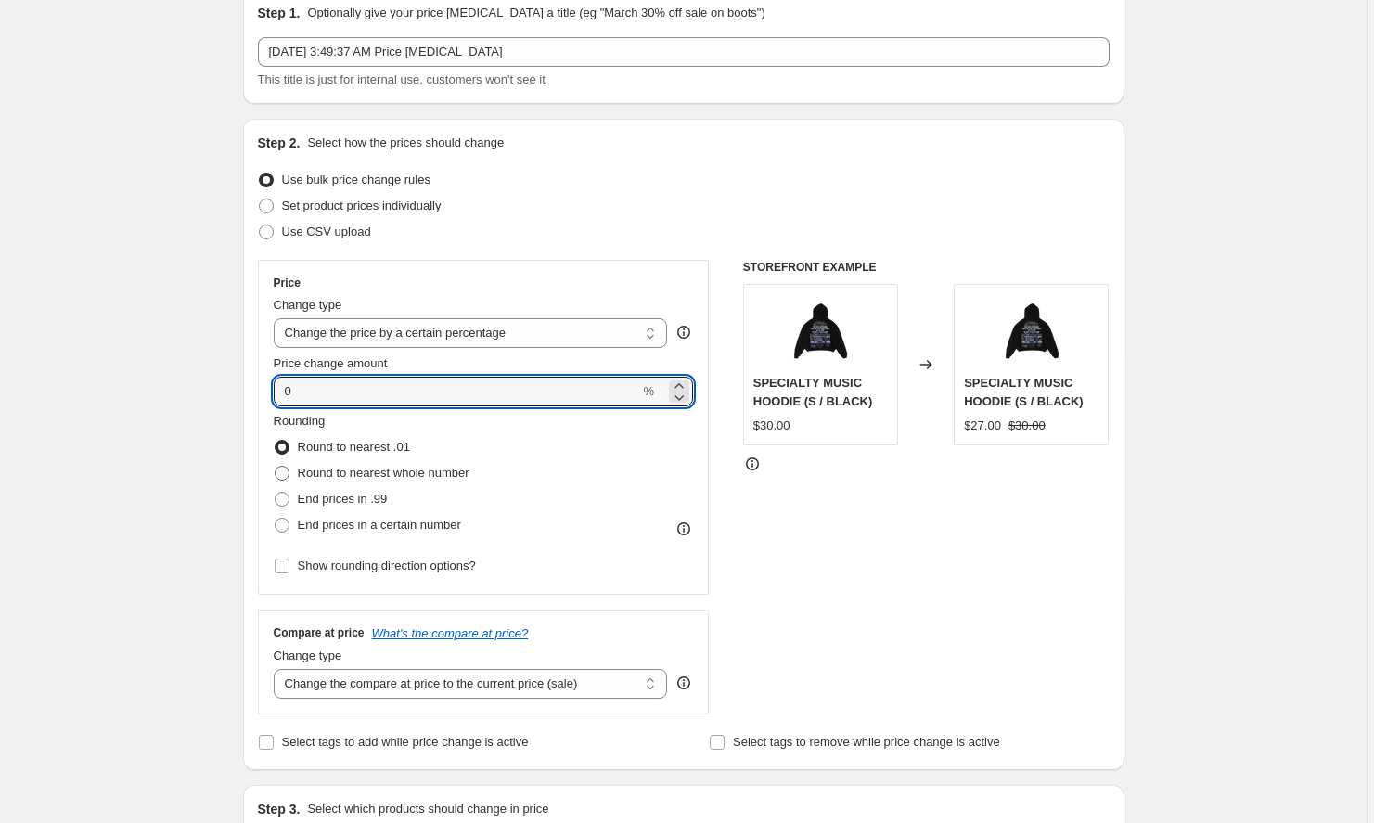
scroll to position [153, 0]
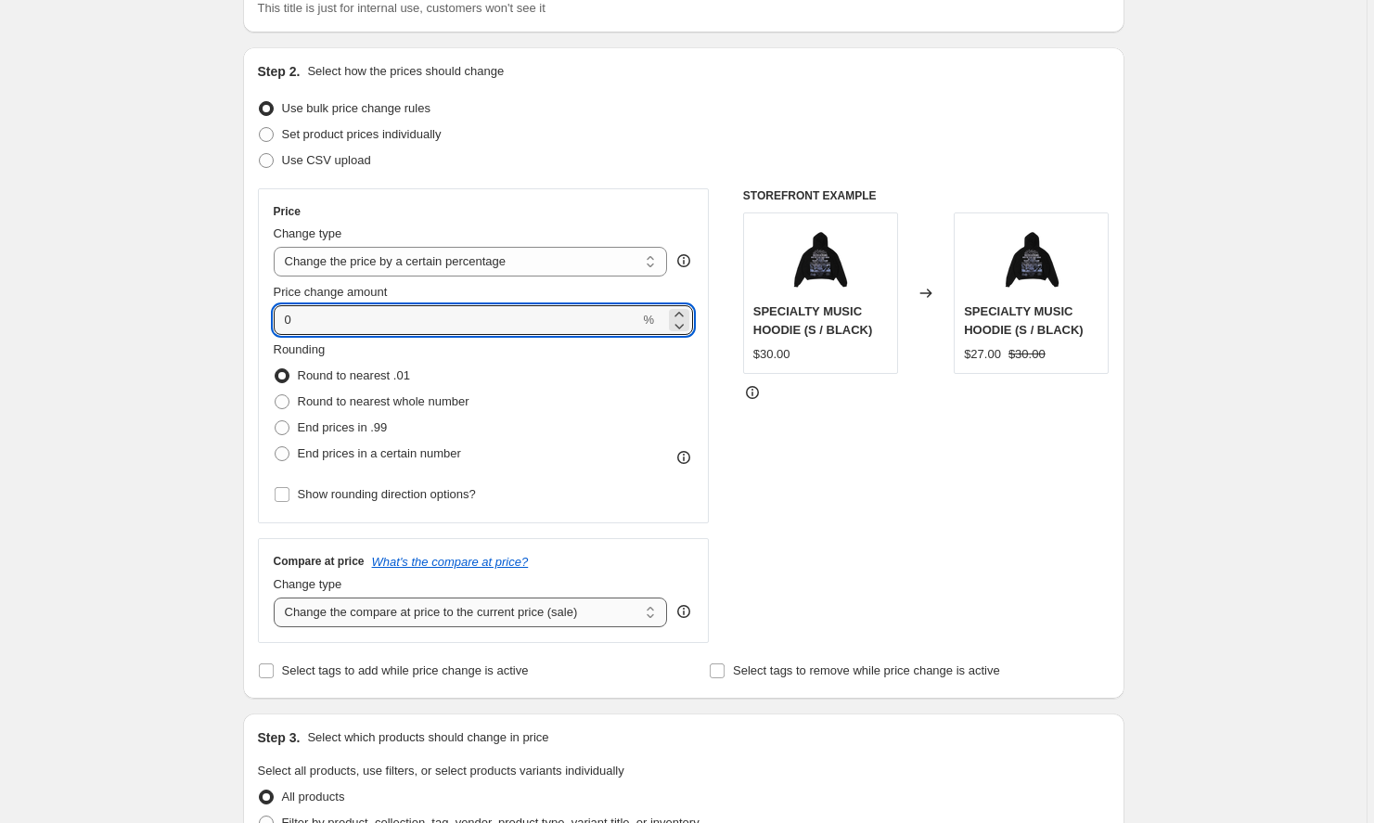
type input "0"
select select "to"
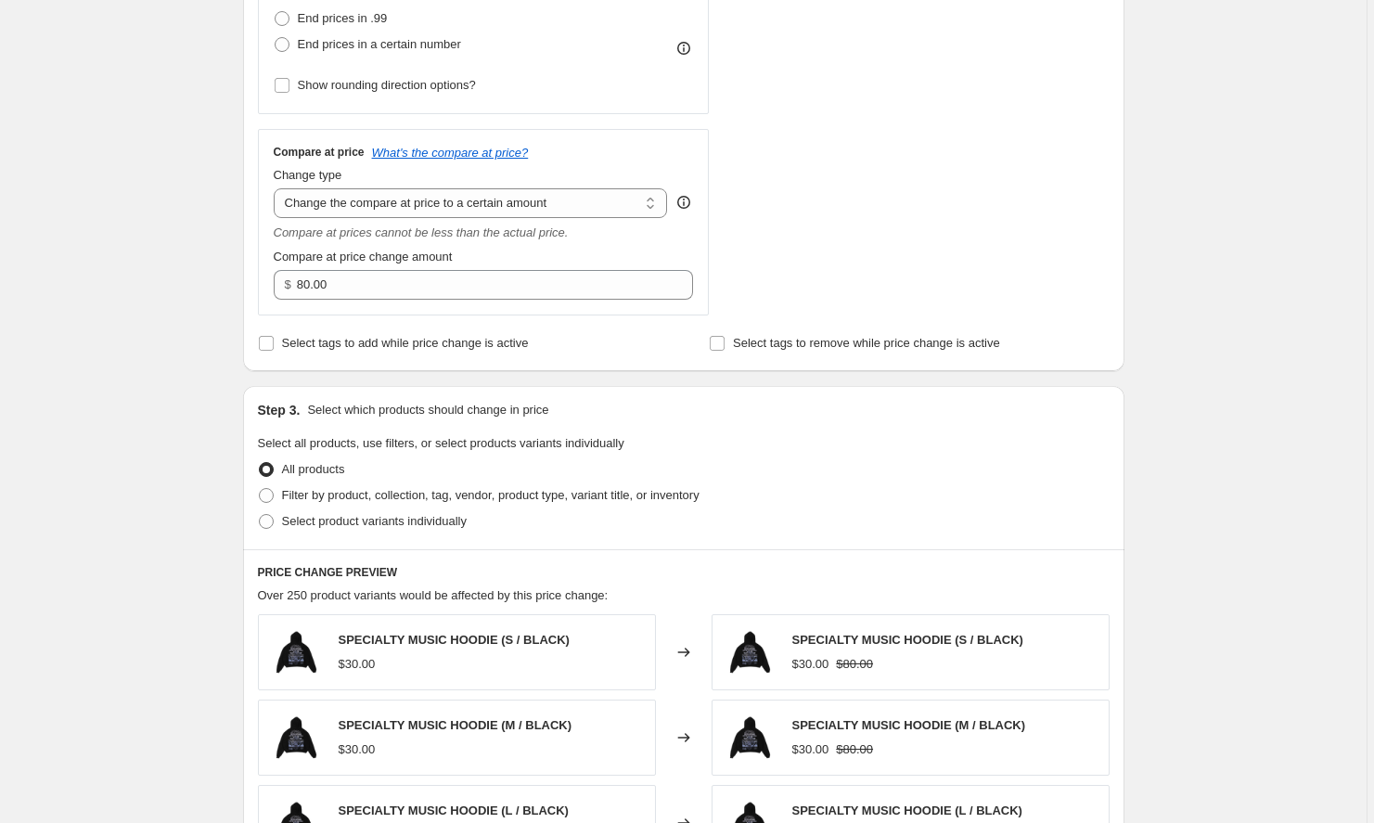
scroll to position [794, 0]
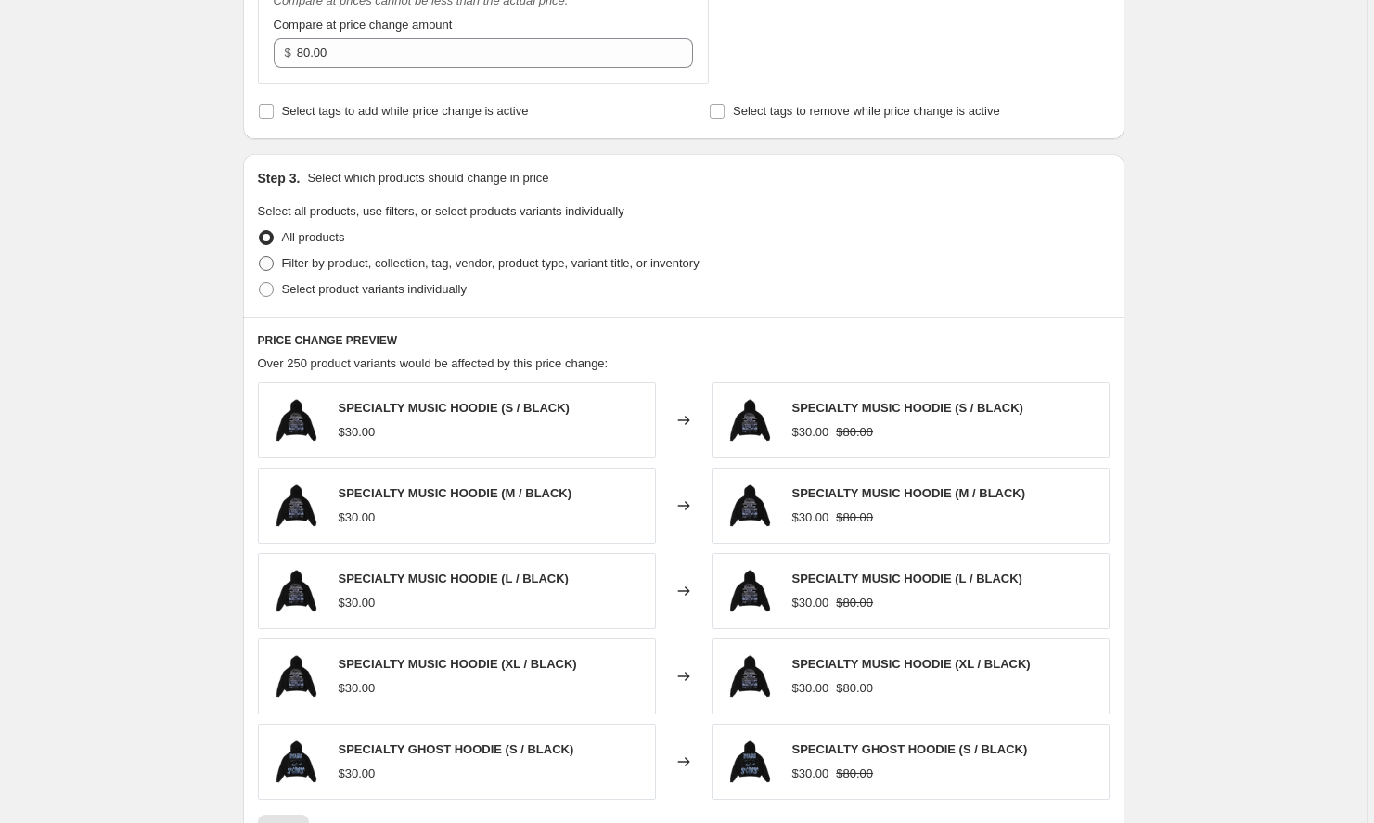
click at [406, 268] on span "Filter by product, collection, tag, vendor, product type, variant title, or inv…" at bounding box center [491, 263] width 418 height 14
click at [260, 257] on input "Filter by product, collection, tag, vendor, product type, variant title, or inv…" at bounding box center [259, 256] width 1 height 1
radio input "true"
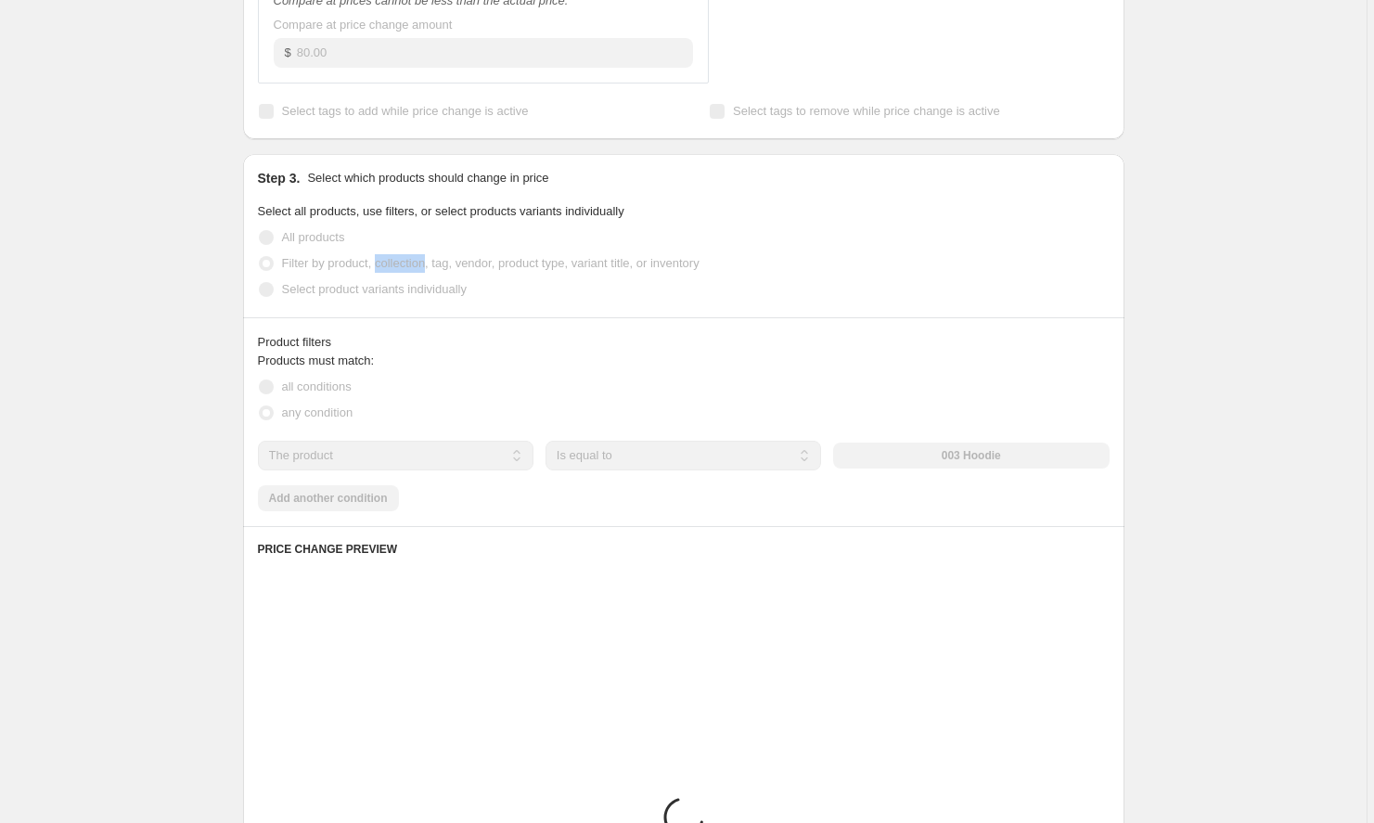
click at [406, 268] on span "Filter by product, collection, tag, vendor, product type, variant title, or inv…" at bounding box center [491, 263] width 418 height 14
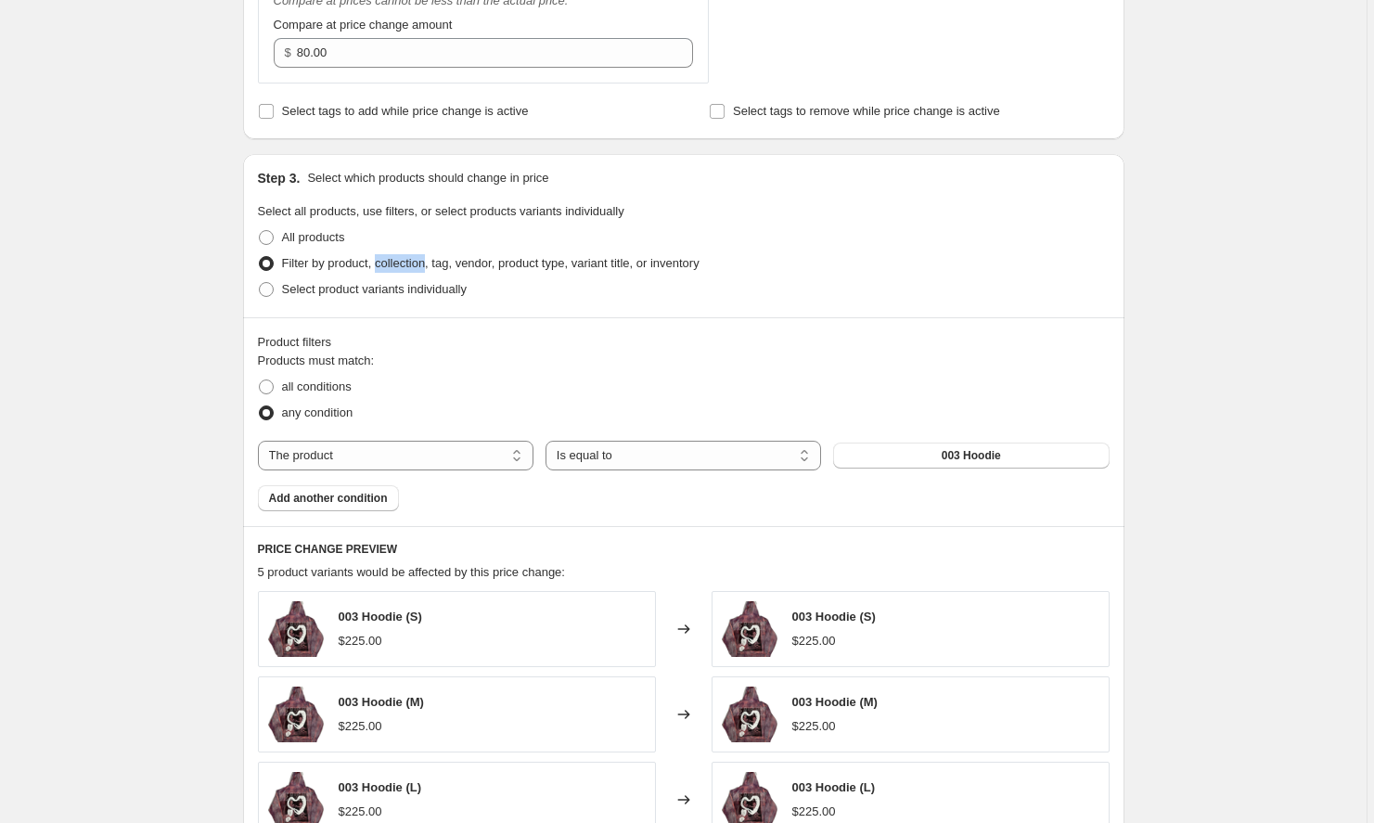
click at [406, 268] on span "Filter by product, collection, tag, vendor, product type, variant title, or inv…" at bounding box center [491, 263] width 418 height 14
click at [260, 257] on input "Filter by product, collection, tag, vendor, product type, variant title, or inv…" at bounding box center [259, 256] width 1 height 1
click at [400, 290] on span "Select product variants individually" at bounding box center [374, 289] width 185 height 14
click at [260, 283] on input "Select product variants individually" at bounding box center [259, 282] width 1 height 1
radio input "true"
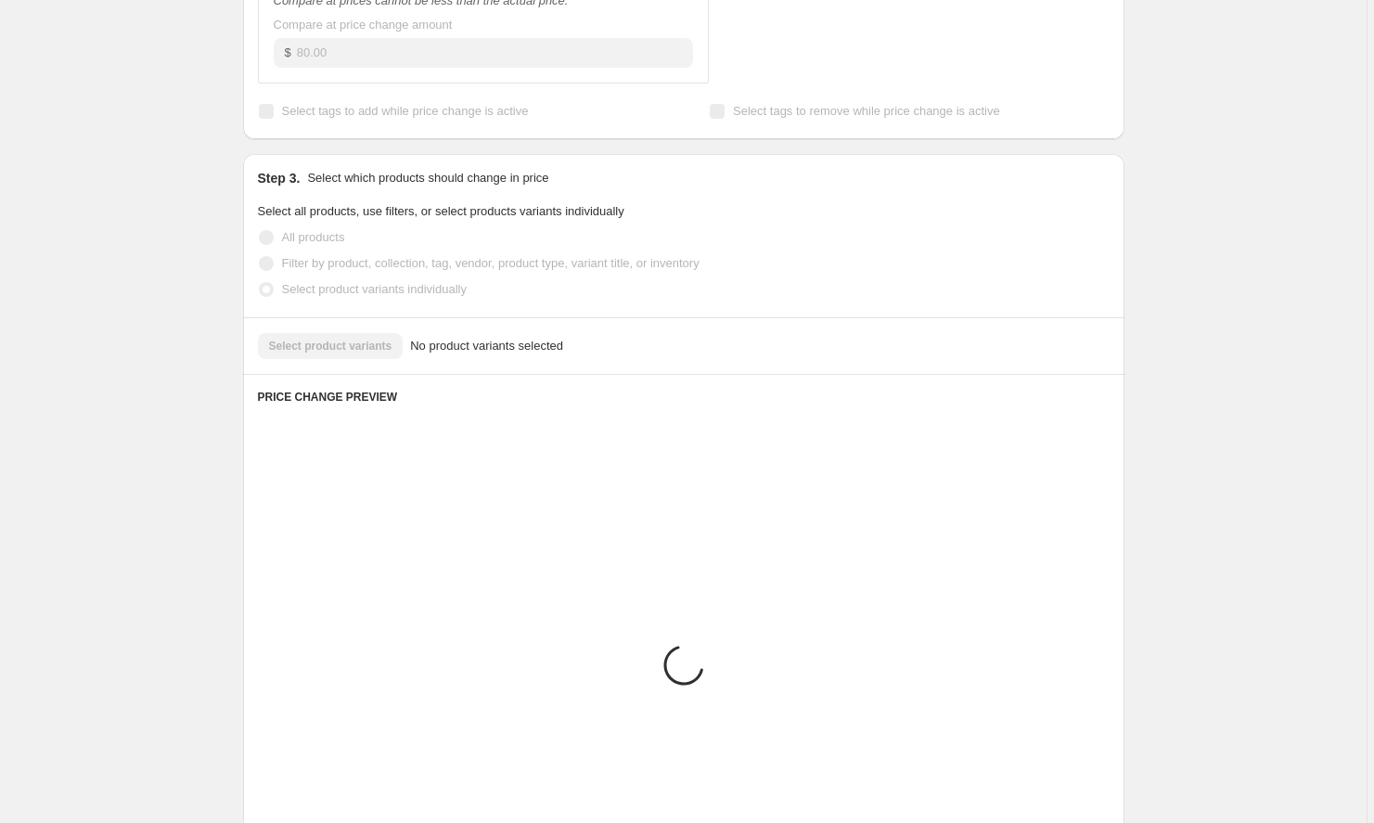
scroll to position [703, 0]
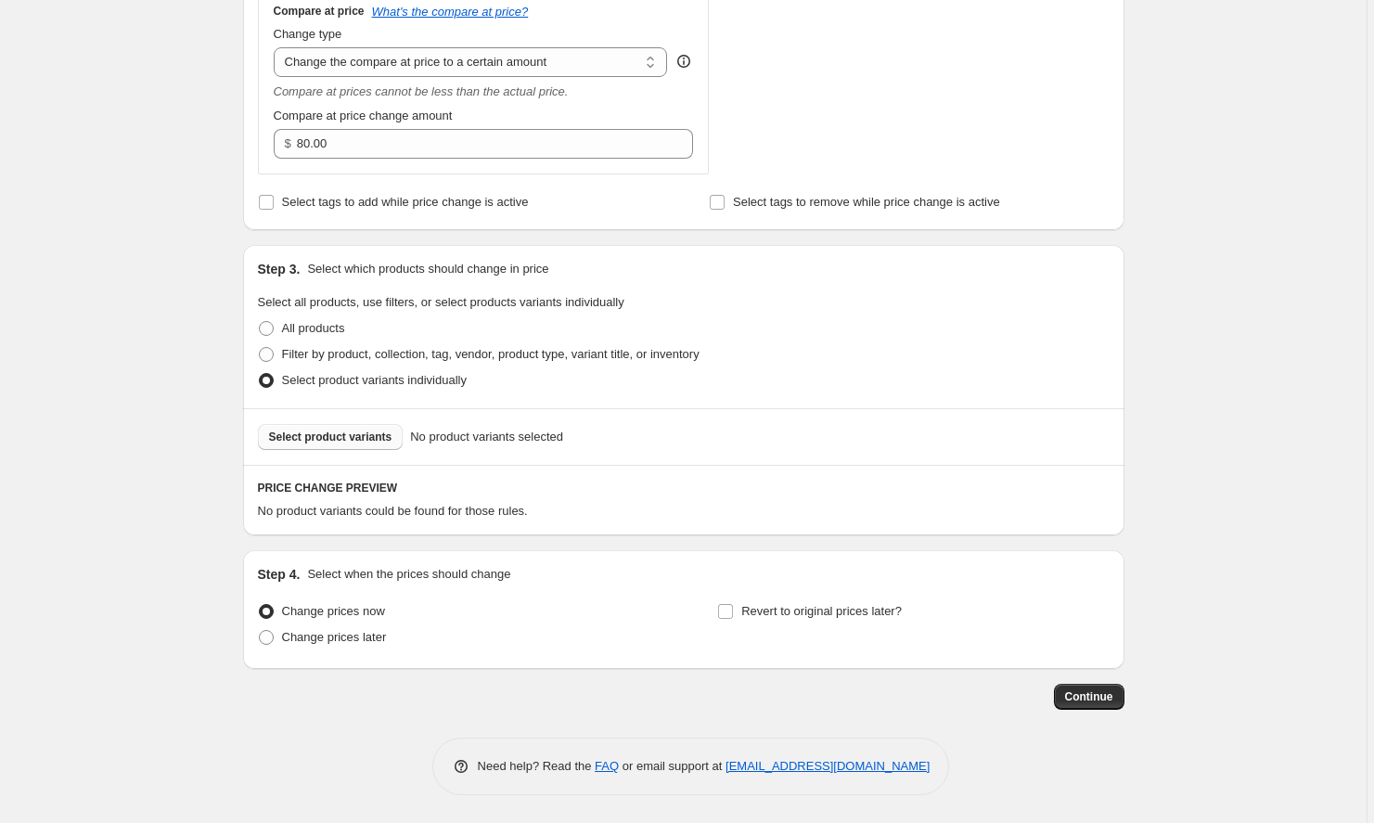
click at [377, 432] on span "Select product variants" at bounding box center [330, 437] width 123 height 15
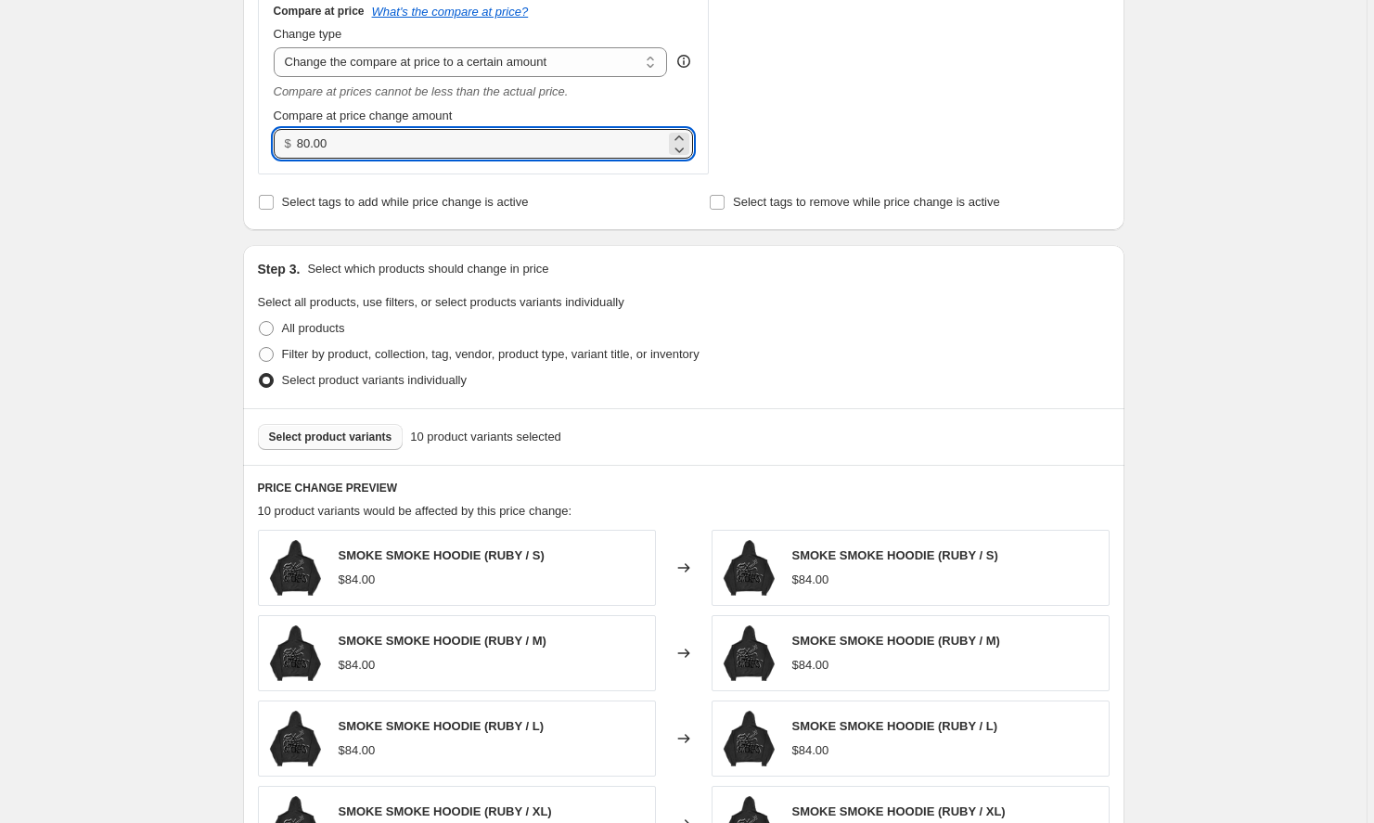
drag, startPoint x: 381, startPoint y: 141, endPoint x: 117, endPoint y: 136, distance: 264.5
click at [117, 136] on div "Create new price change job. This page is ready Create new price change job Dra…" at bounding box center [683, 294] width 1367 height 1994
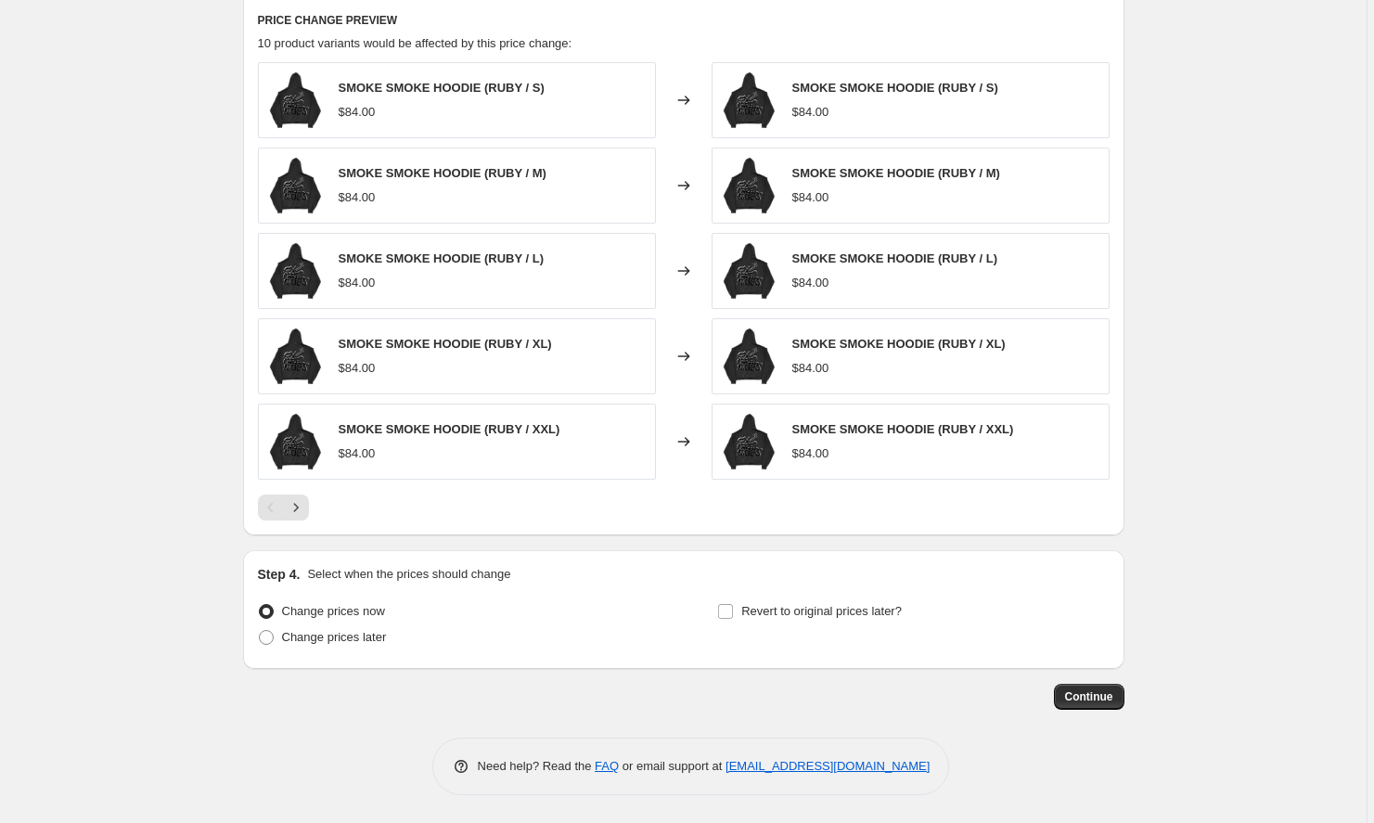
scroll to position [1171, 0]
type input "110.00"
click at [1096, 690] on span "Continue" at bounding box center [1089, 696] width 48 height 15
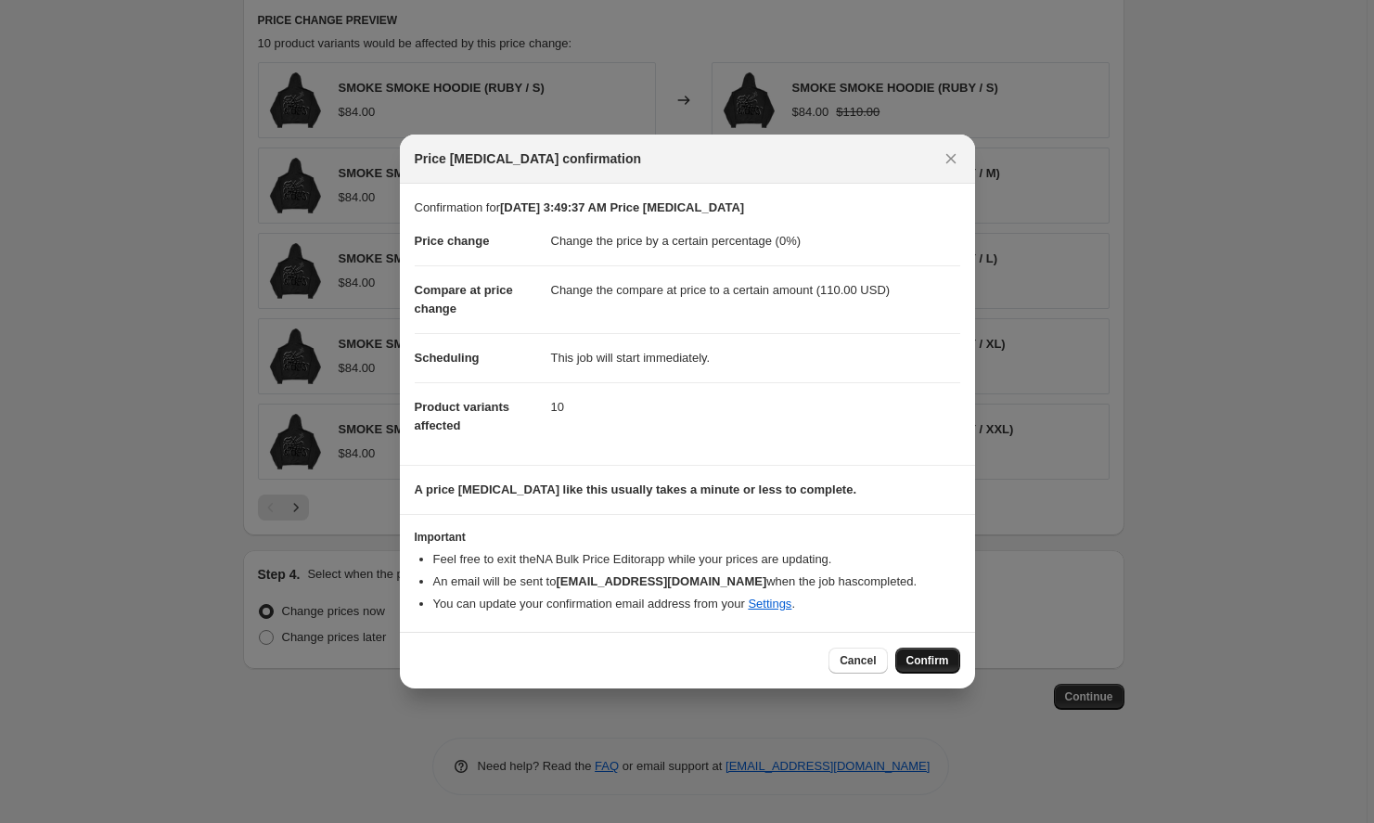
click at [936, 661] on span "Confirm" at bounding box center [928, 660] width 43 height 15
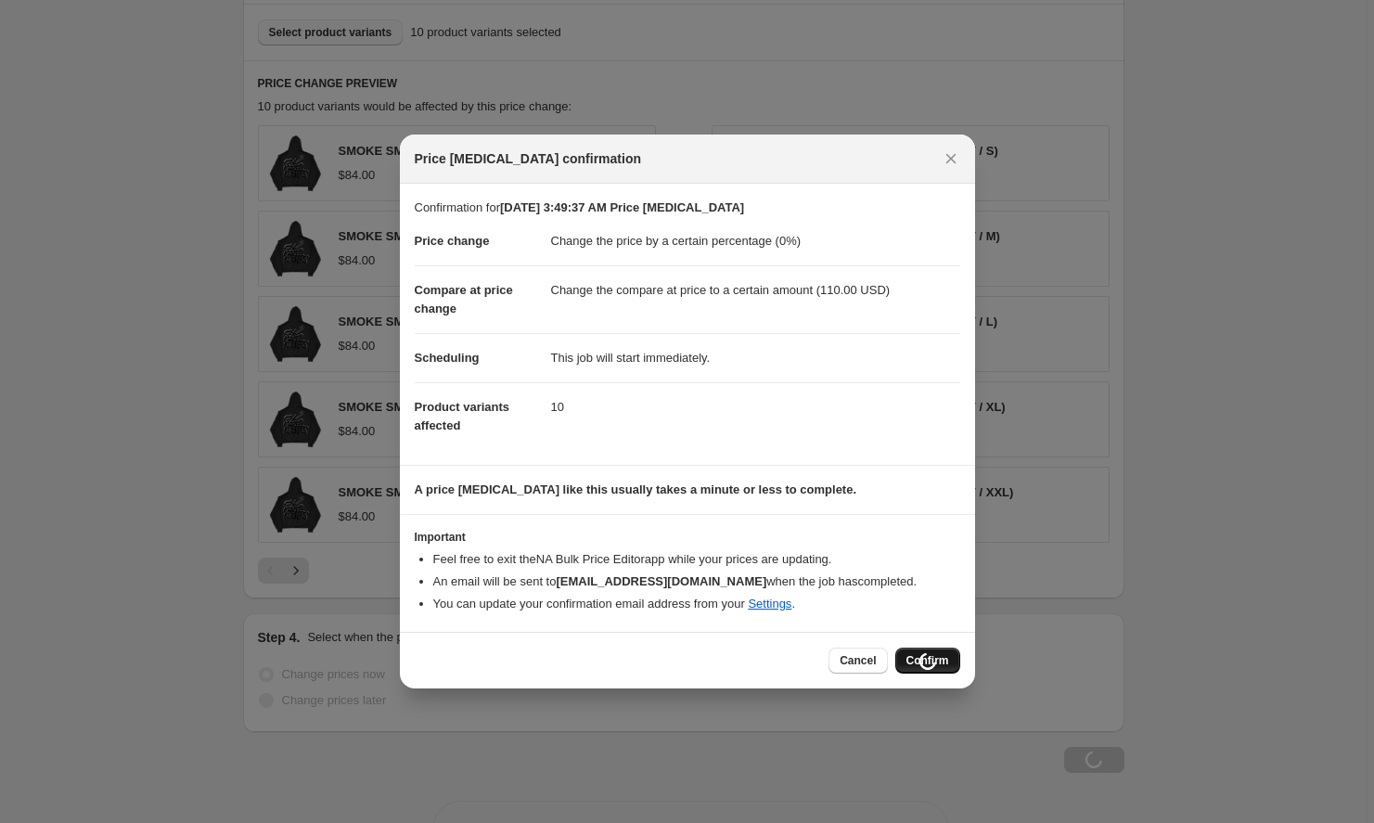
scroll to position [1171, 0]
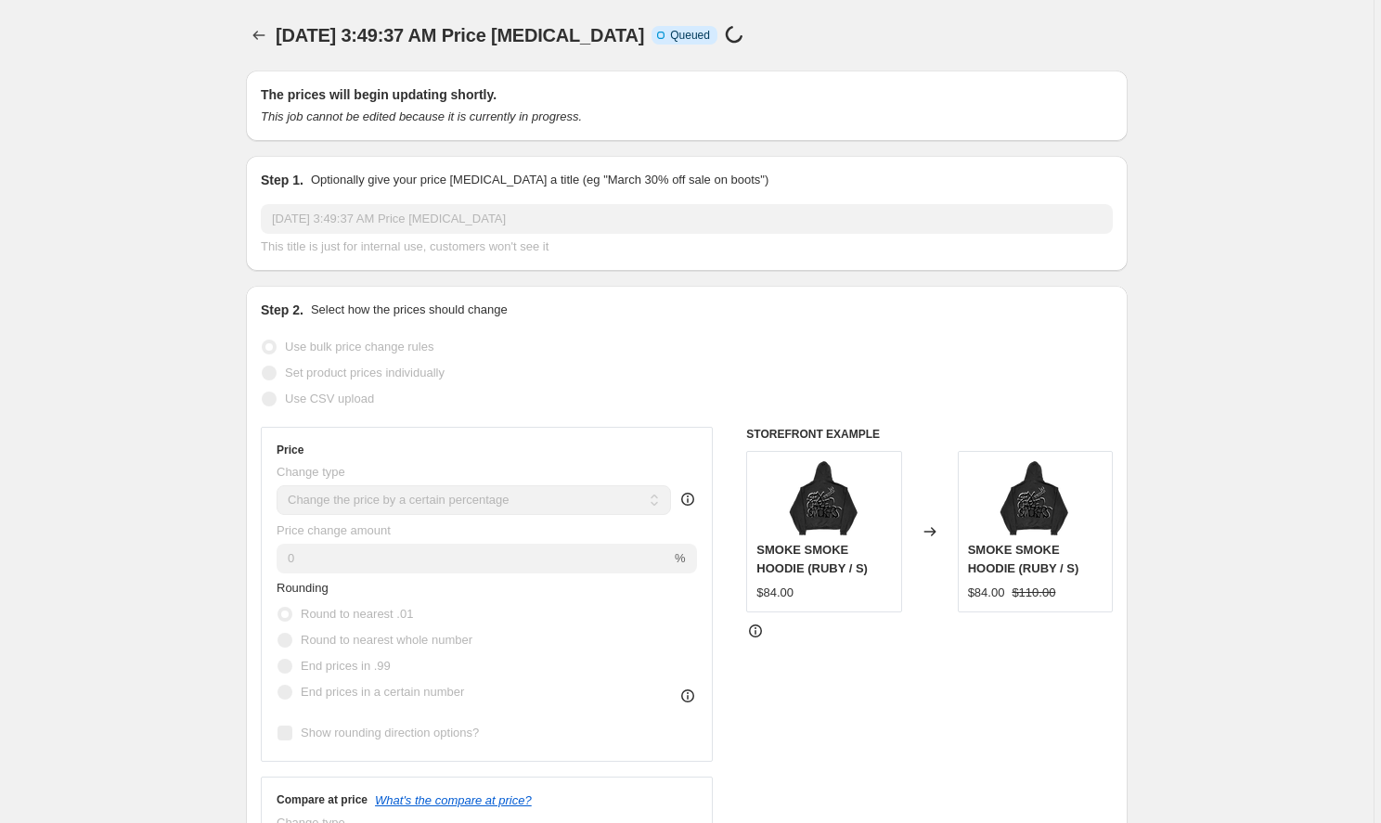
select select "percentage"
select select "to"
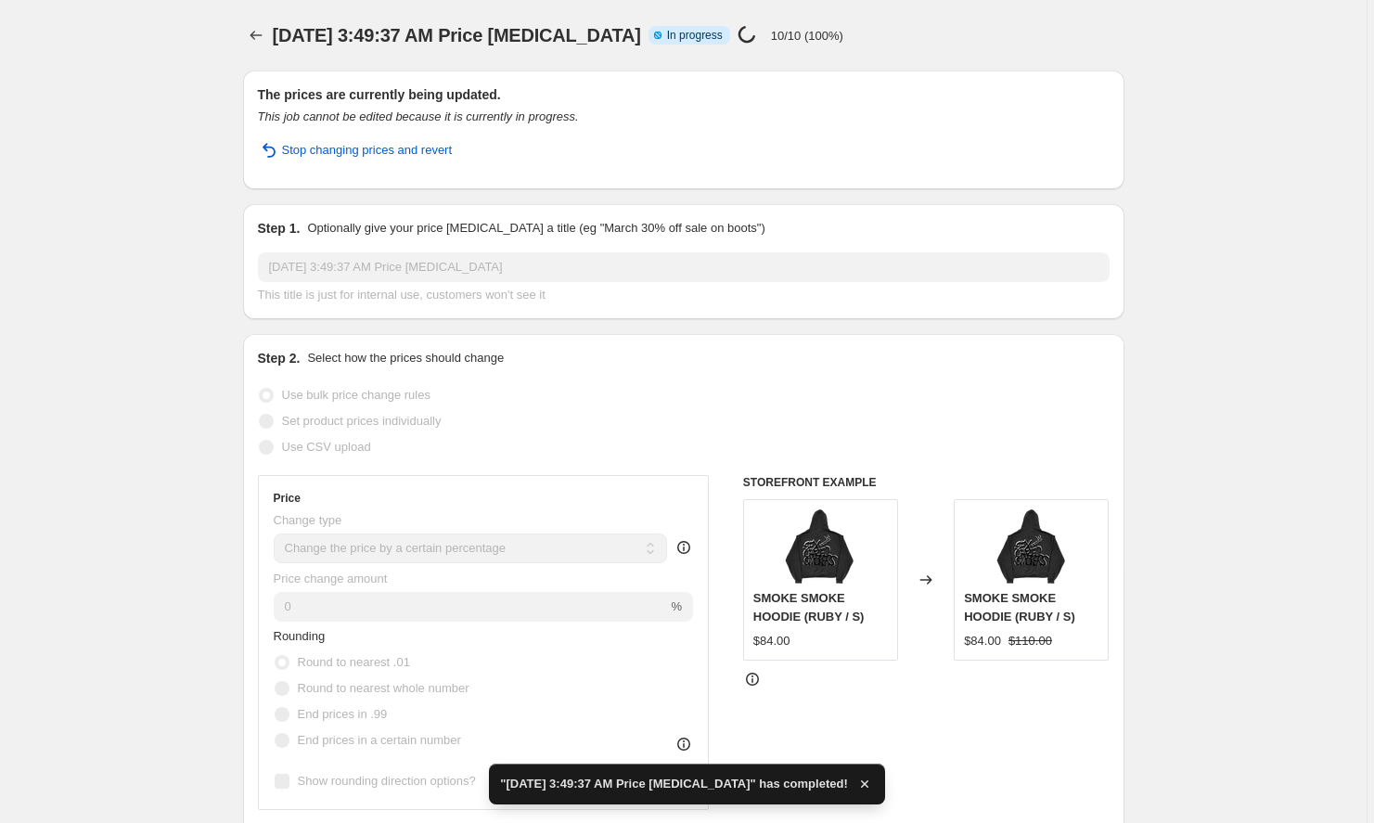
scroll to position [0, 0]
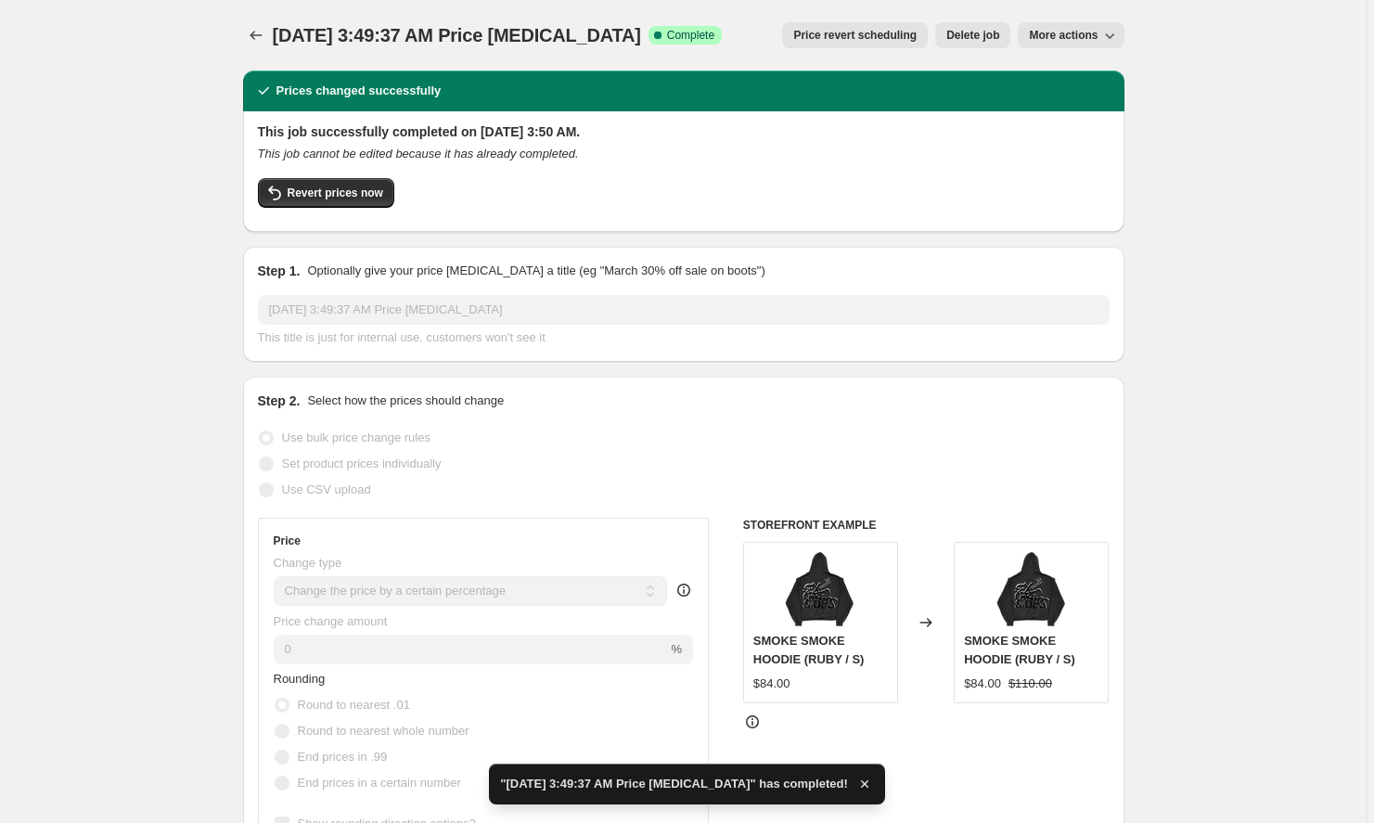
click at [1061, 35] on span "More actions" at bounding box center [1063, 35] width 69 height 15
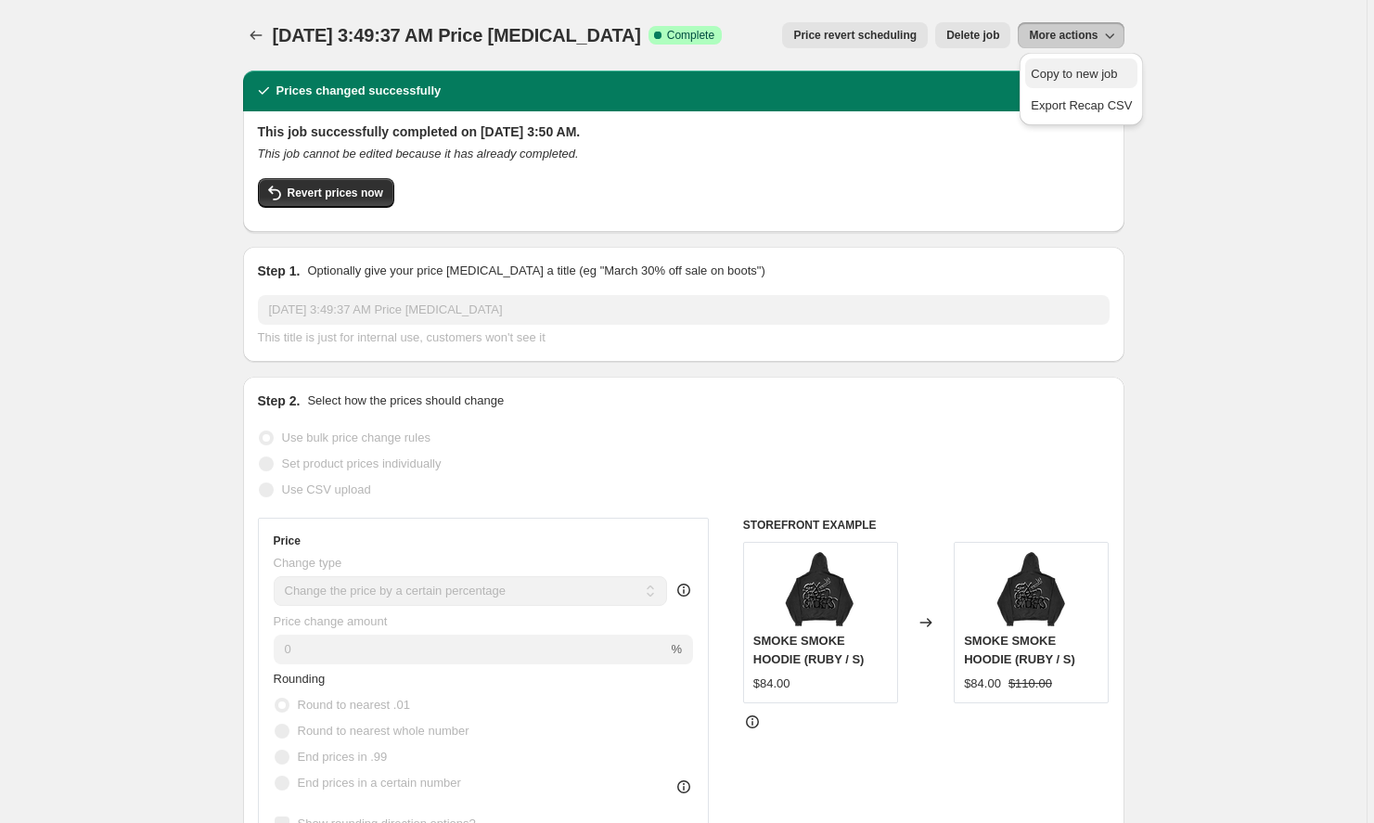
click at [1082, 79] on span "Copy to new job" at bounding box center [1074, 74] width 86 height 14
select select "percentage"
select select "to"
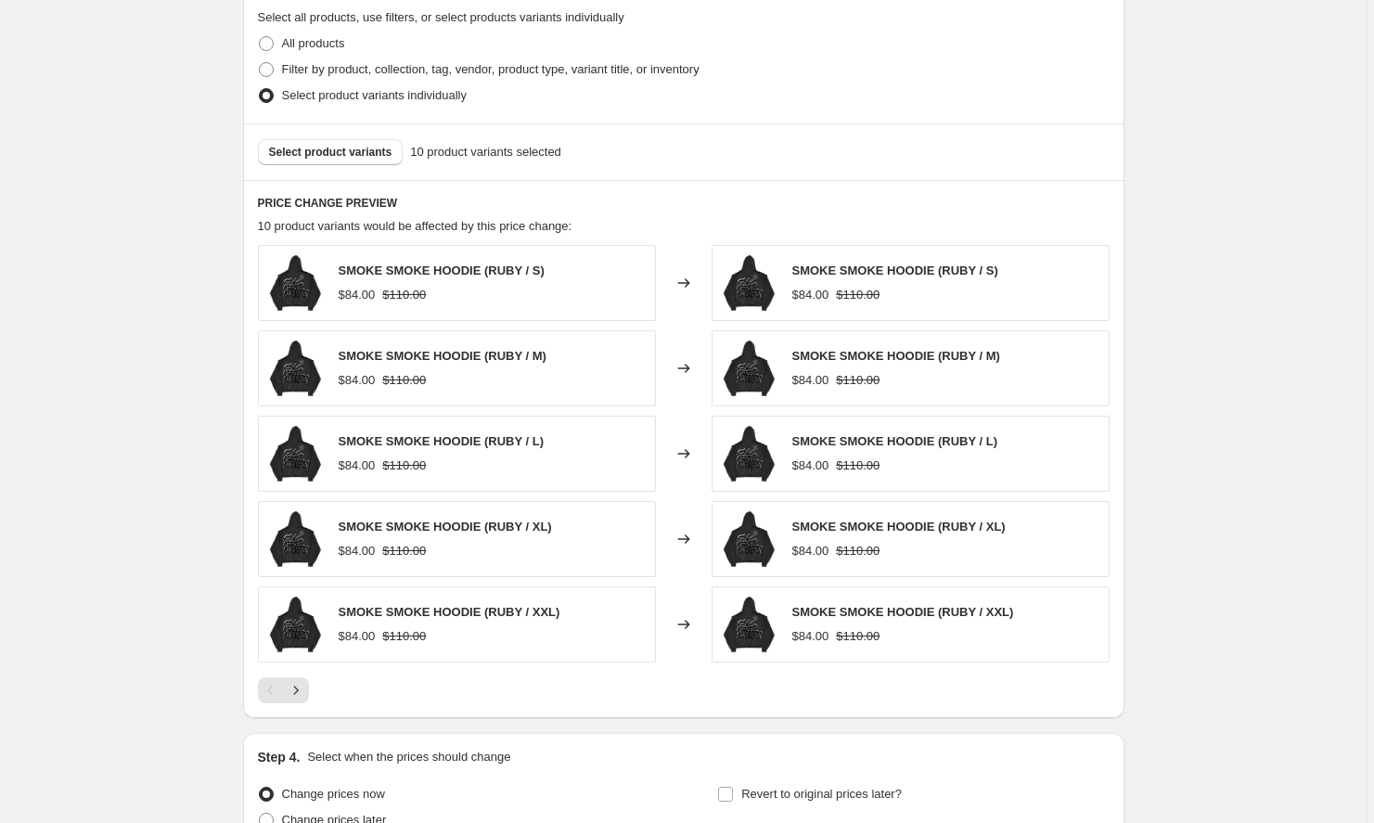
scroll to position [998, 0]
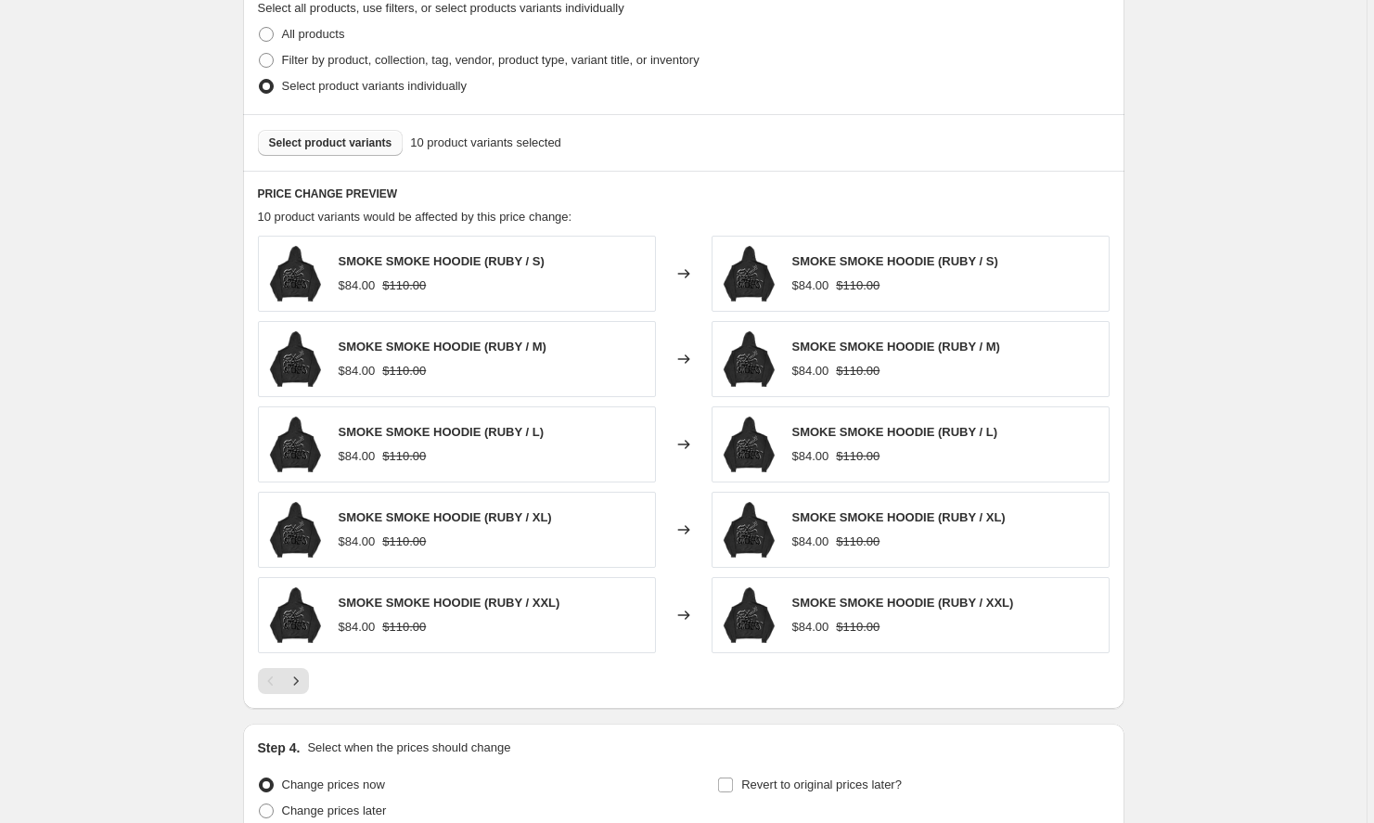
click at [347, 129] on div "Select product variants 10 product variants selected" at bounding box center [684, 142] width 882 height 57
click at [347, 134] on button "Select product variants" at bounding box center [331, 143] width 146 height 26
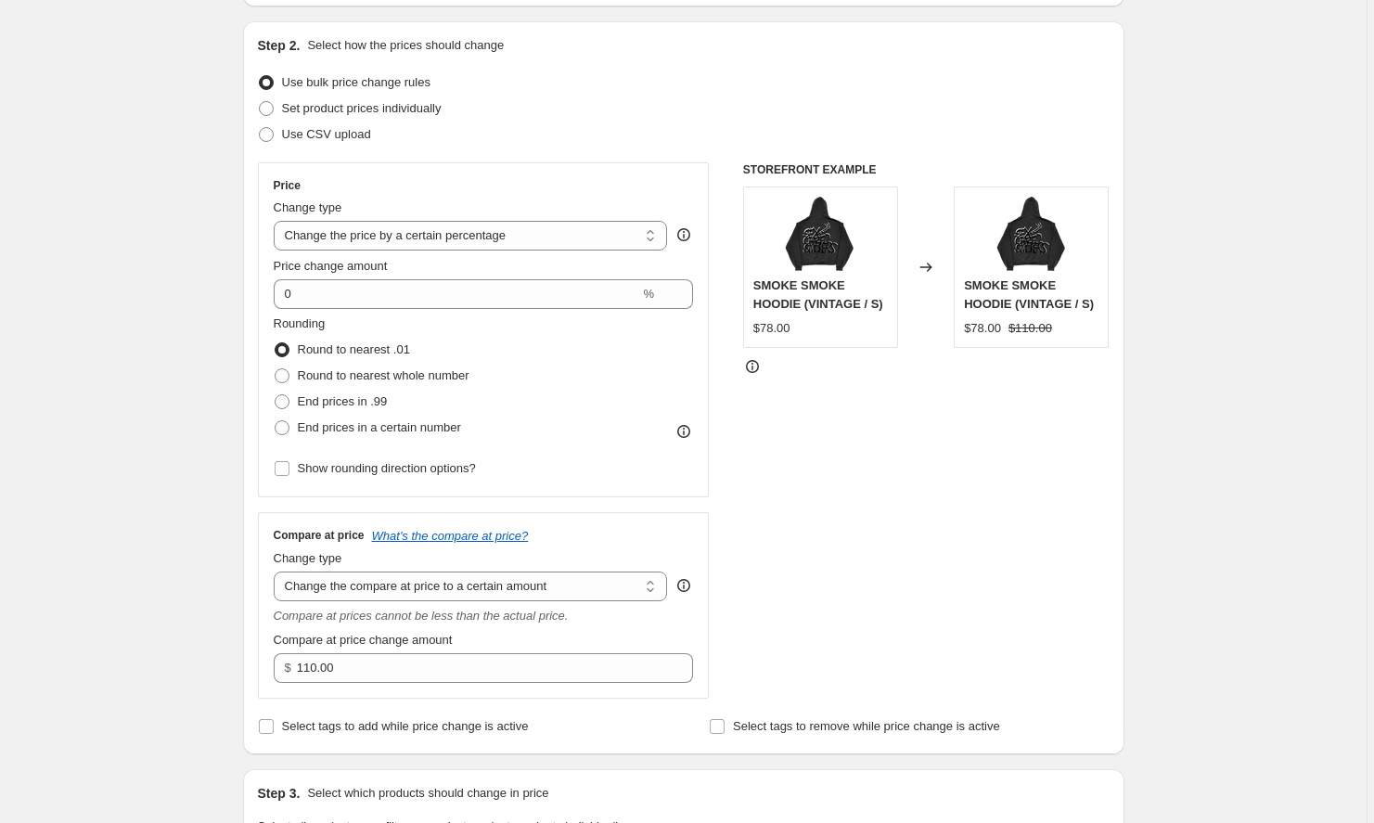
scroll to position [184, 0]
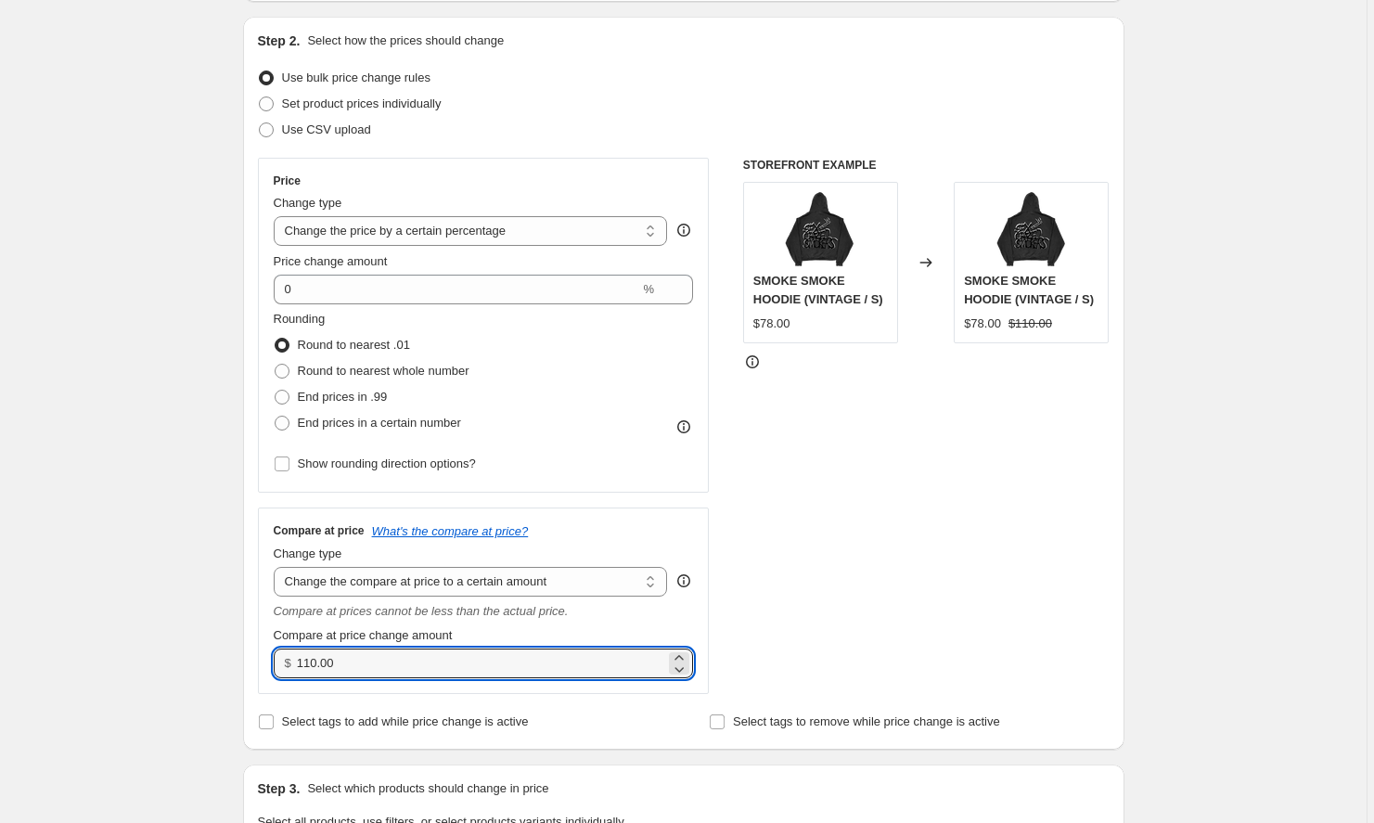
drag, startPoint x: 387, startPoint y: 663, endPoint x: 279, endPoint y: 661, distance: 107.7
click at [279, 661] on div "$ 110.00" at bounding box center [484, 664] width 420 height 30
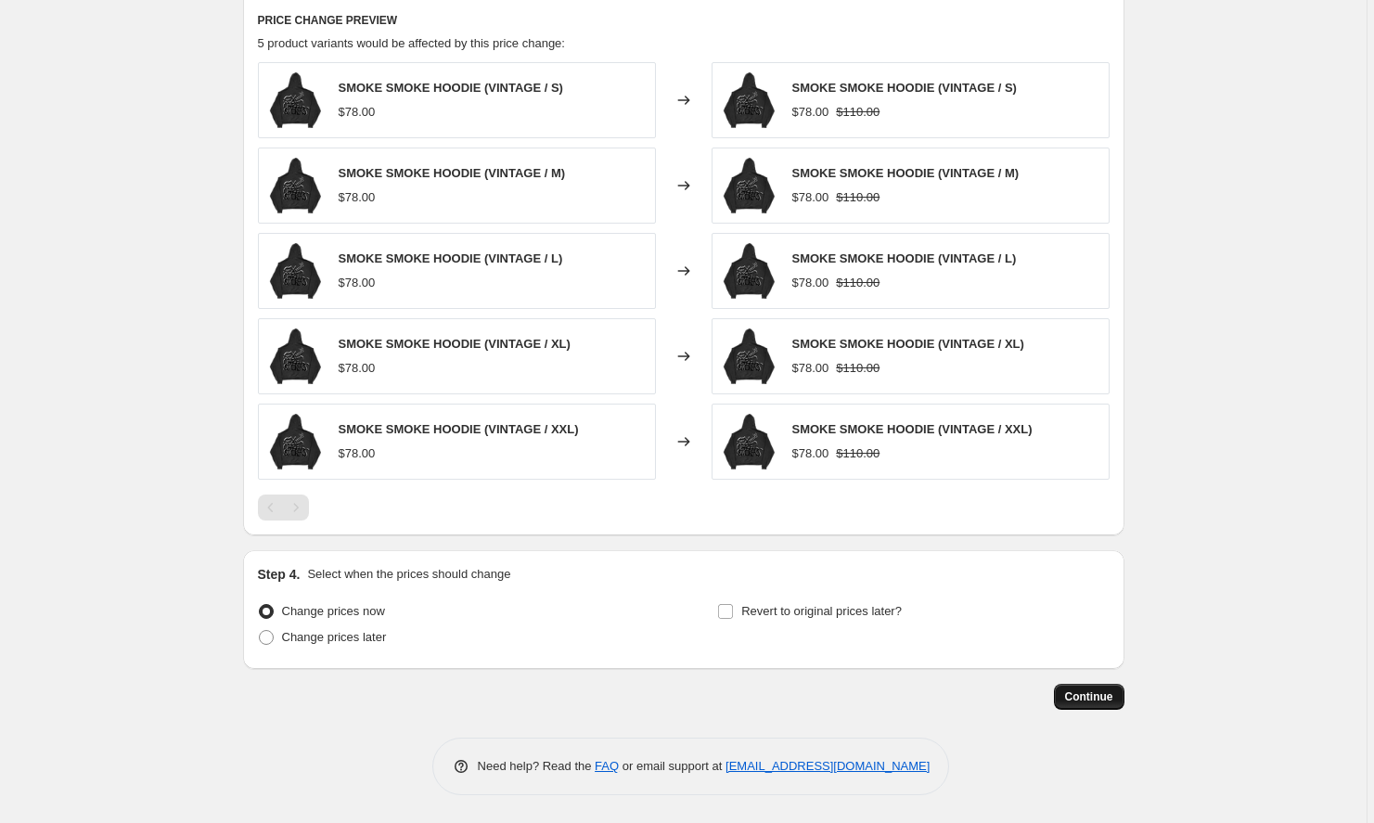
scroll to position [1171, 0]
type input "100.00"
click at [1074, 688] on button "Continue" at bounding box center [1089, 697] width 71 height 26
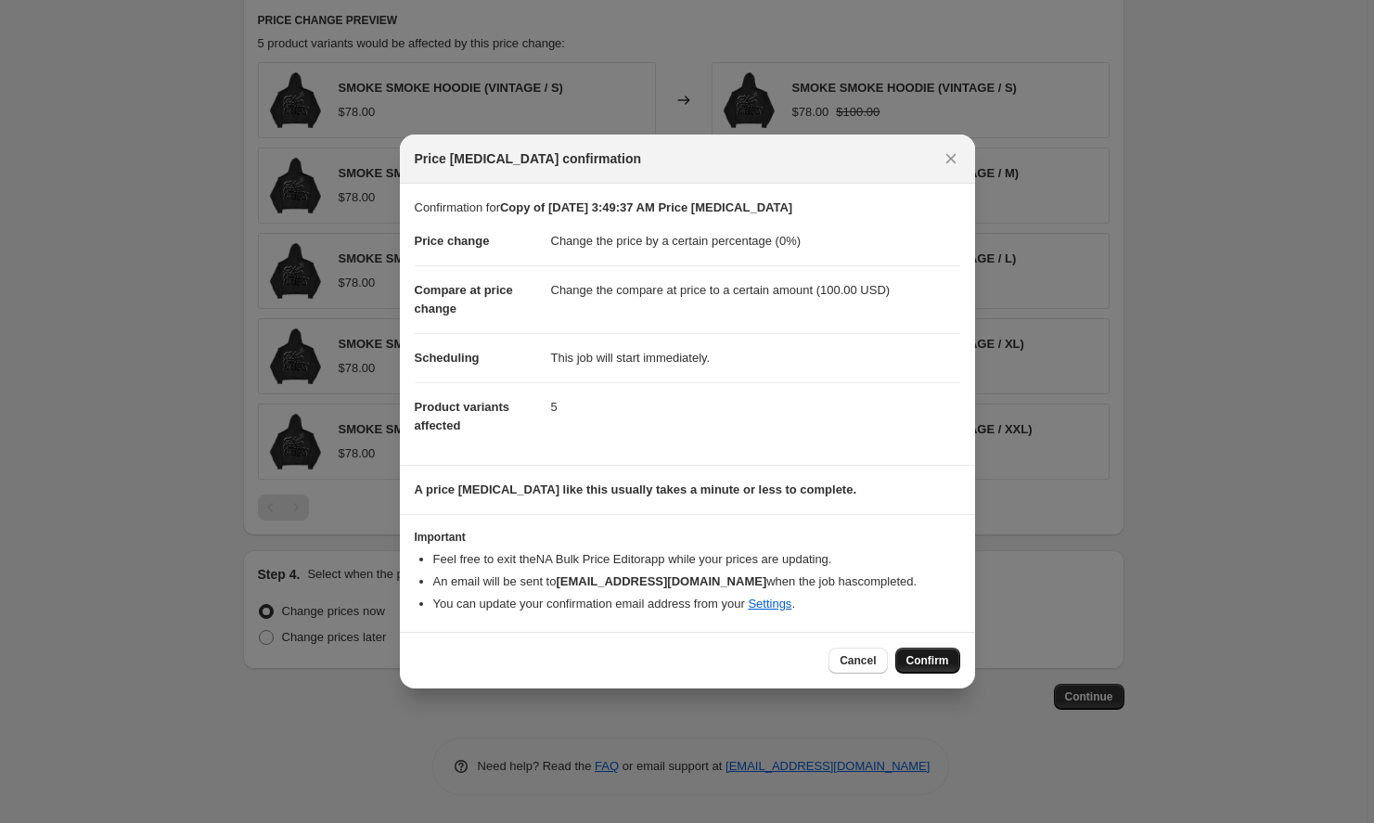
click at [932, 663] on span "Confirm" at bounding box center [928, 660] width 43 height 15
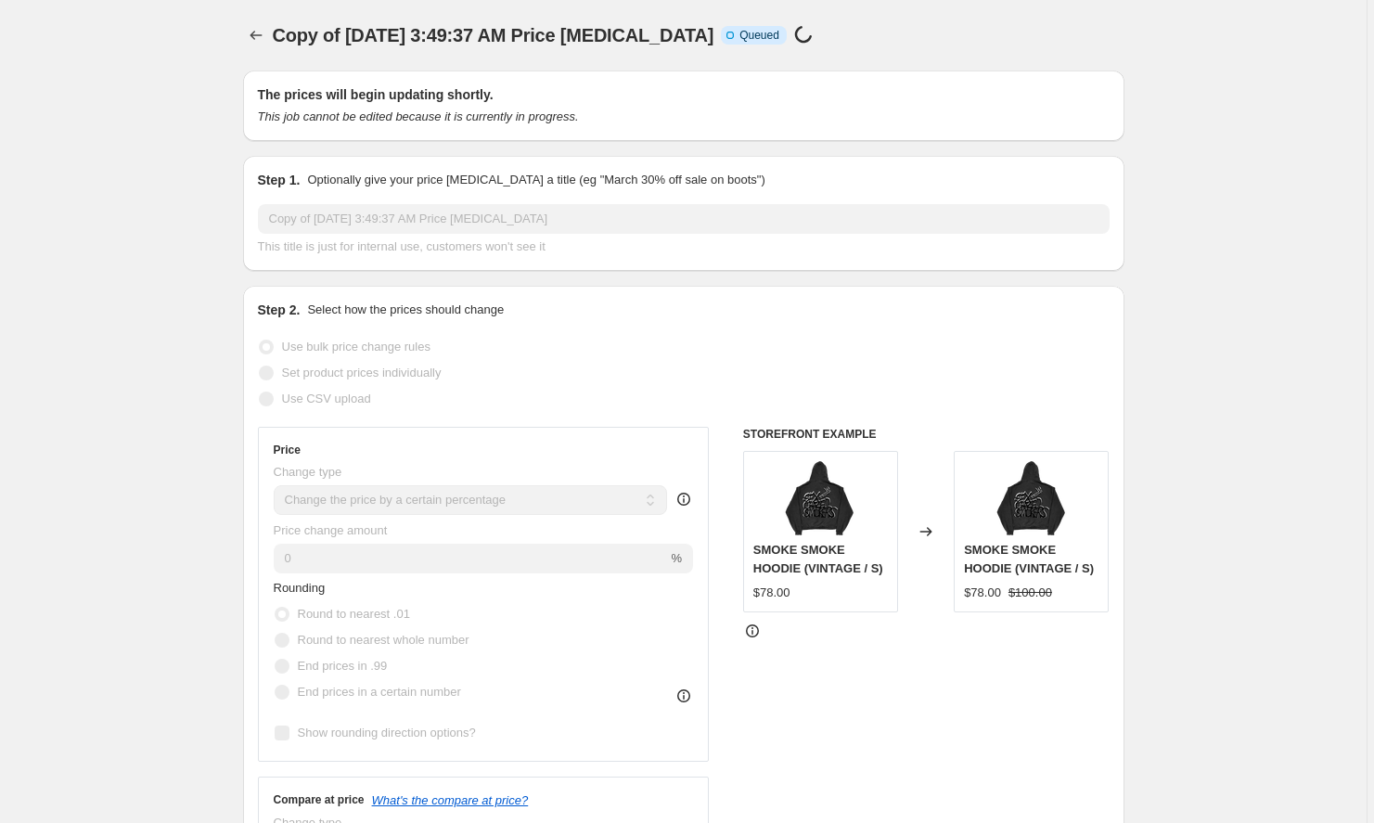
scroll to position [1171, 0]
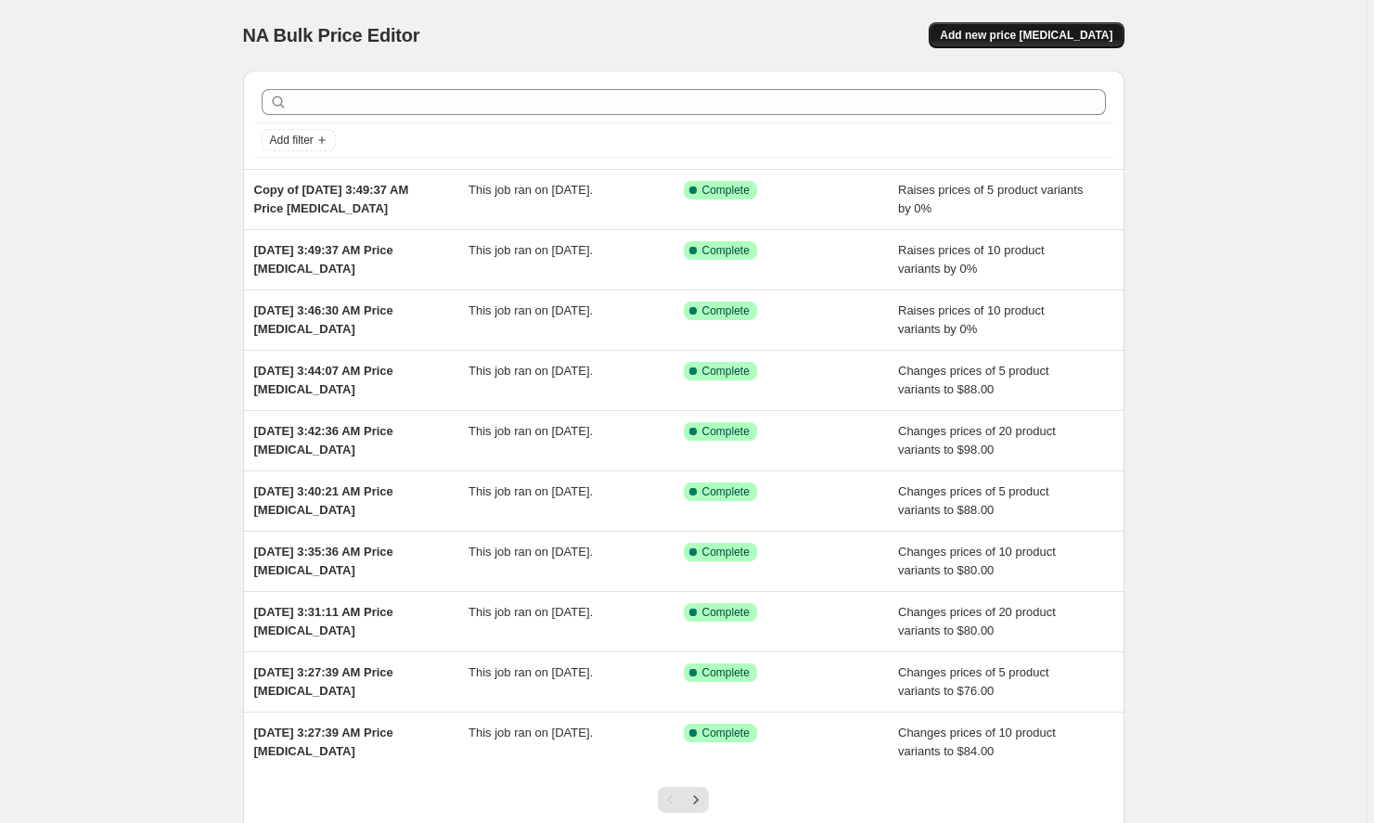
click at [1022, 41] on span "Add new price [MEDICAL_DATA]" at bounding box center [1026, 35] width 173 height 15
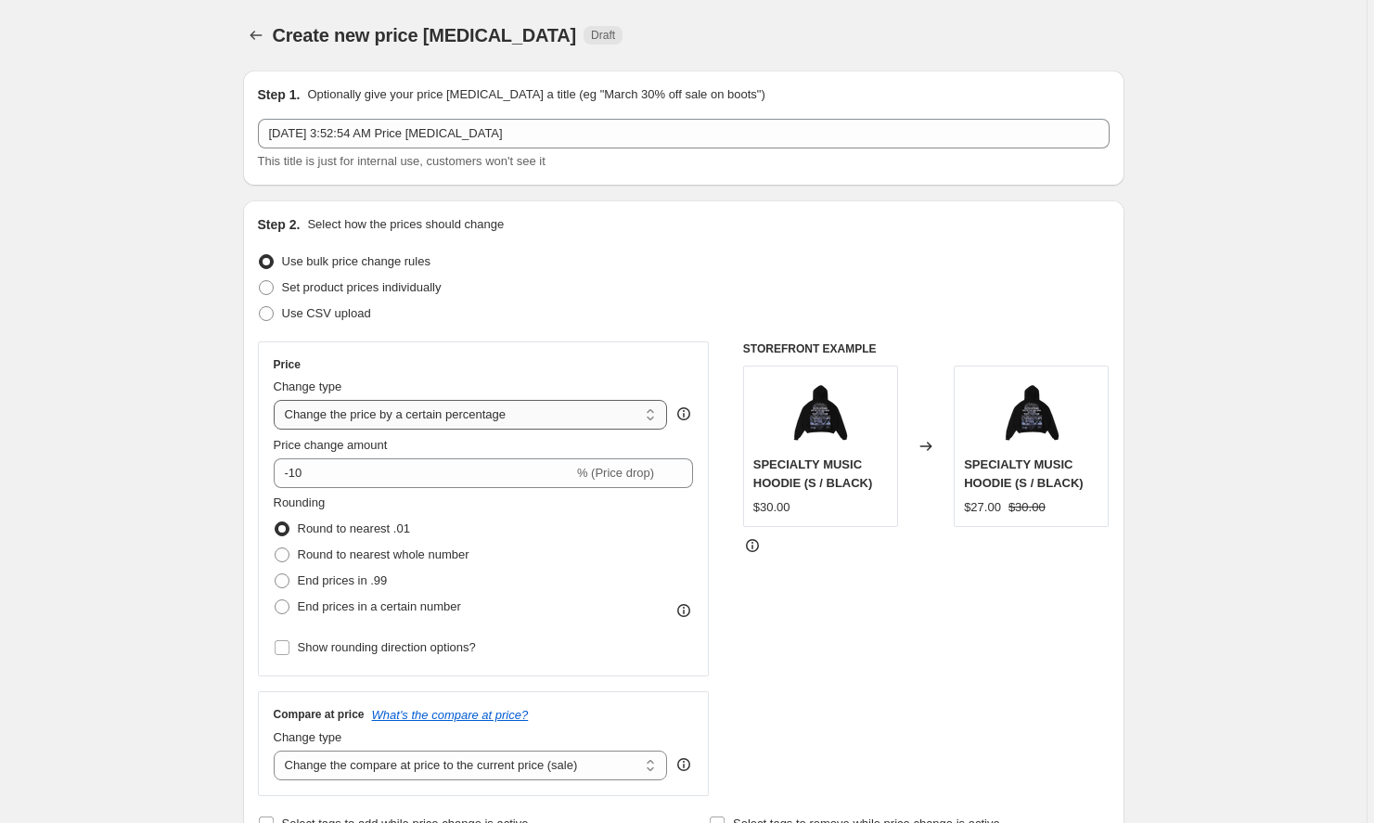
select select "to"
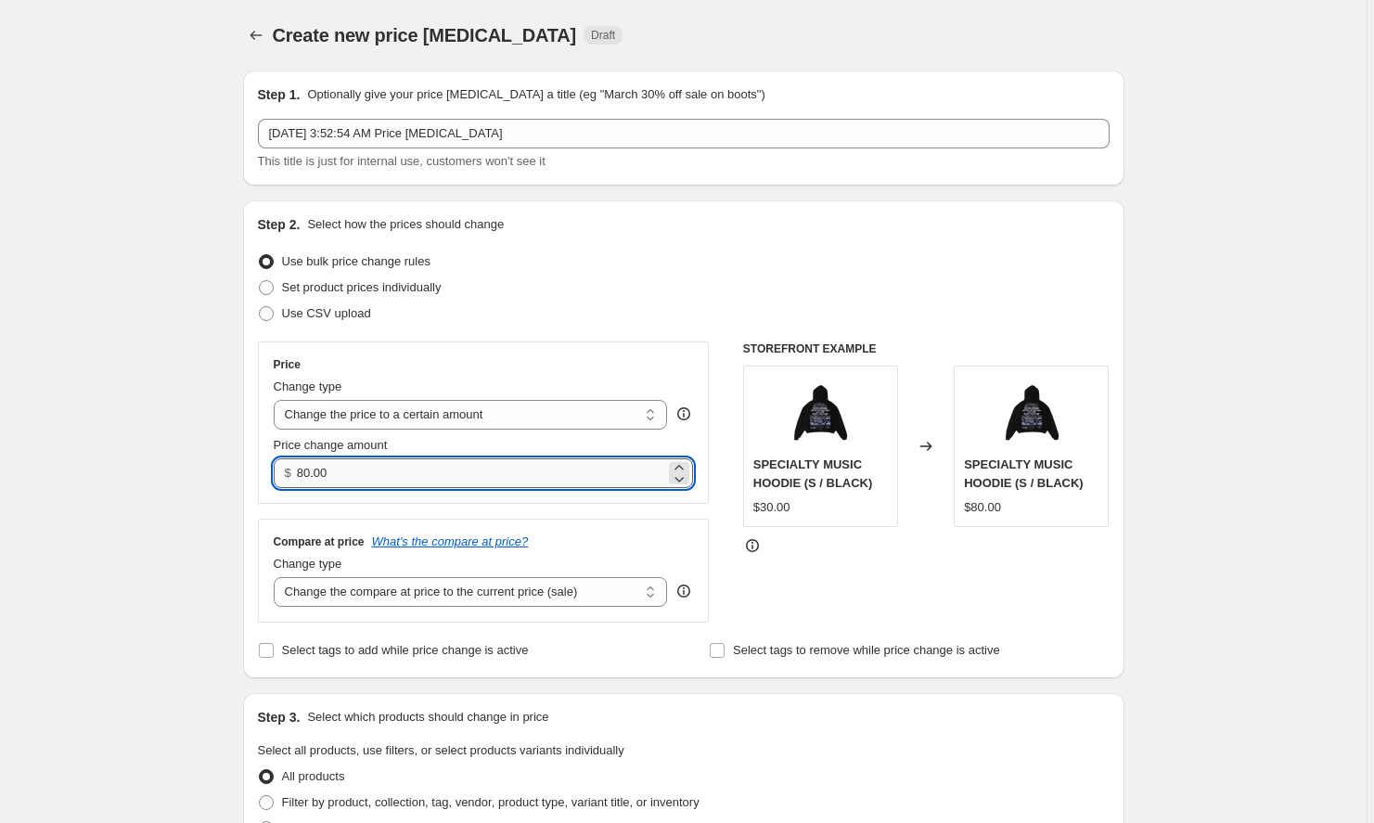
click at [384, 476] on input "80.00" at bounding box center [481, 473] width 368 height 30
drag, startPoint x: 384, startPoint y: 476, endPoint x: 171, endPoint y: 464, distance: 213.8
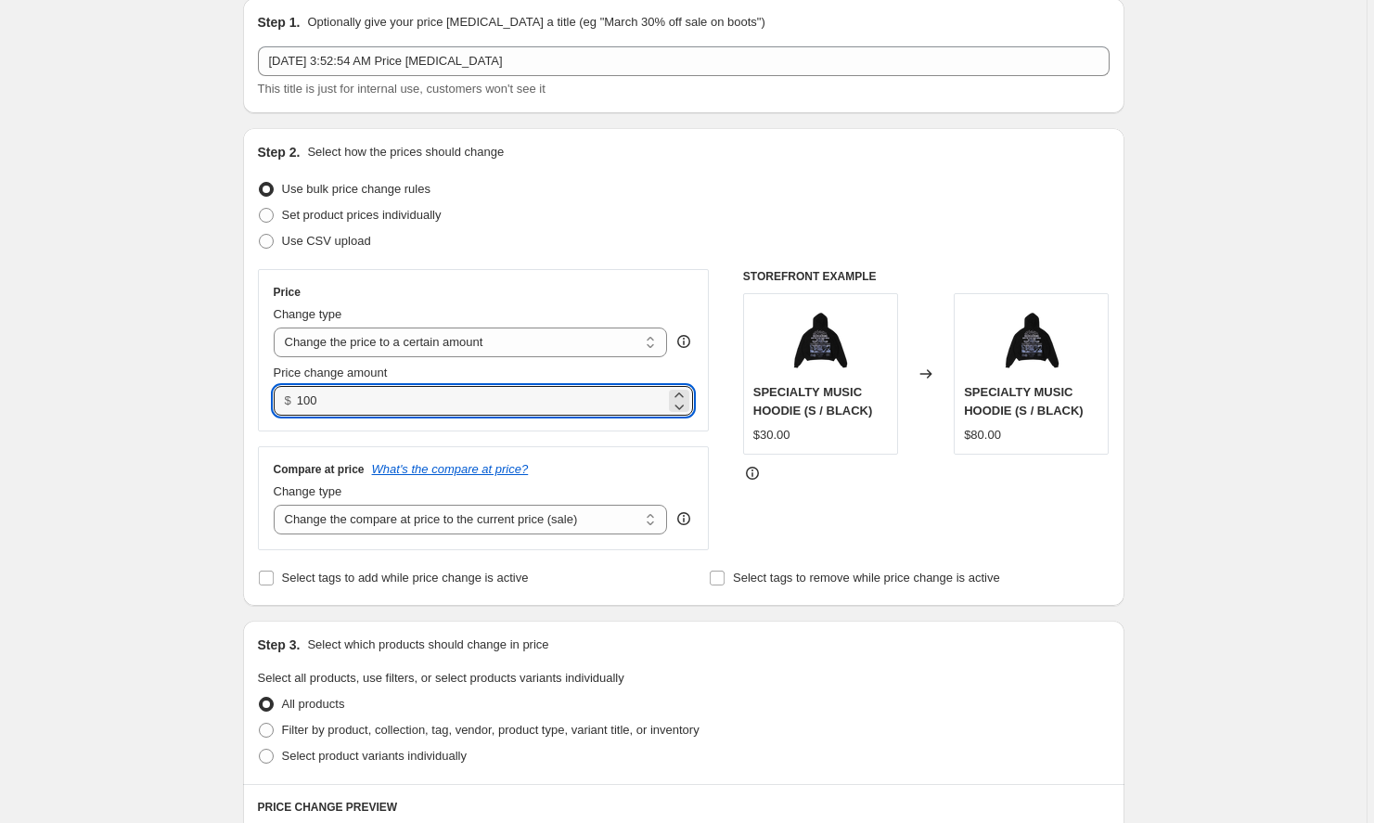
scroll to position [77, 0]
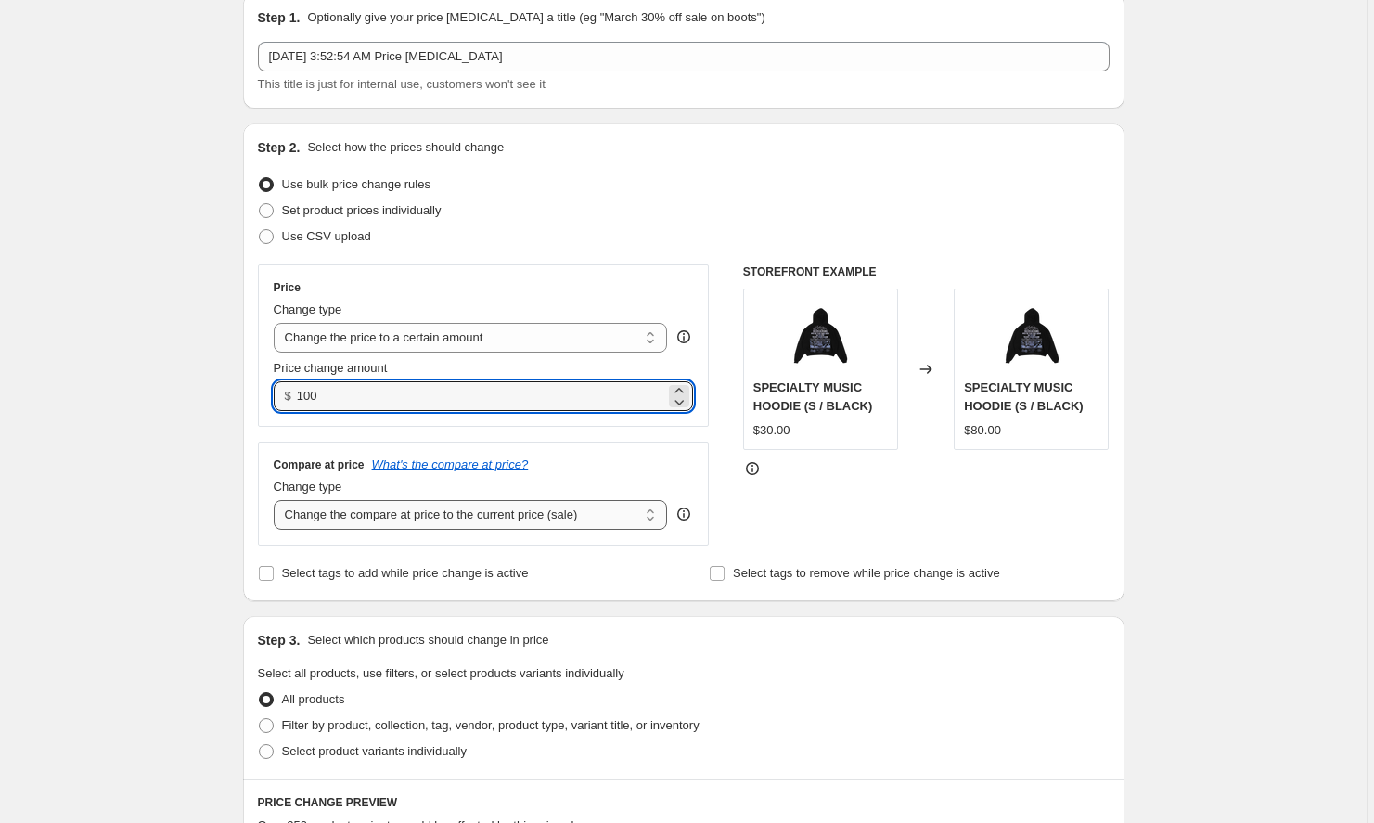
type input "100.00"
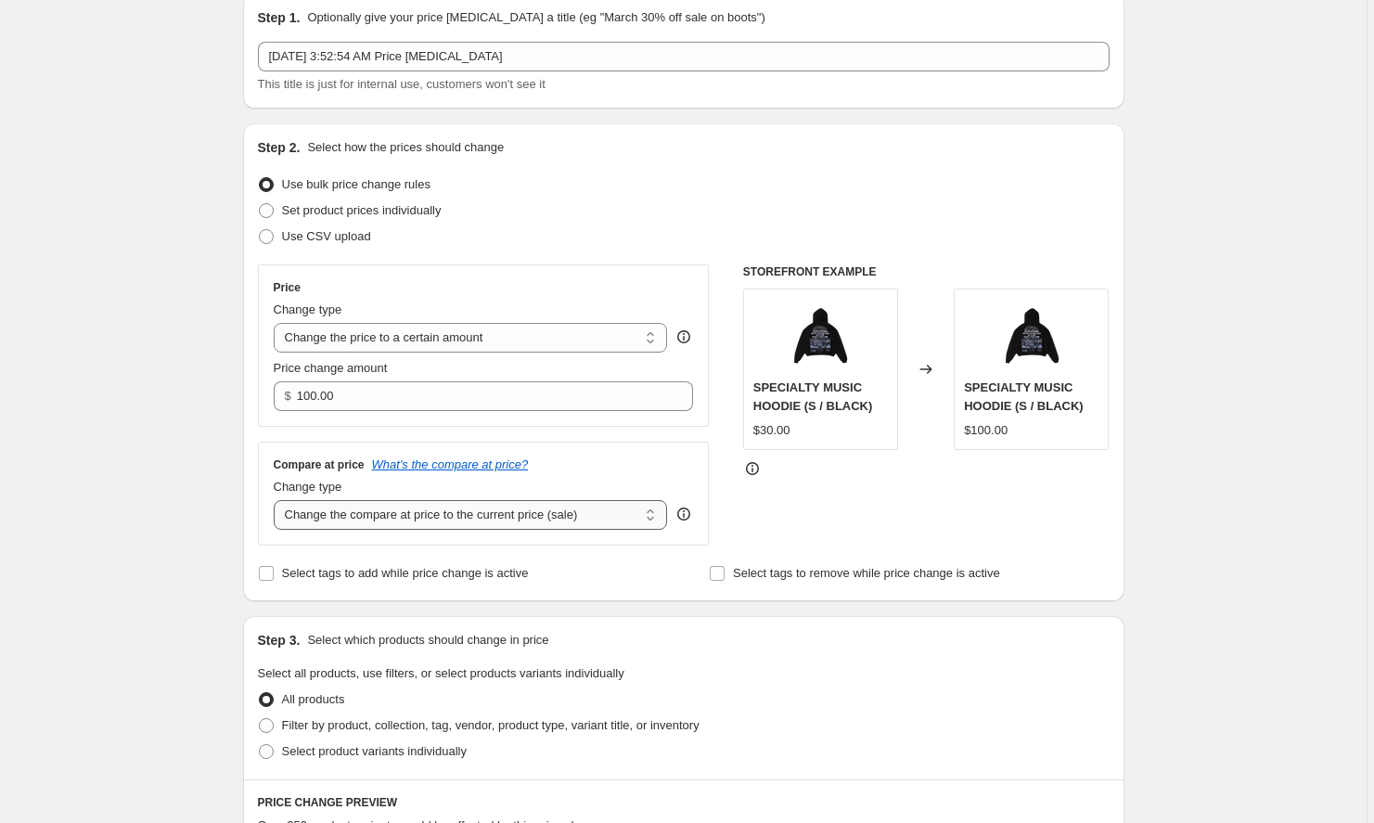
select select "to"
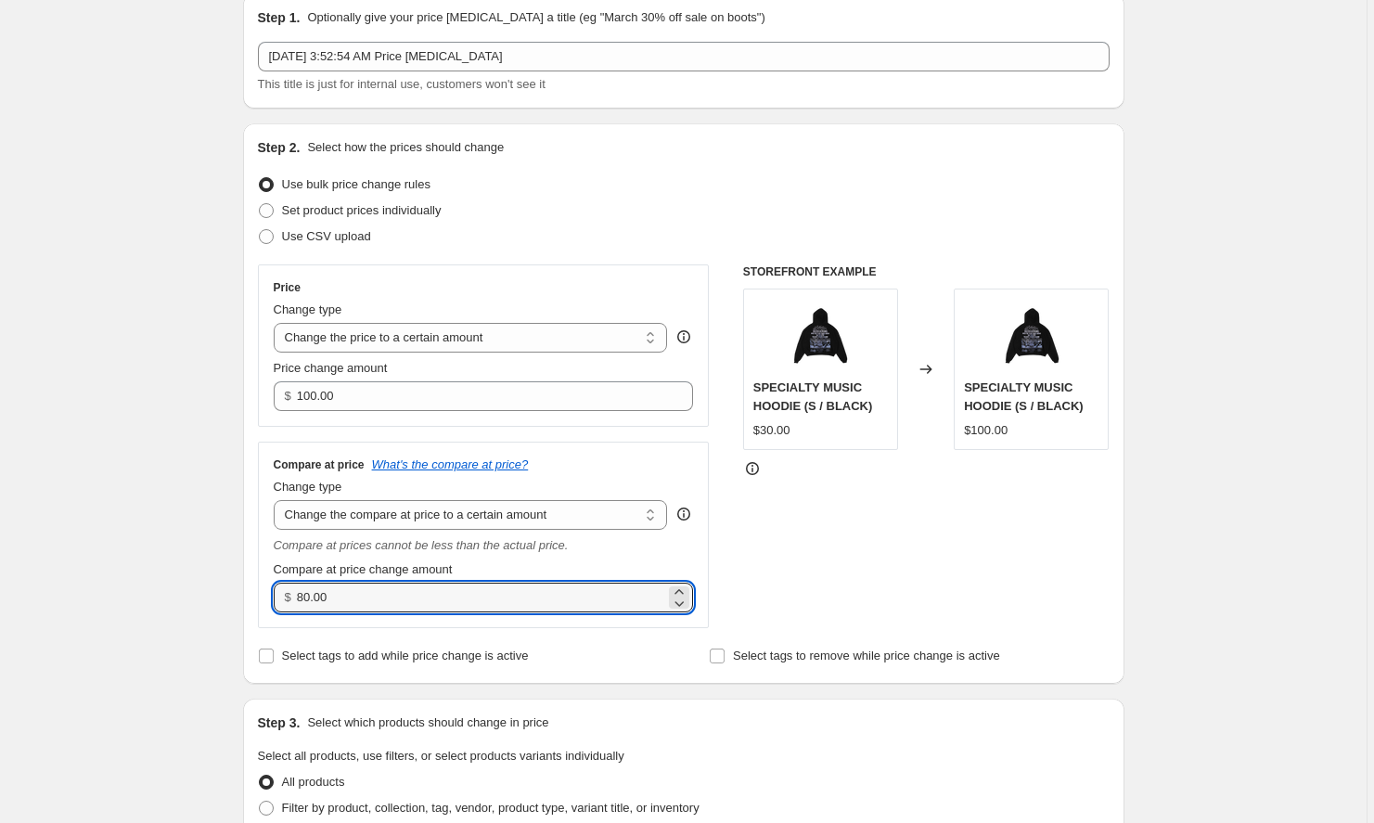
drag, startPoint x: 430, startPoint y: 599, endPoint x: 233, endPoint y: 594, distance: 196.8
click at [232, 594] on div "Step 1. Optionally give your price change job a title (eg "March 30% off sale o…" at bounding box center [676, 776] width 896 height 1595
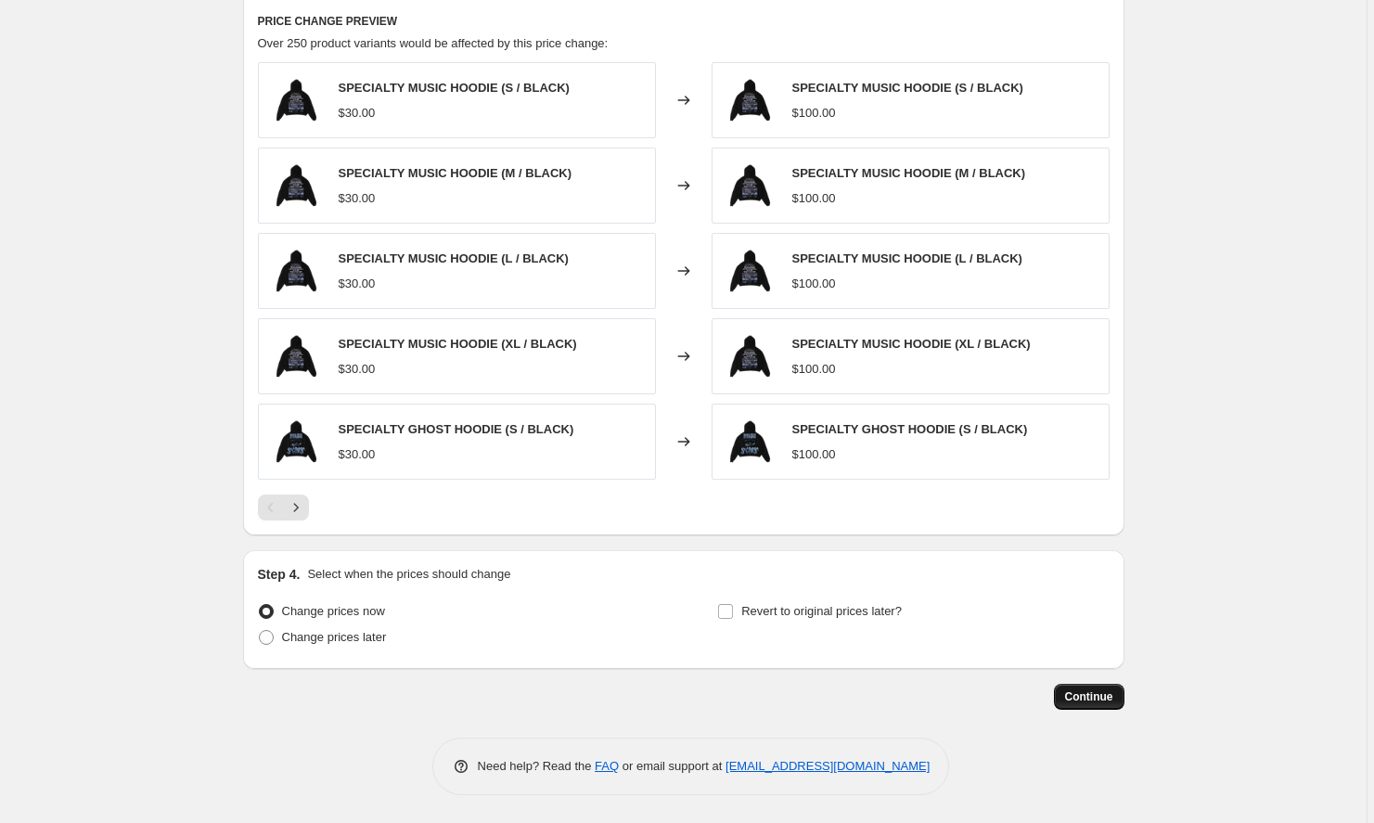
scroll to position [941, 0]
type input "145.00"
click at [1098, 705] on button "Continue" at bounding box center [1089, 697] width 71 height 26
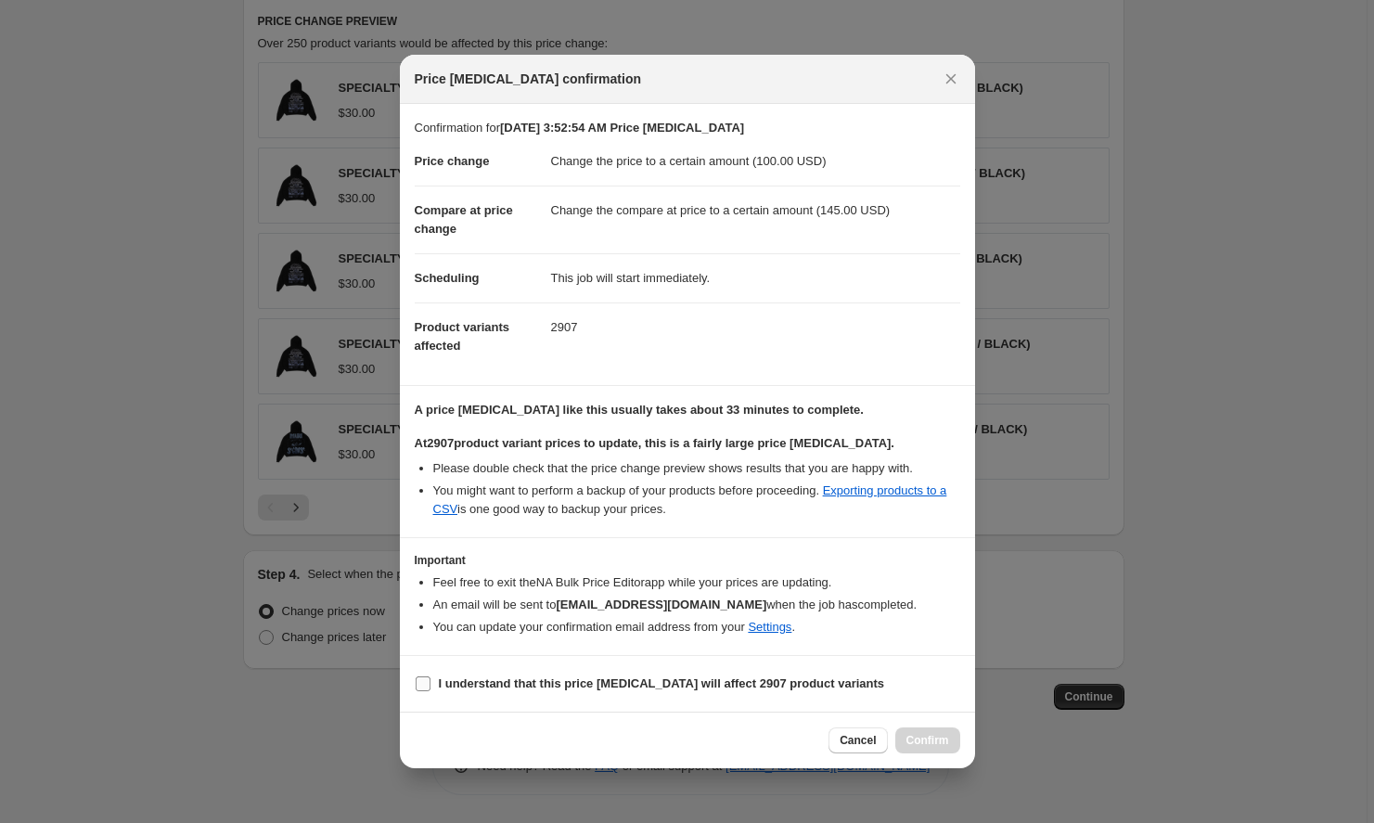
click at [849, 677] on b "I understand that this price change job will affect 2907 product variants" at bounding box center [662, 683] width 446 height 14
click at [431, 677] on input "I understand that this price change job will affect 2907 product variants" at bounding box center [423, 683] width 15 height 15
checkbox input "true"
click at [948, 84] on icon "Close" at bounding box center [951, 79] width 19 height 19
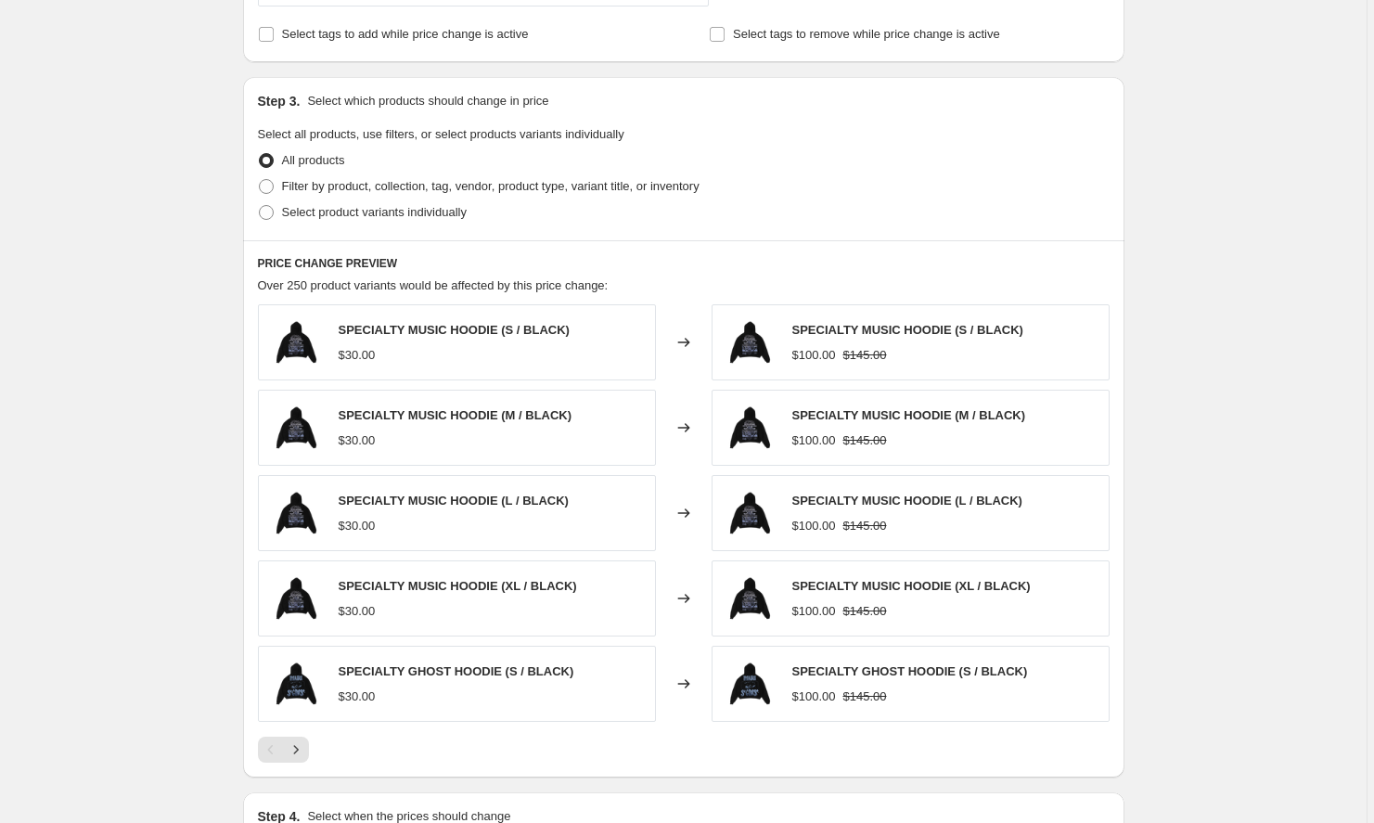
scroll to position [634, 0]
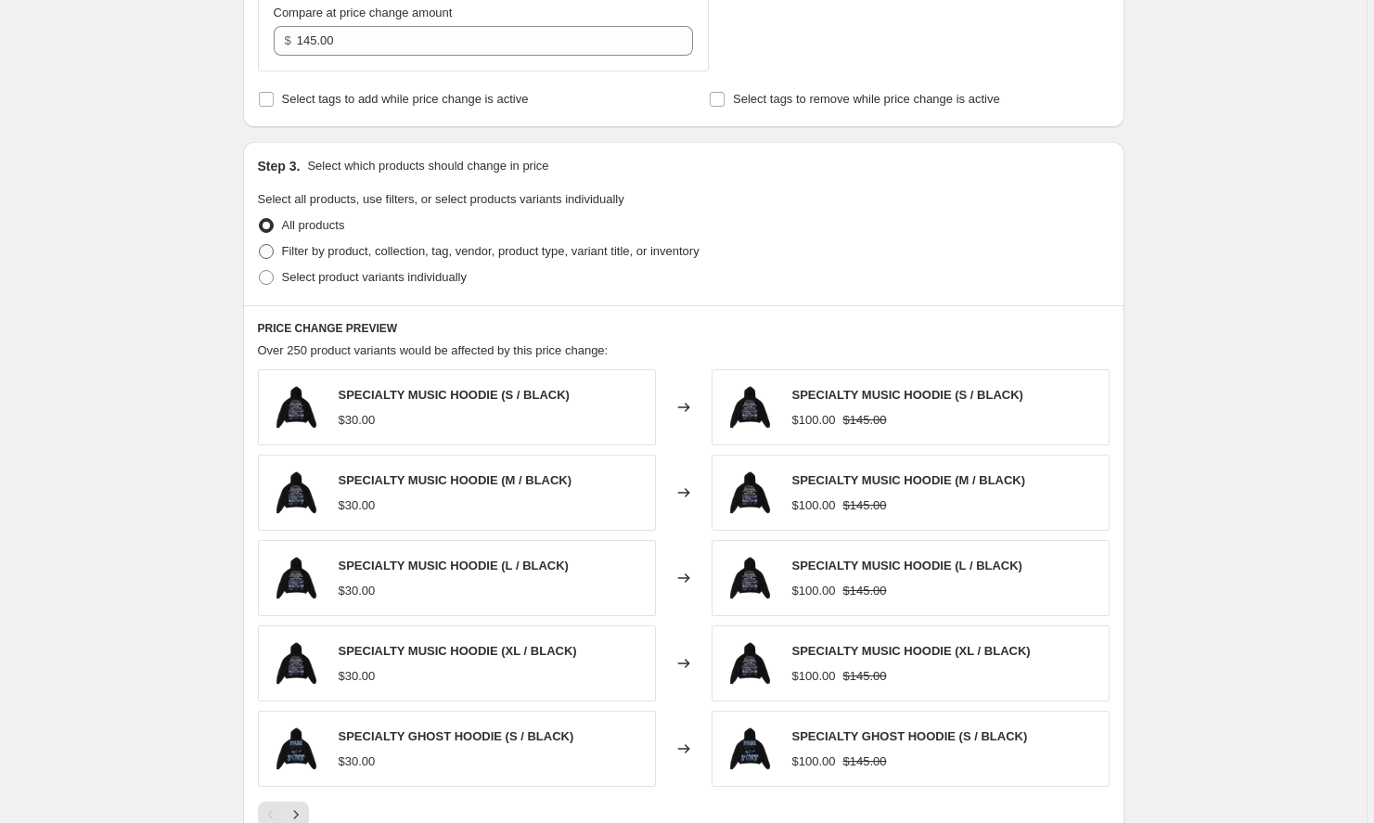
click at [392, 251] on span "Filter by product, collection, tag, vendor, product type, variant title, or inv…" at bounding box center [491, 251] width 418 height 14
click at [260, 245] on input "Filter by product, collection, tag, vendor, product type, variant title, or inv…" at bounding box center [259, 244] width 1 height 1
radio input "true"
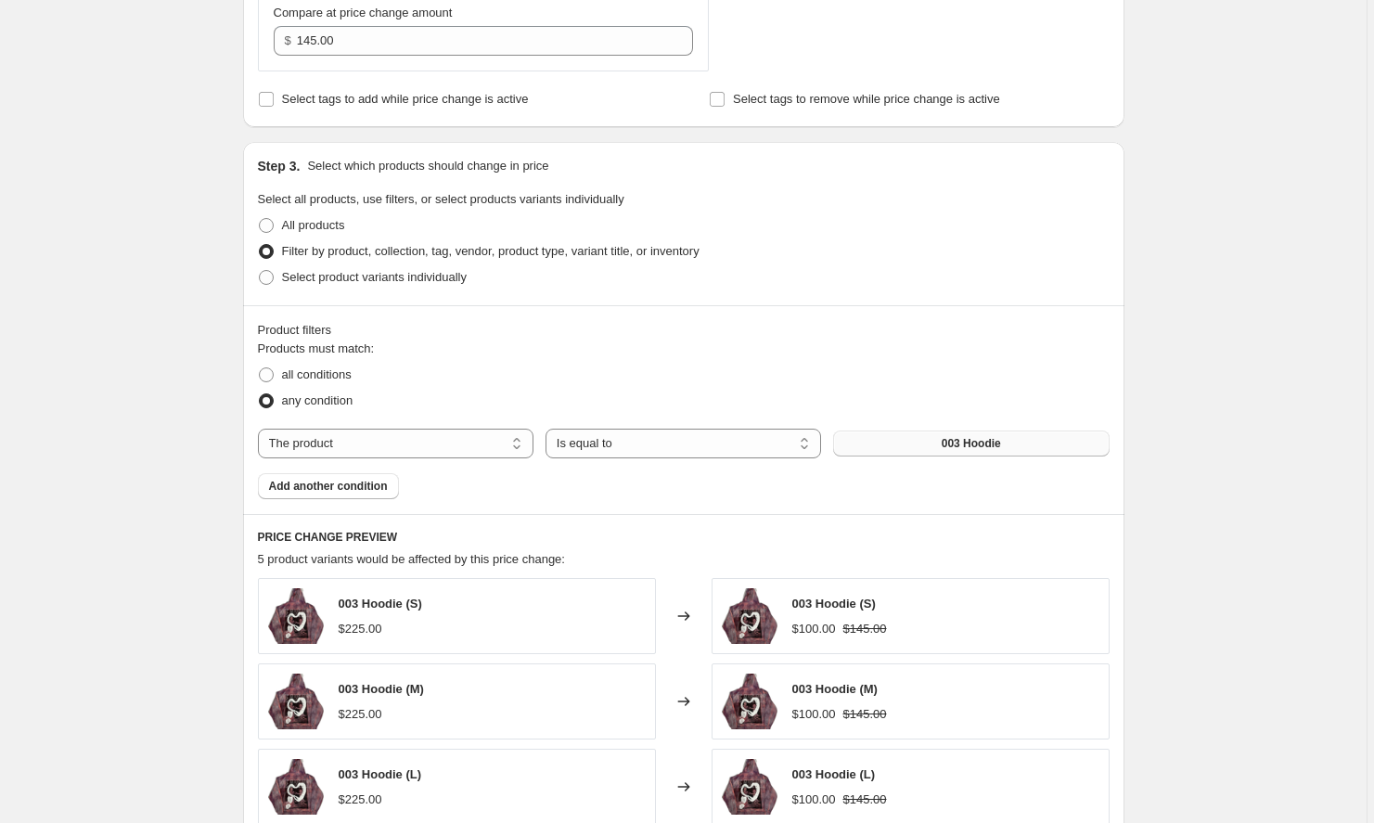
click at [884, 437] on button "003 Hoodie" at bounding box center [971, 444] width 276 height 26
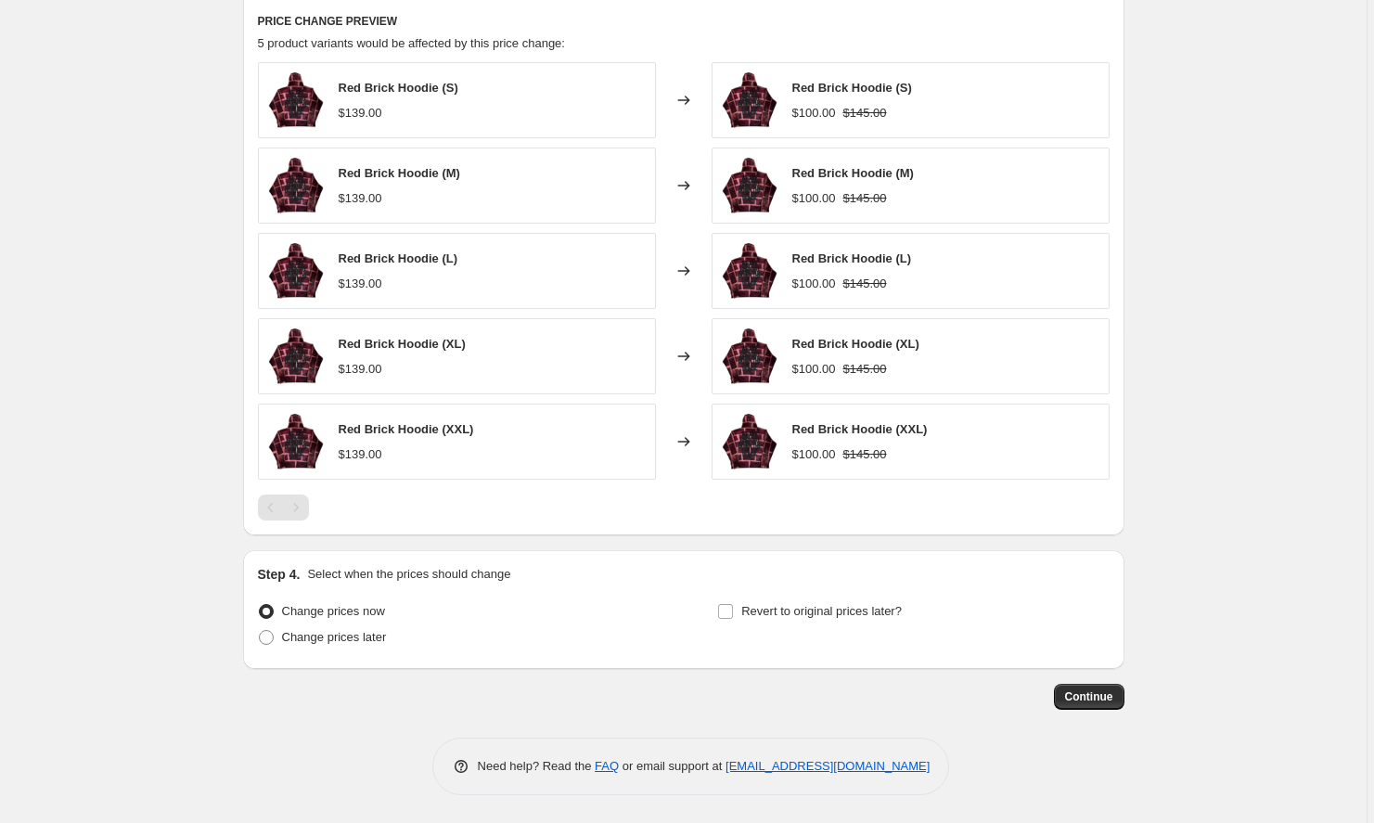
scroll to position [1150, 0]
click at [1101, 694] on span "Continue" at bounding box center [1089, 696] width 48 height 15
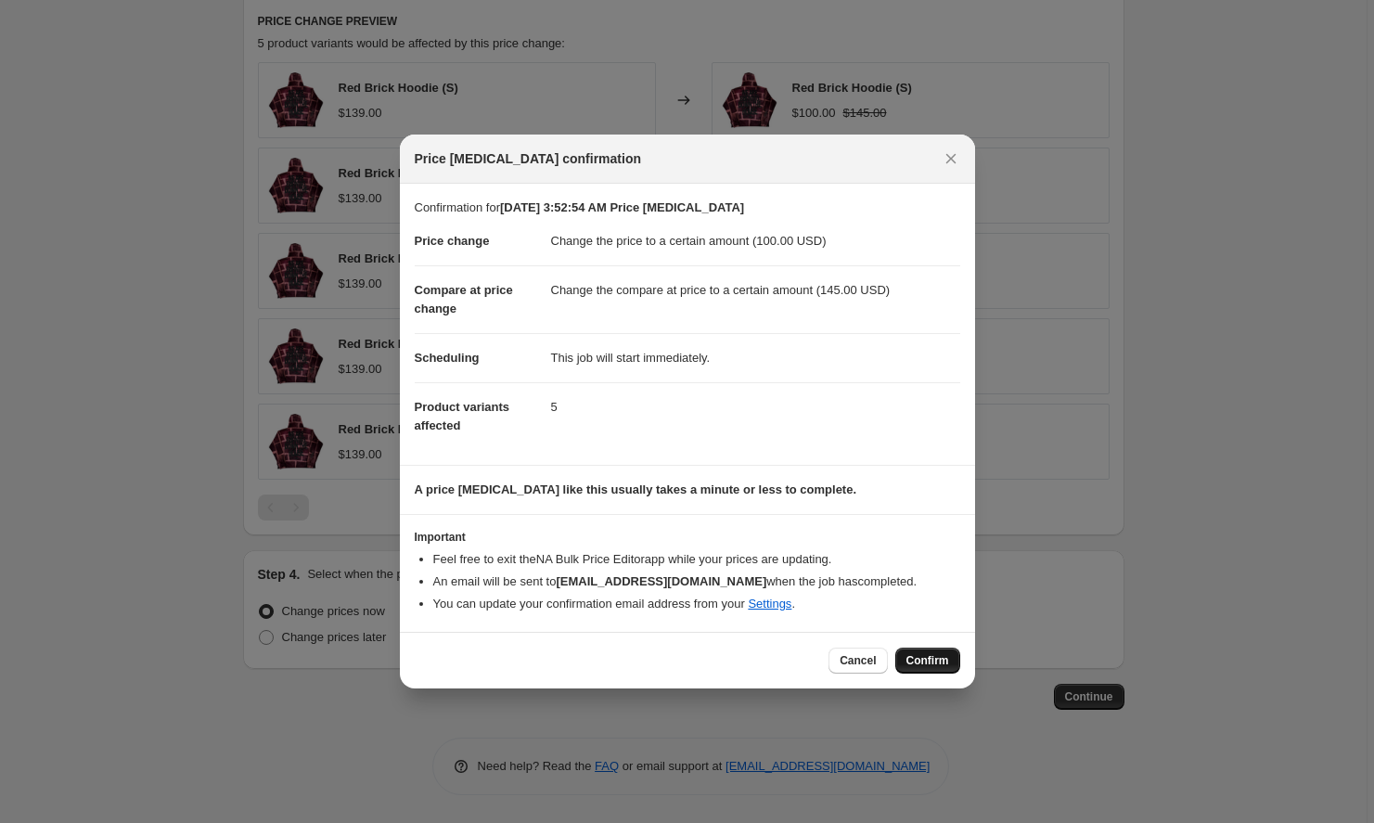
click at [920, 654] on button "Confirm" at bounding box center [927, 661] width 65 height 26
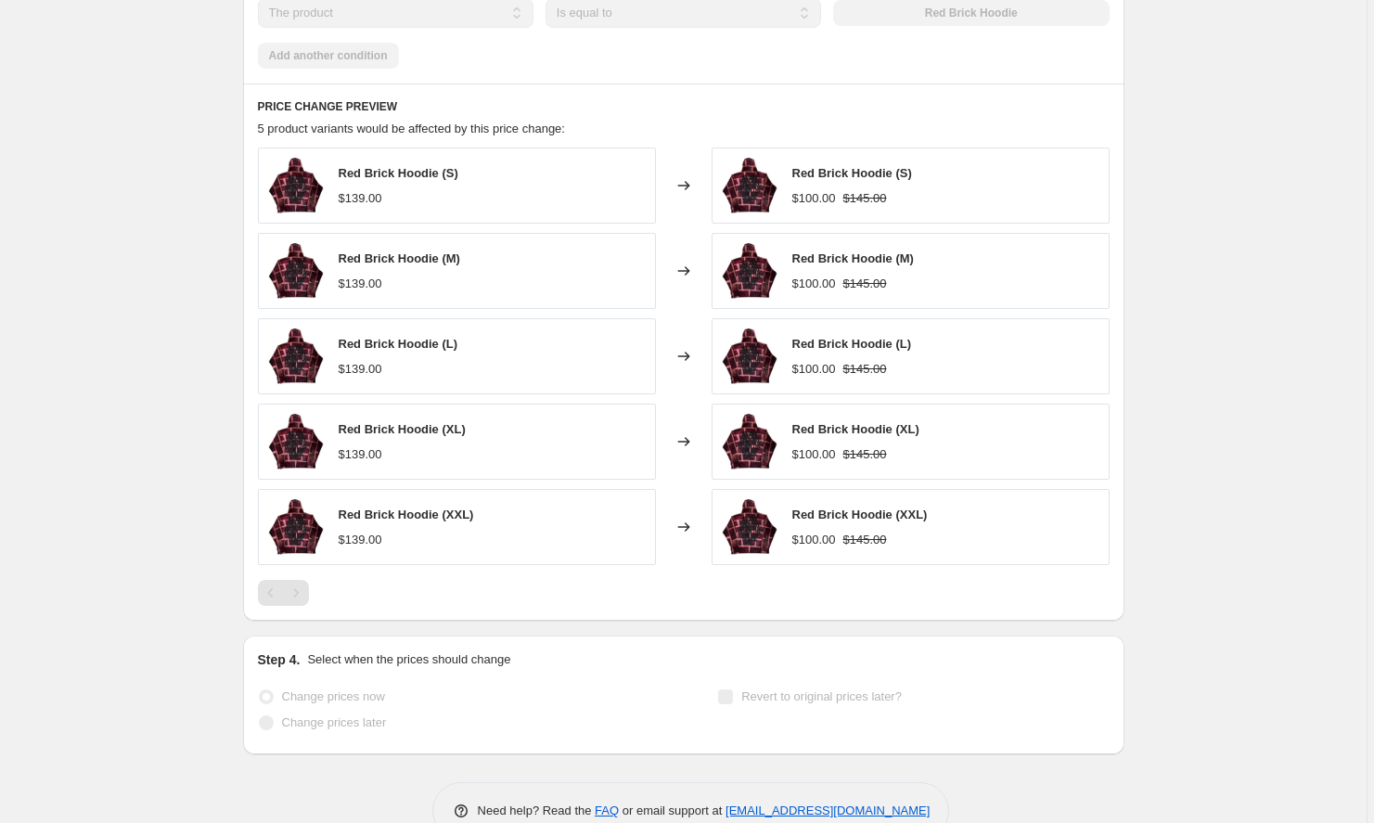
select select "to"
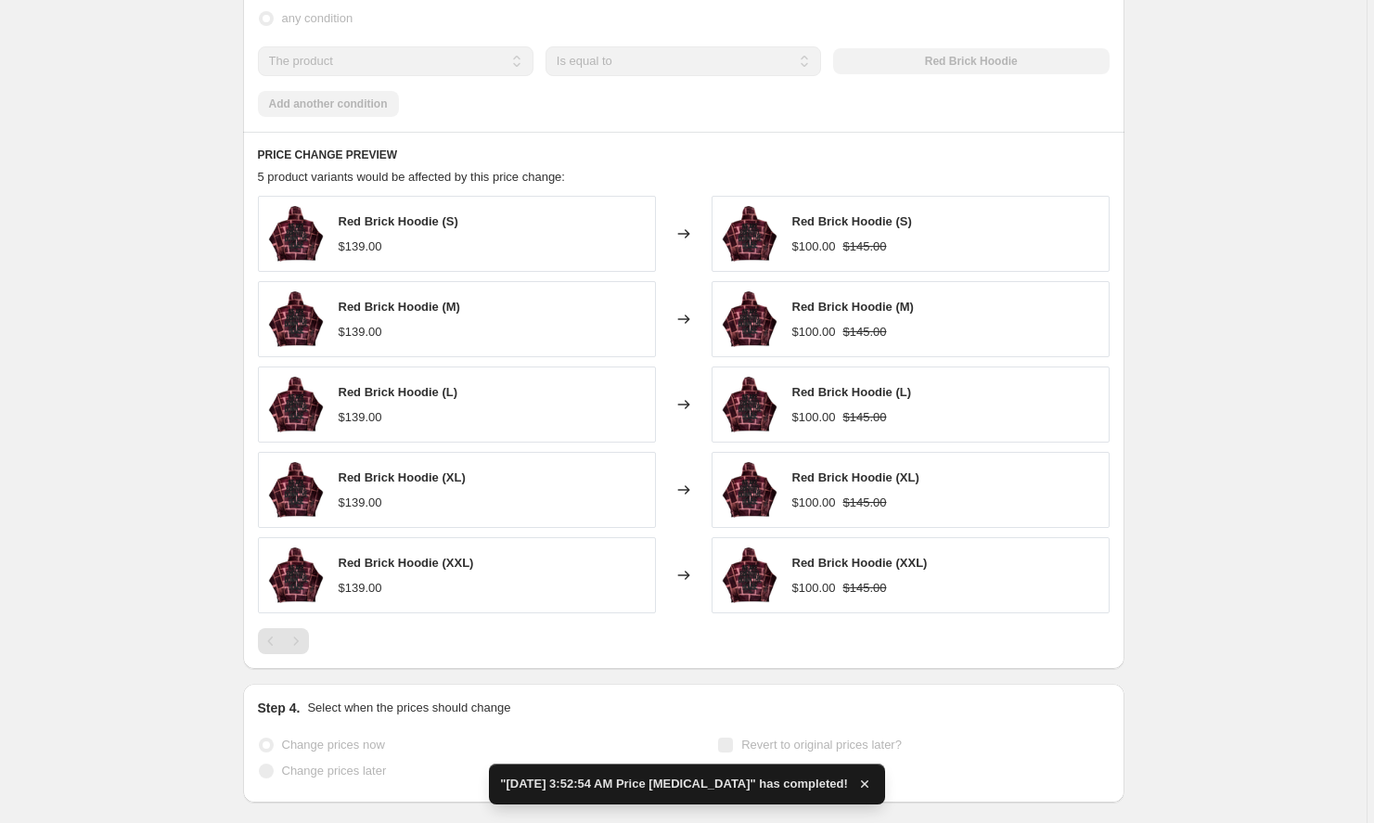
scroll to position [0, 0]
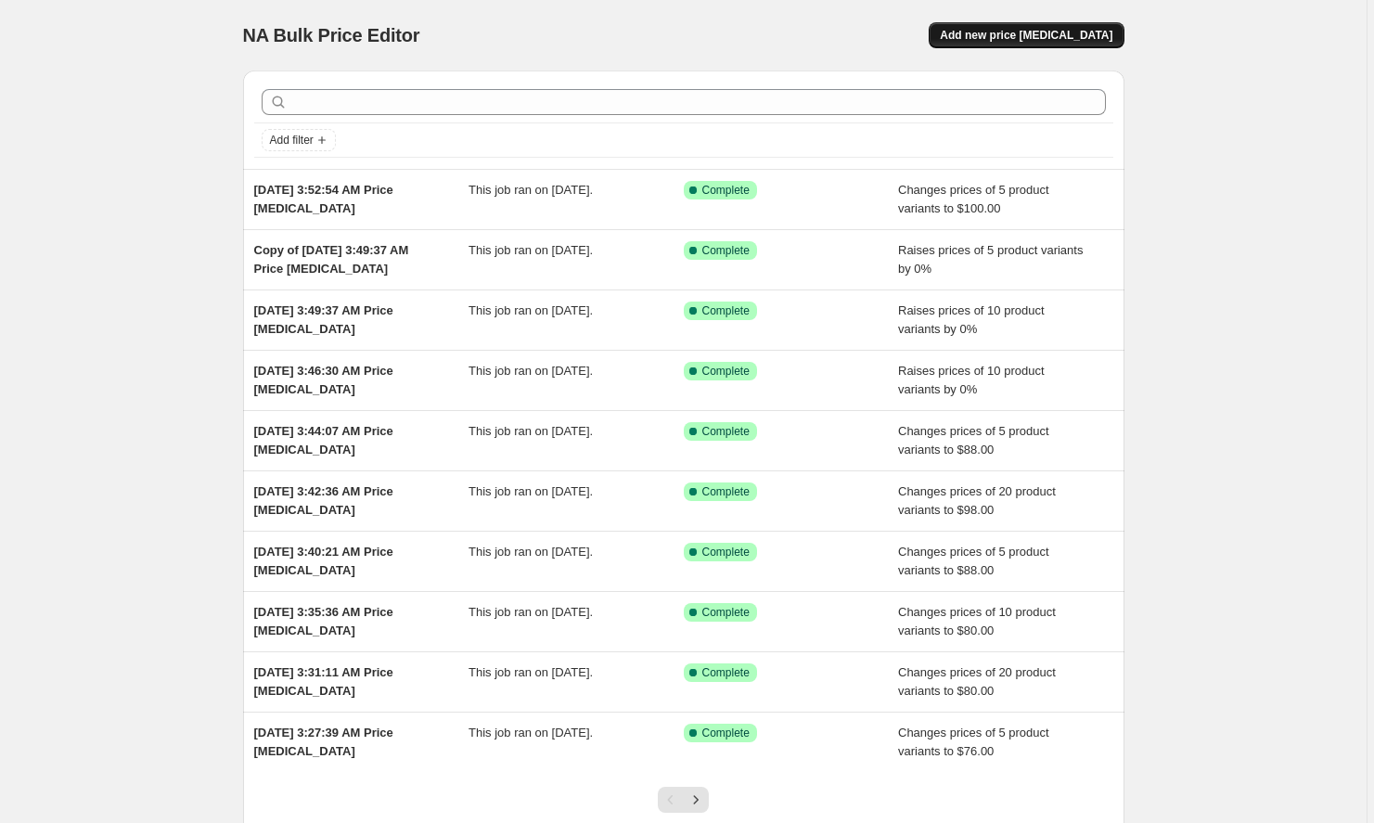
click at [1021, 39] on span "Add new price [MEDICAL_DATA]" at bounding box center [1026, 35] width 173 height 15
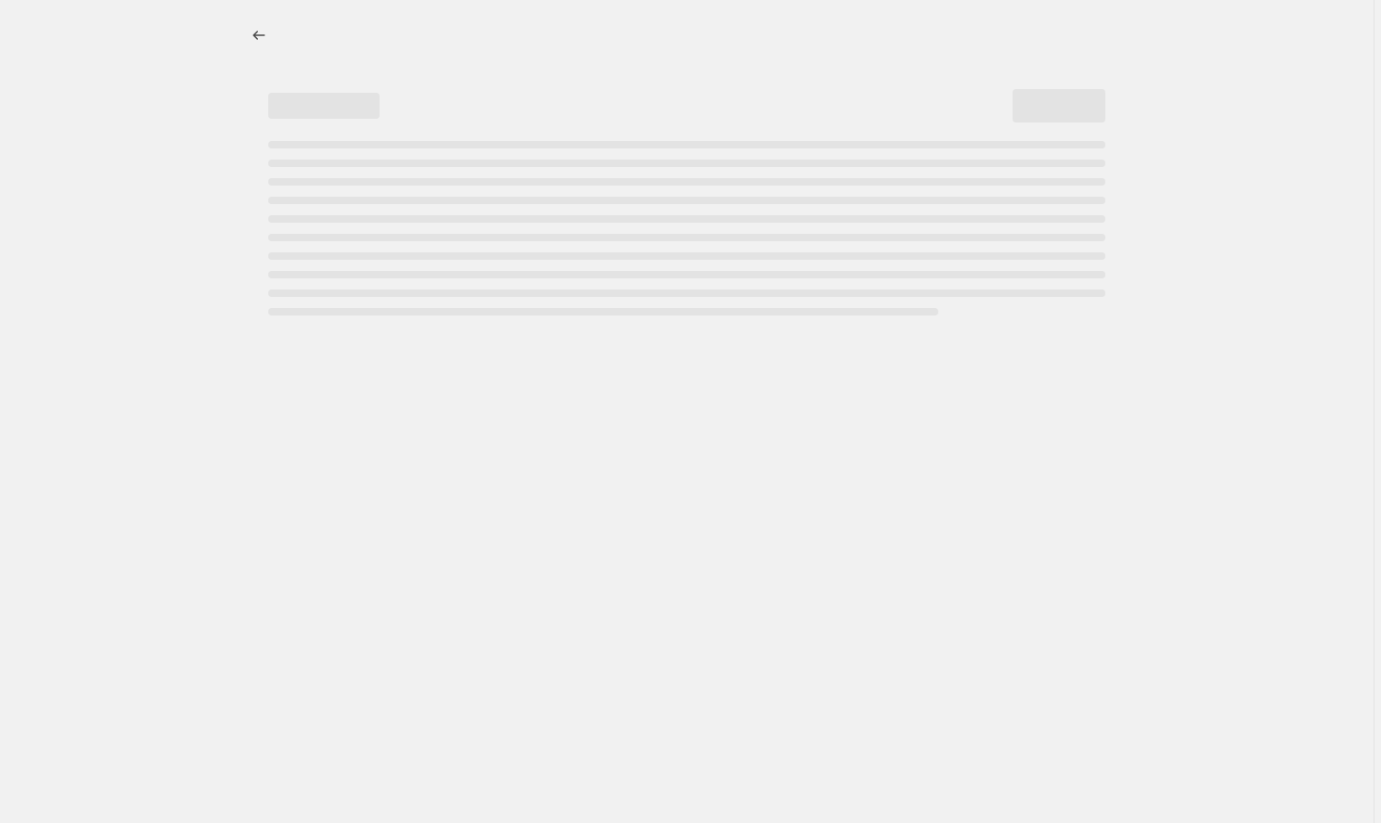
select select "percentage"
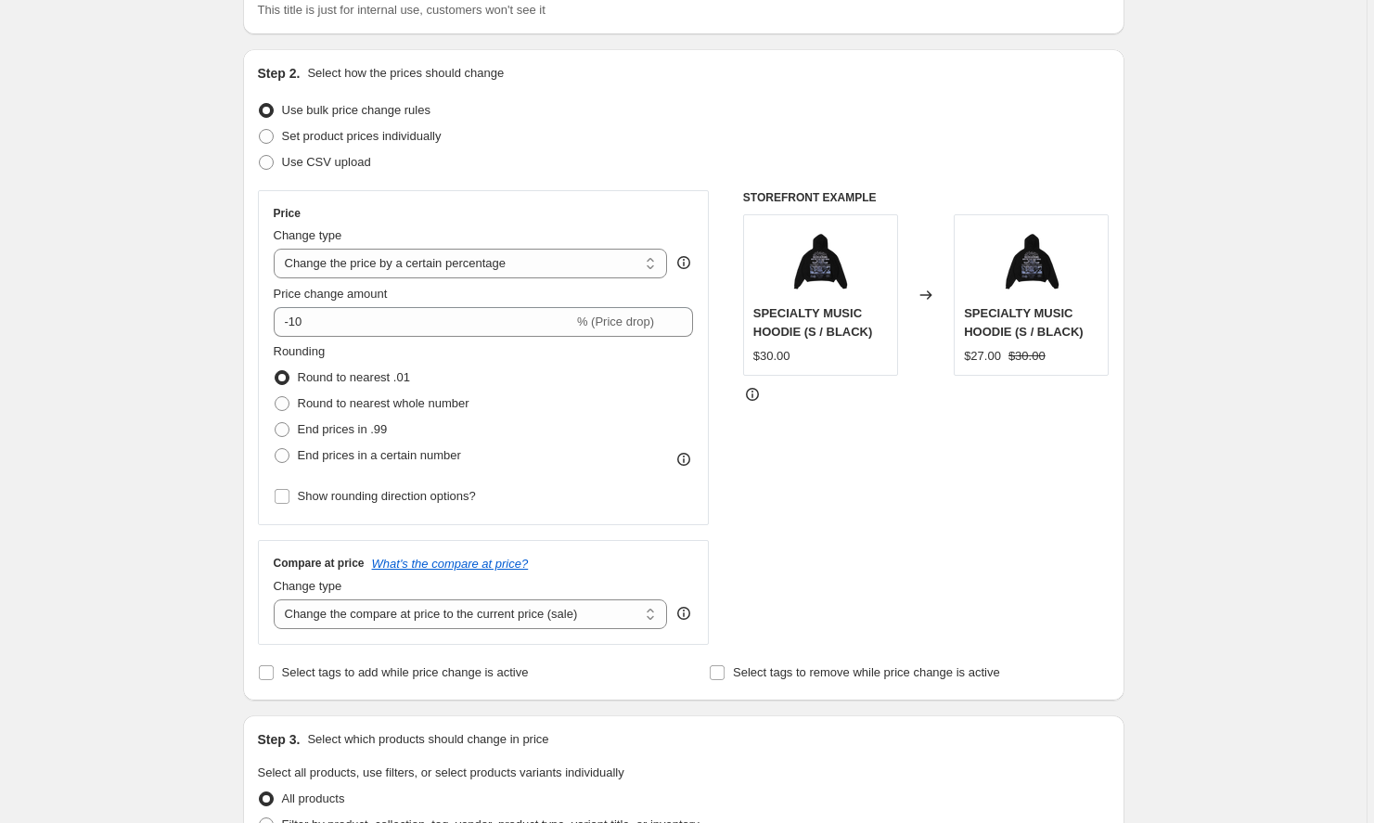
scroll to position [219, 0]
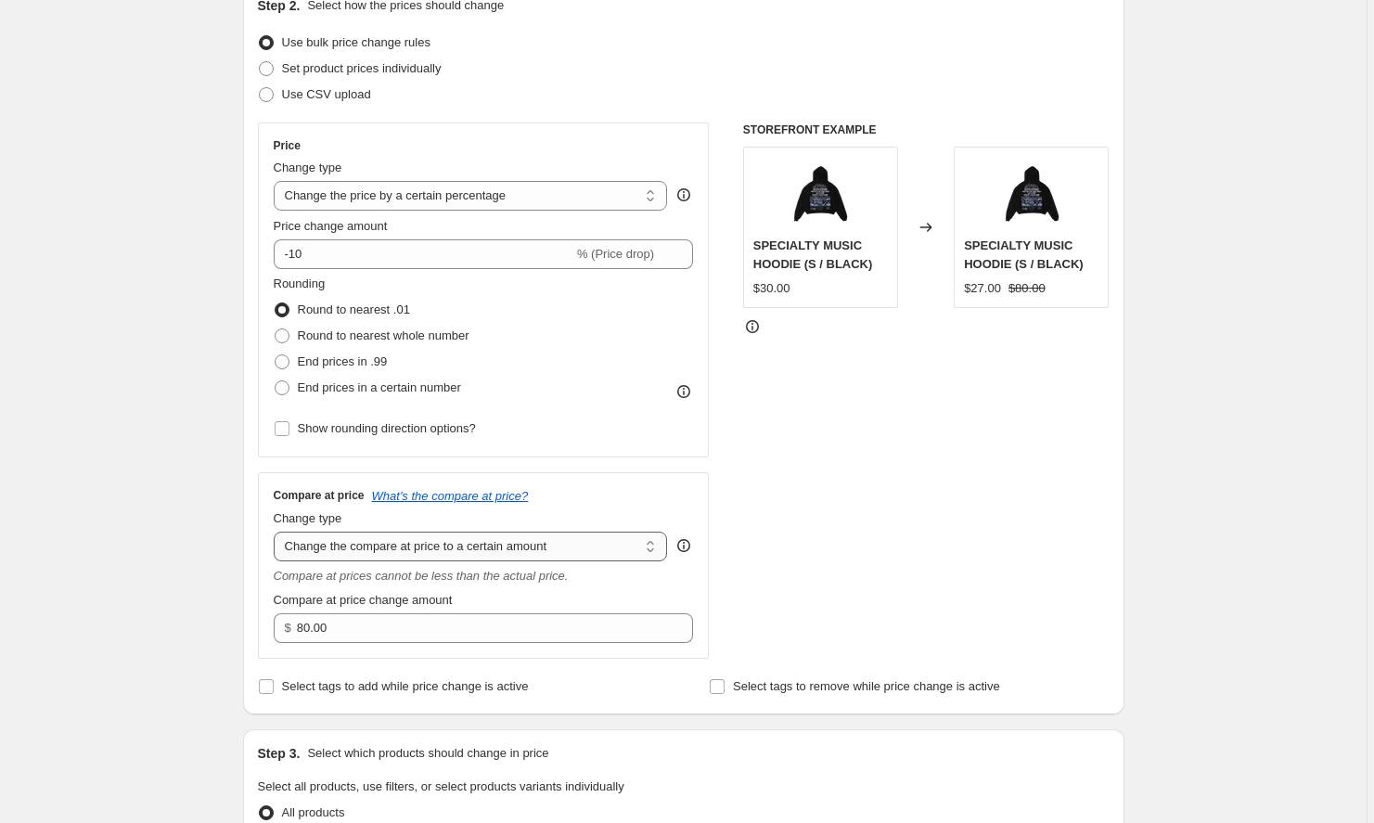
select select "ep"
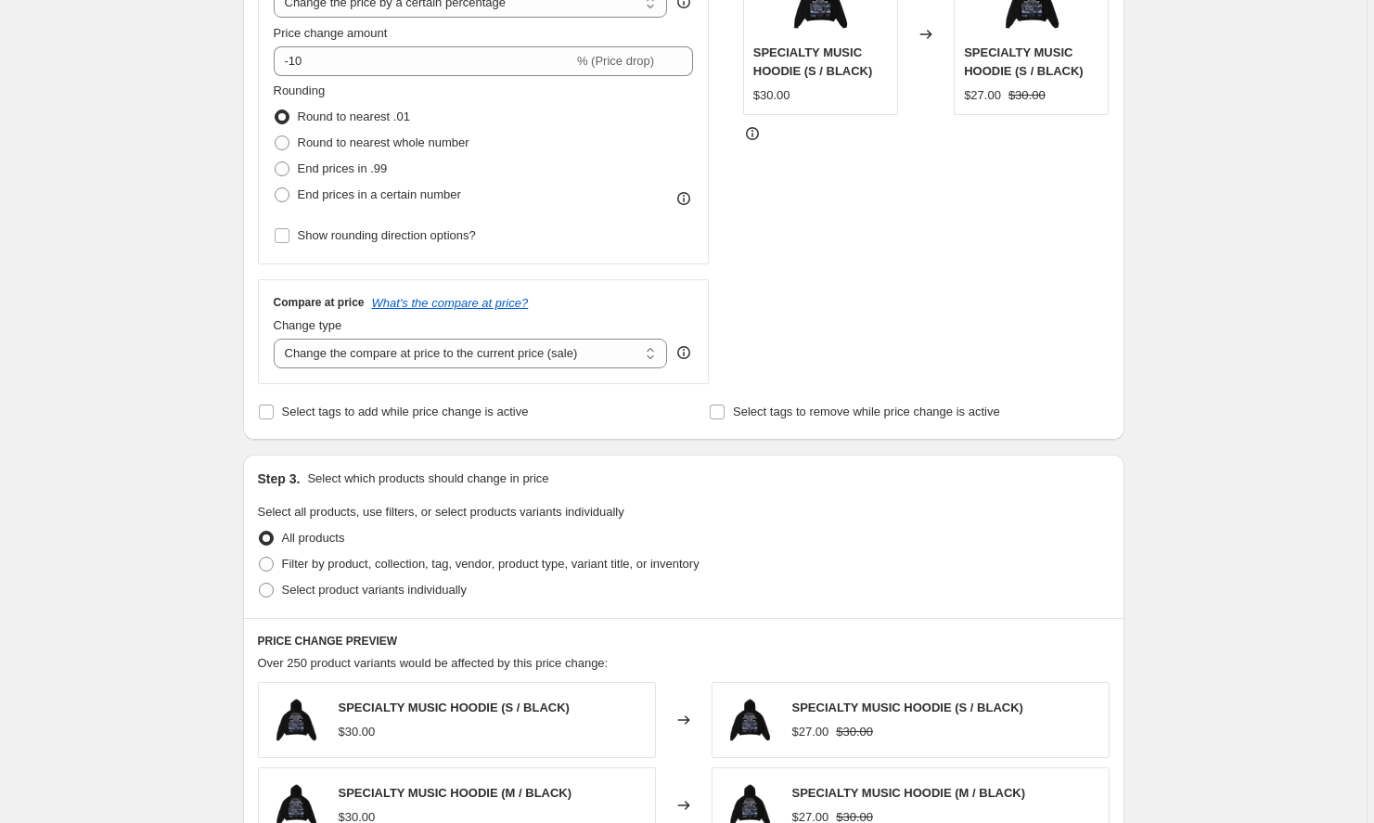
scroll to position [457, 0]
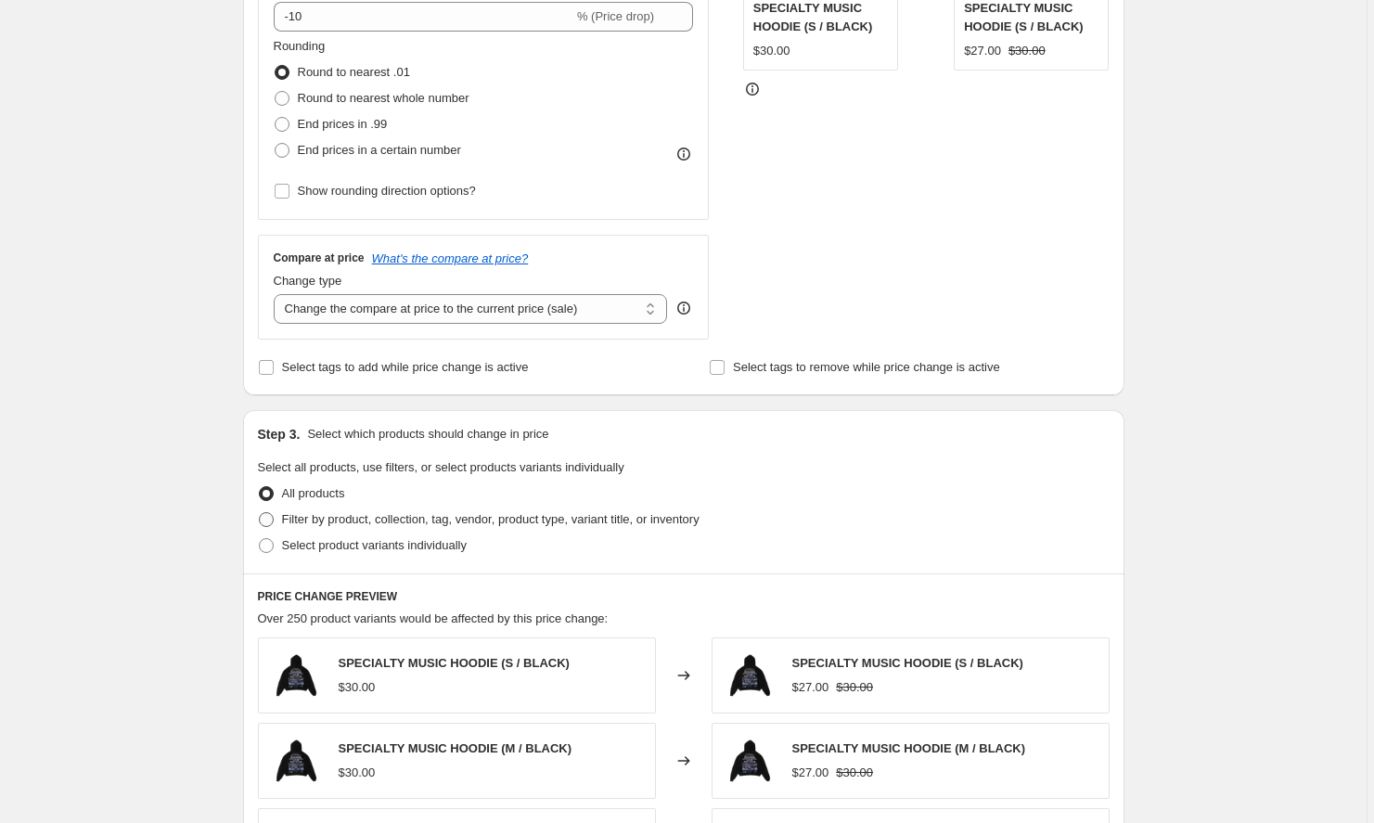
click at [476, 522] on span "Filter by product, collection, tag, vendor, product type, variant title, or inv…" at bounding box center [491, 519] width 418 height 14
click at [260, 513] on input "Filter by product, collection, tag, vendor, product type, variant title, or inv…" at bounding box center [259, 512] width 1 height 1
radio input "true"
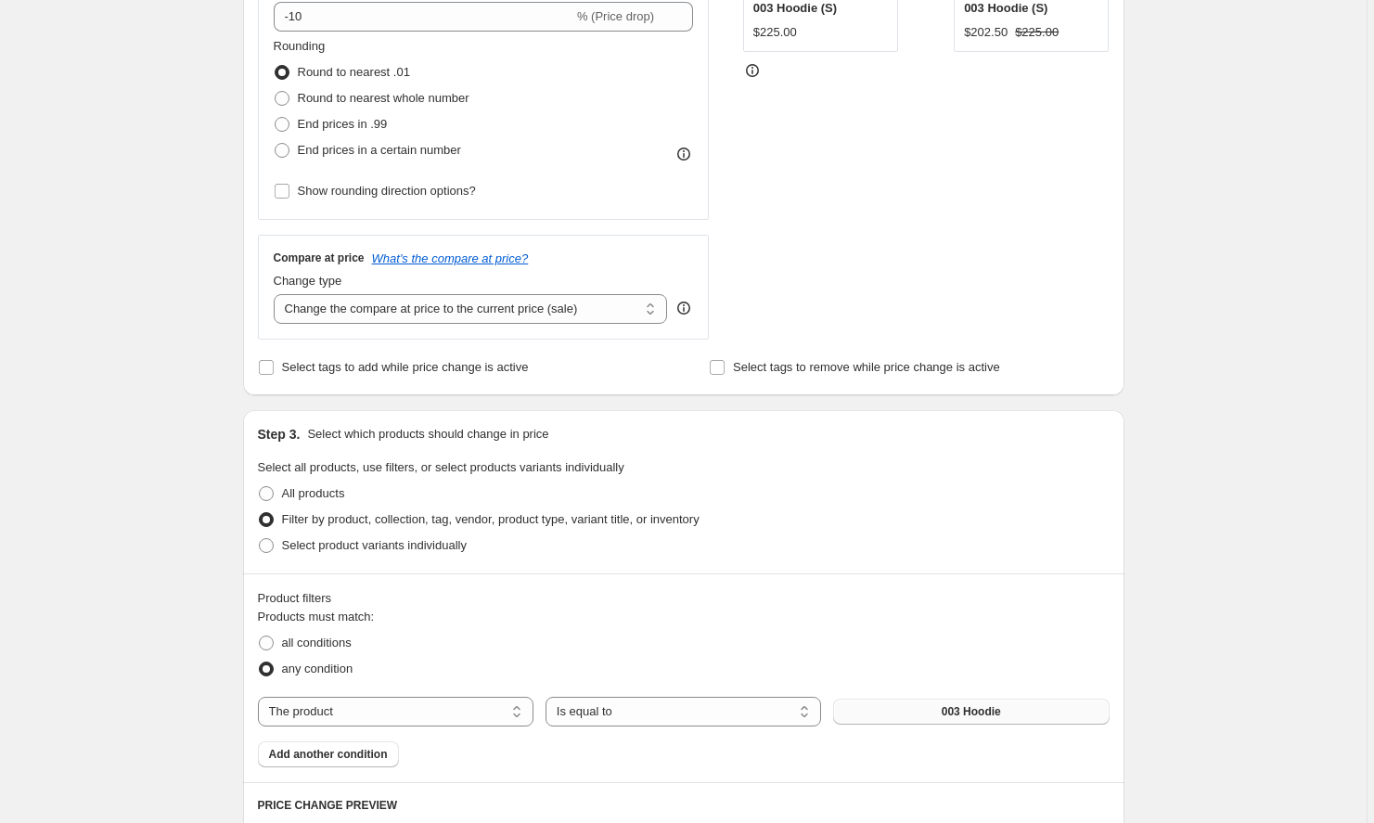
click at [867, 714] on button "003 Hoodie" at bounding box center [971, 712] width 276 height 26
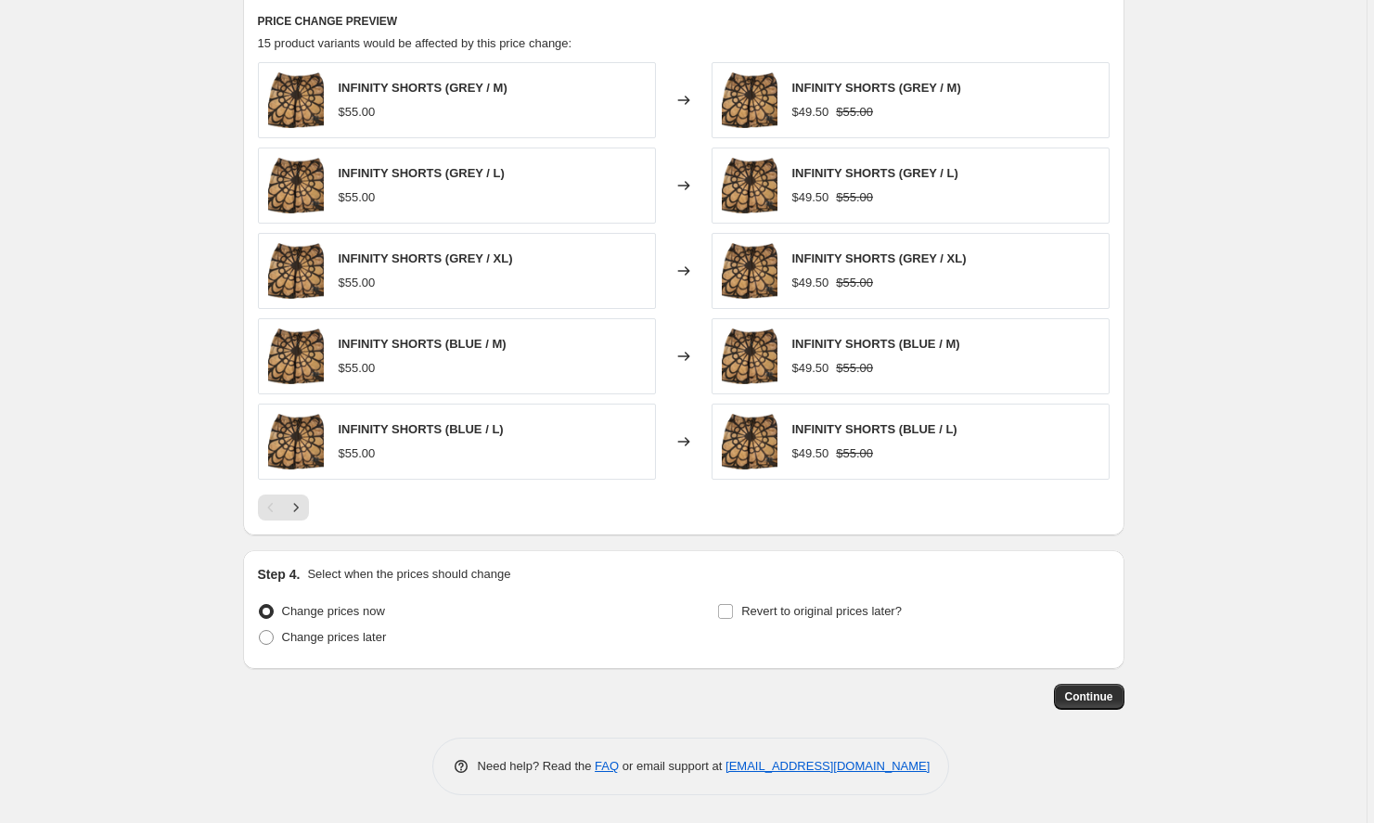
scroll to position [1241, 0]
click at [1079, 693] on span "Continue" at bounding box center [1089, 696] width 48 height 15
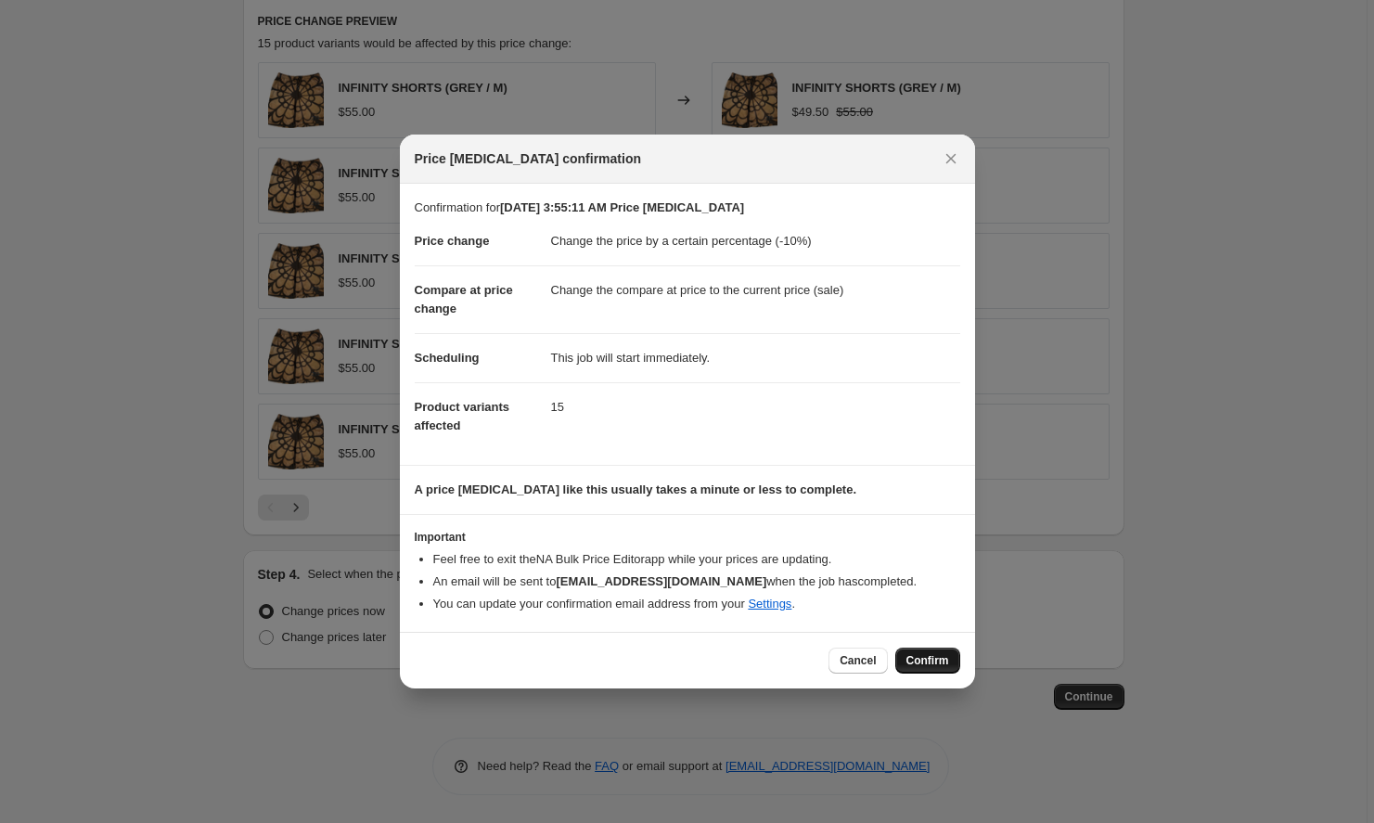
click at [936, 663] on span "Confirm" at bounding box center [928, 660] width 43 height 15
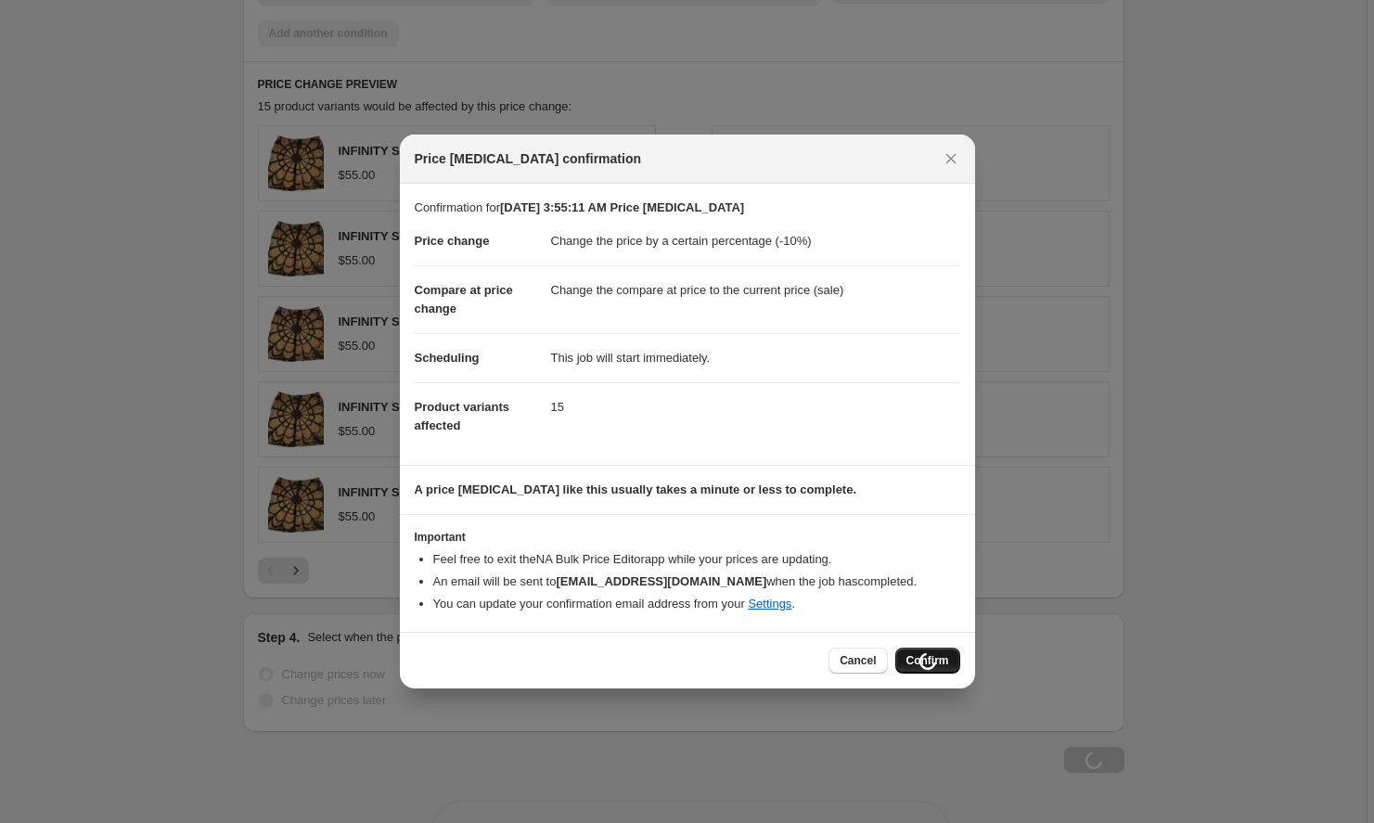
scroll to position [1241, 0]
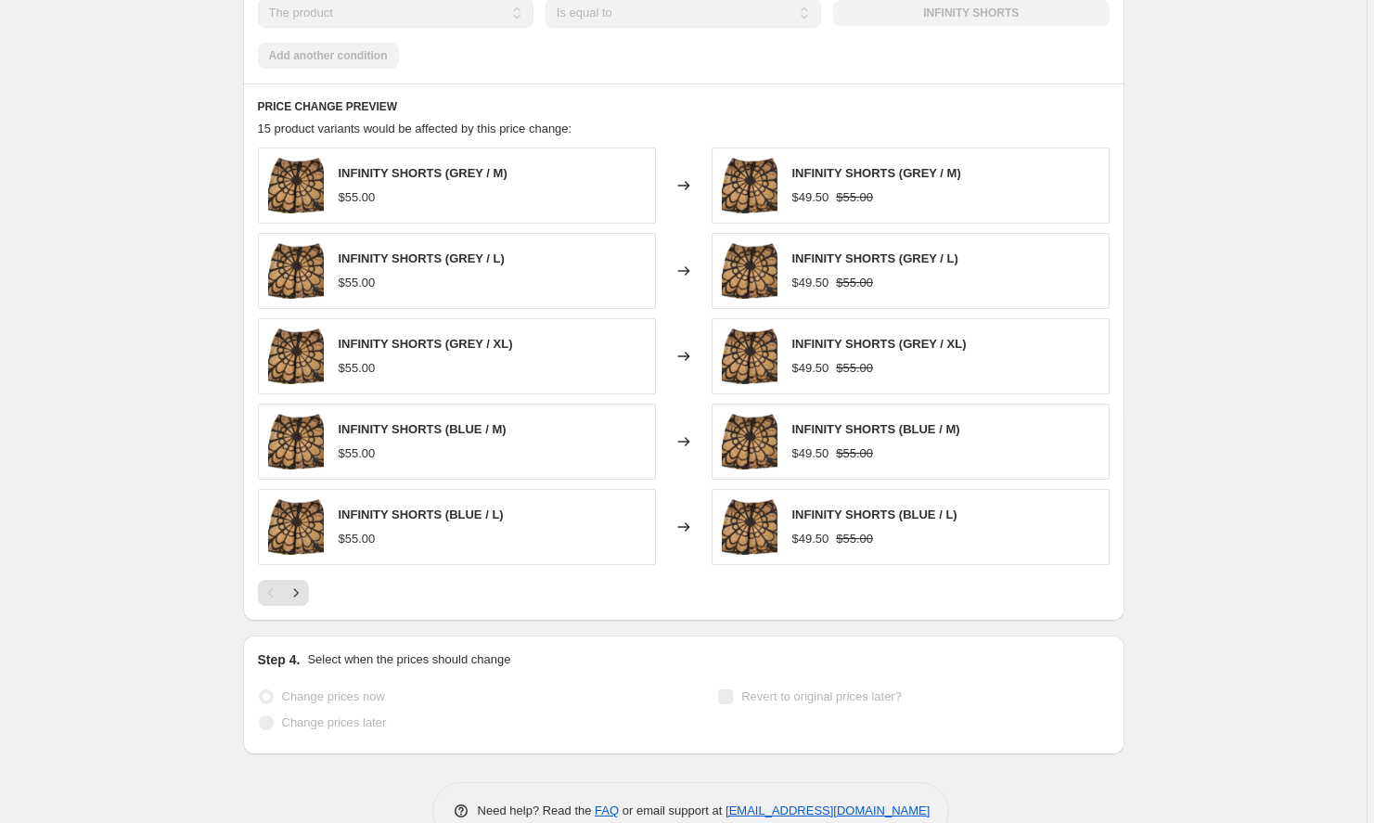
select select "percentage"
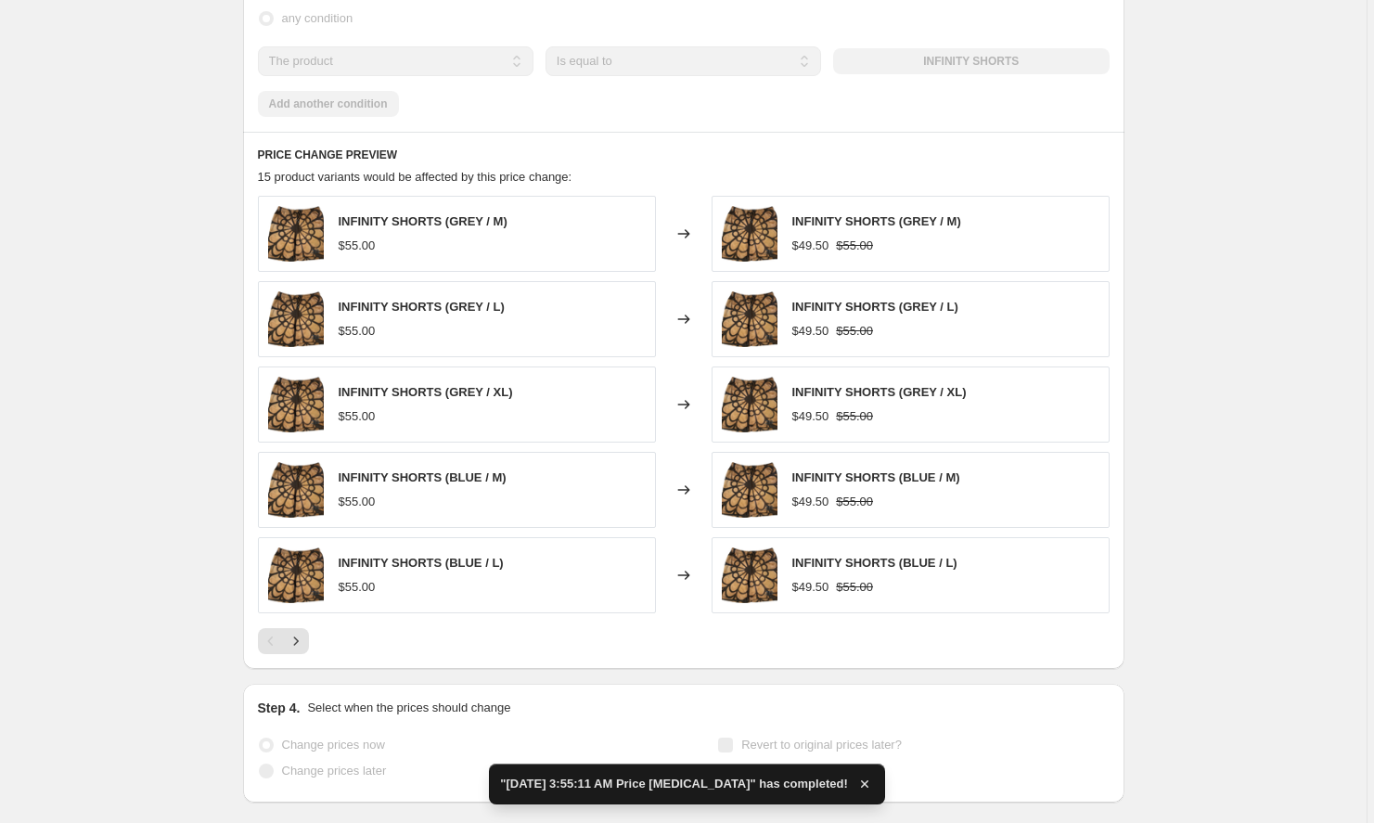
scroll to position [0, 0]
